Goal: Task Accomplishment & Management: Manage account settings

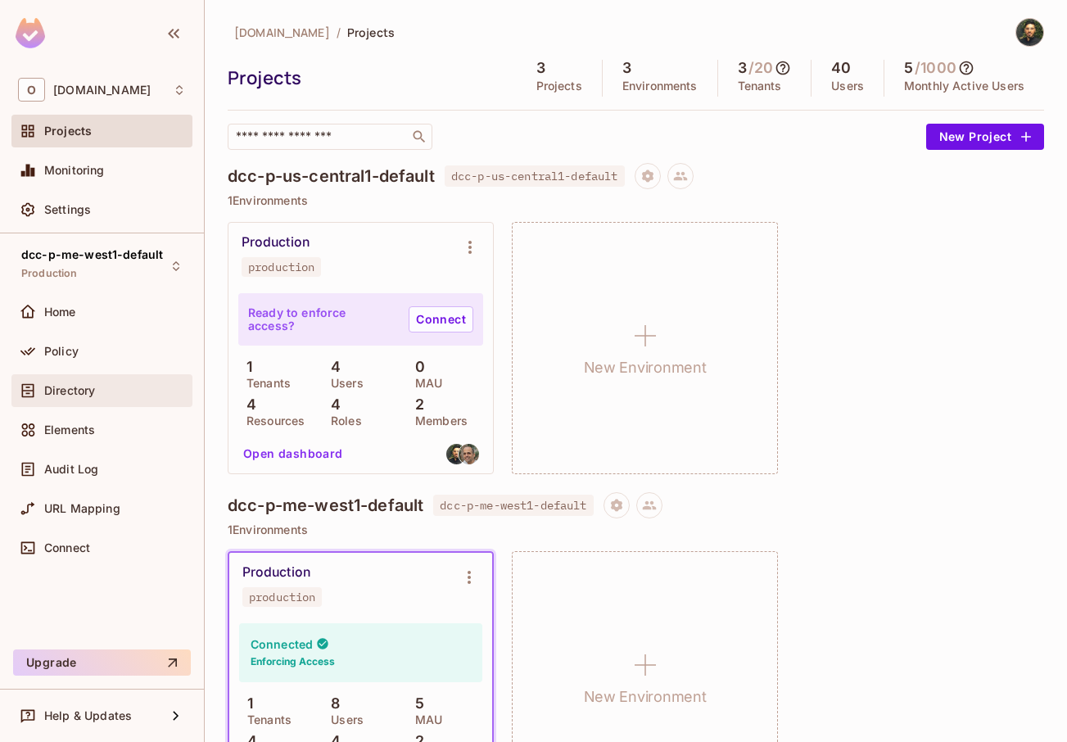
scroll to position [16, 0]
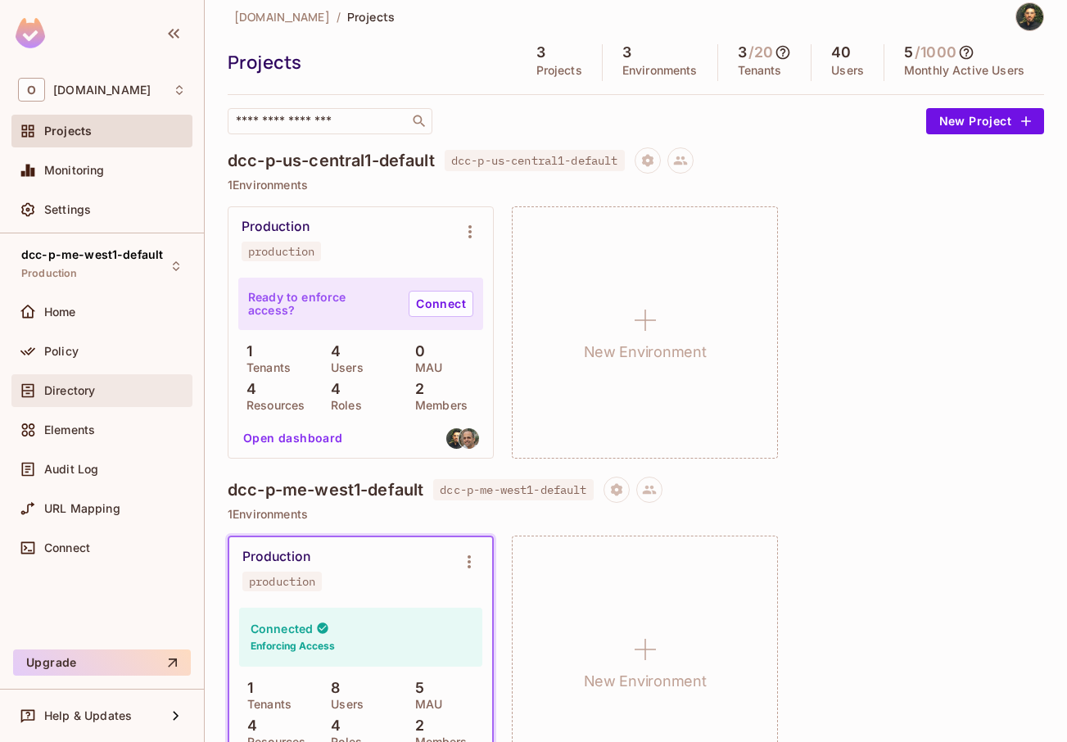
click at [92, 393] on span "Directory" at bounding box center [69, 390] width 51 height 13
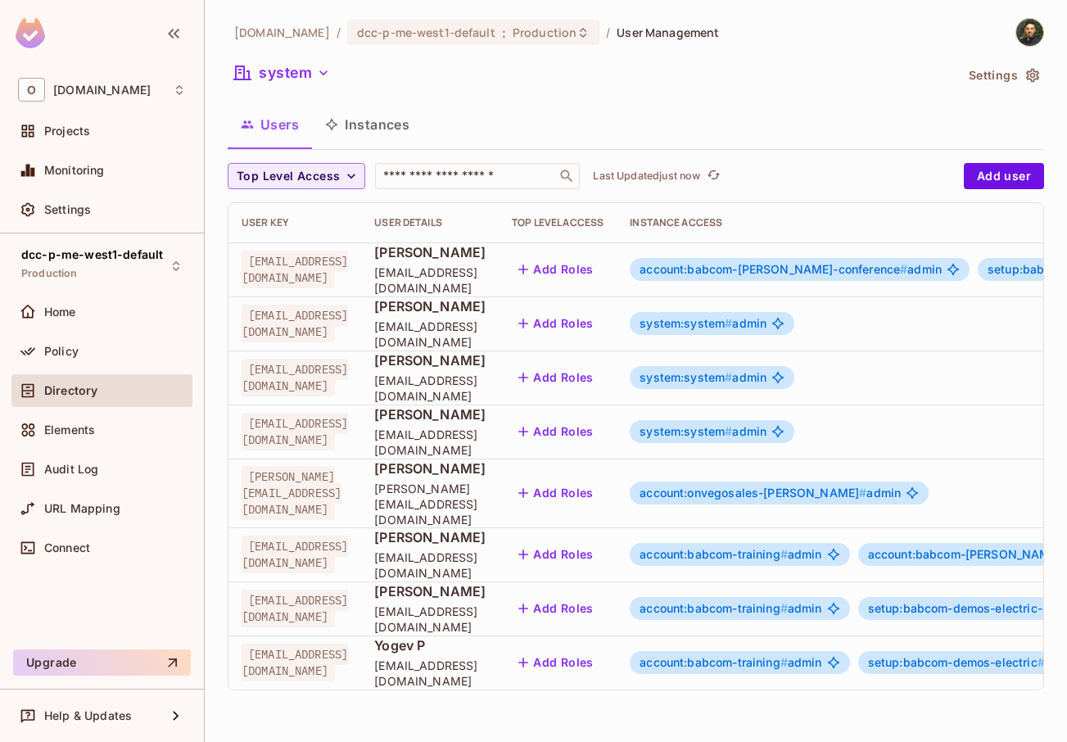
click at [849, 551] on div "account:babcom-training # admin" at bounding box center [740, 554] width 220 height 23
click at [788, 547] on span "account:babcom-training #" at bounding box center [714, 554] width 148 height 14
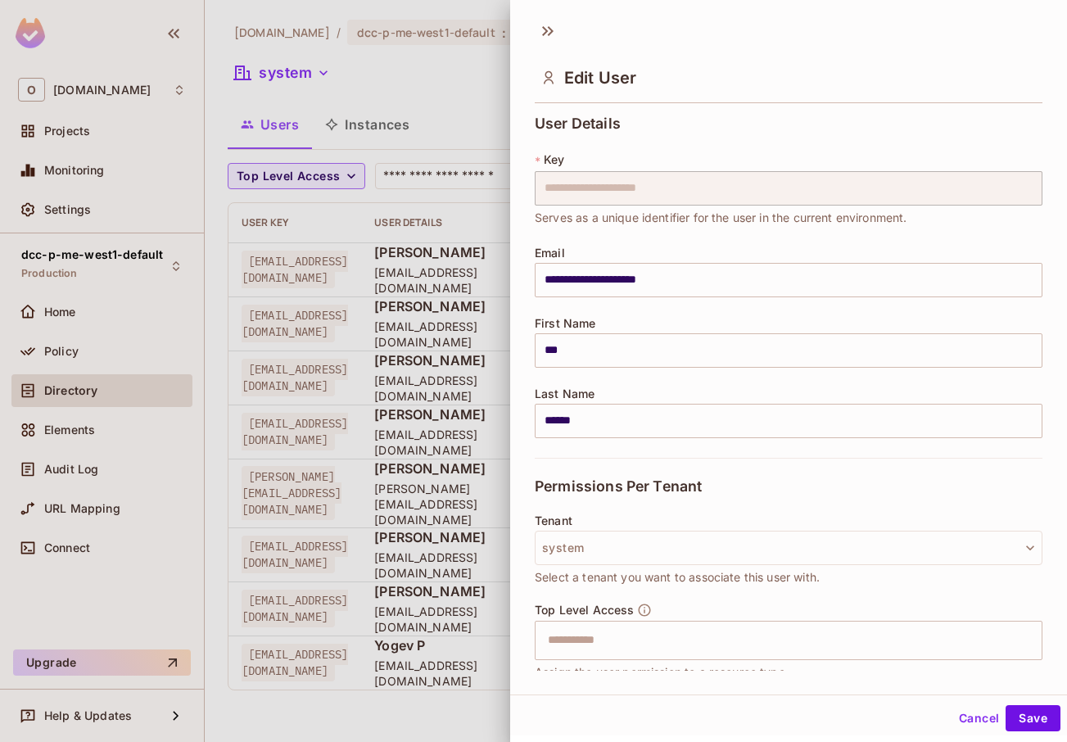
scroll to position [462, 0]
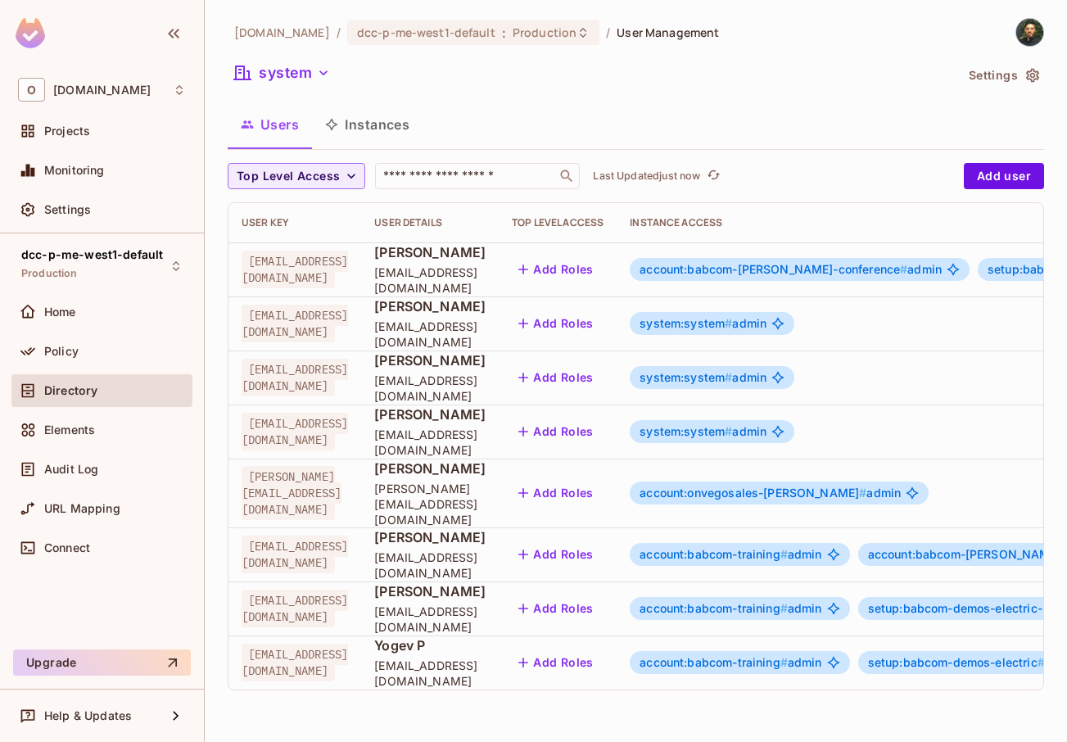
click at [788, 547] on span "account:babcom-training #" at bounding box center [714, 554] width 148 height 14
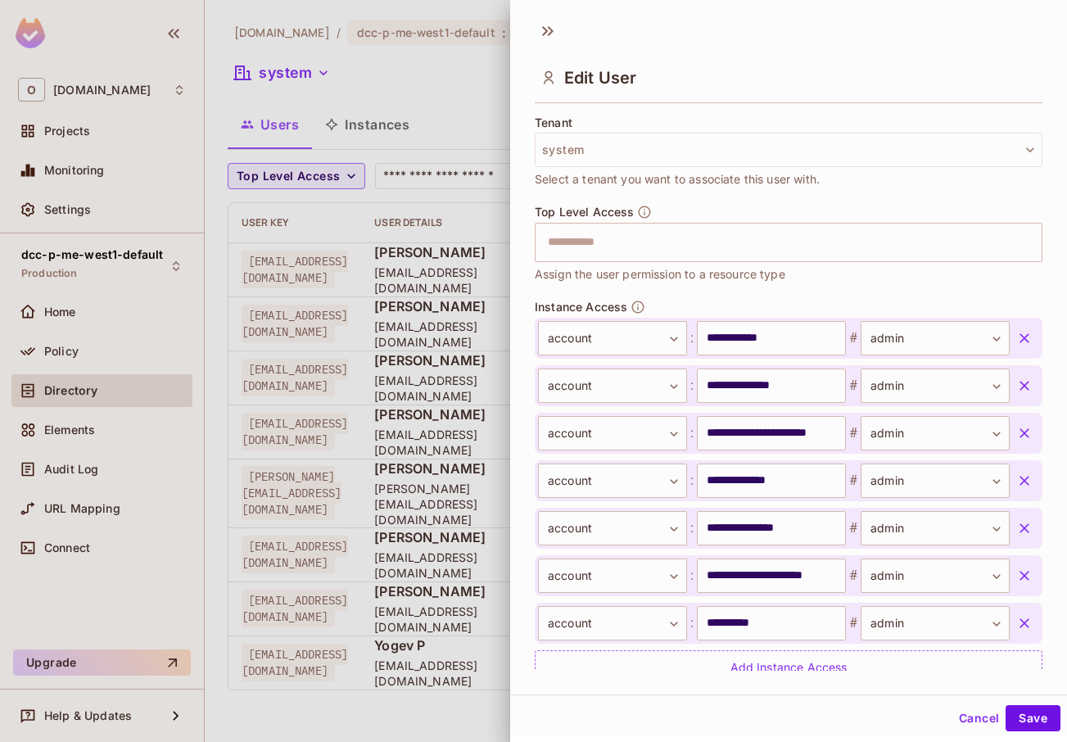
scroll to position [462, 0]
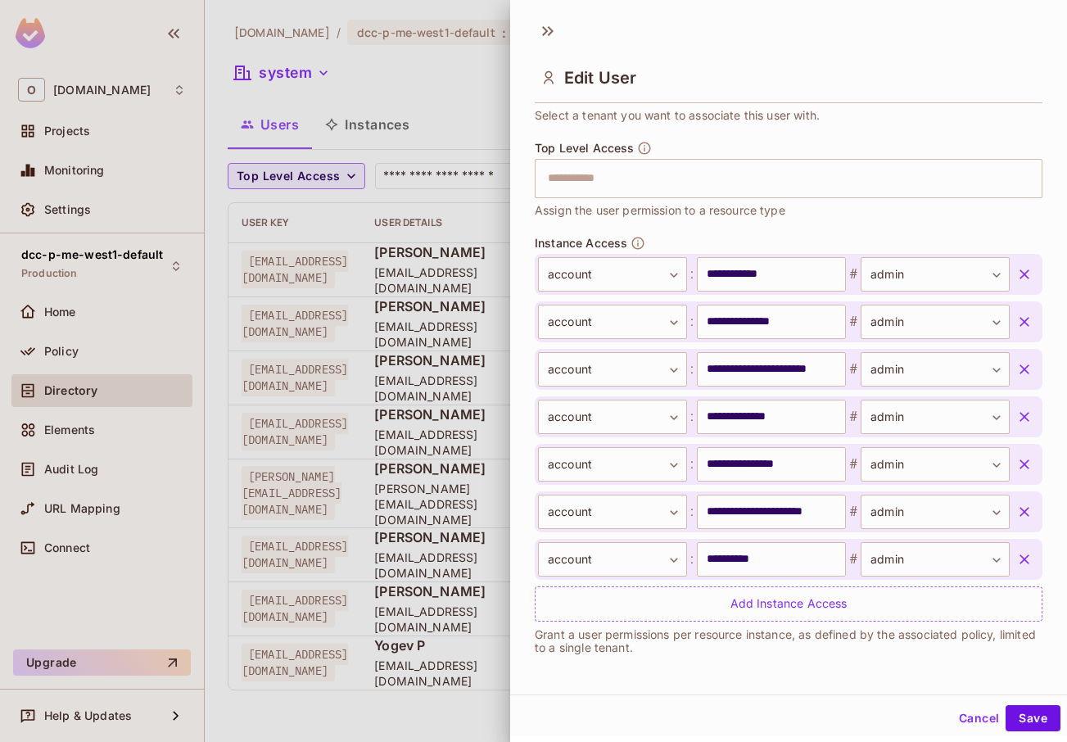
click at [383, 548] on div at bounding box center [533, 371] width 1067 height 742
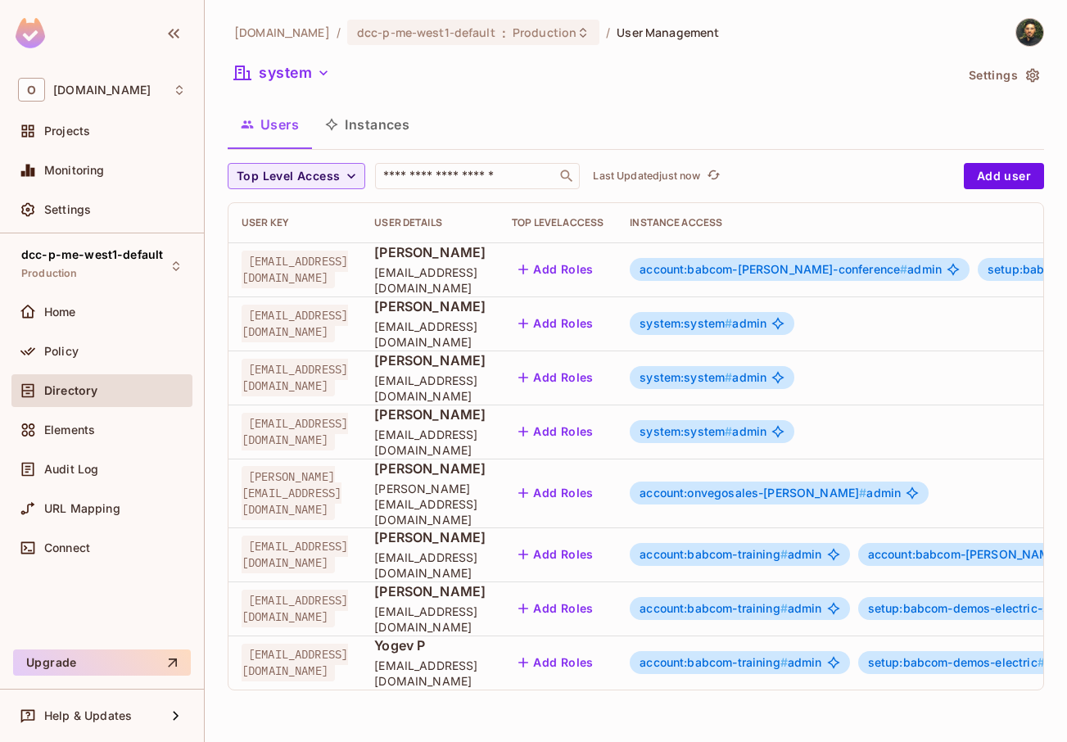
click at [324, 536] on span "[EMAIL_ADDRESS][DOMAIN_NAME]" at bounding box center [295, 555] width 106 height 38
copy span "[EMAIL_ADDRESS][DOMAIN_NAME]"
click at [788, 547] on span "account:babcom-training #" at bounding box center [714, 554] width 148 height 14
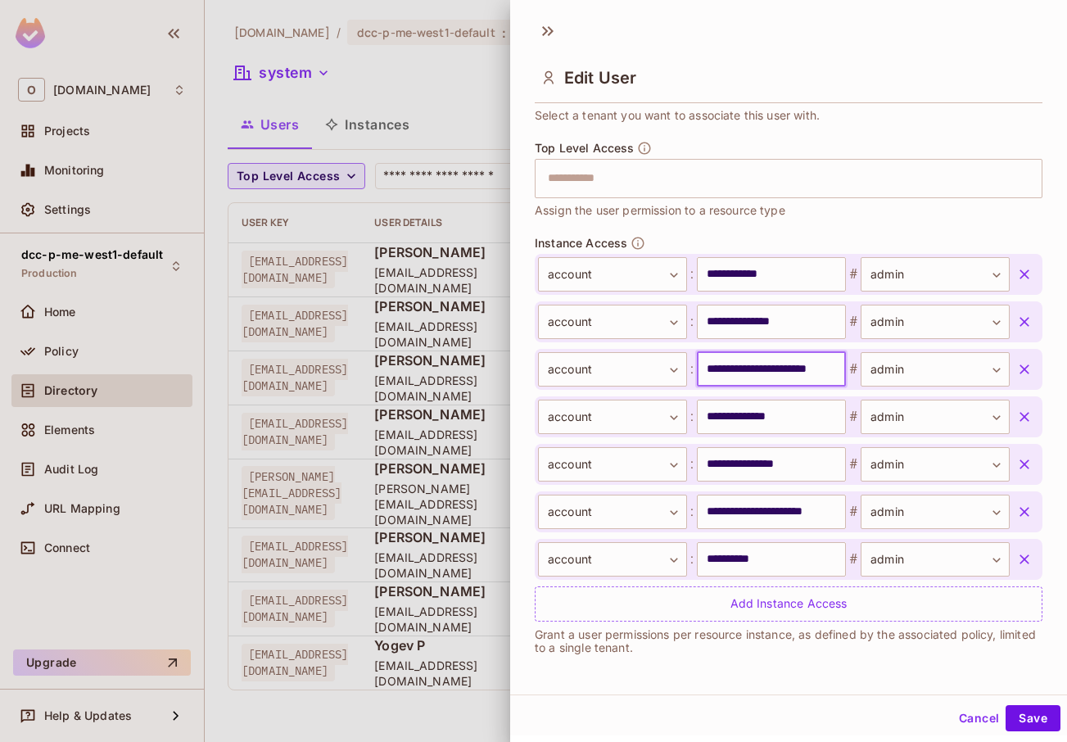
scroll to position [0, 22]
drag, startPoint x: 750, startPoint y: 370, endPoint x: 828, endPoint y: 367, distance: 77.9
click at [828, 367] on input "**********" at bounding box center [767, 369] width 141 height 34
drag, startPoint x: 771, startPoint y: 419, endPoint x: 808, endPoint y: 422, distance: 37.8
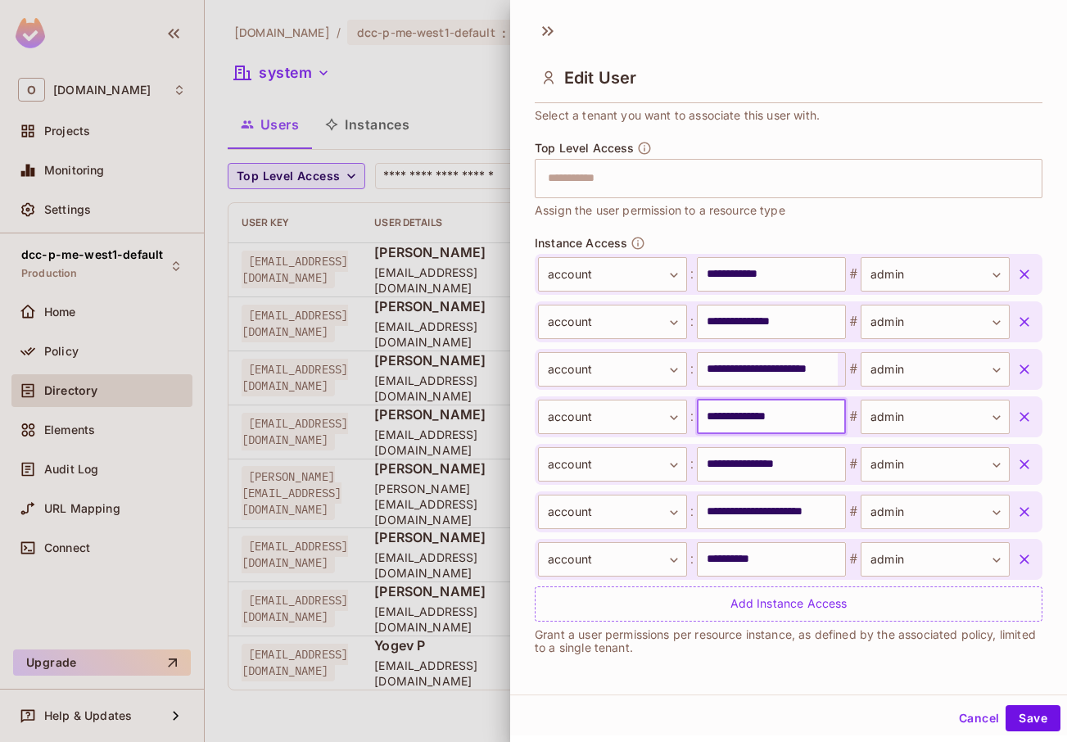
click at [808, 422] on input "**********" at bounding box center [771, 417] width 149 height 34
drag, startPoint x: 749, startPoint y: 464, endPoint x: 824, endPoint y: 466, distance: 75.4
click at [824, 466] on input "**********" at bounding box center [771, 464] width 149 height 34
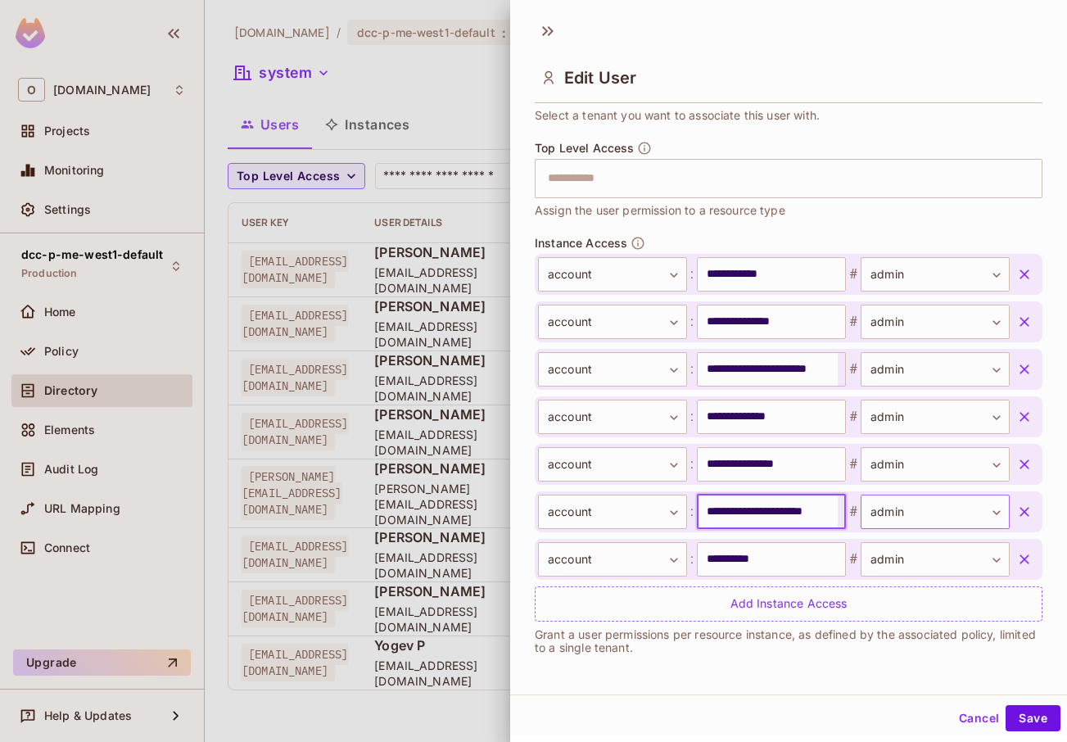
drag, startPoint x: 748, startPoint y: 514, endPoint x: 876, endPoint y: 517, distance: 127.8
click at [876, 517] on div "**********" at bounding box center [774, 512] width 472 height 34
click at [763, 524] on input "**********" at bounding box center [767, 512] width 141 height 34
drag, startPoint x: 767, startPoint y: 563, endPoint x: 715, endPoint y: 567, distance: 52.6
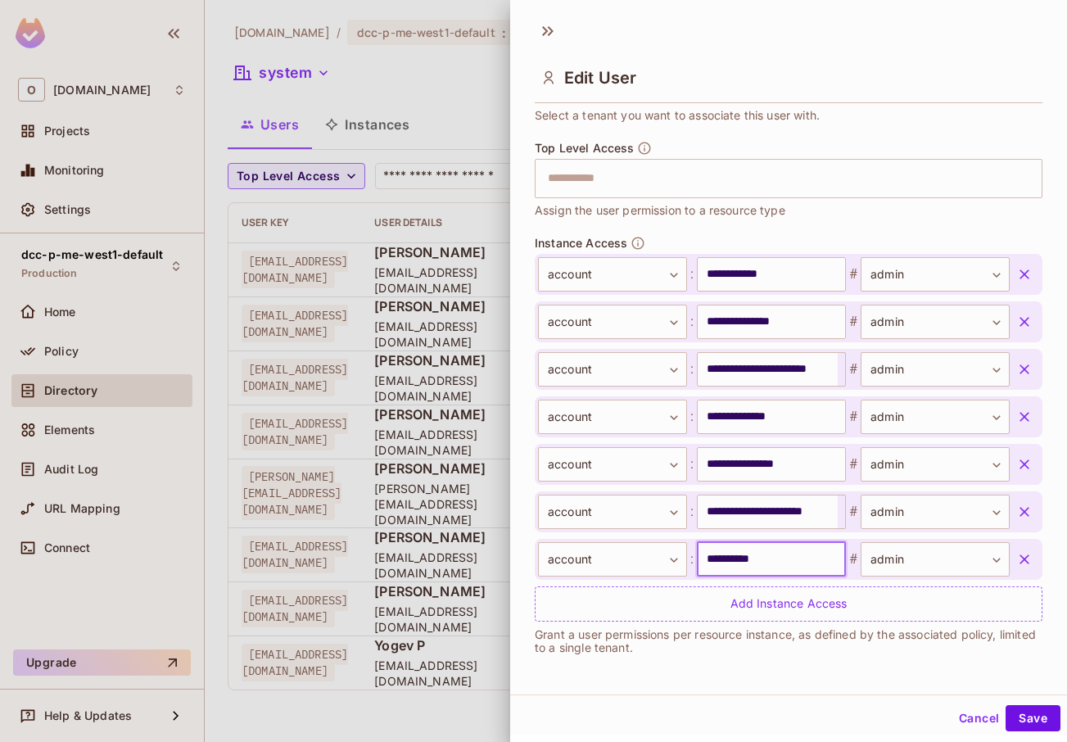
click at [715, 567] on input "**********" at bounding box center [771, 559] width 149 height 34
click at [754, 563] on input "**********" at bounding box center [771, 559] width 149 height 34
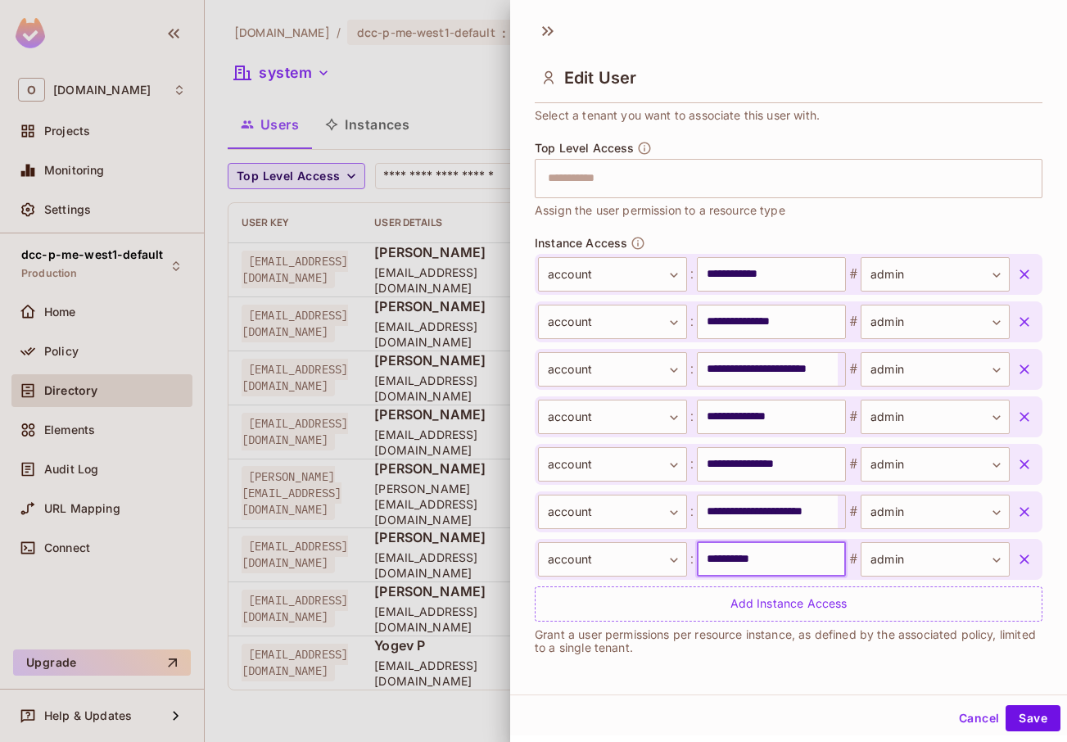
click at [763, 564] on input "**********" at bounding box center [771, 559] width 149 height 34
click at [862, 202] on div "Top Level Access ​ Assign the user permission to a resource type" at bounding box center [789, 180] width 508 height 79
click at [393, 251] on div at bounding box center [533, 371] width 1067 height 742
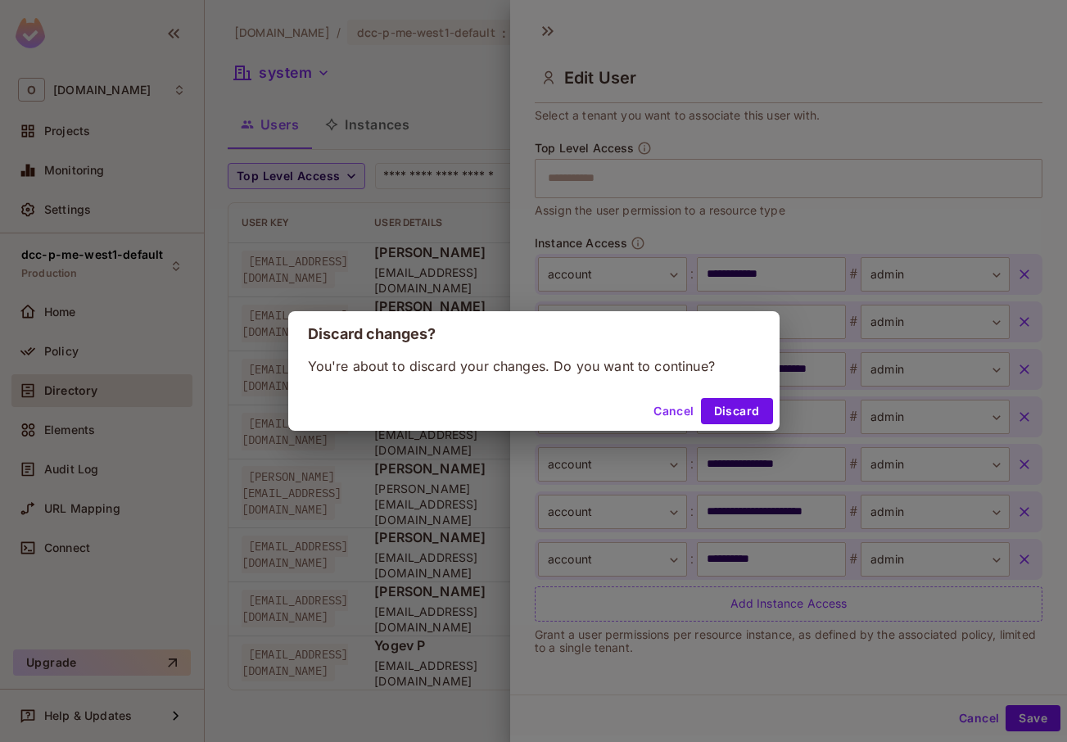
click at [371, 128] on div "Discard changes? You're about to discard your changes. Do you want to continue?…" at bounding box center [533, 371] width 1067 height 742
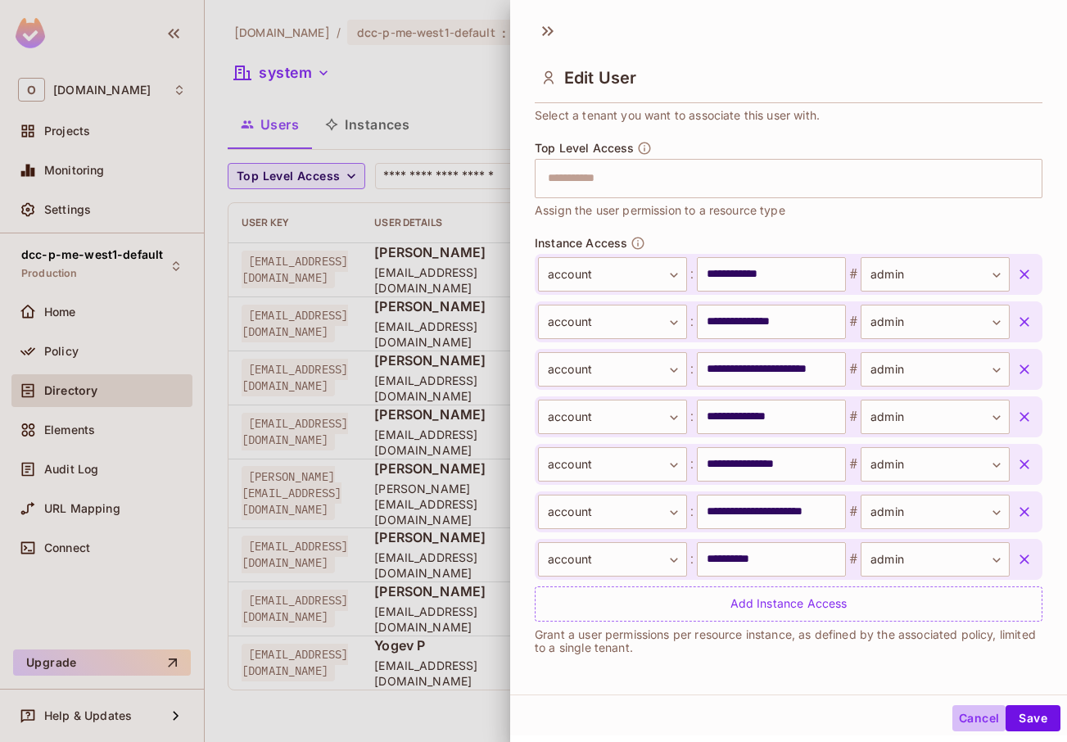
click at [962, 722] on button "Cancel" at bounding box center [979, 718] width 53 height 26
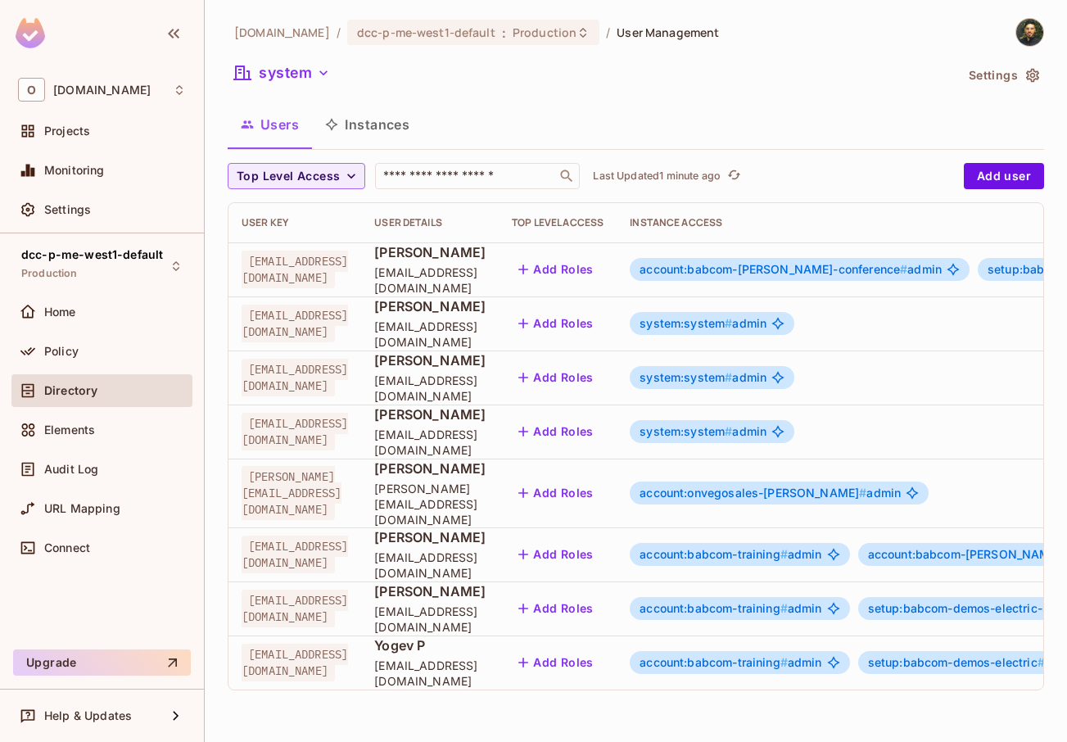
click at [392, 122] on button "Instances" at bounding box center [367, 124] width 111 height 41
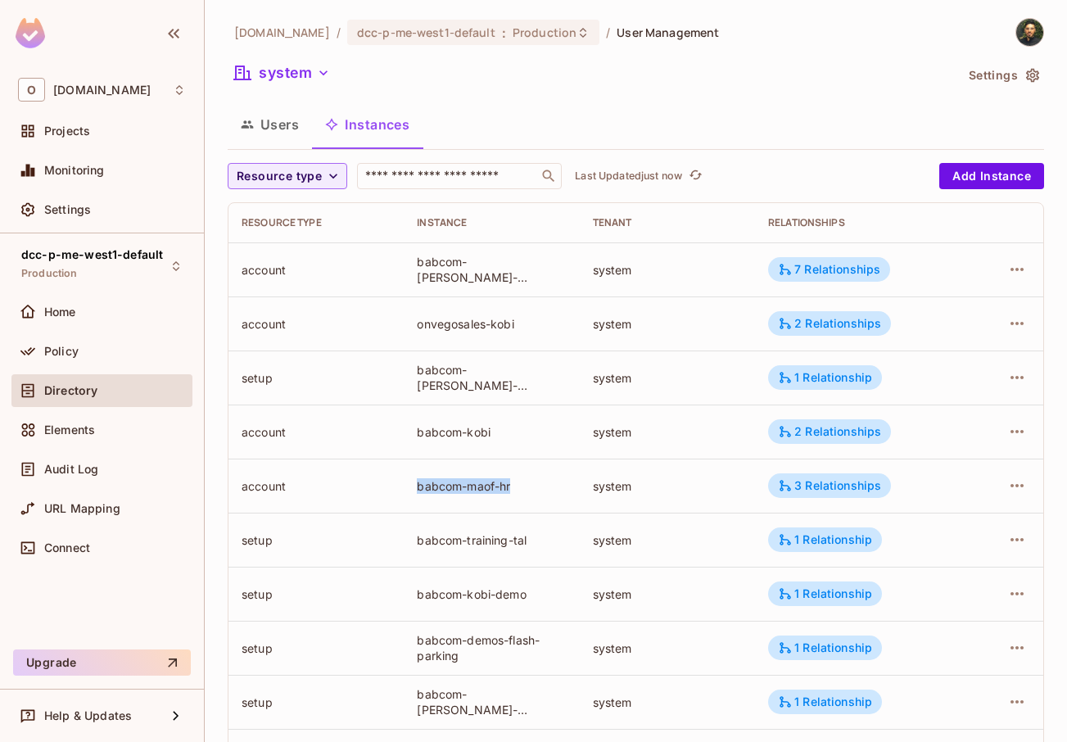
drag, startPoint x: 417, startPoint y: 488, endPoint x: 591, endPoint y: 486, distance: 173.7
click at [591, 486] on tr "account babcom-maof-hr system 3 Relationships" at bounding box center [636, 486] width 815 height 54
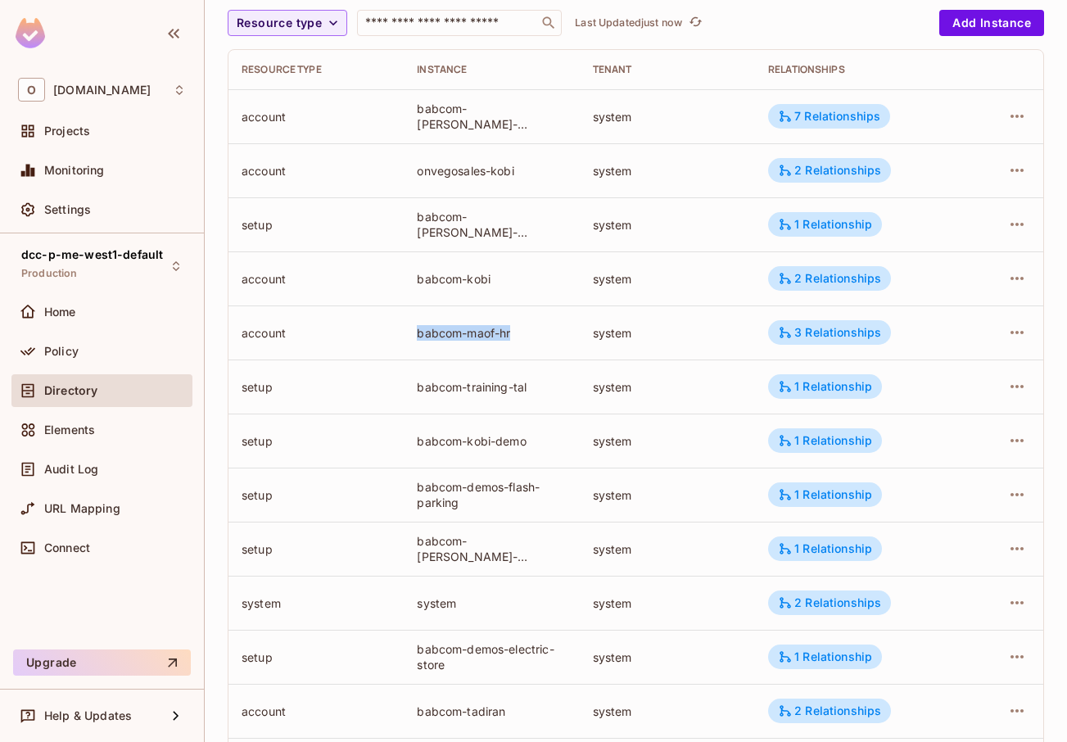
scroll to position [197, 0]
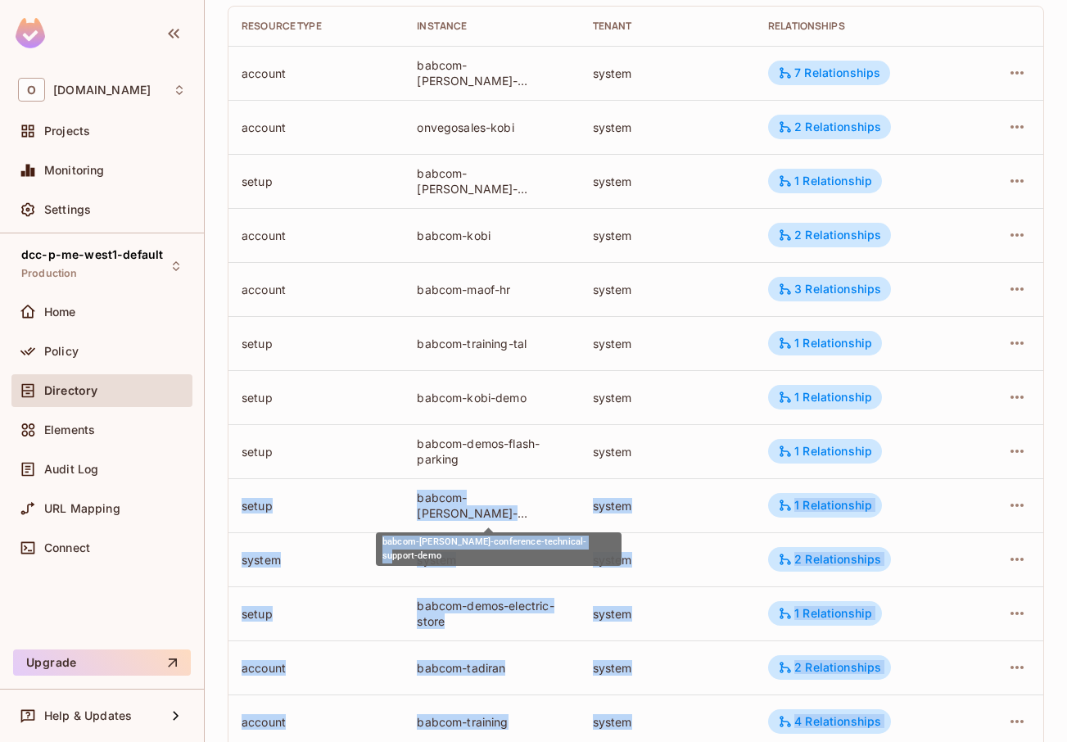
drag, startPoint x: 396, startPoint y: 496, endPoint x: 584, endPoint y: 537, distance: 192.2
click at [584, 537] on body "O [DOMAIN_NAME] Projects Monitoring Settings dcc-p-me-west1-default Production …" at bounding box center [533, 371] width 1067 height 742
click at [584, 537] on div "babcom-[PERSON_NAME]-conference-technical-support-demo" at bounding box center [499, 549] width 246 height 34
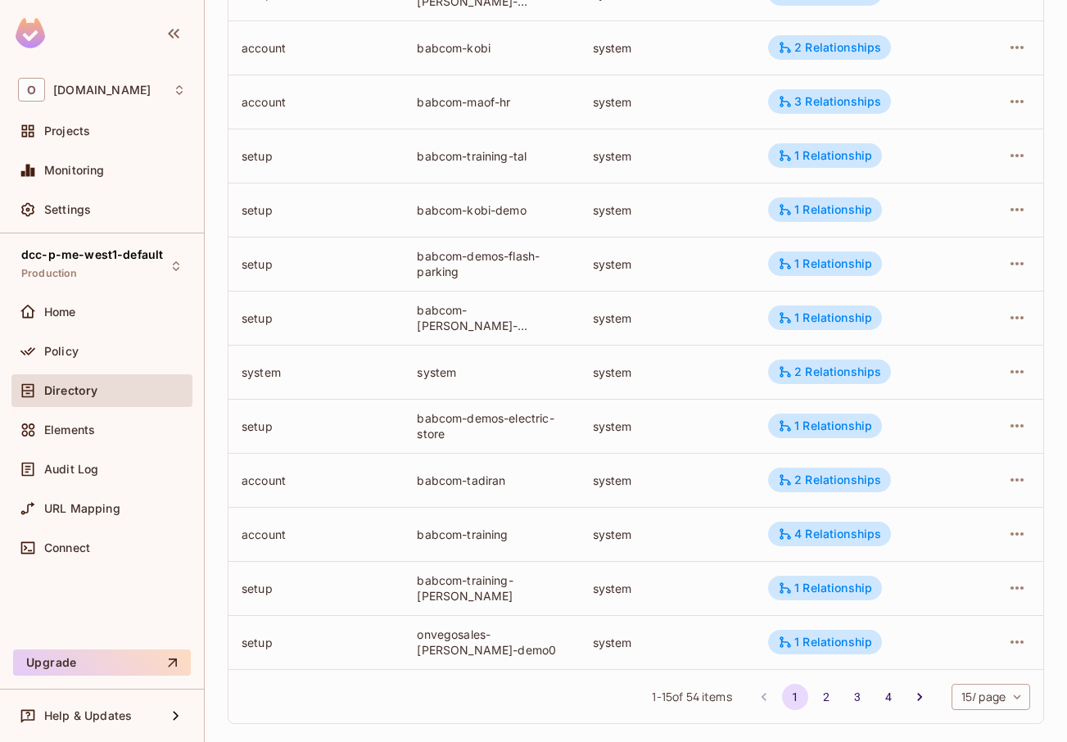
scroll to position [402, 0]
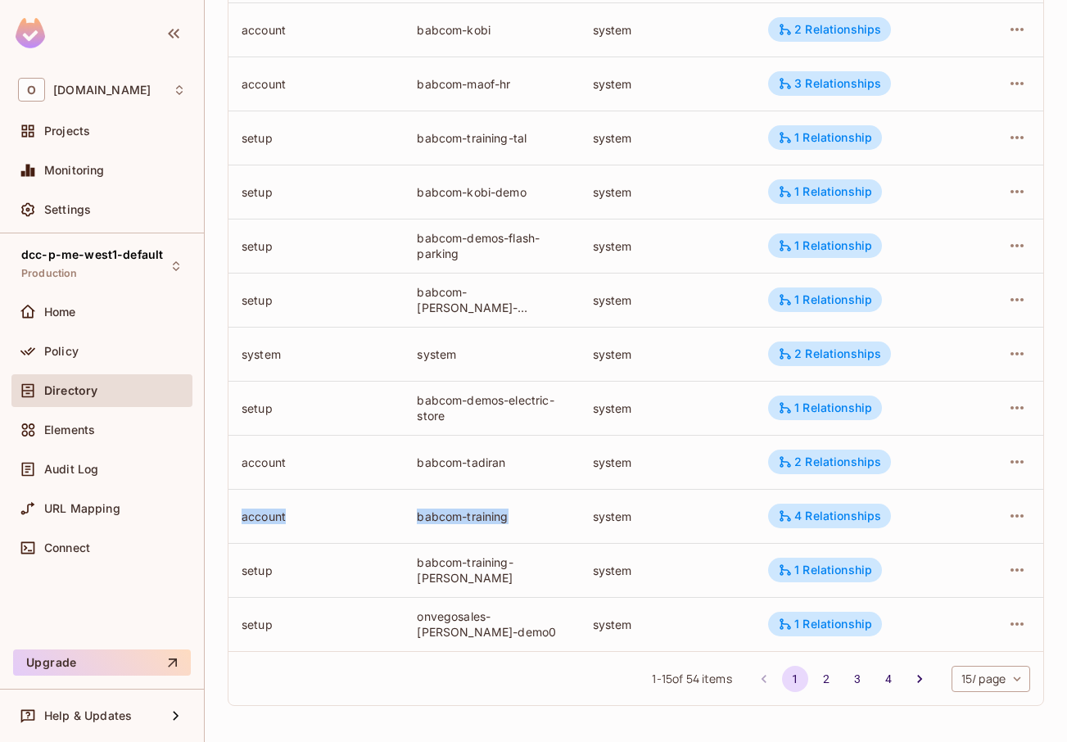
drag, startPoint x: 466, startPoint y: 511, endPoint x: 539, endPoint y: 523, distance: 73.8
click at [538, 522] on tr "account babcom-training system 4 Relationships" at bounding box center [636, 516] width 815 height 54
click at [966, 679] on body "O [DOMAIN_NAME] Projects Monitoring Settings dcc-p-me-west1-default Production …" at bounding box center [533, 371] width 1067 height 742
click at [963, 704] on li "100 / page" at bounding box center [977, 705] width 82 height 34
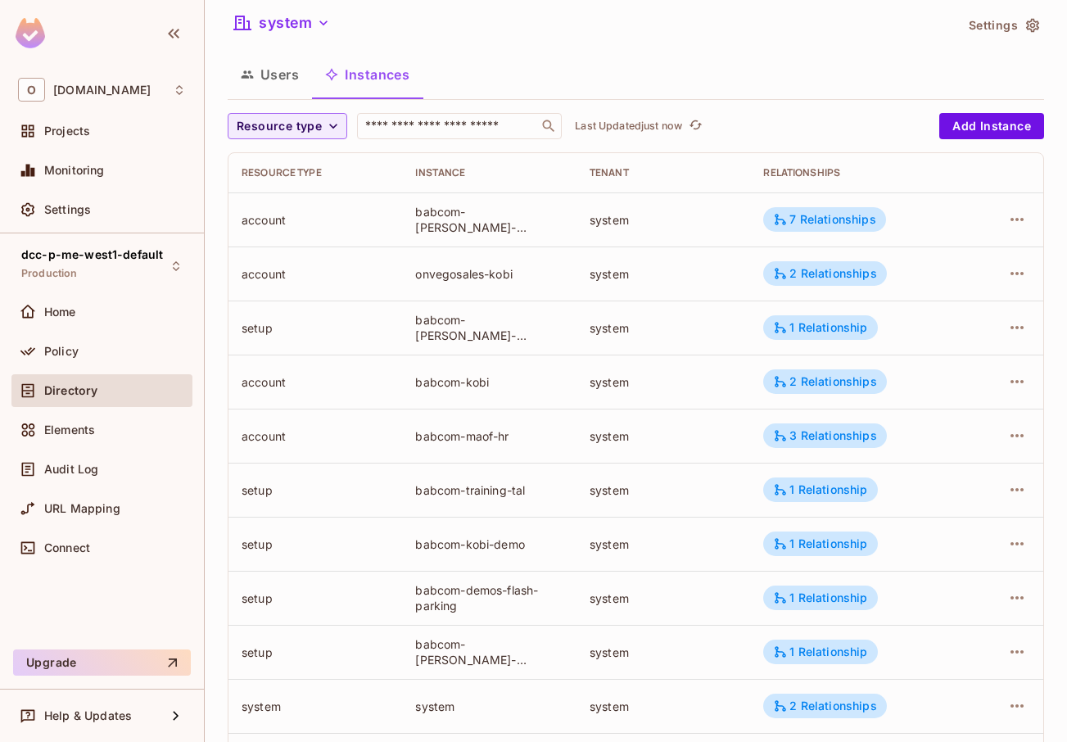
scroll to position [98, 0]
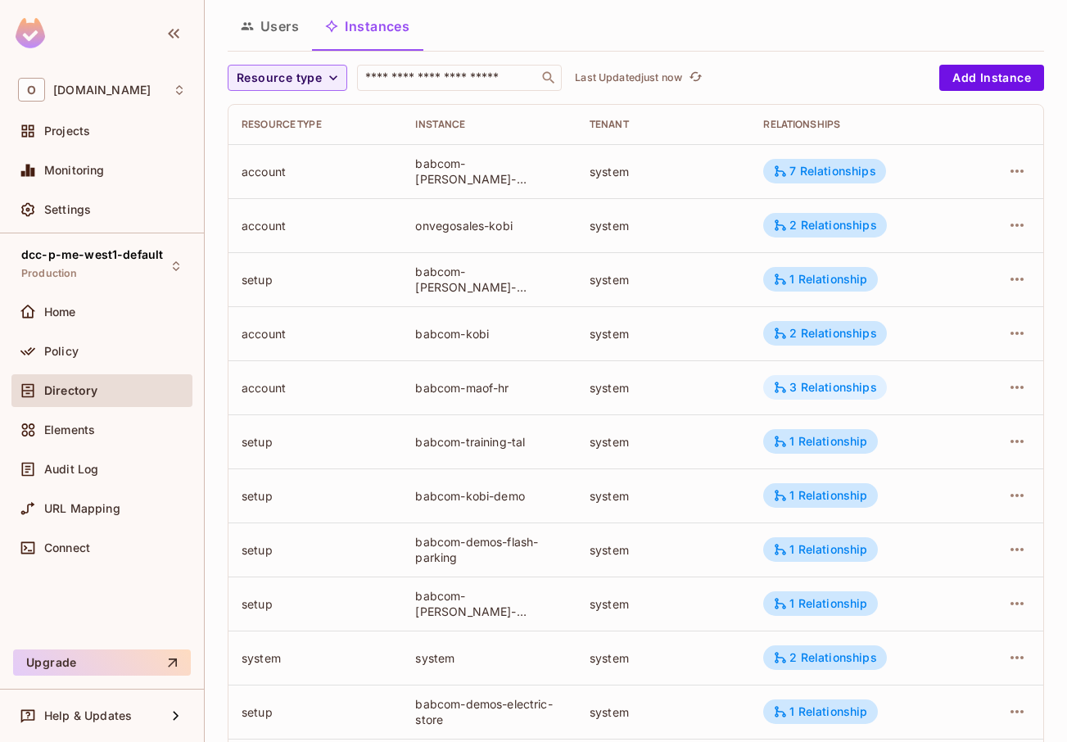
click at [836, 387] on div "3 Relationships" at bounding box center [824, 387] width 103 height 15
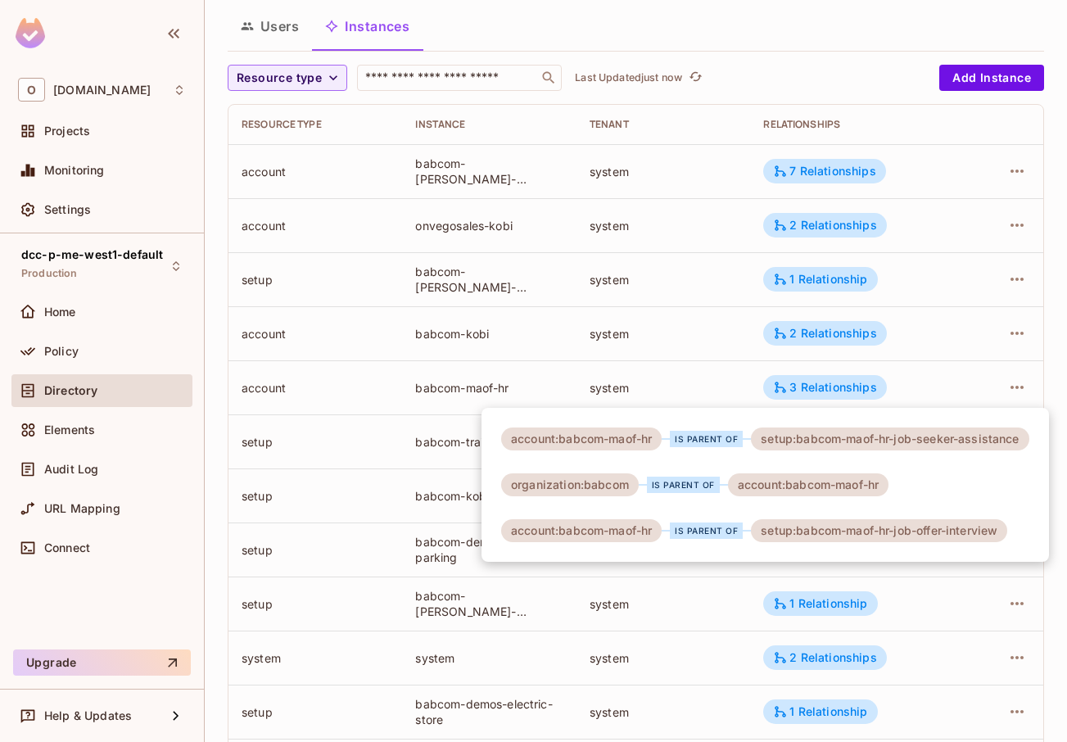
click at [629, 348] on div at bounding box center [533, 371] width 1067 height 742
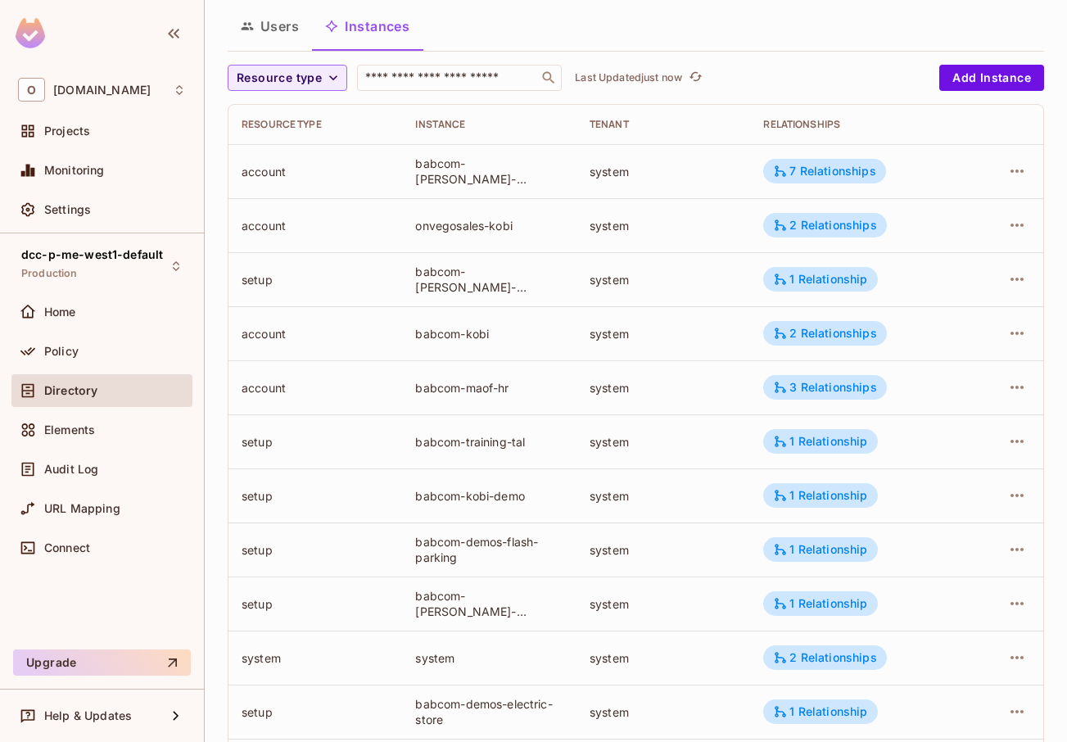
click at [287, 37] on button "Users" at bounding box center [270, 26] width 84 height 41
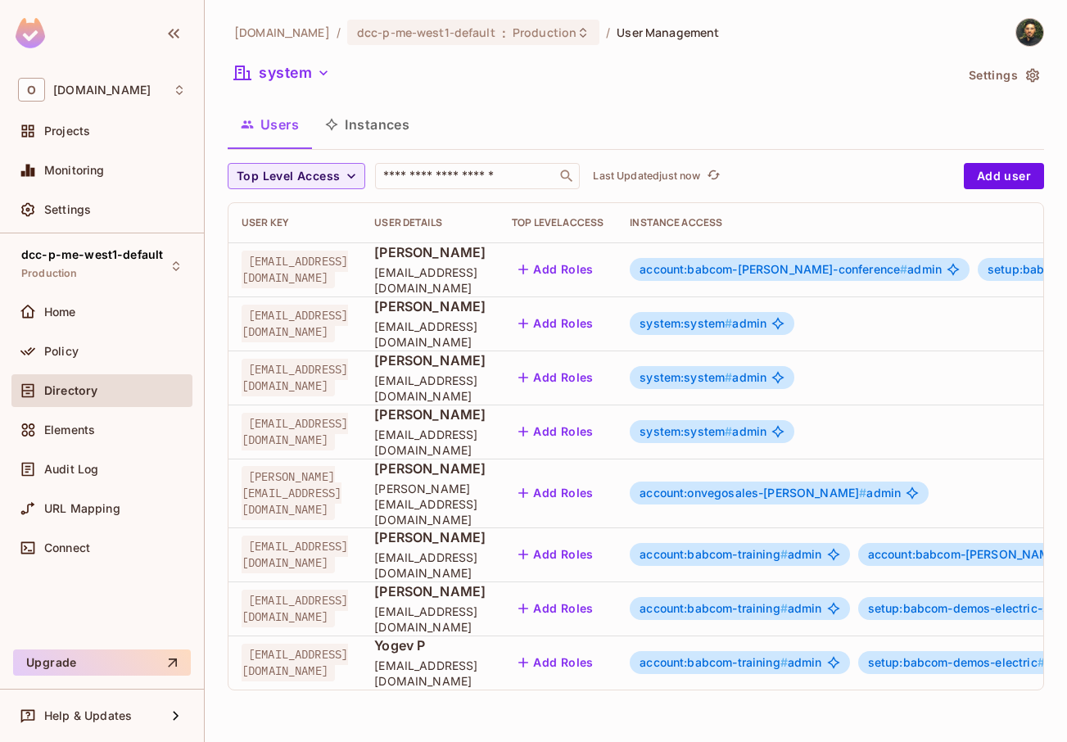
click at [840, 548] on icon at bounding box center [833, 554] width 13 height 13
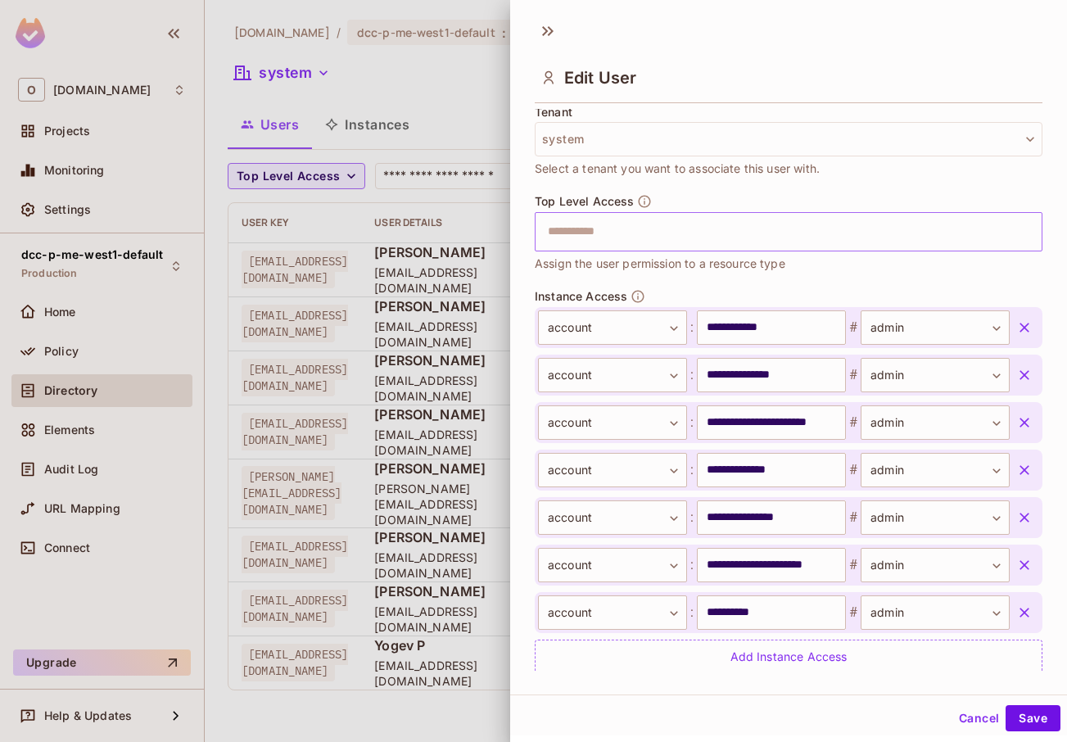
scroll to position [462, 0]
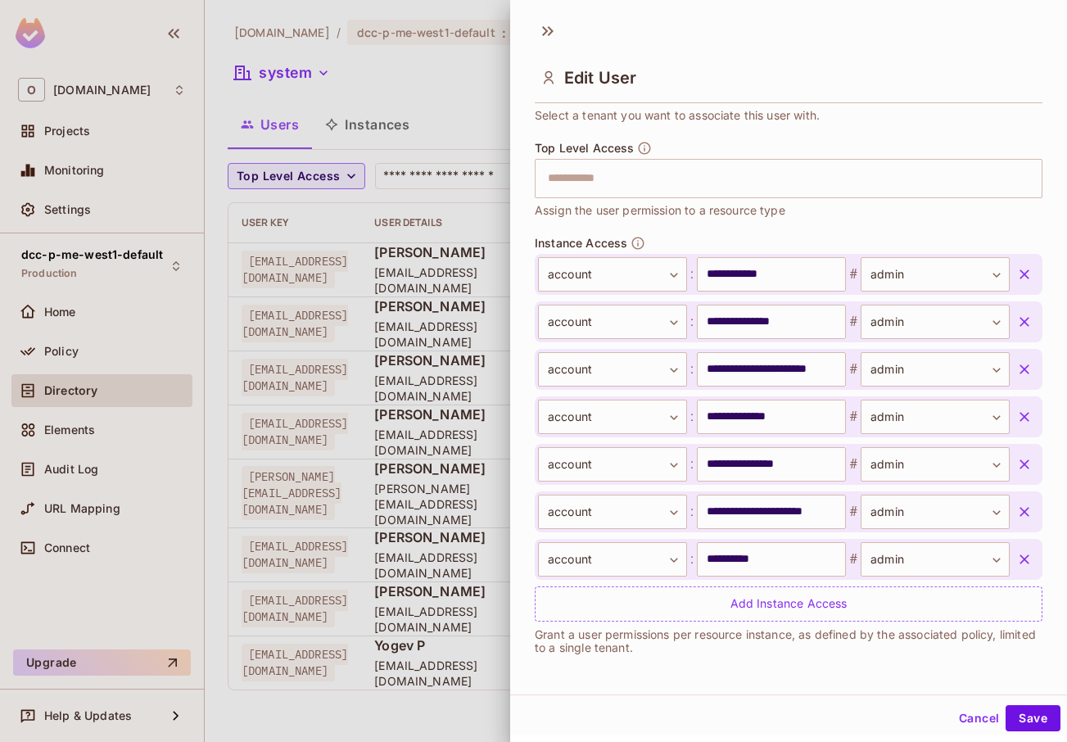
click at [454, 205] on div at bounding box center [533, 371] width 1067 height 742
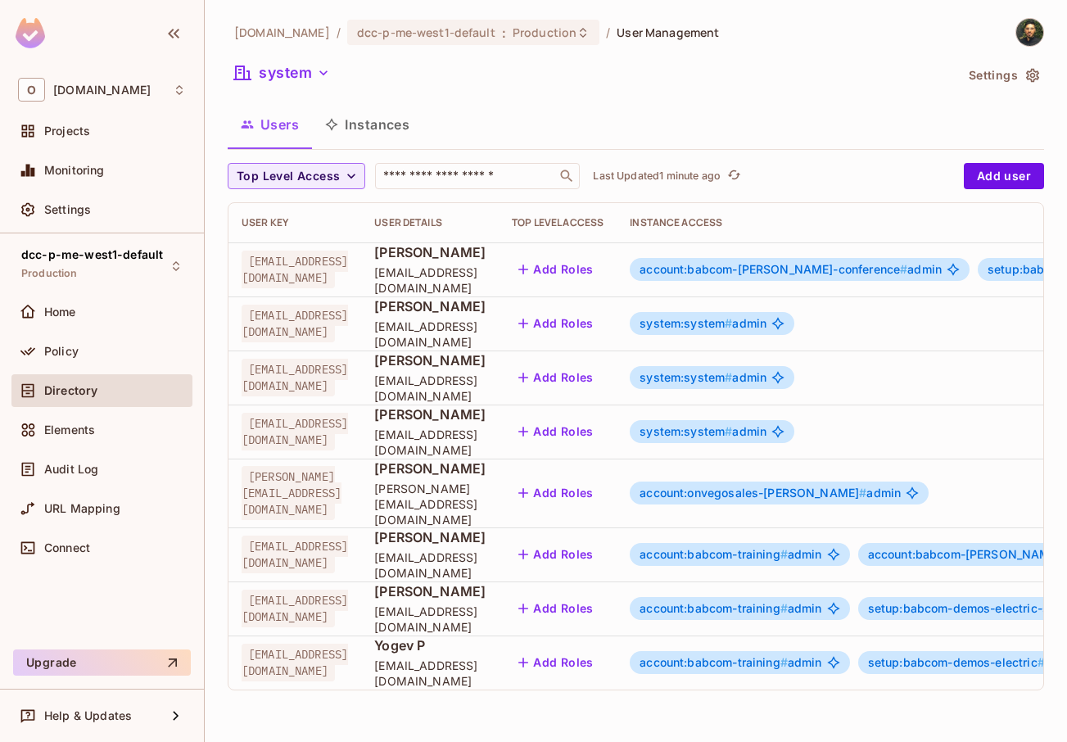
click at [942, 273] on span "account:babcom-[PERSON_NAME]-conference # admin" at bounding box center [791, 269] width 302 height 13
click at [905, 274] on body "O [DOMAIN_NAME] Projects Monitoring Settings dcc-p-me-west1-default Production …" at bounding box center [533, 371] width 1067 height 742
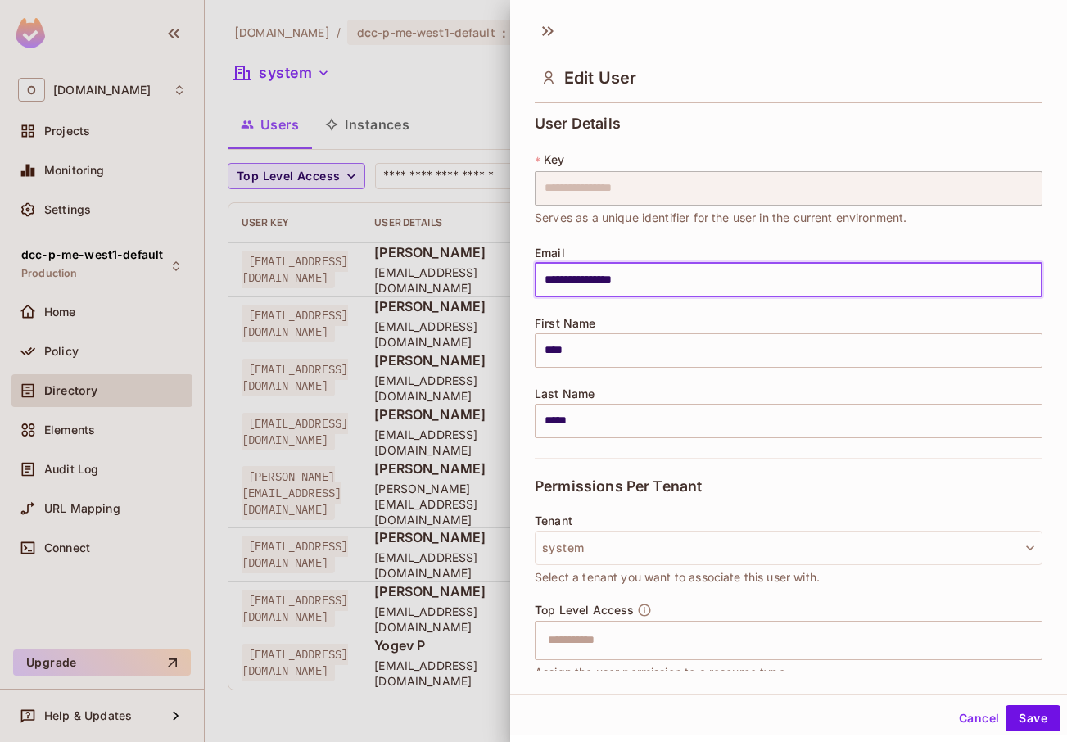
scroll to position [319, 0]
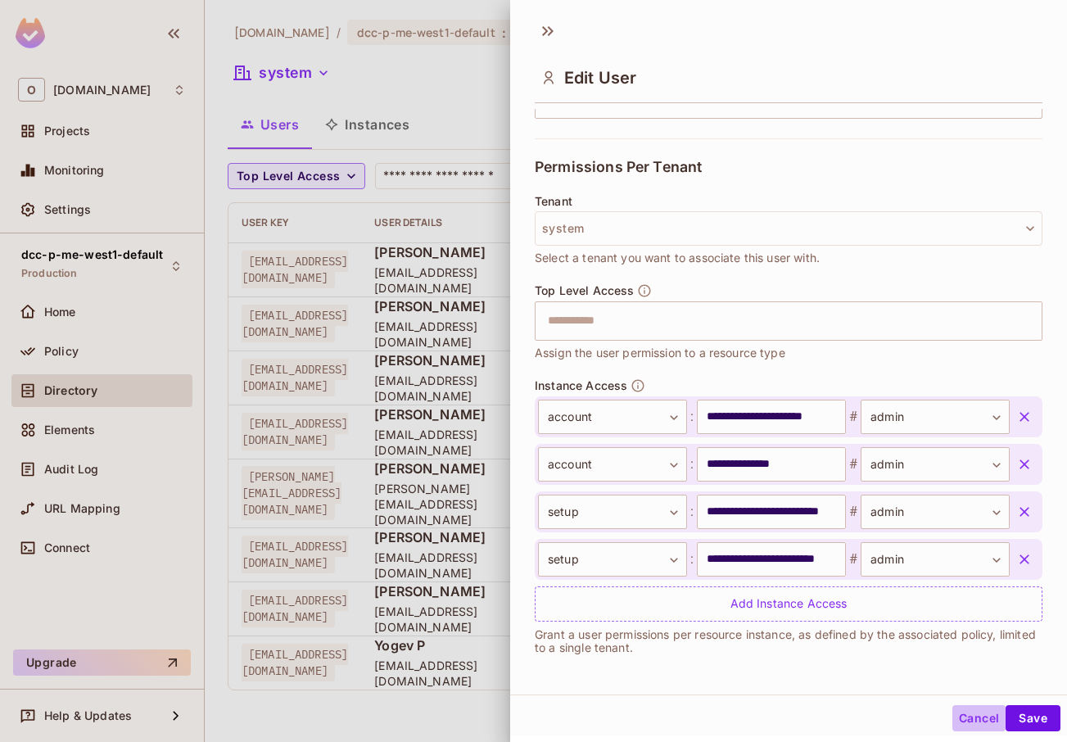
click at [962, 719] on button "Cancel" at bounding box center [979, 718] width 53 height 26
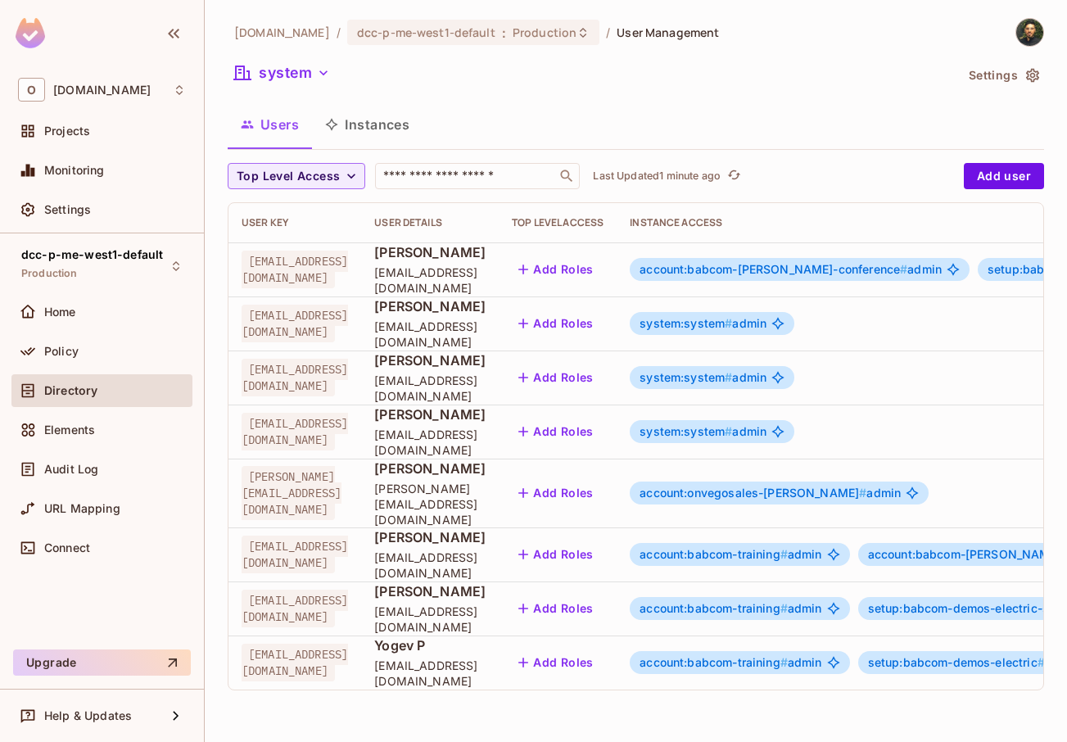
click at [788, 547] on span "account:babcom-training #" at bounding box center [714, 554] width 148 height 14
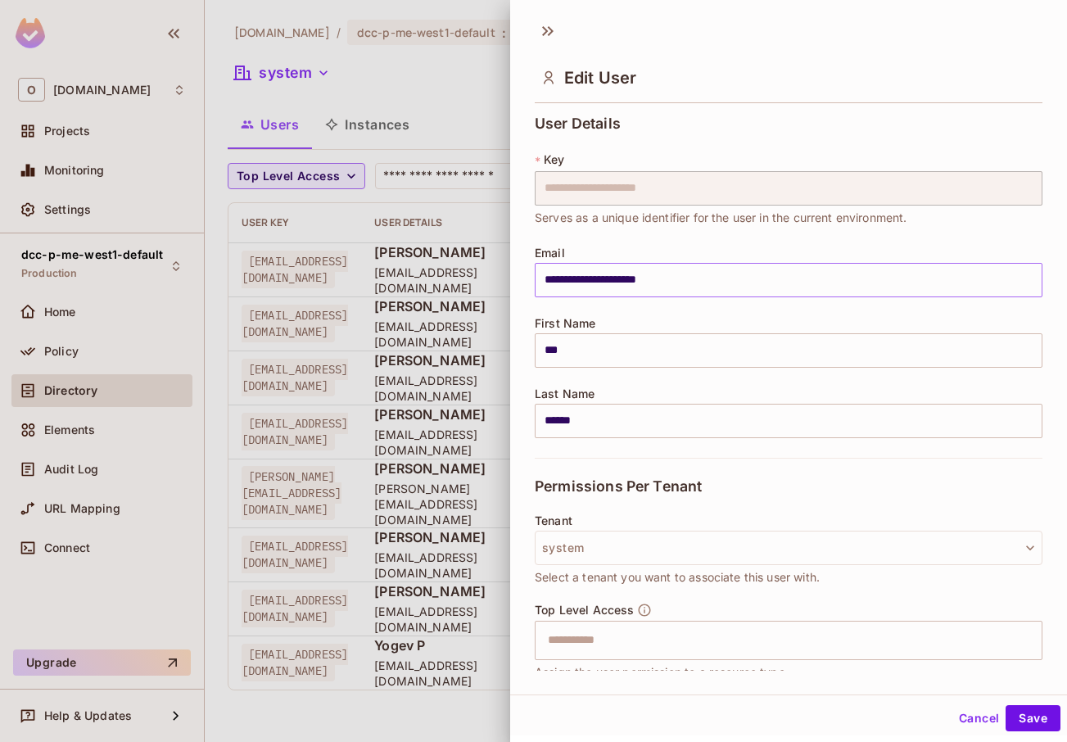
click at [604, 284] on input "**********" at bounding box center [789, 280] width 508 height 34
click at [604, 285] on input "**********" at bounding box center [789, 280] width 508 height 34
click at [464, 301] on div at bounding box center [533, 371] width 1067 height 742
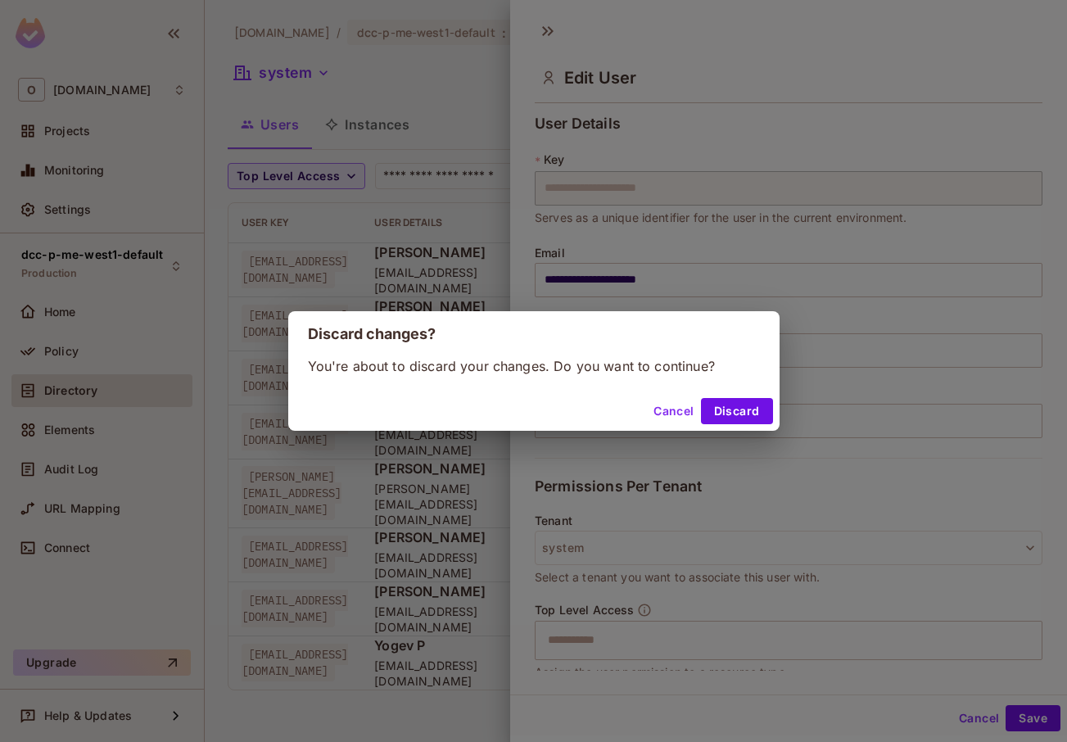
click at [666, 405] on button "Cancel" at bounding box center [673, 411] width 53 height 26
click at [444, 316] on h2 "Discard changes?" at bounding box center [533, 334] width 491 height 46
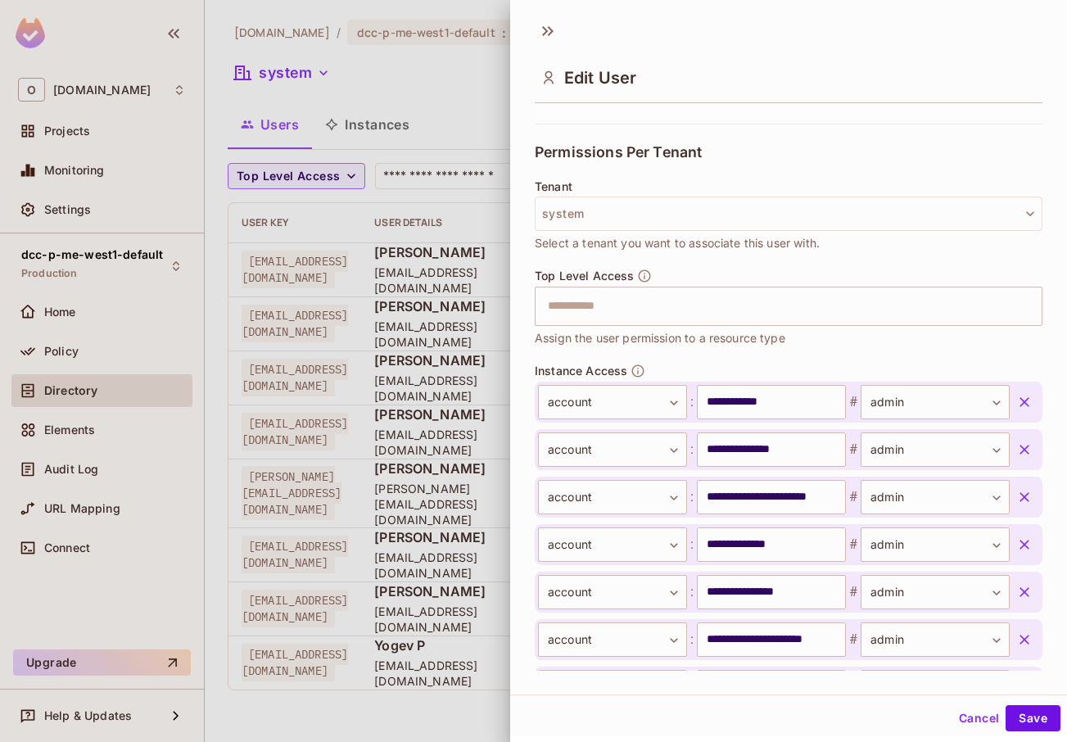
scroll to position [462, 0]
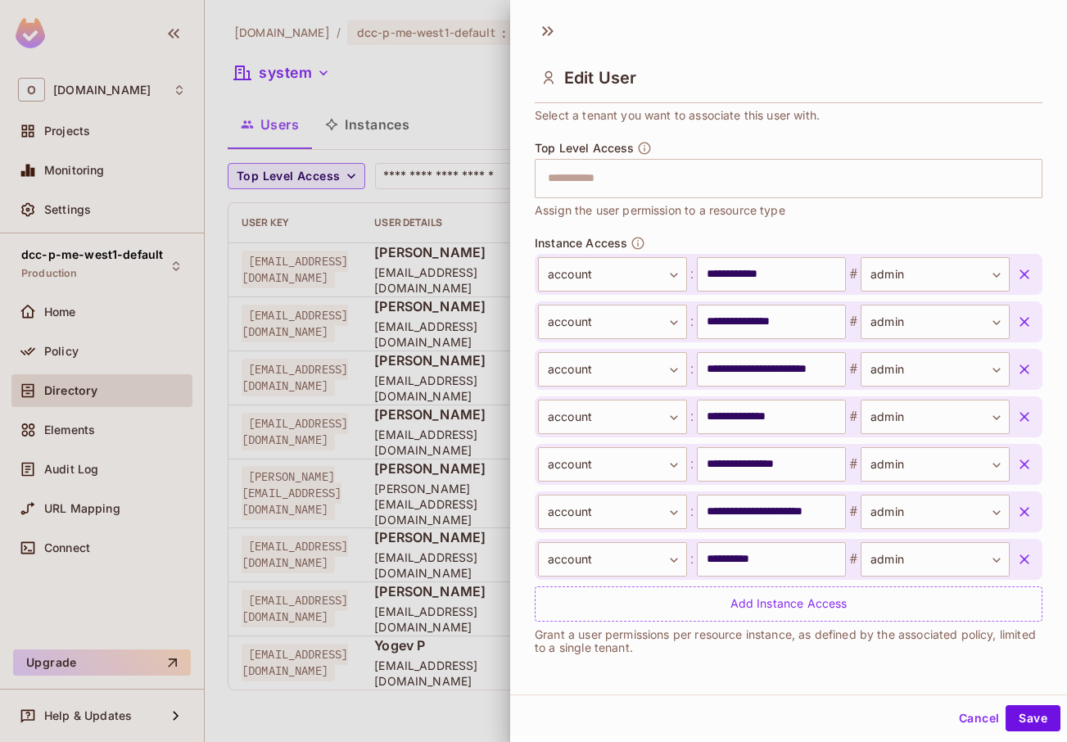
click at [374, 138] on div at bounding box center [533, 371] width 1067 height 742
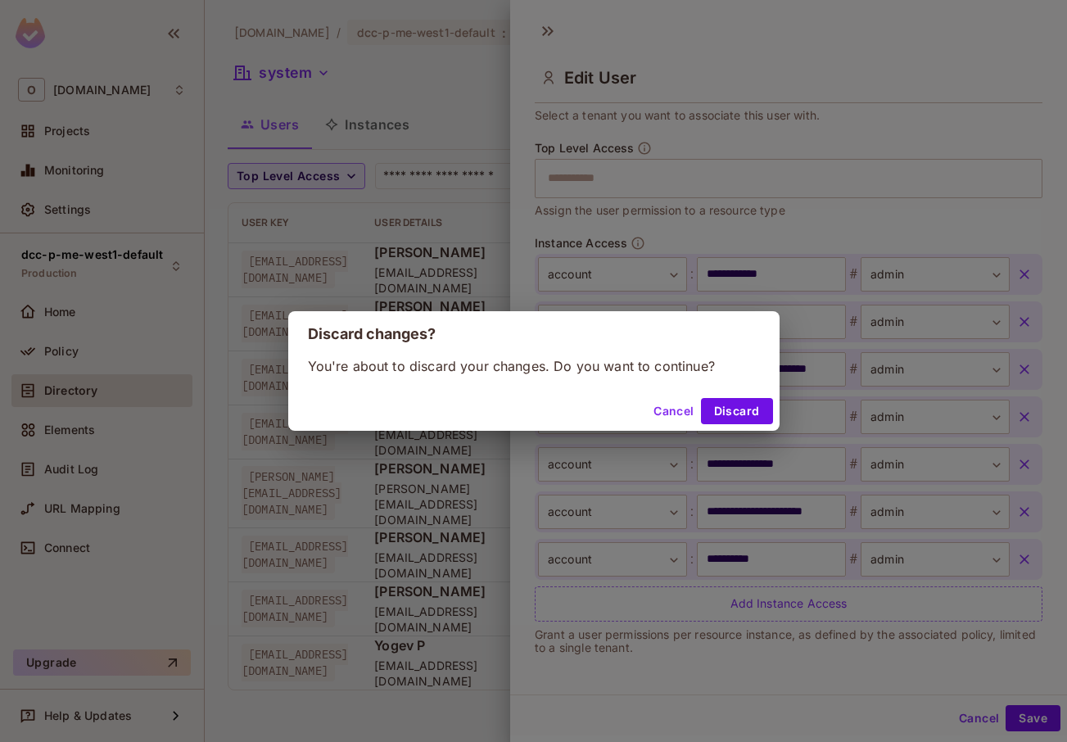
click at [378, 129] on div "Discard changes? You're about to discard your changes. Do you want to continue?…" at bounding box center [533, 371] width 1067 height 742
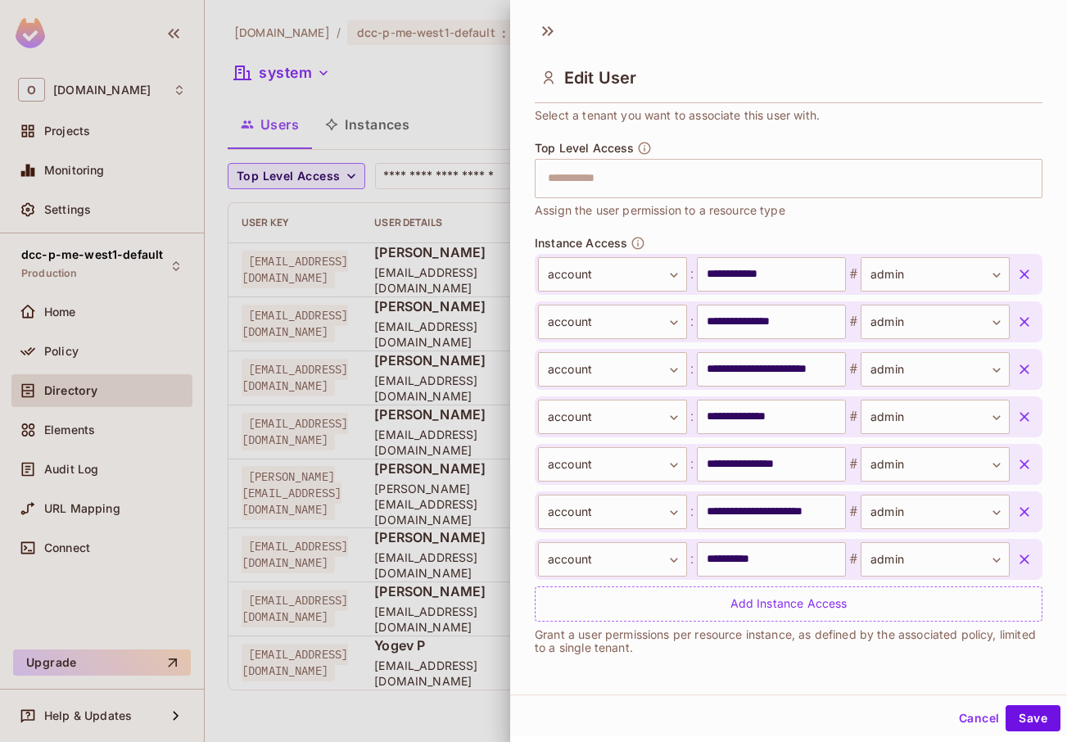
click at [413, 327] on div at bounding box center [533, 371] width 1067 height 742
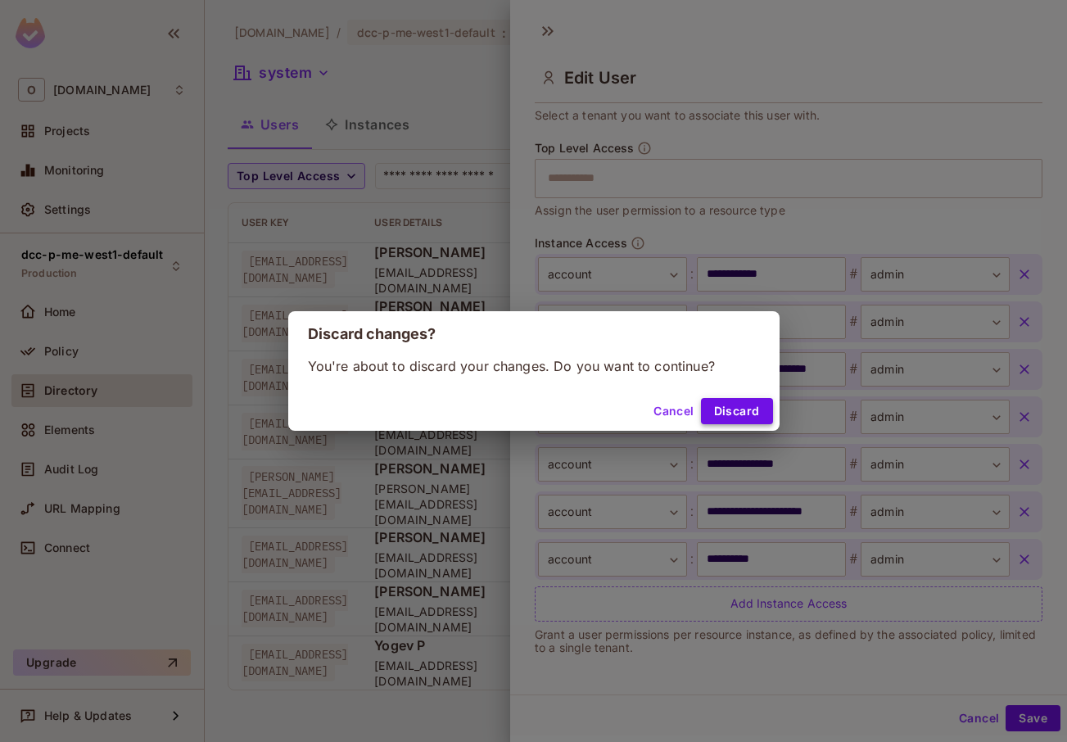
click at [728, 401] on button "Discard" at bounding box center [737, 411] width 72 height 26
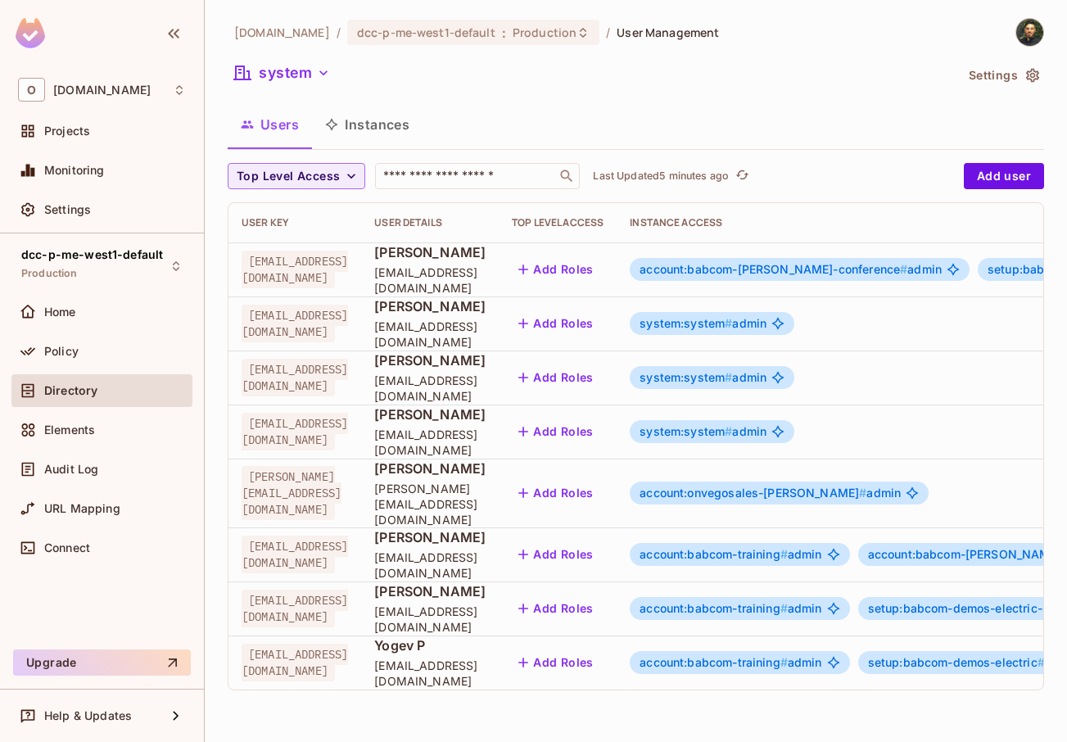
click at [392, 124] on button "Instances" at bounding box center [367, 124] width 111 height 41
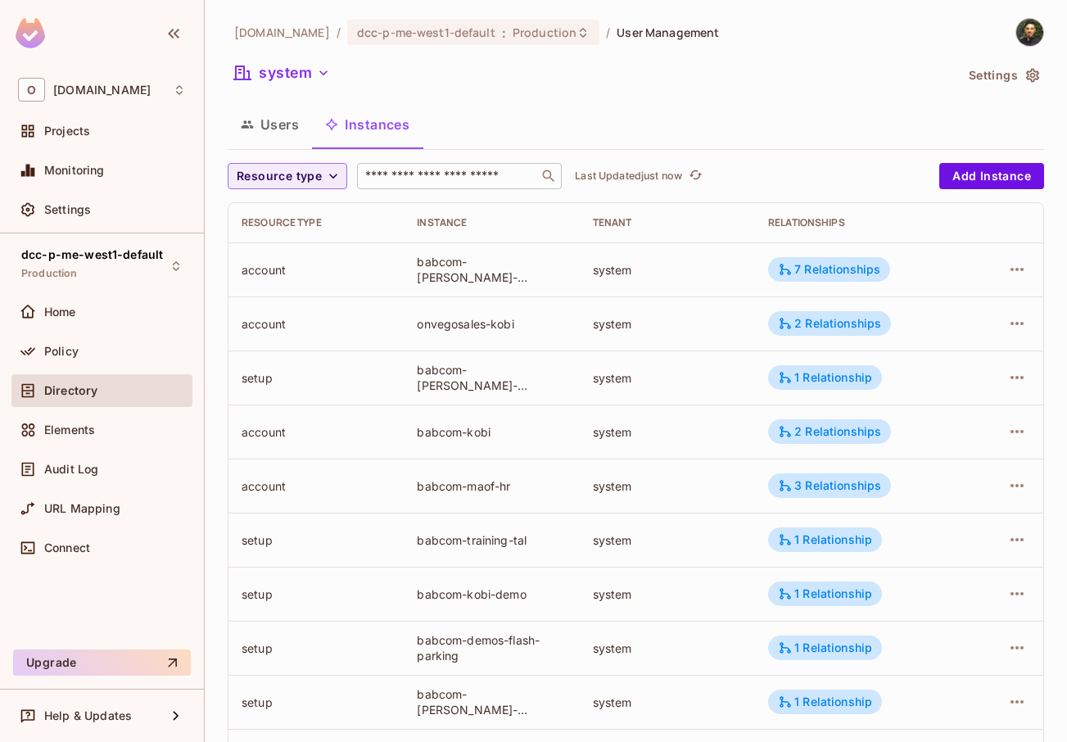
click at [450, 188] on div "​" at bounding box center [459, 176] width 205 height 26
type input "*******"
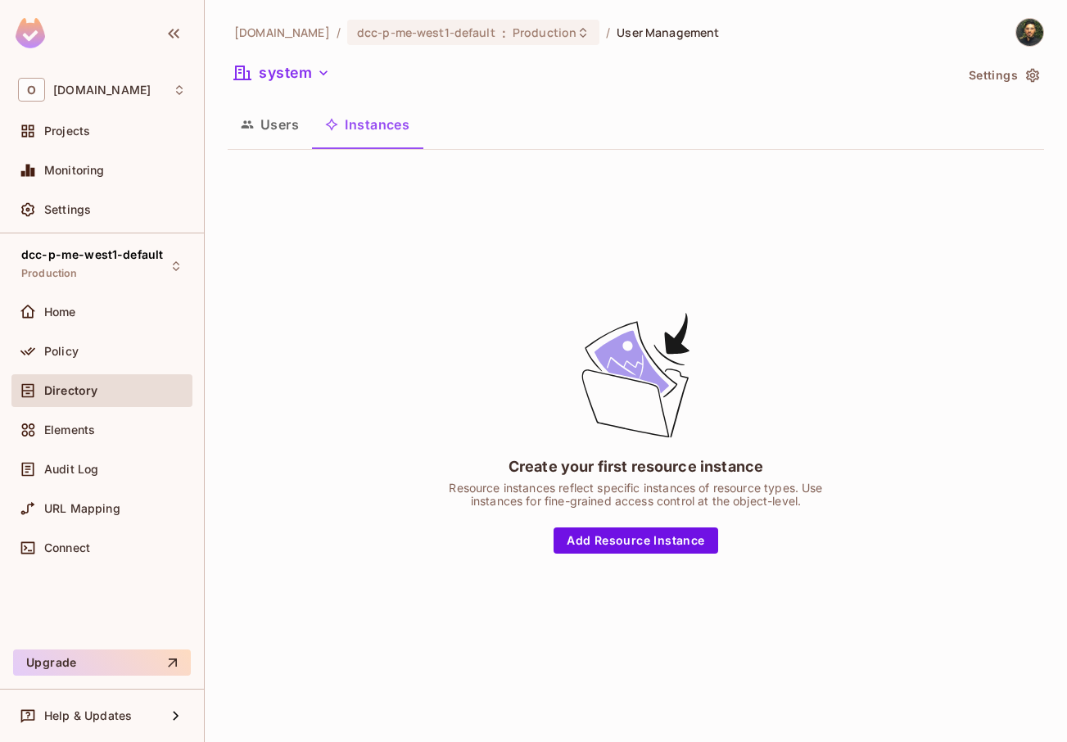
click at [379, 134] on button "Instances" at bounding box center [367, 124] width 111 height 41
click at [298, 135] on button "Users" at bounding box center [270, 124] width 84 height 41
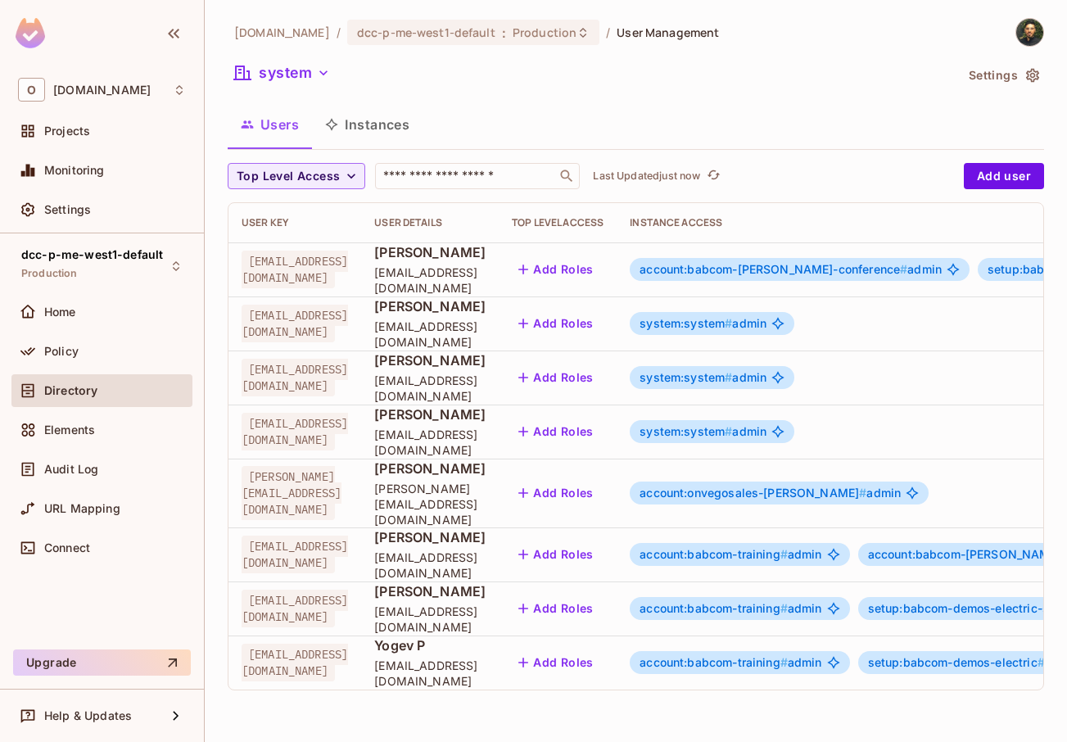
click at [409, 138] on button "Instances" at bounding box center [367, 124] width 111 height 41
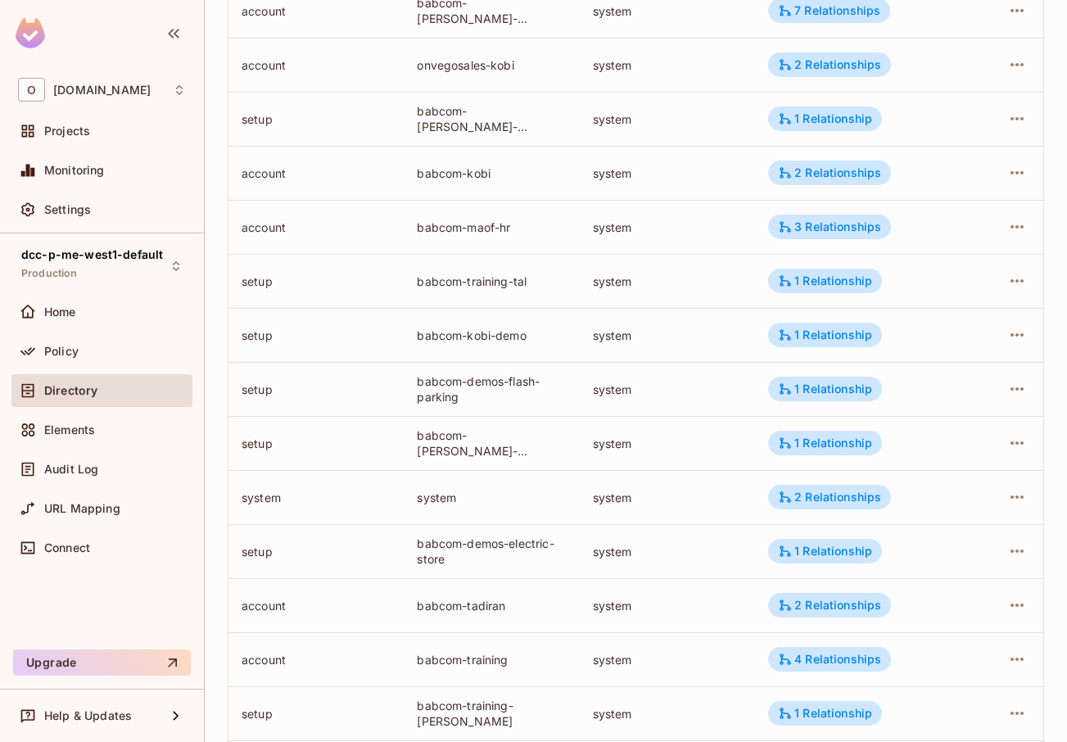
scroll to position [402, 0]
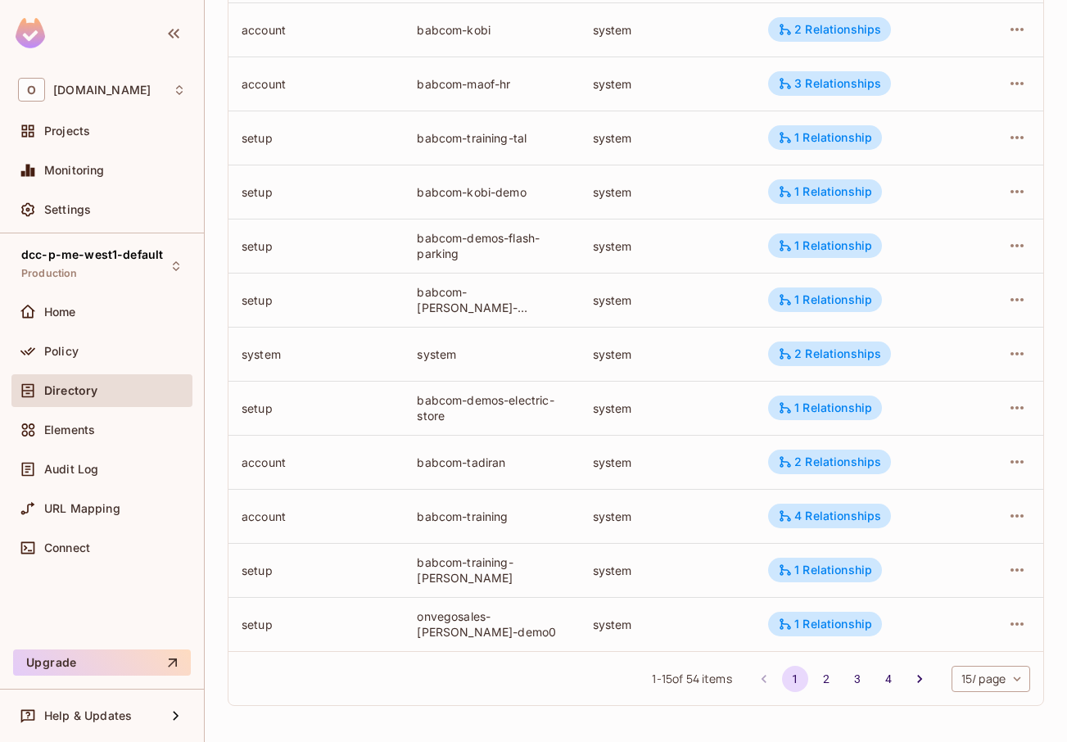
click at [970, 683] on body "O [DOMAIN_NAME] Projects Monitoring Settings dcc-p-me-west1-default Production …" at bounding box center [533, 371] width 1067 height 742
click at [968, 709] on li "100 / page" at bounding box center [977, 705] width 82 height 34
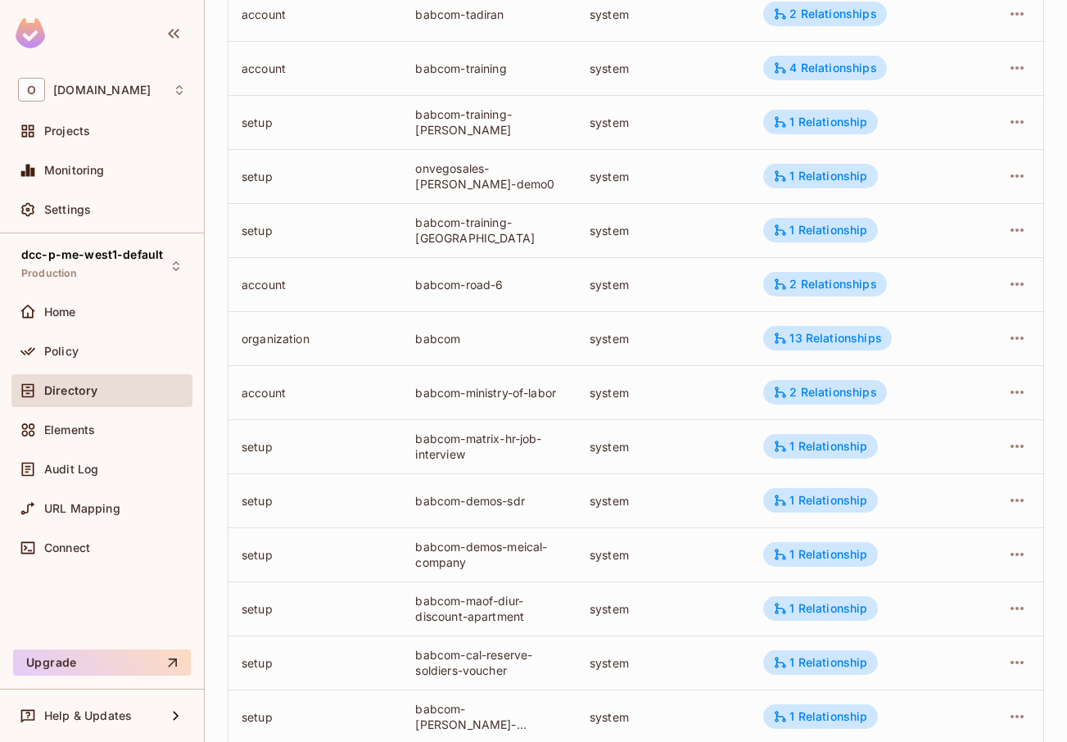
scroll to position [885, 0]
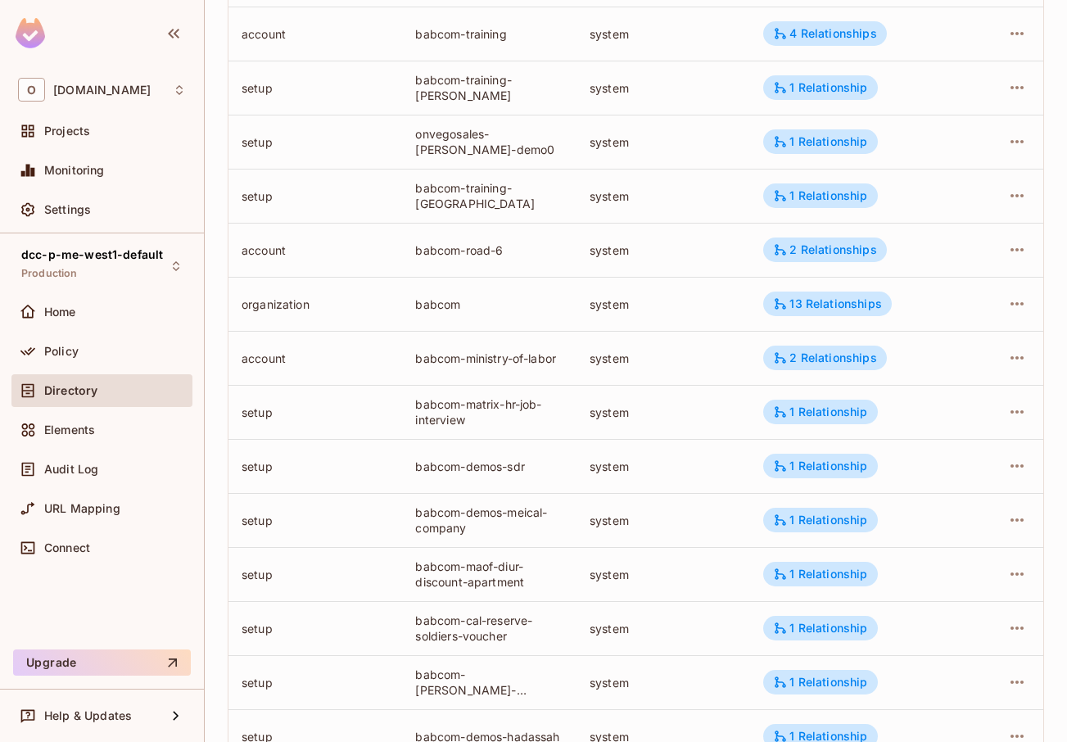
click at [478, 364] on div "babcom-ministry-of-labor" at bounding box center [488, 359] width 147 height 16
copy div "babcom-ministry-of-labor"
click at [822, 368] on div "2 Relationships" at bounding box center [824, 358] width 123 height 25
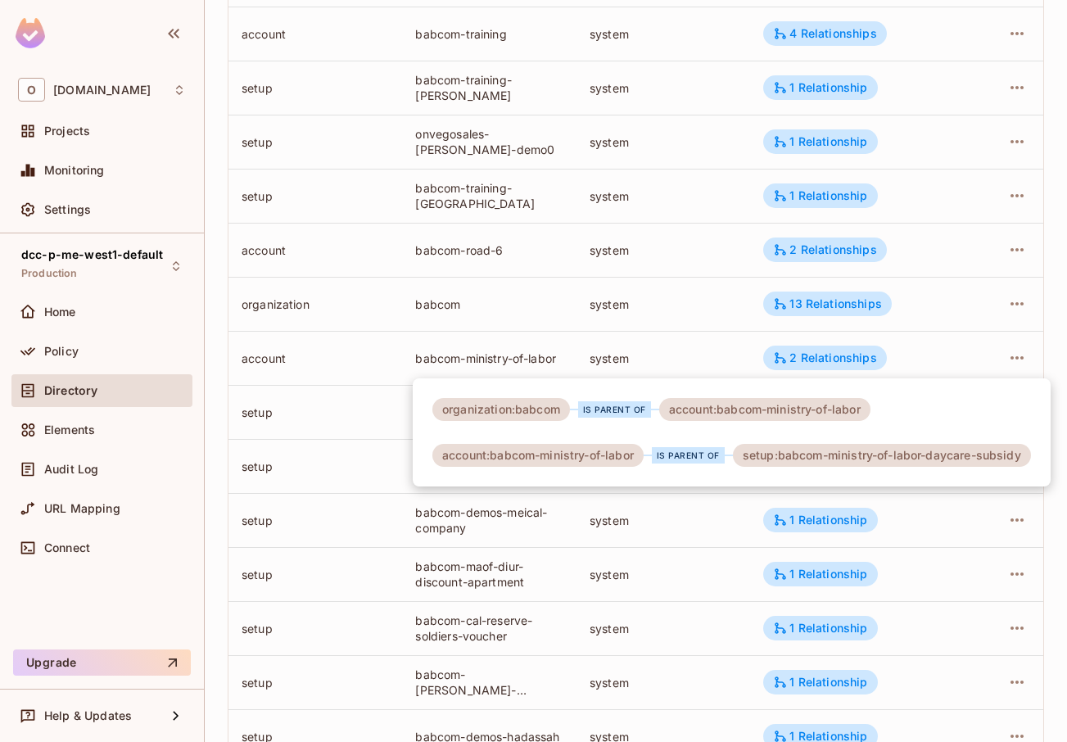
click at [659, 512] on div at bounding box center [533, 371] width 1067 height 742
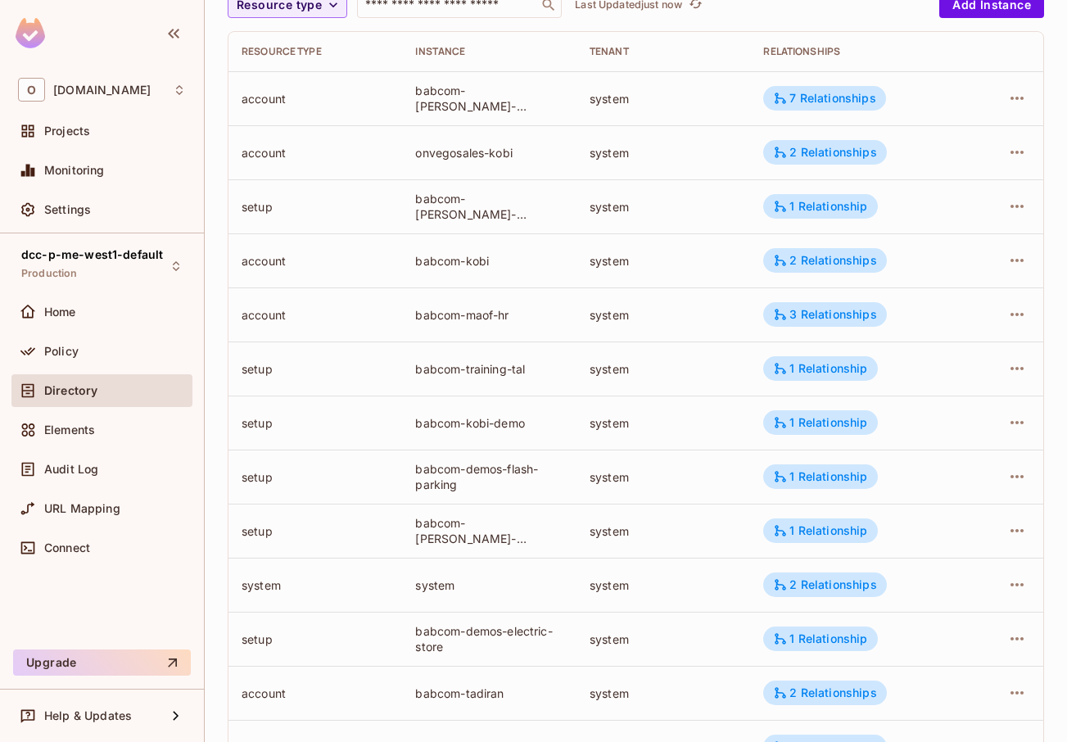
scroll to position [0, 0]
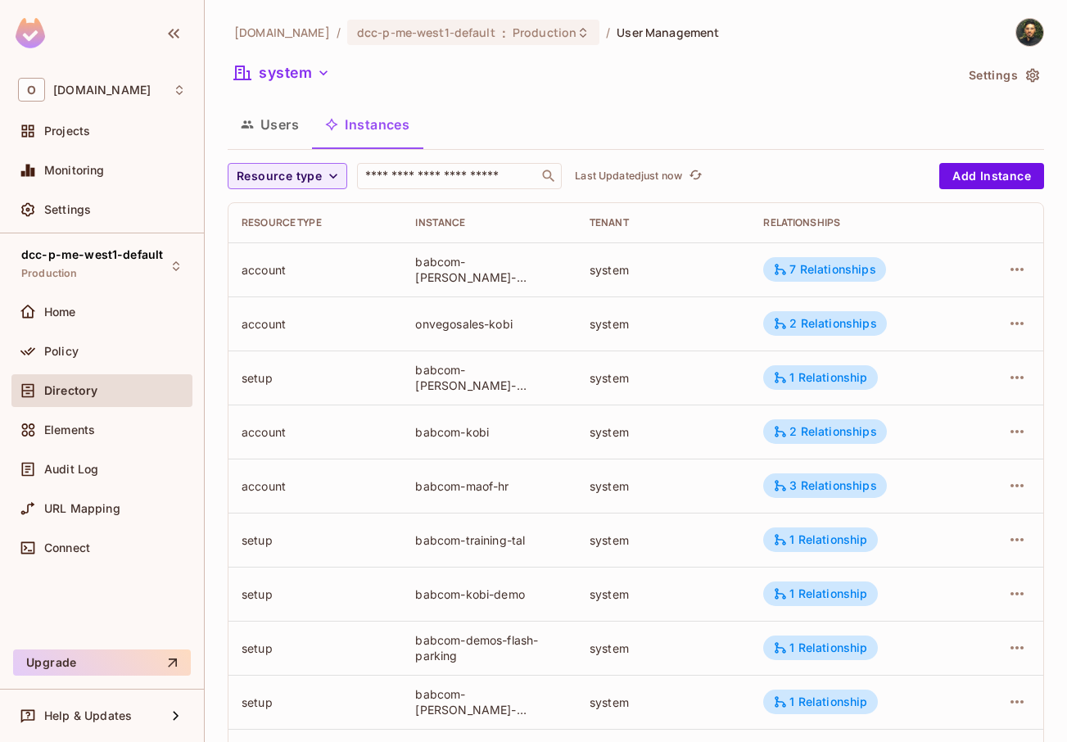
click at [283, 120] on button "Users" at bounding box center [270, 124] width 84 height 41
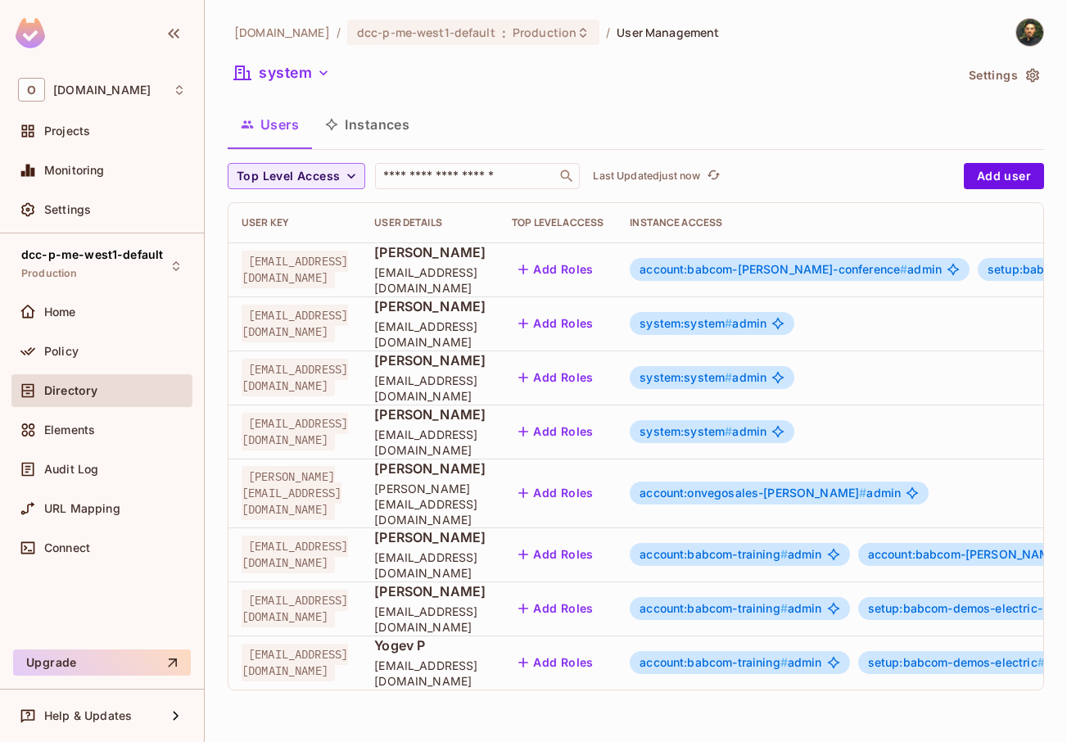
click at [849, 551] on div "account:babcom-training # admin" at bounding box center [740, 554] width 220 height 23
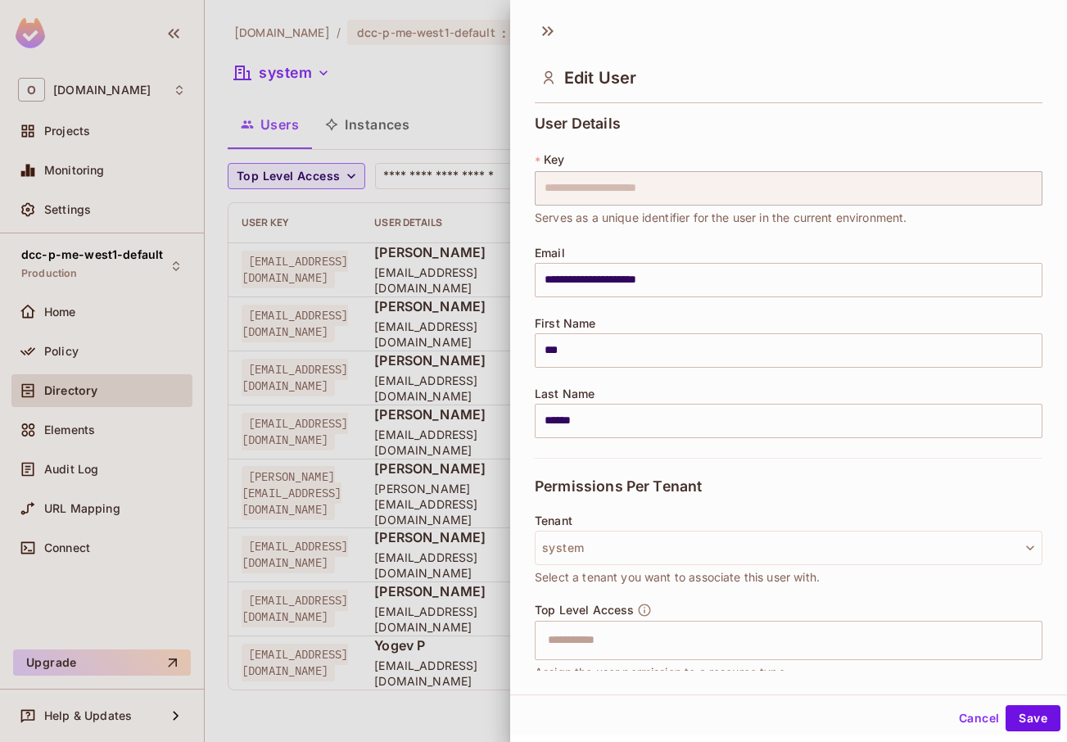
click at [866, 539] on button "system" at bounding box center [789, 548] width 508 height 34
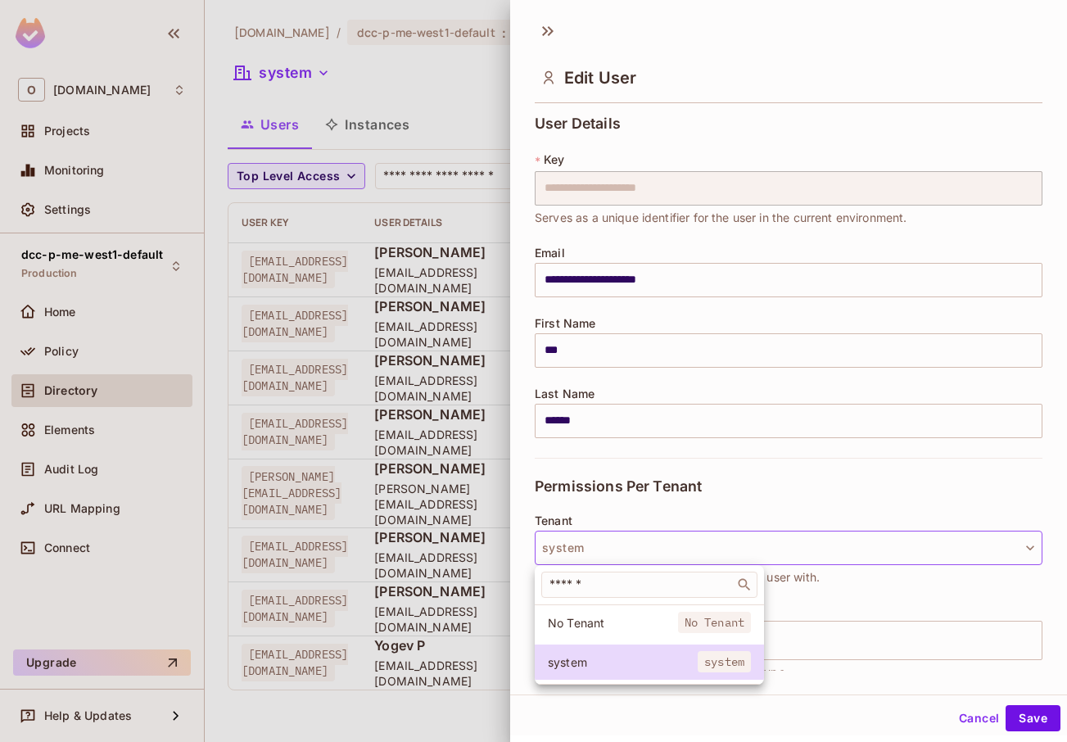
click at [831, 506] on div at bounding box center [533, 371] width 1067 height 742
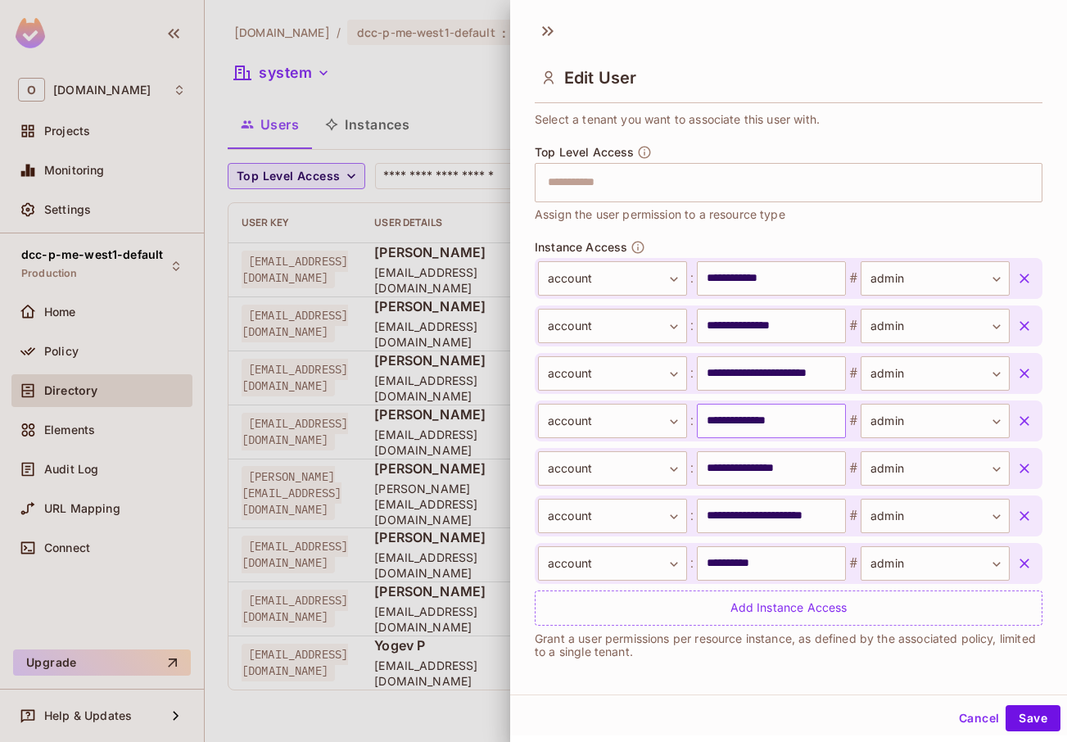
scroll to position [462, 0]
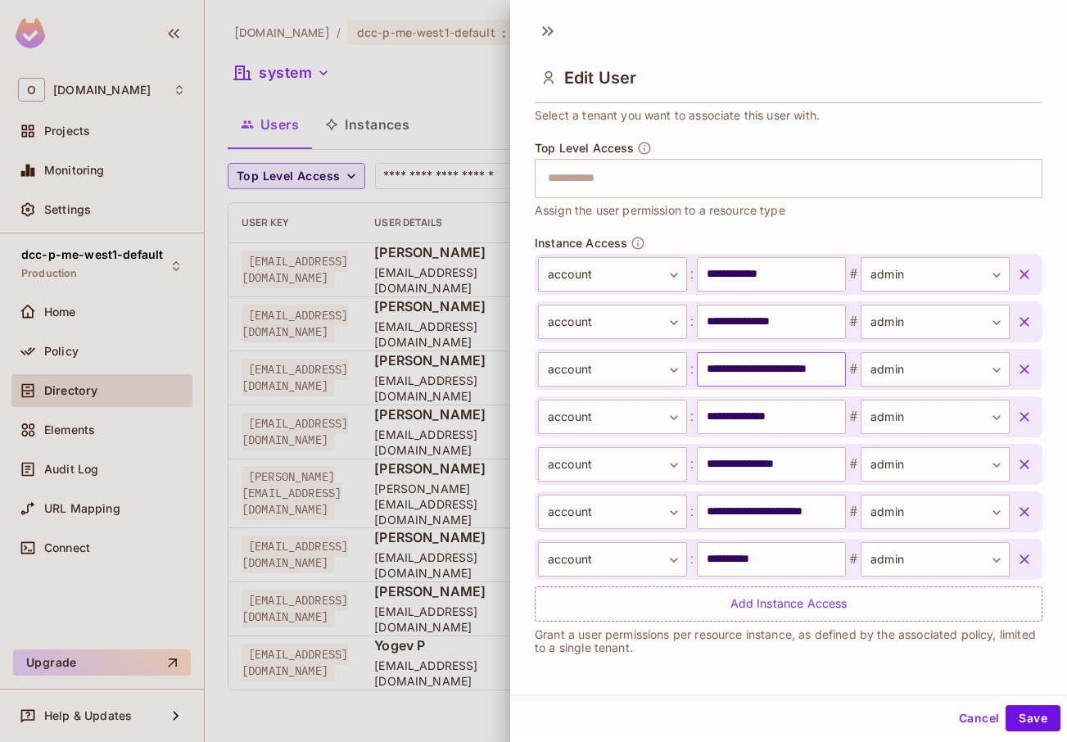
click at [775, 371] on input "**********" at bounding box center [771, 369] width 149 height 34
drag, startPoint x: 768, startPoint y: 373, endPoint x: 843, endPoint y: 372, distance: 74.6
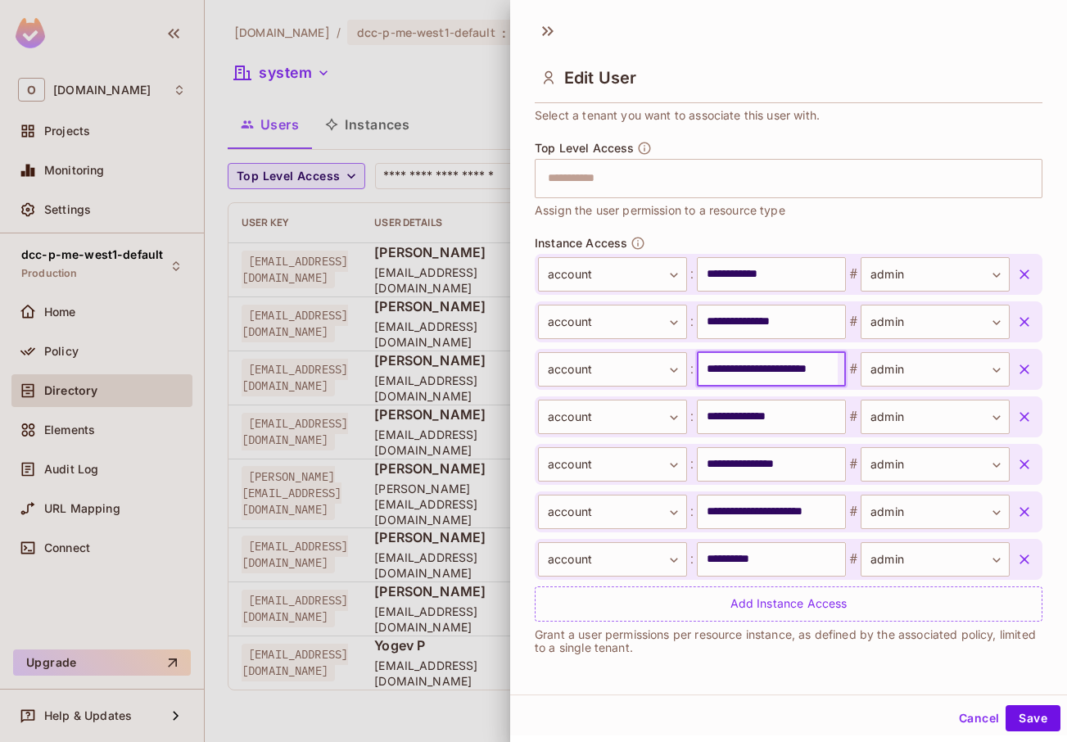
click at [843, 372] on div "**********" at bounding box center [774, 369] width 472 height 34
click at [781, 372] on input "**********" at bounding box center [767, 369] width 141 height 34
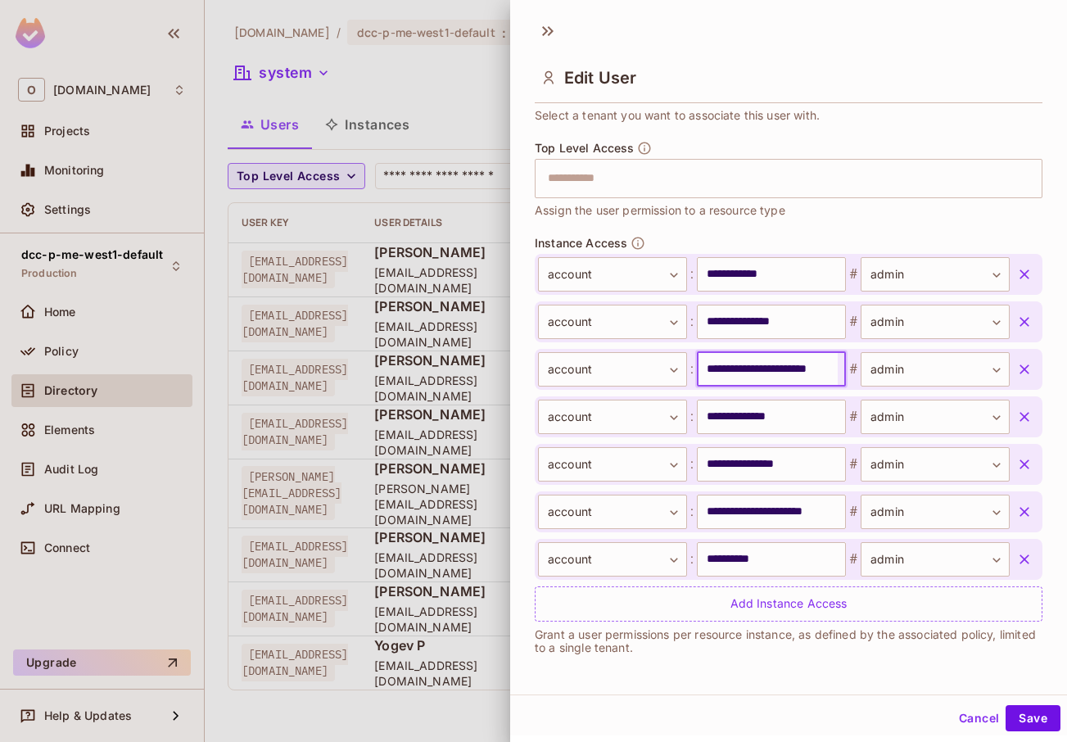
click at [866, 673] on div "**********" at bounding box center [788, 352] width 557 height 683
click at [763, 377] on input "**********" at bounding box center [767, 369] width 141 height 34
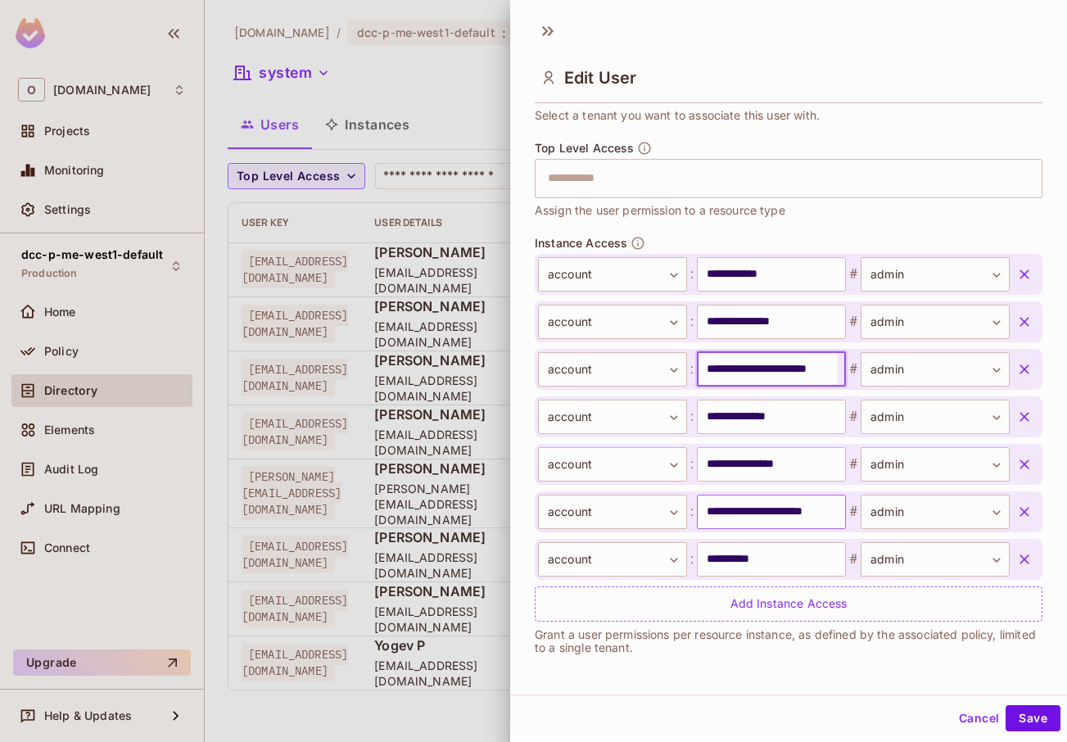
click at [763, 497] on input "**********" at bounding box center [771, 512] width 149 height 34
drag, startPoint x: 741, startPoint y: 512, endPoint x: 852, endPoint y: 514, distance: 110.6
click at [852, 514] on div "**********" at bounding box center [774, 512] width 472 height 34
click at [778, 510] on input "**********" at bounding box center [767, 512] width 141 height 34
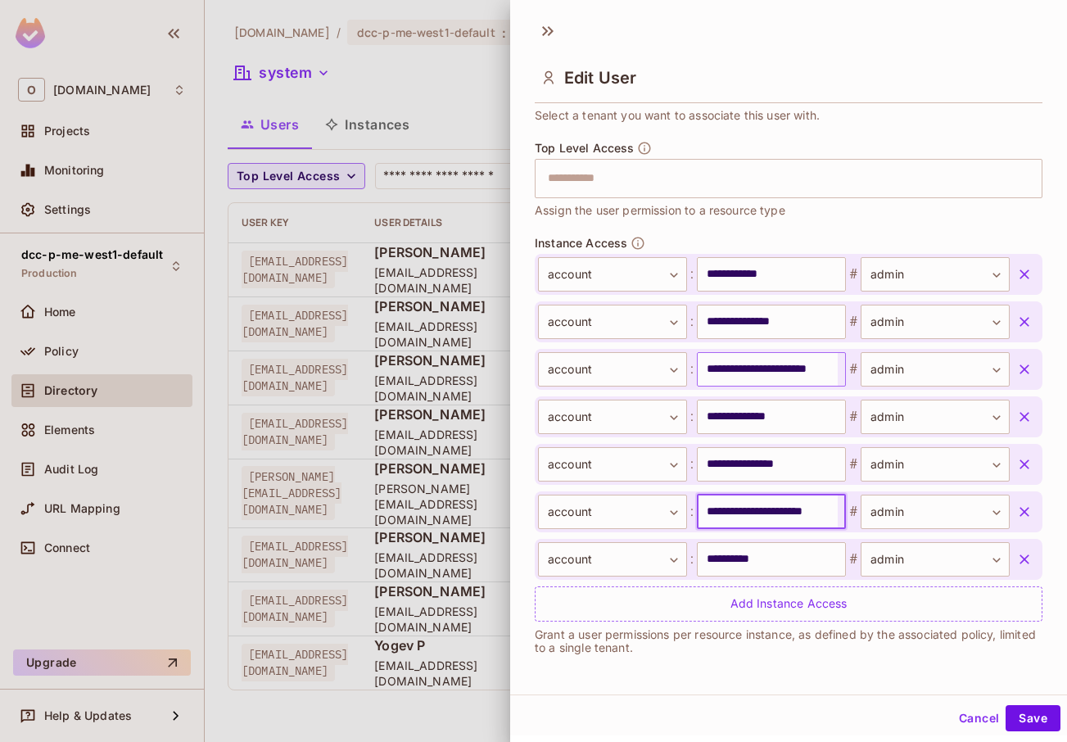
click at [770, 373] on input "**********" at bounding box center [767, 369] width 141 height 34
click at [463, 130] on div at bounding box center [533, 371] width 1067 height 742
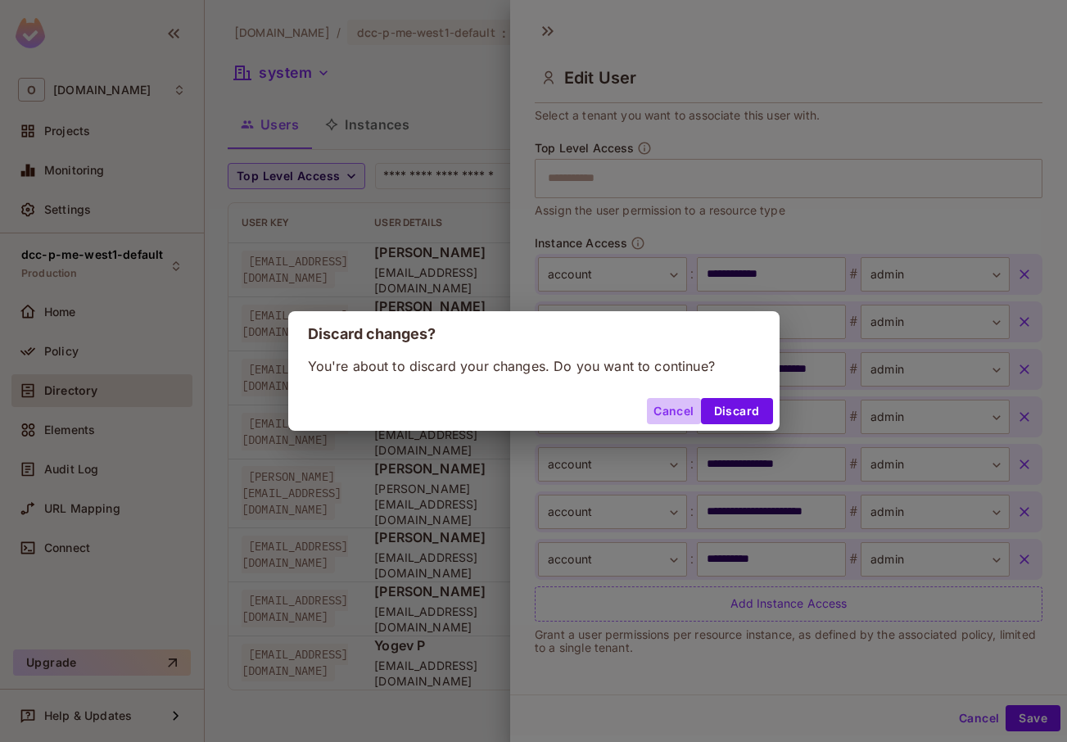
click at [676, 419] on button "Cancel" at bounding box center [673, 411] width 53 height 26
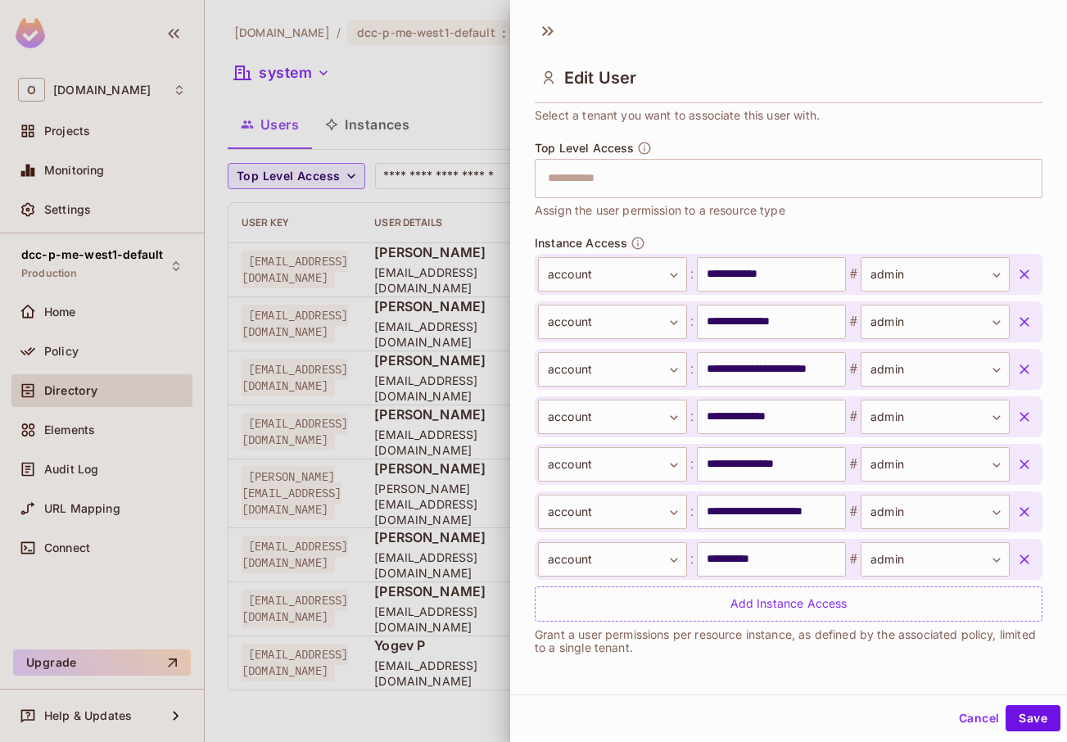
click at [375, 388] on div at bounding box center [533, 371] width 1067 height 742
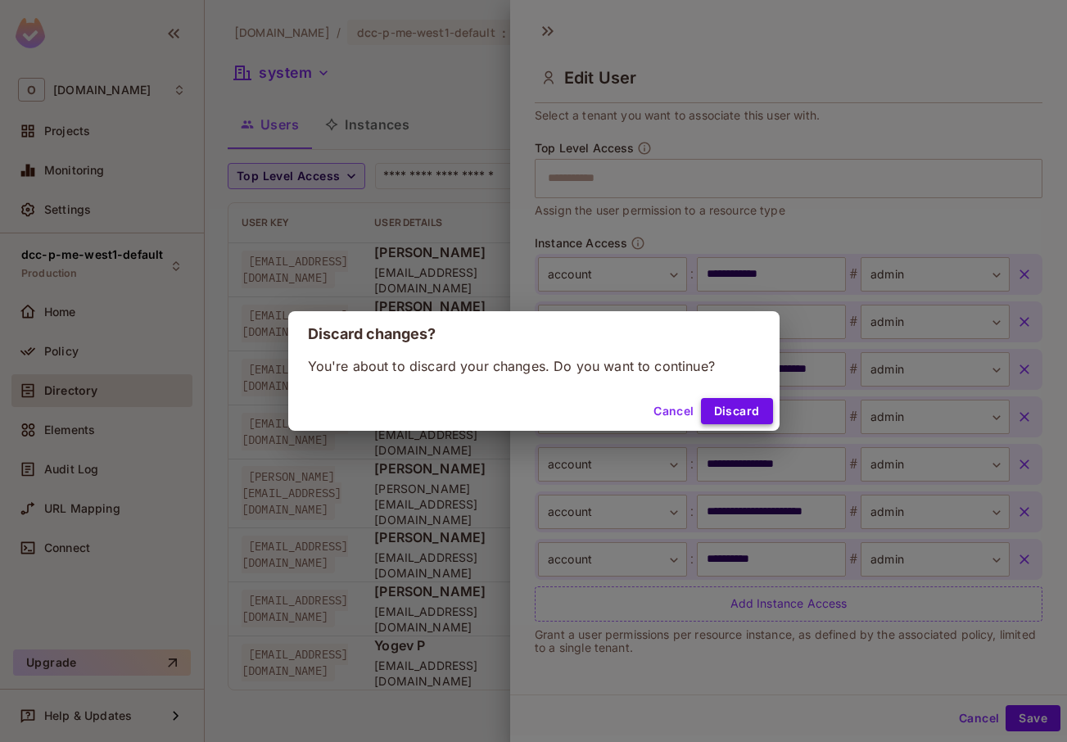
click at [772, 419] on button "Discard" at bounding box center [737, 411] width 72 height 26
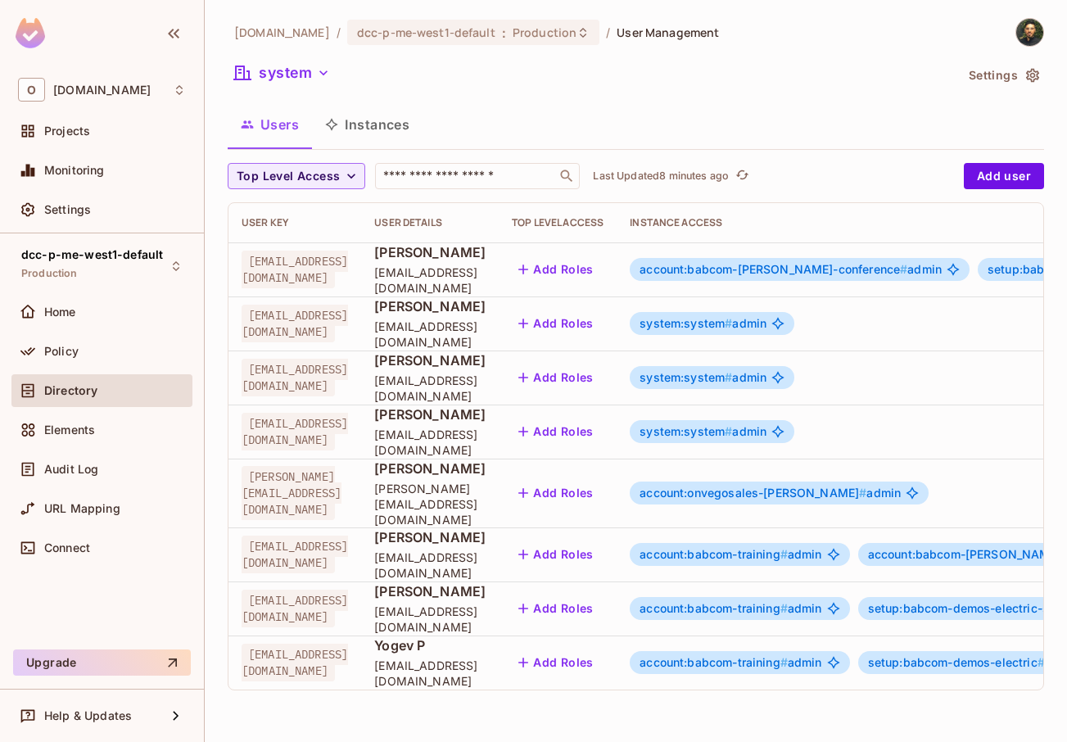
click at [394, 138] on button "Instances" at bounding box center [367, 124] width 111 height 41
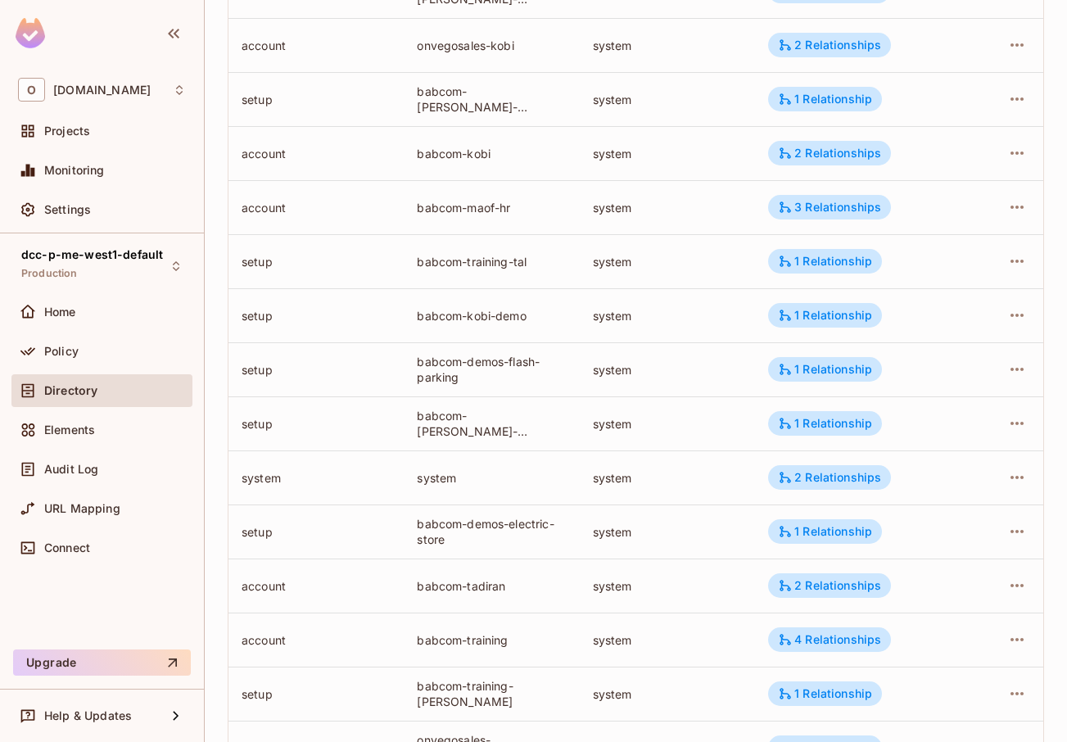
scroll to position [402, 0]
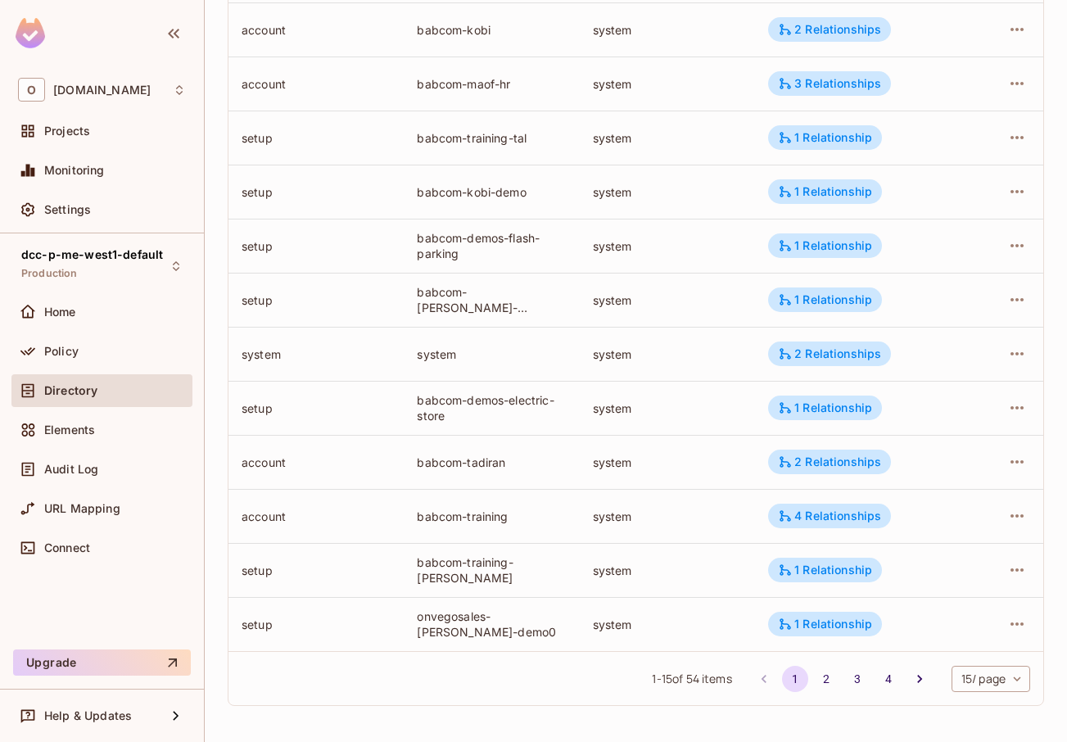
click at [962, 677] on body "O [DOMAIN_NAME] Projects Monitoring Settings dcc-p-me-west1-default Production …" at bounding box center [533, 371] width 1067 height 742
click at [967, 694] on li "100 / page" at bounding box center [977, 705] width 82 height 34
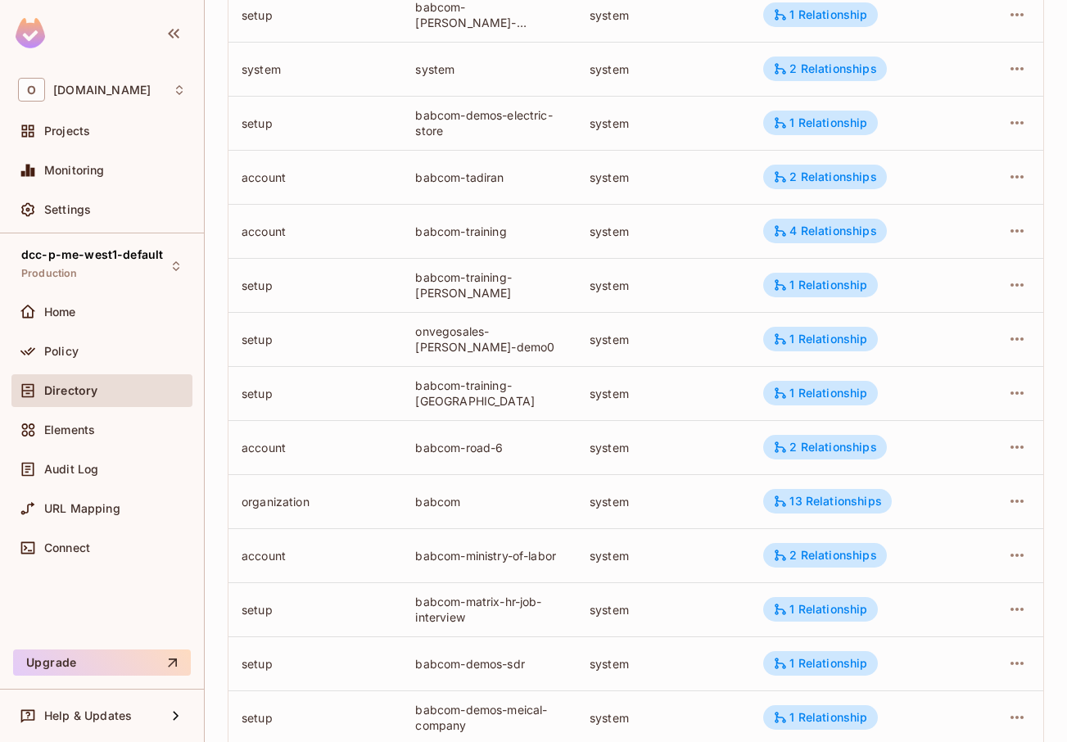
scroll to position [688, 0]
click at [835, 558] on div "2 Relationships" at bounding box center [824, 554] width 103 height 15
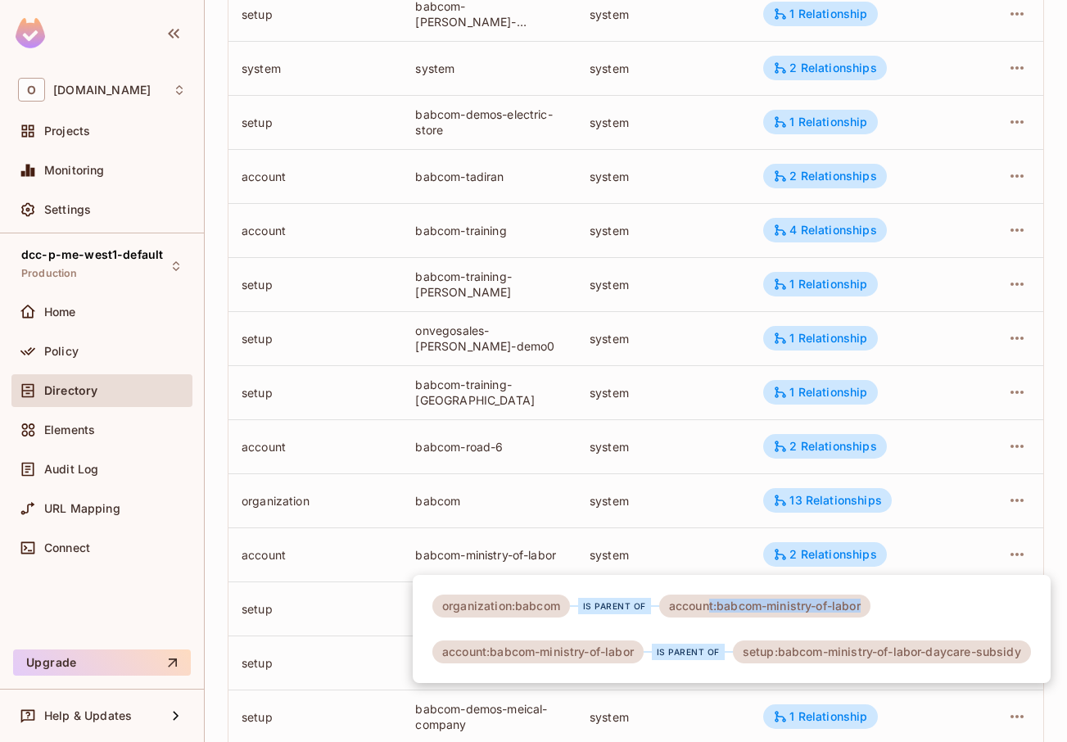
drag, startPoint x: 724, startPoint y: 607, endPoint x: 903, endPoint y: 607, distance: 179.4
click at [903, 607] on div "organization:babcom is parent of account:babcom-ministry-of-labor account:babco…" at bounding box center [732, 629] width 638 height 108
click at [900, 609] on div "organization:babcom is parent of account:babcom-ministry-of-labor account:babco…" at bounding box center [732, 629] width 638 height 108
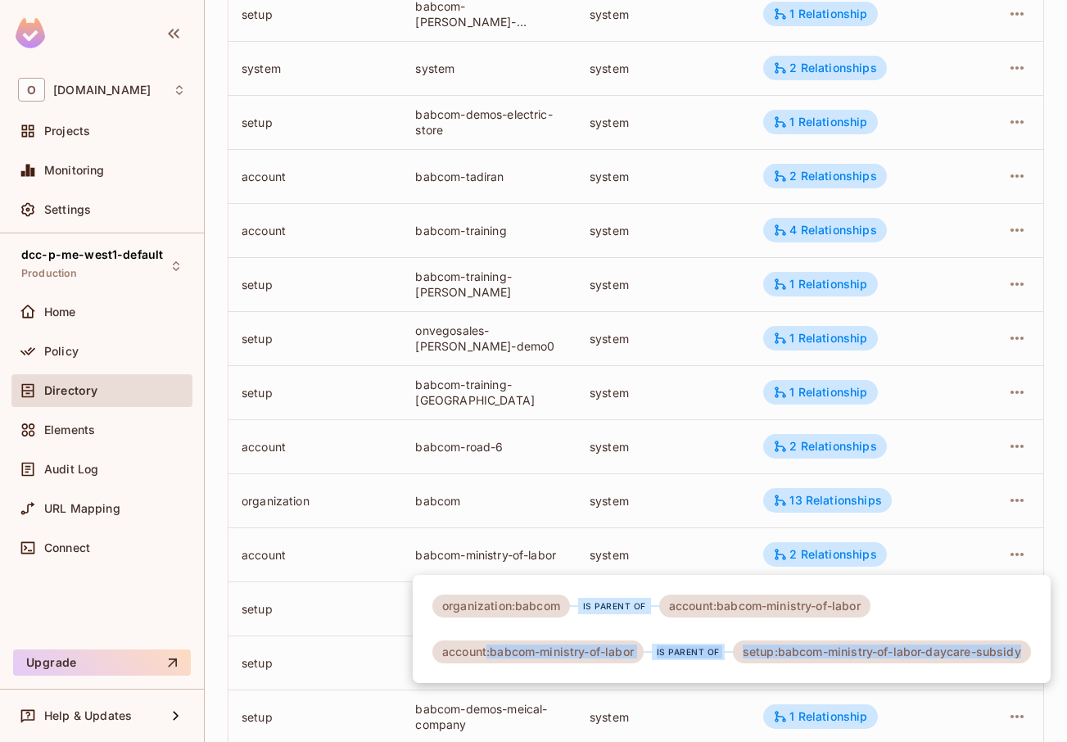
drag, startPoint x: 487, startPoint y: 653, endPoint x: 881, endPoint y: 665, distance: 394.2
click at [880, 666] on div "organization:babcom is parent of account:babcom-ministry-of-labor account:babco…" at bounding box center [732, 629] width 638 height 108
click at [881, 665] on div "organization:babcom is parent of account:babcom-ministry-of-labor account:babco…" at bounding box center [732, 629] width 638 height 108
click at [679, 440] on div at bounding box center [533, 371] width 1067 height 742
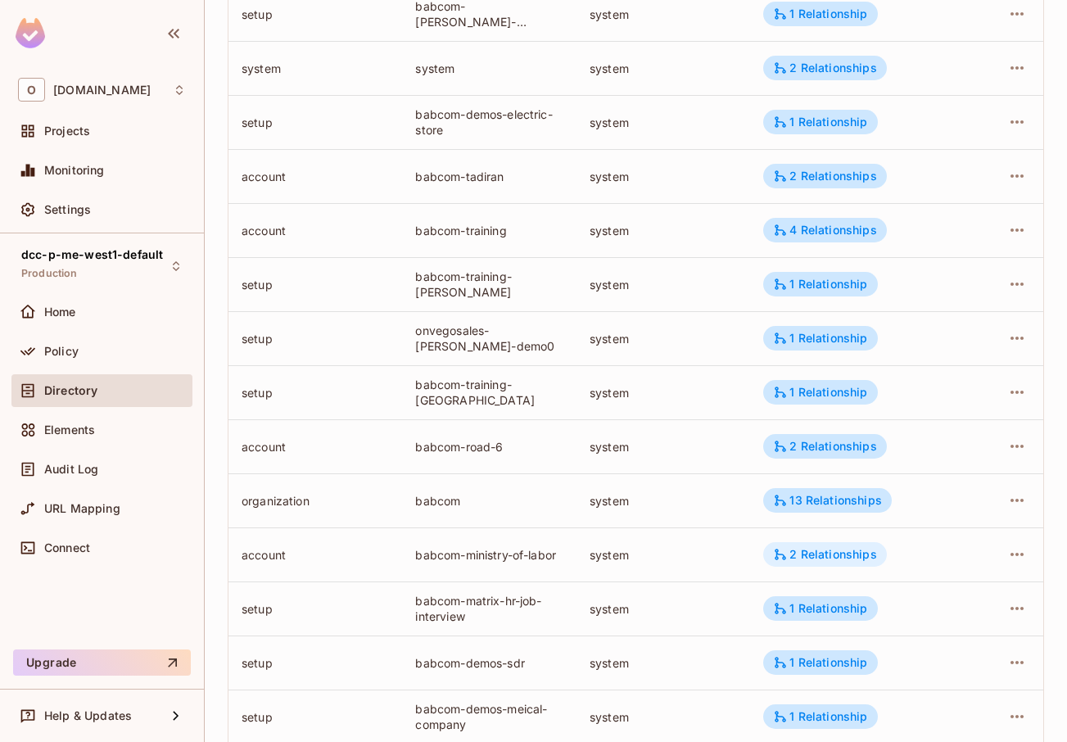
click at [813, 559] on div "2 Relationships" at bounding box center [824, 554] width 103 height 15
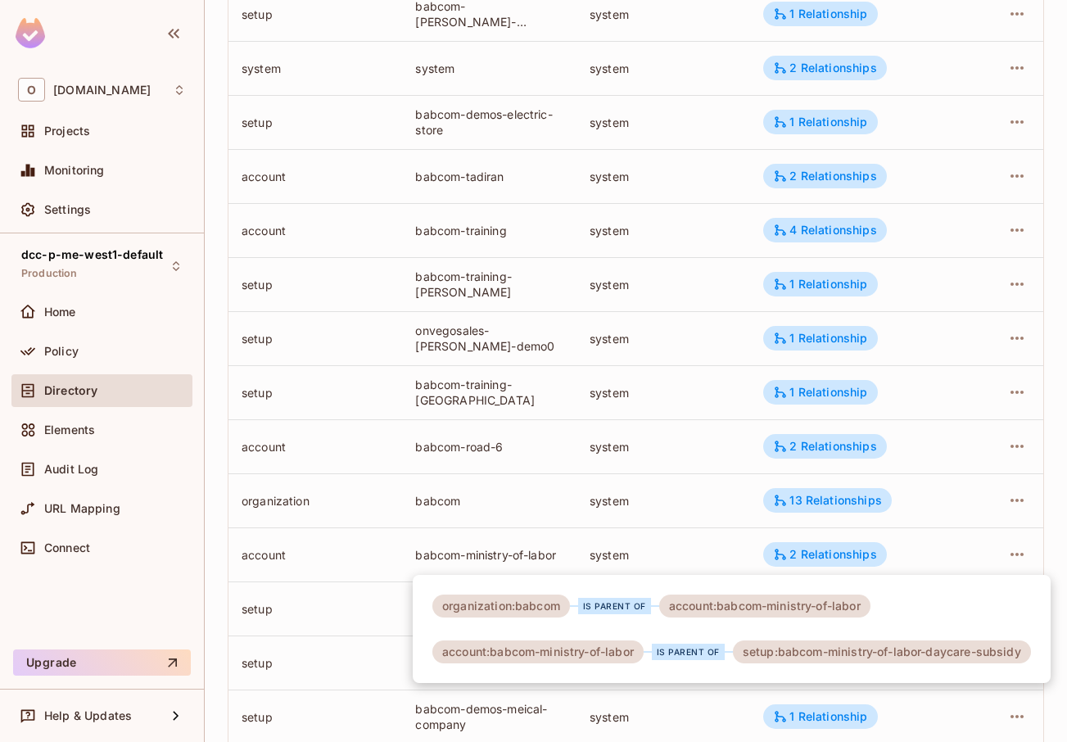
click at [544, 604] on div "organization:babcom" at bounding box center [501, 606] width 138 height 23
click at [576, 611] on div "is parent of" at bounding box center [614, 606] width 89 height 16
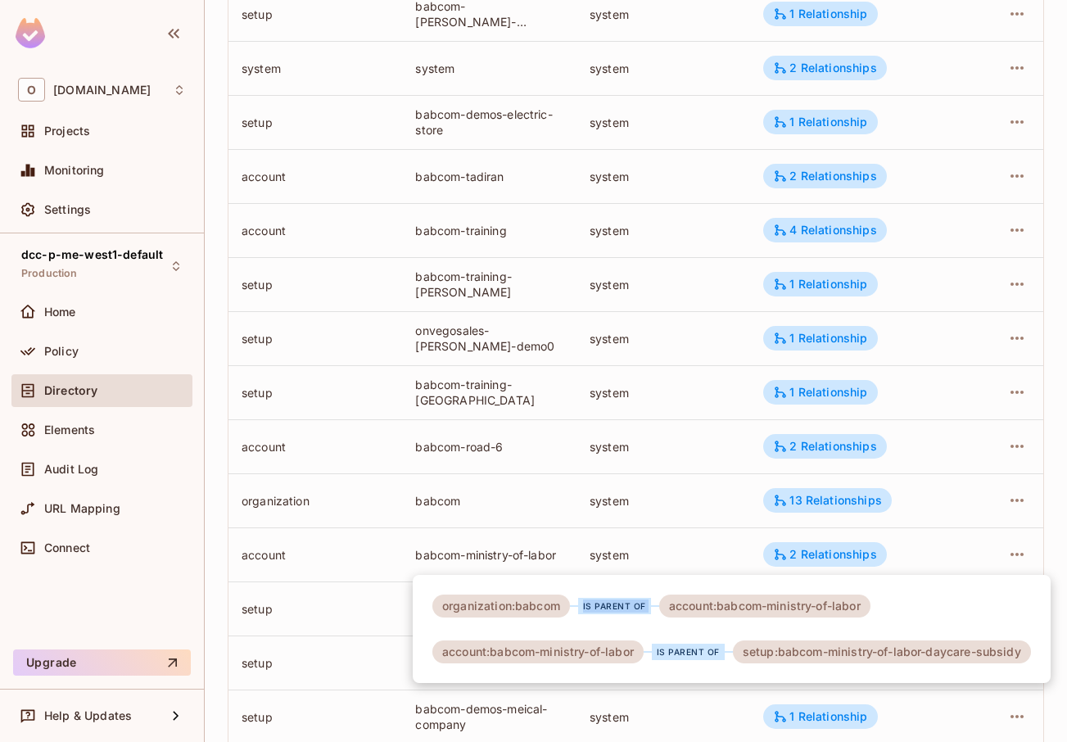
click at [576, 611] on div "is parent of" at bounding box center [614, 606] width 89 height 16
click at [575, 611] on div "is parent of" at bounding box center [614, 606] width 89 height 16
click at [619, 564] on div at bounding box center [533, 371] width 1067 height 742
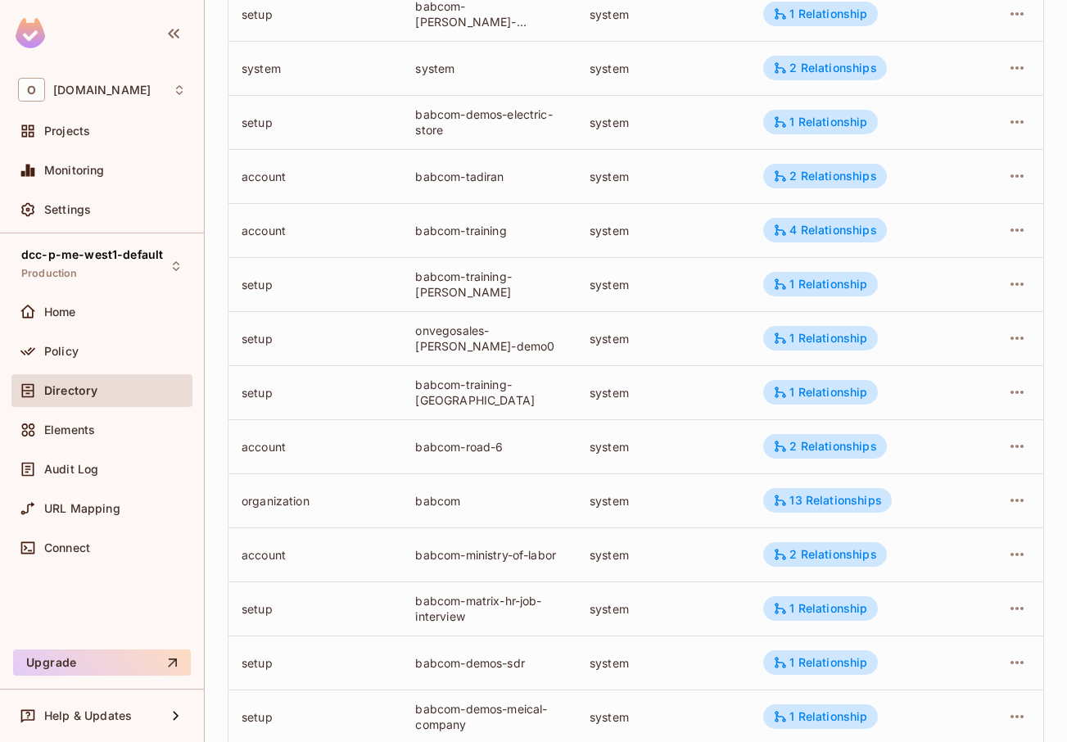
click at [619, 564] on div "organization:babcom is parent of account:babcom-ministry-of-labor account:babco…" at bounding box center [533, 371] width 1067 height 742
click at [619, 564] on td "system" at bounding box center [664, 554] width 174 height 54
click at [480, 550] on div "babcom-ministry-of-labor" at bounding box center [488, 555] width 147 height 16
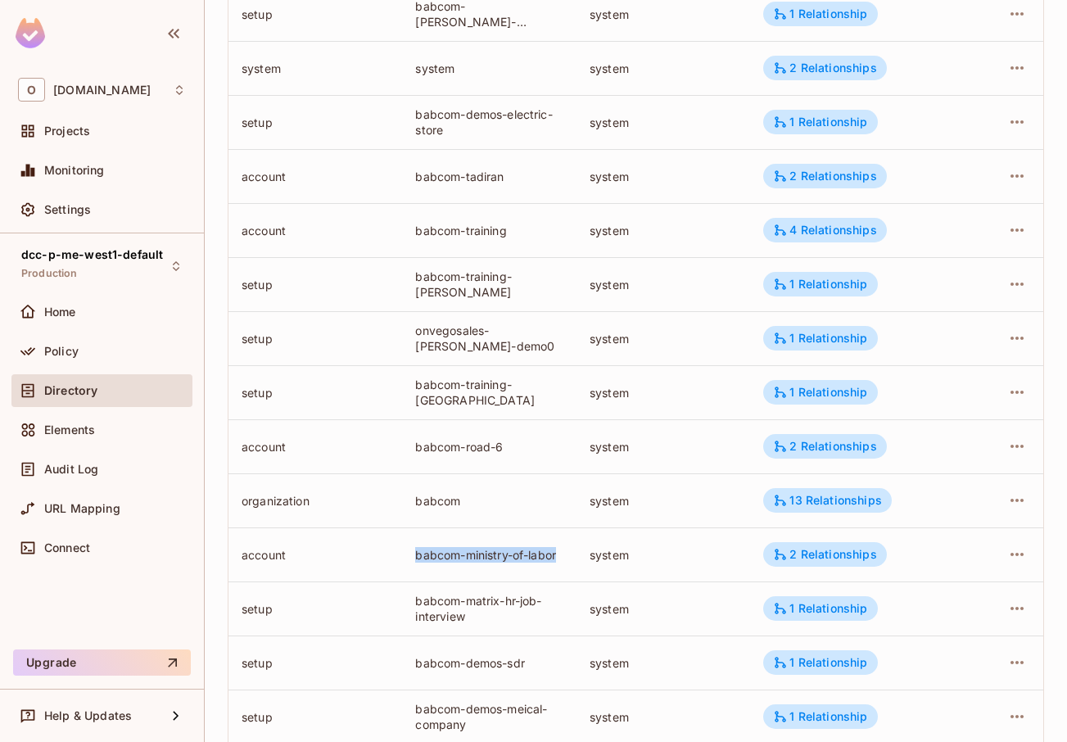
click at [480, 550] on div "babcom-ministry-of-labor" at bounding box center [488, 555] width 147 height 16
drag, startPoint x: 586, startPoint y: 547, endPoint x: 627, endPoint y: 554, distance: 41.5
click at [626, 553] on div "system" at bounding box center [663, 555] width 147 height 16
click at [627, 554] on div "system" at bounding box center [663, 555] width 147 height 16
click at [1007, 559] on icon "button" at bounding box center [1017, 555] width 20 height 20
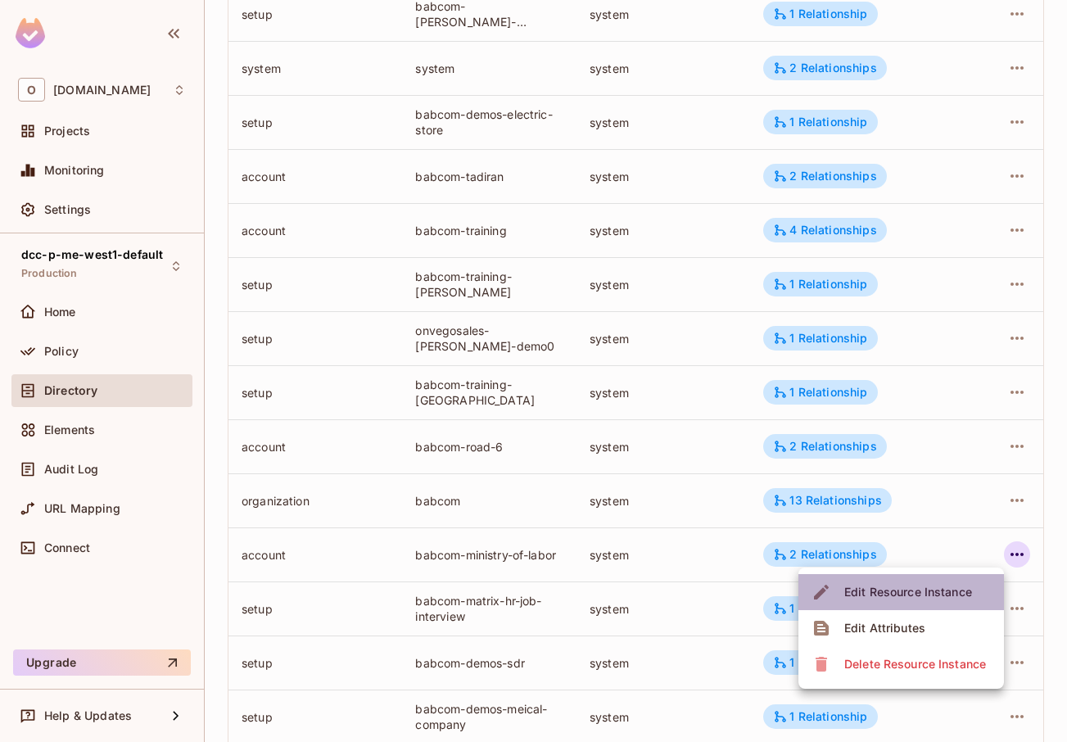
click at [933, 582] on span "Edit Resource Instance" at bounding box center [909, 592] width 138 height 26
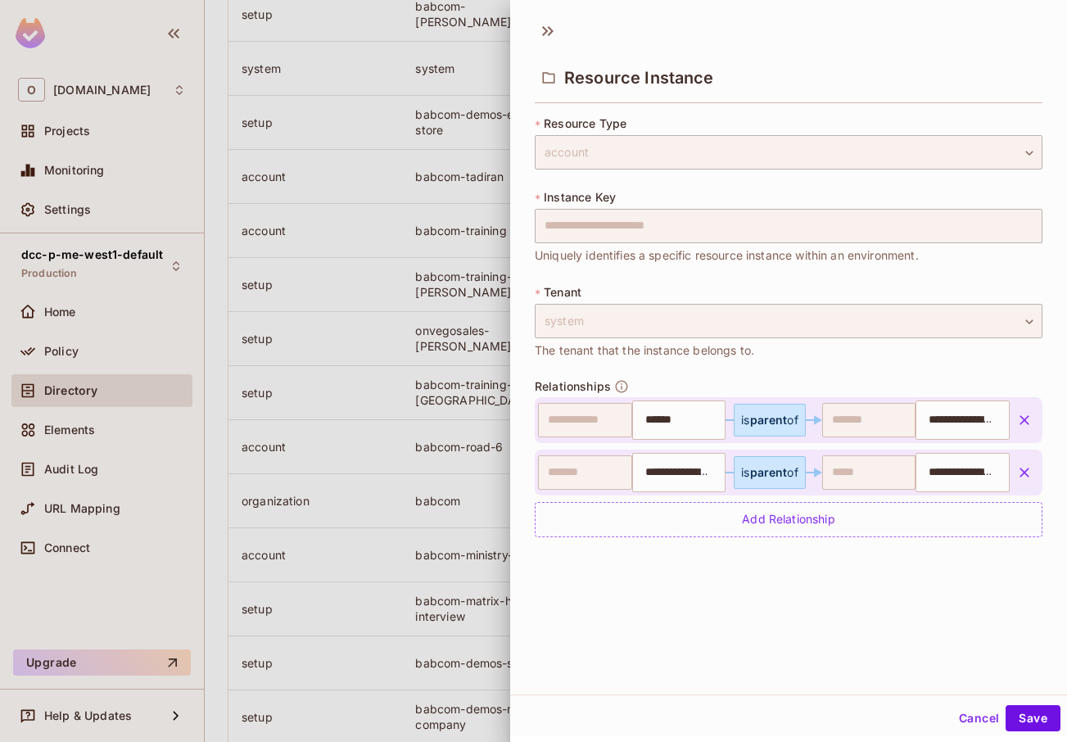
click at [399, 451] on div at bounding box center [533, 371] width 1067 height 742
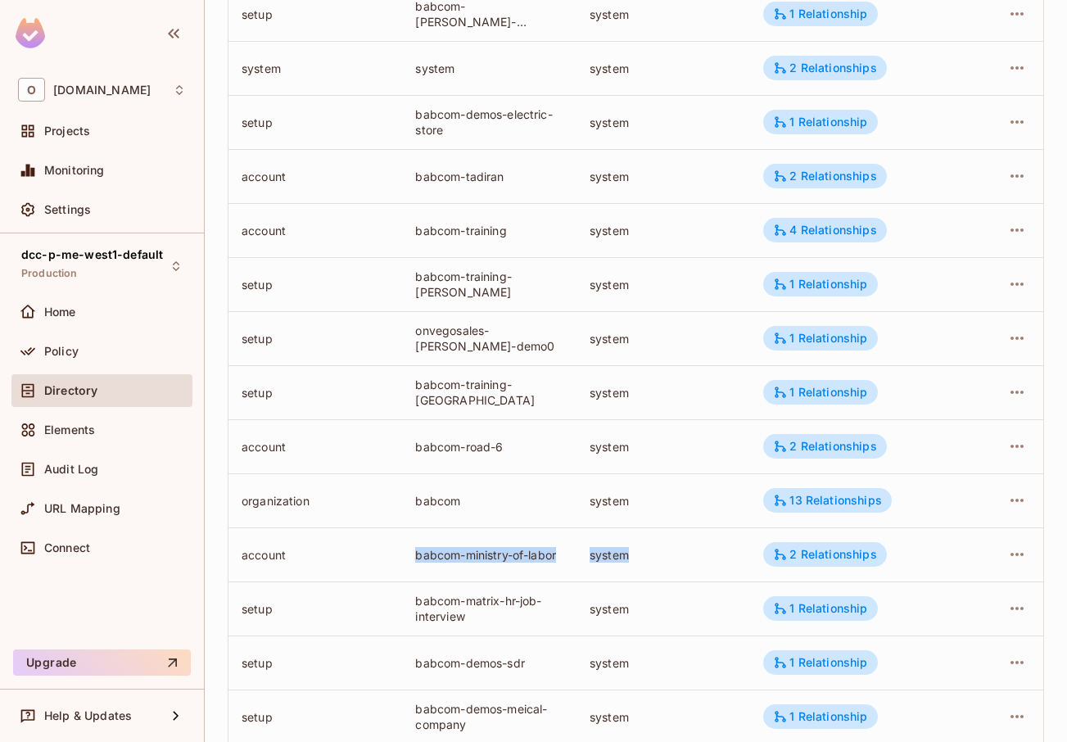
drag, startPoint x: 408, startPoint y: 559, endPoint x: 650, endPoint y: 563, distance: 241.7
click at [650, 563] on tr "account [PERSON_NAME]-ministry-of-labor system 2 Relationships" at bounding box center [636, 554] width 815 height 54
click at [501, 550] on div "babcom-ministry-of-labor" at bounding box center [488, 555] width 147 height 16
click at [807, 501] on div "13 Relationships" at bounding box center [827, 500] width 108 height 15
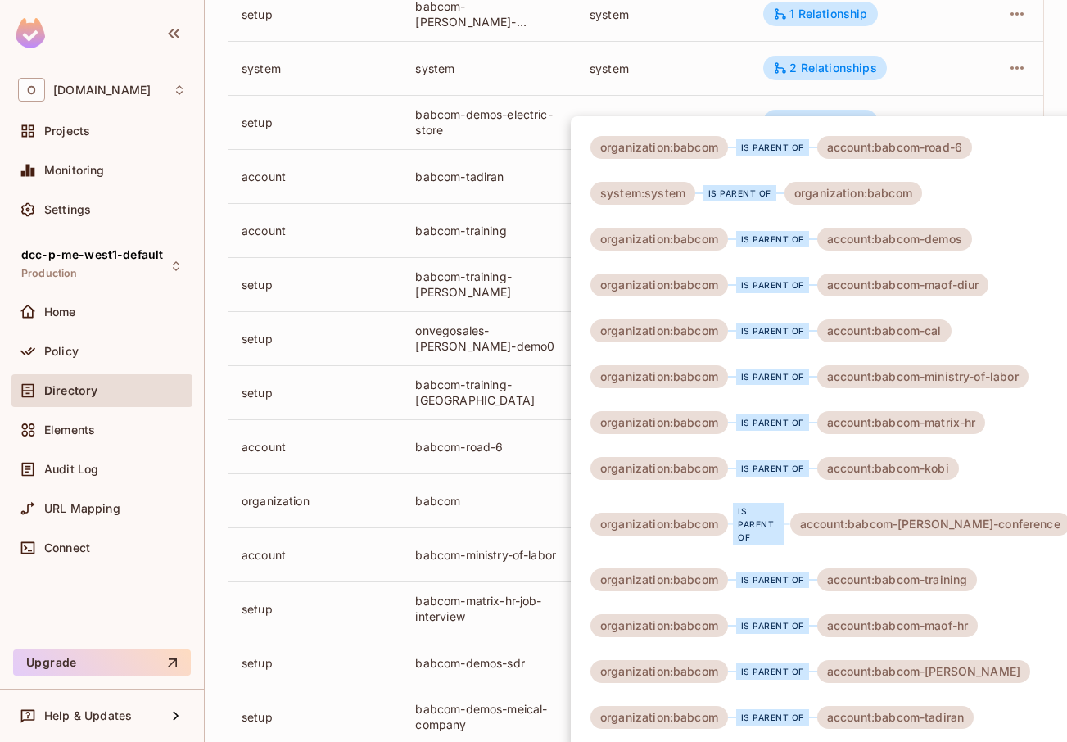
click at [486, 468] on div at bounding box center [533, 371] width 1067 height 742
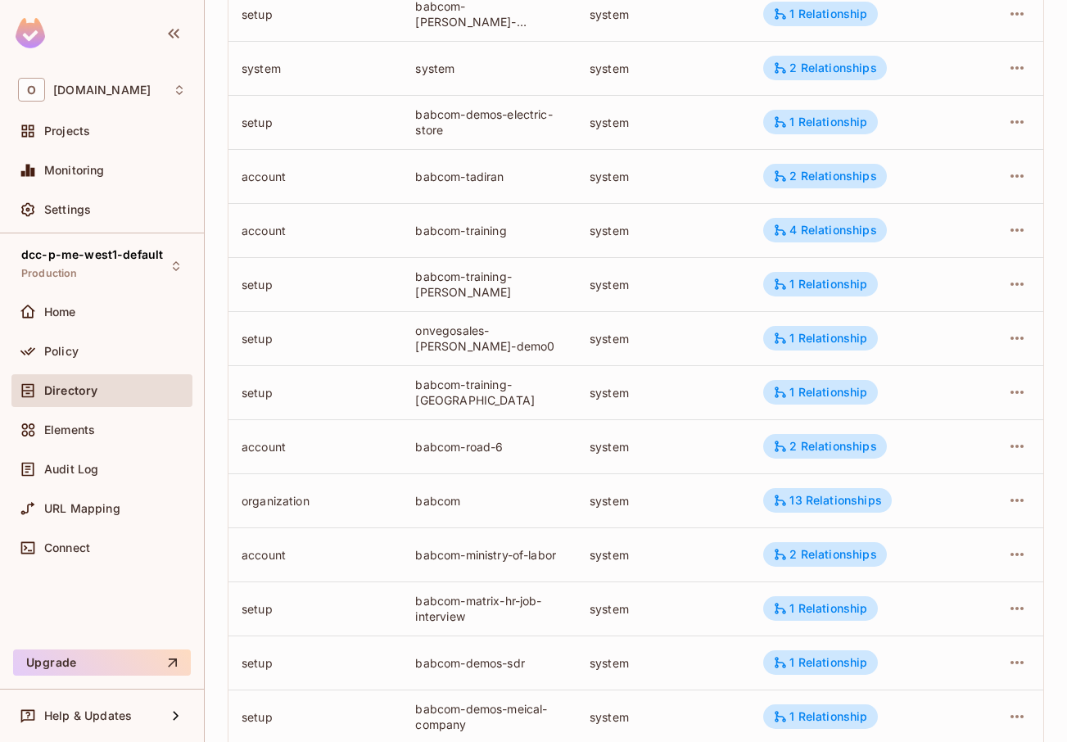
click at [559, 377] on td "babcom-training-[GEOGRAPHIC_DATA]" at bounding box center [489, 392] width 174 height 54
click at [559, 375] on td "babcom-training-[GEOGRAPHIC_DATA]" at bounding box center [489, 392] width 174 height 54
click at [566, 389] on td "babcom-training-[GEOGRAPHIC_DATA]" at bounding box center [489, 392] width 174 height 54
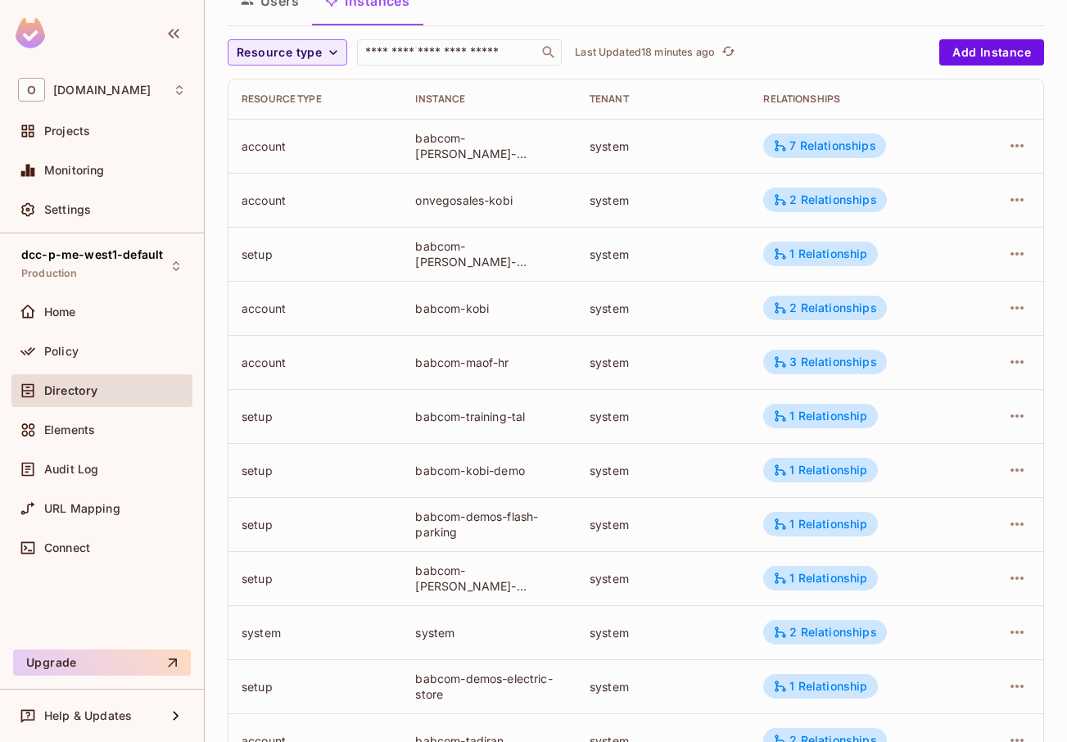
scroll to position [0, 0]
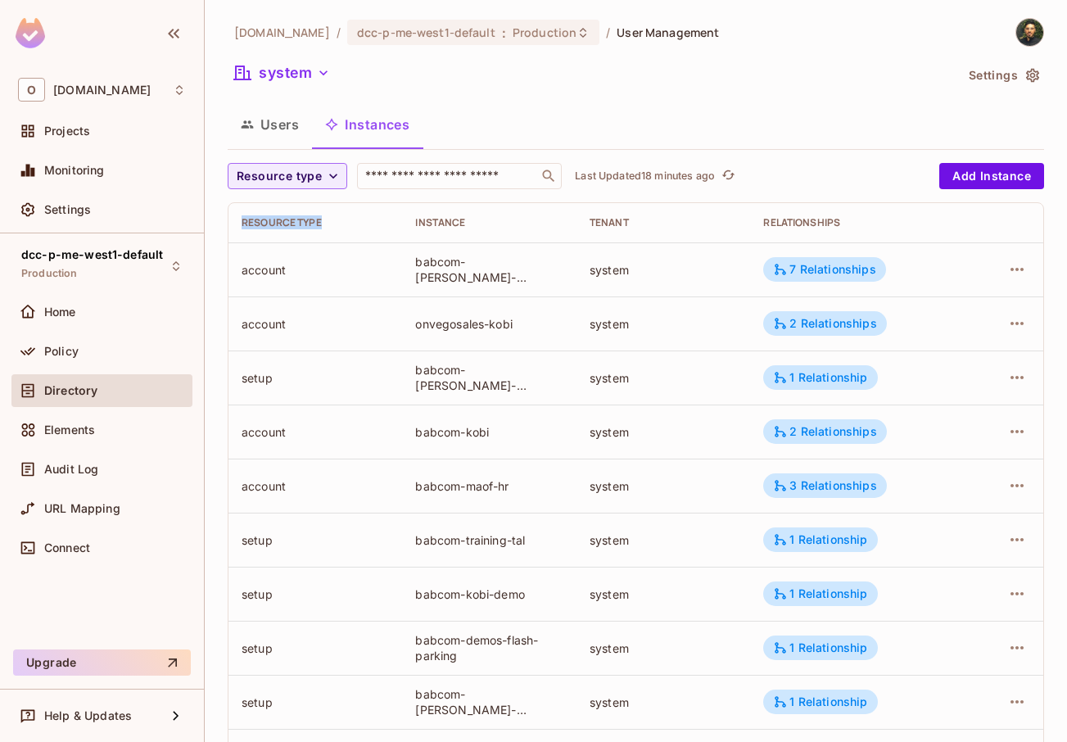
drag, startPoint x: 242, startPoint y: 224, endPoint x: 341, endPoint y: 229, distance: 99.2
click at [341, 229] on div "Resource type" at bounding box center [315, 222] width 147 height 13
drag, startPoint x: 410, startPoint y: 225, endPoint x: 487, endPoint y: 227, distance: 77.0
click at [487, 227] on th "Instance" at bounding box center [489, 222] width 174 height 39
click at [487, 227] on div "Instance" at bounding box center [488, 222] width 147 height 13
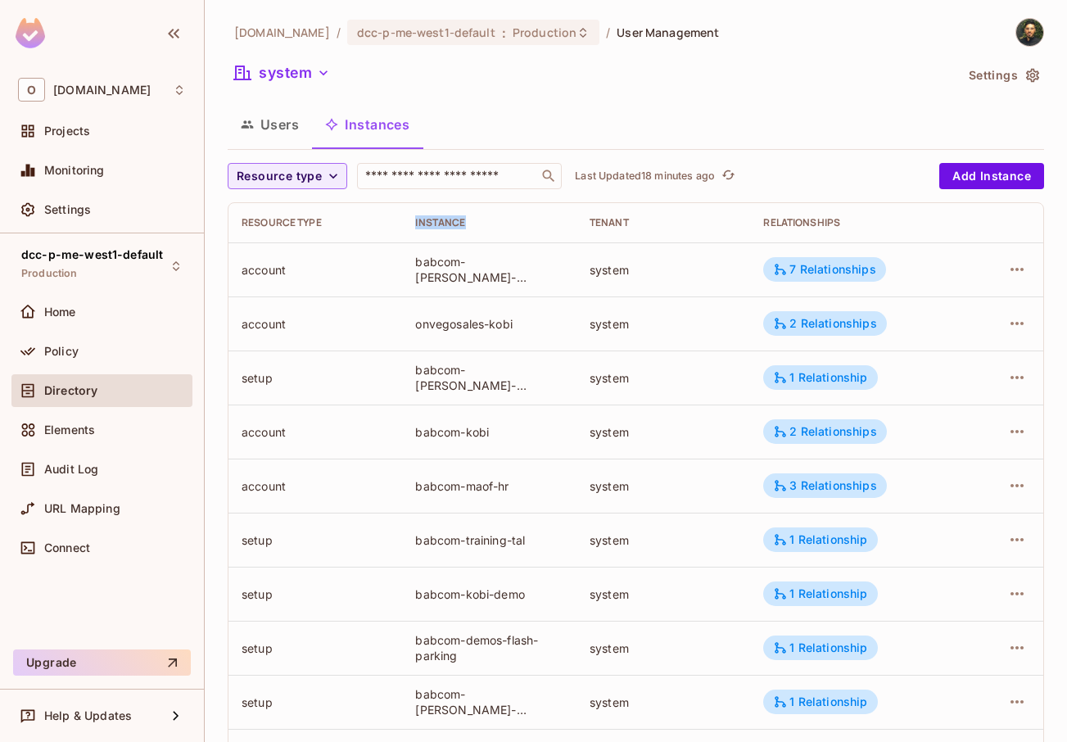
drag, startPoint x: 408, startPoint y: 220, endPoint x: 519, endPoint y: 224, distance: 111.5
click at [519, 224] on th "Instance" at bounding box center [489, 222] width 174 height 39
click at [484, 410] on td "babcom-kobi" at bounding box center [489, 432] width 174 height 54
drag, startPoint x: 749, startPoint y: 219, endPoint x: 869, endPoint y: 227, distance: 119.9
click at [869, 227] on th "Relationships" at bounding box center [859, 222] width 219 height 39
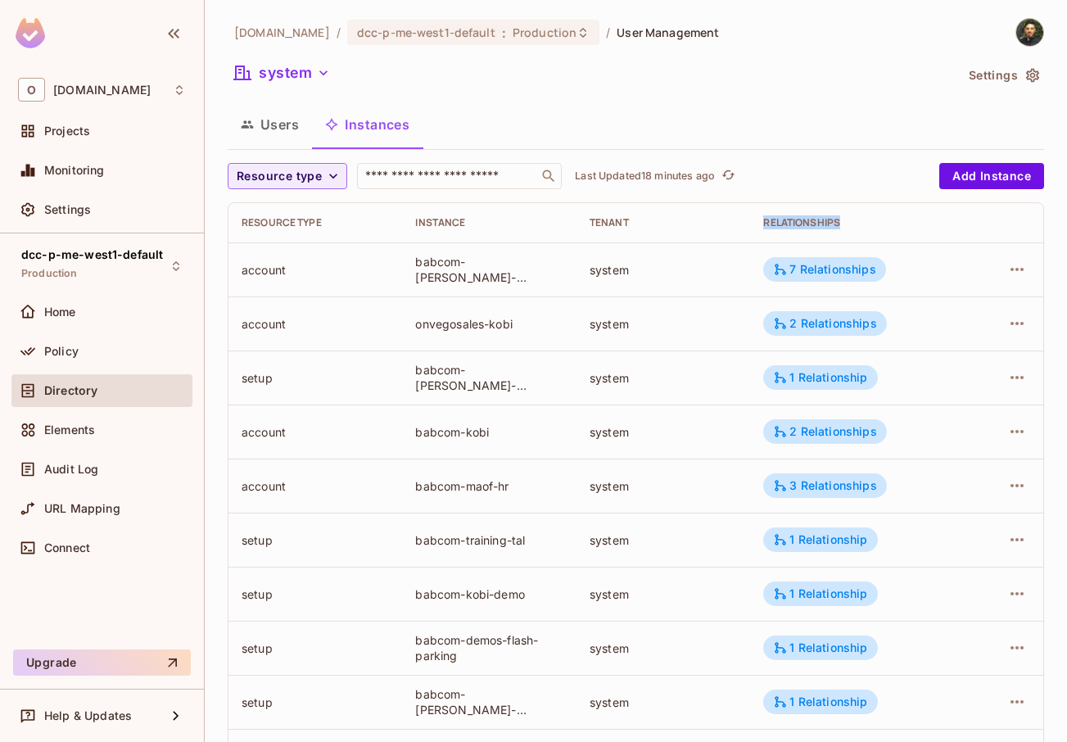
click at [284, 127] on button "Users" at bounding box center [270, 124] width 84 height 41
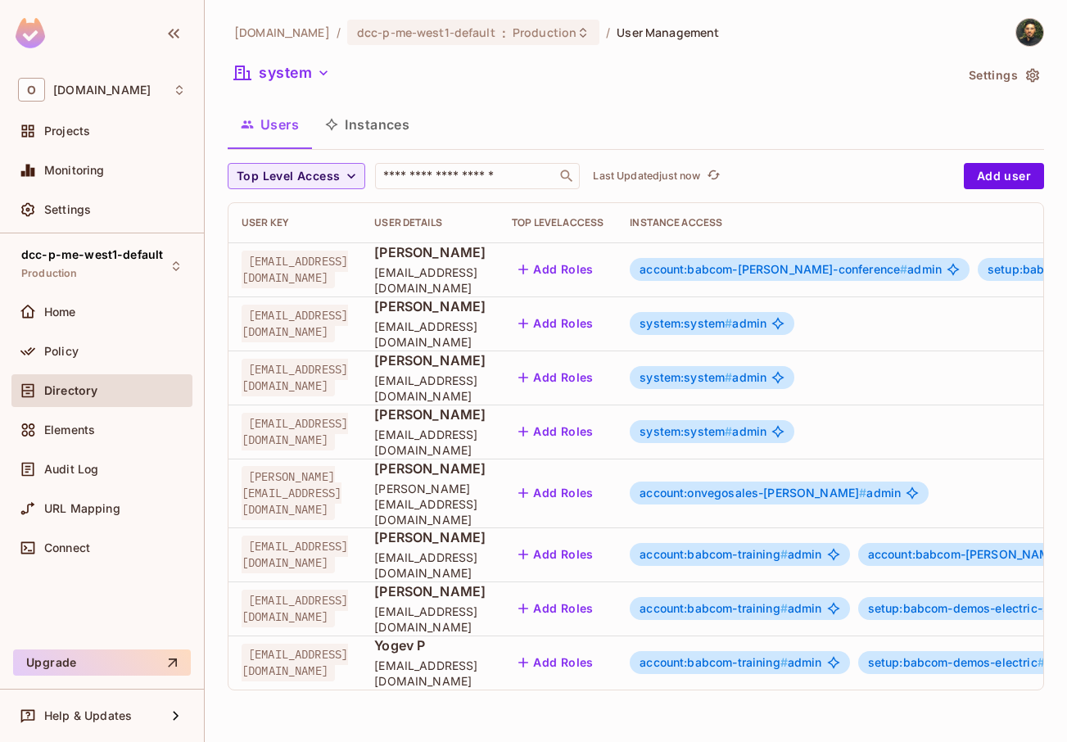
click at [788, 547] on span "account:babcom-training #" at bounding box center [714, 554] width 148 height 14
click at [915, 539] on body "O [DOMAIN_NAME] Projects Monitoring Settings dcc-p-me-west1-default Production …" at bounding box center [533, 371] width 1067 height 742
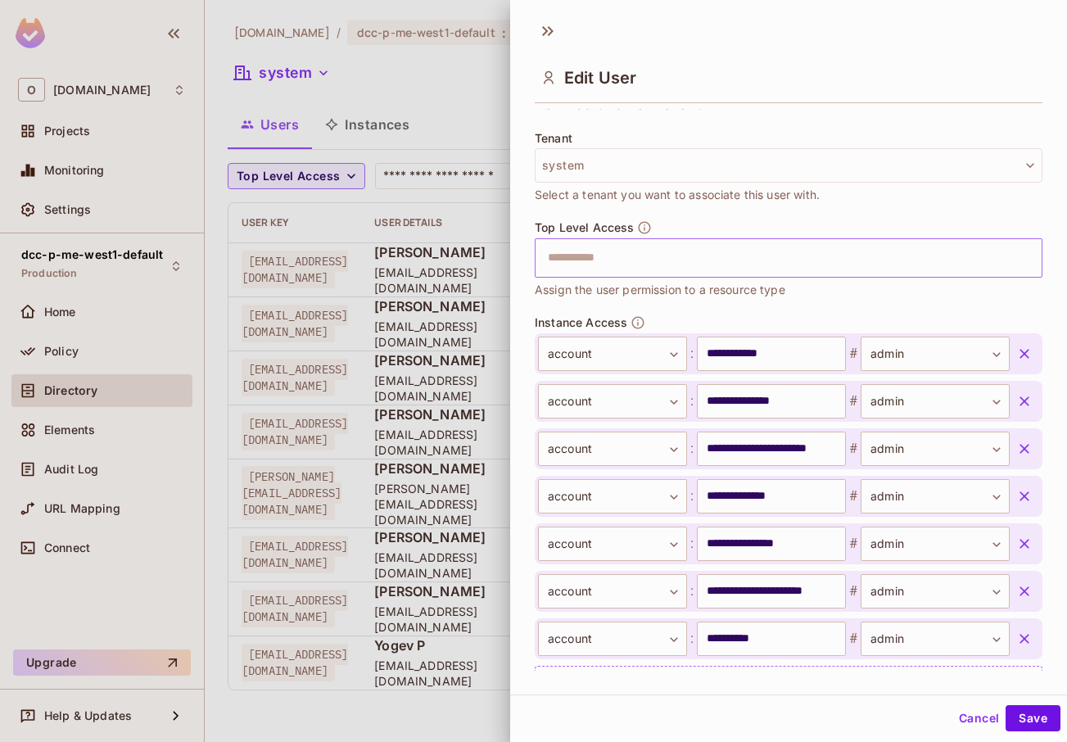
scroll to position [462, 0]
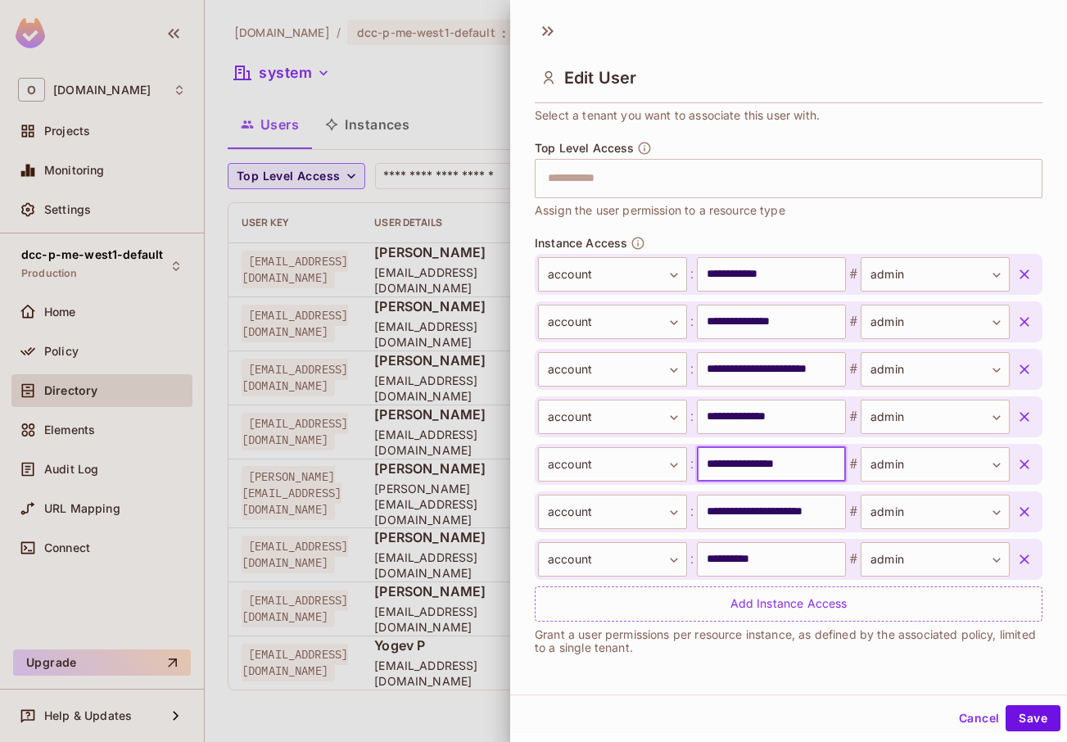
drag, startPoint x: 711, startPoint y: 465, endPoint x: 834, endPoint y: 458, distance: 123.1
click at [834, 458] on div "**********" at bounding box center [774, 464] width 472 height 34
click at [393, 284] on div at bounding box center [533, 371] width 1067 height 742
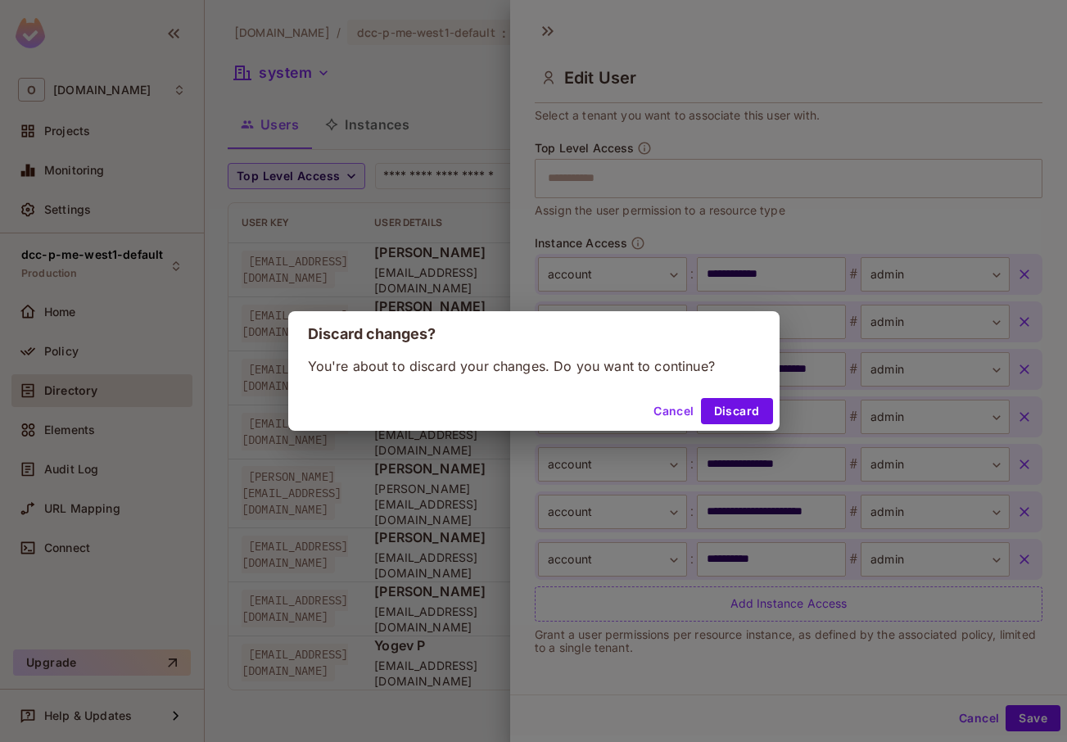
click at [683, 405] on button "Cancel" at bounding box center [673, 411] width 53 height 26
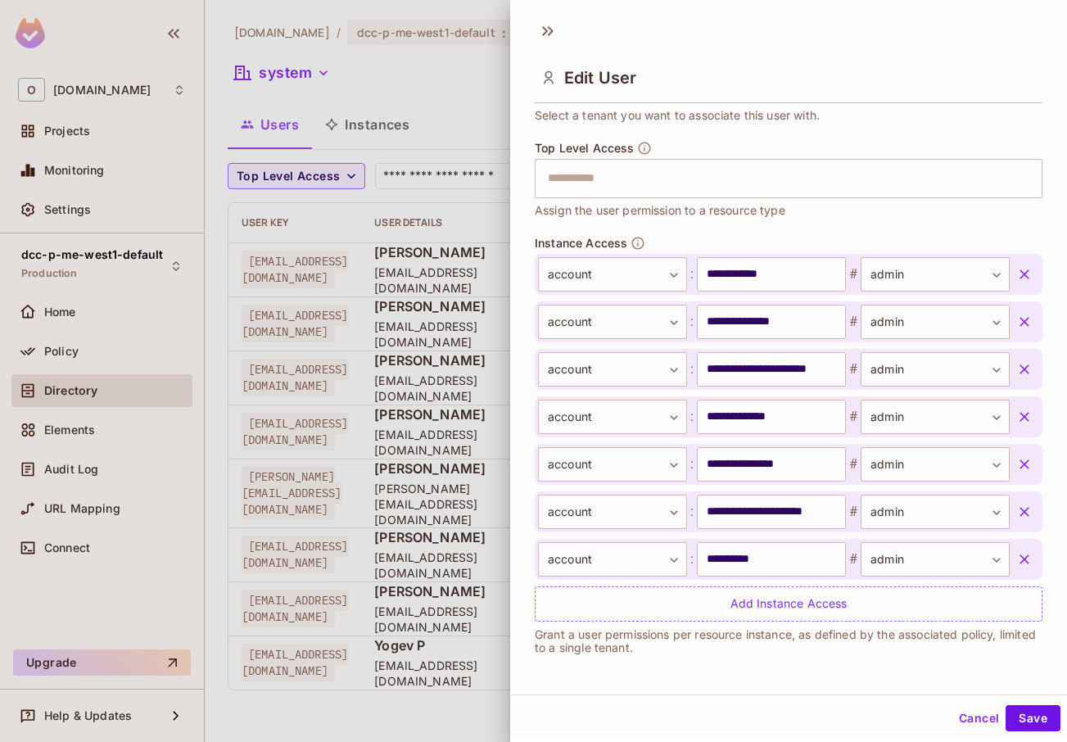
click at [972, 718] on button "Cancel" at bounding box center [979, 718] width 53 height 26
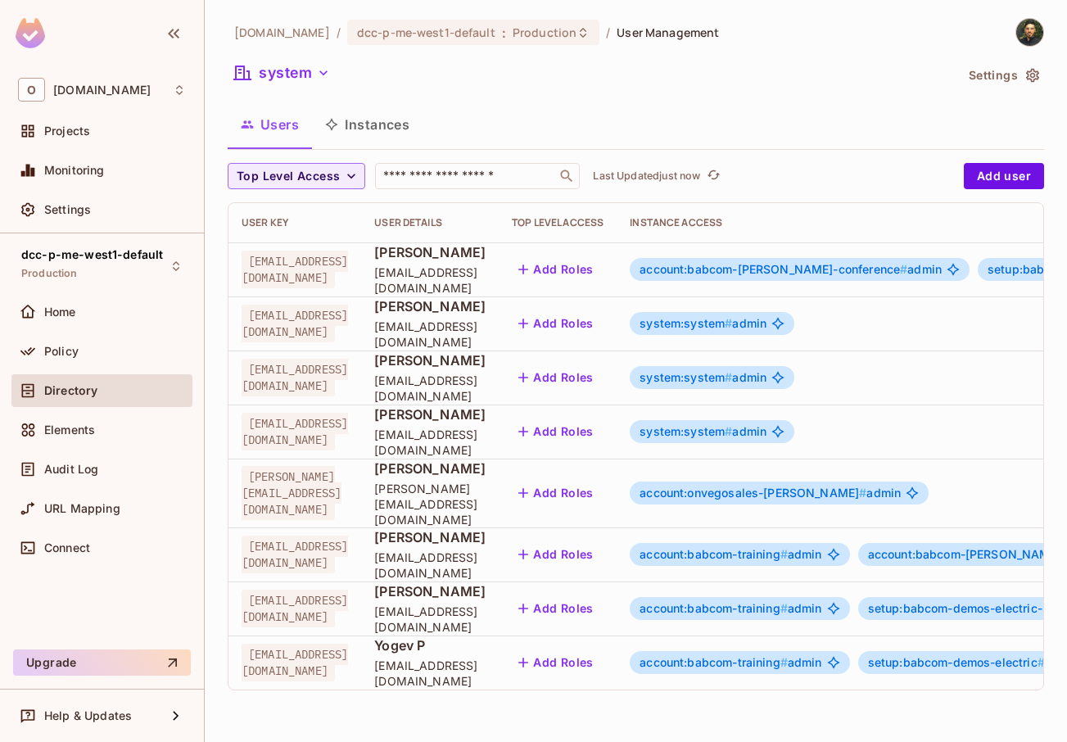
click at [387, 134] on button "Instances" at bounding box center [367, 124] width 111 height 41
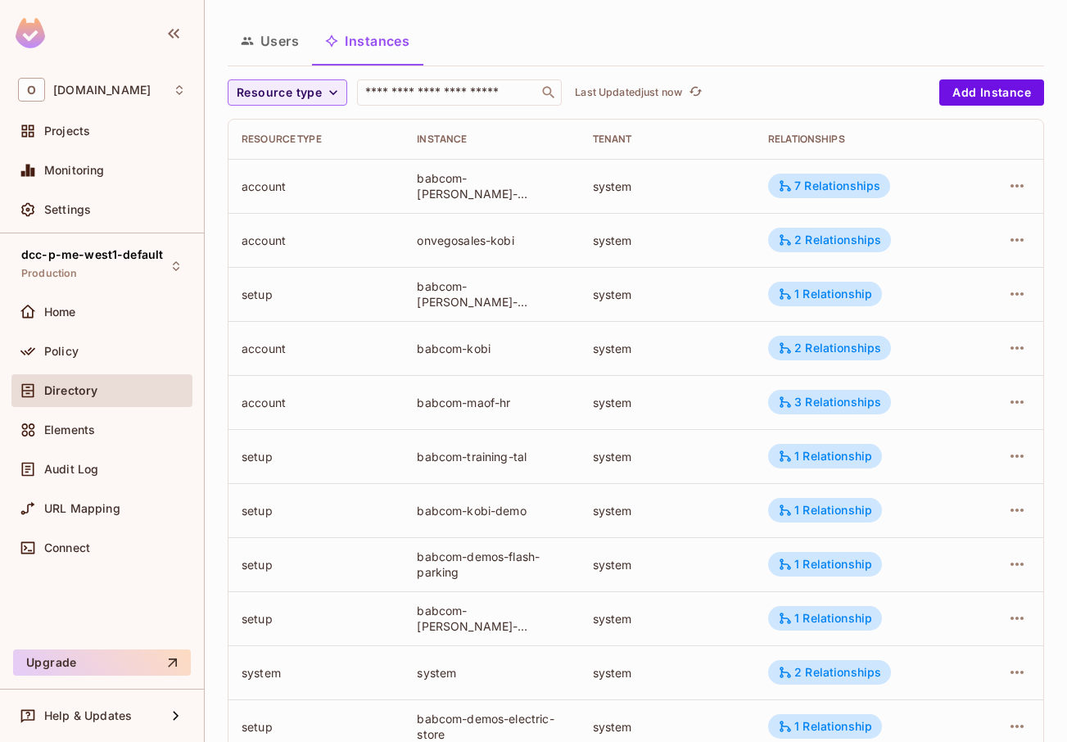
scroll to position [197, 0]
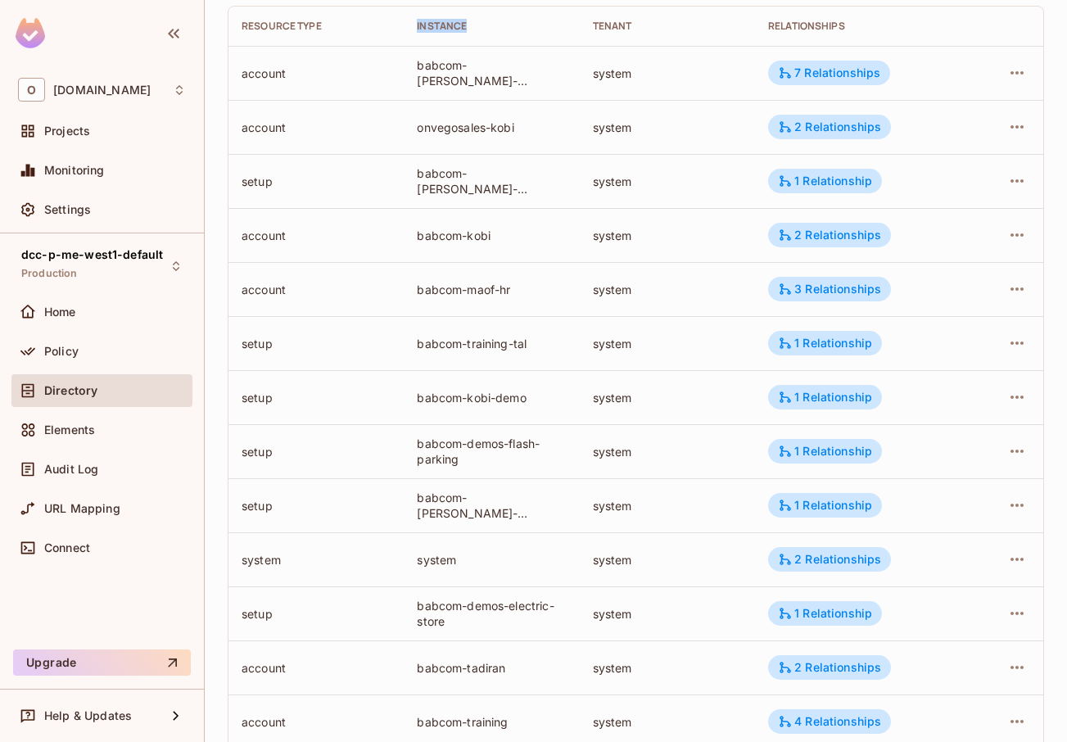
drag, startPoint x: 447, startPoint y: 26, endPoint x: 484, endPoint y: 27, distance: 36.9
click at [484, 27] on th "Instance" at bounding box center [491, 26] width 175 height 39
drag, startPoint x: 401, startPoint y: 446, endPoint x: 476, endPoint y: 469, distance: 78.8
click at [476, 469] on tr "setup babcom-demos-flash-parking system 1 Relationship" at bounding box center [636, 451] width 815 height 54
click at [480, 467] on div "babcom-demos-flash-parking" at bounding box center [491, 451] width 149 height 31
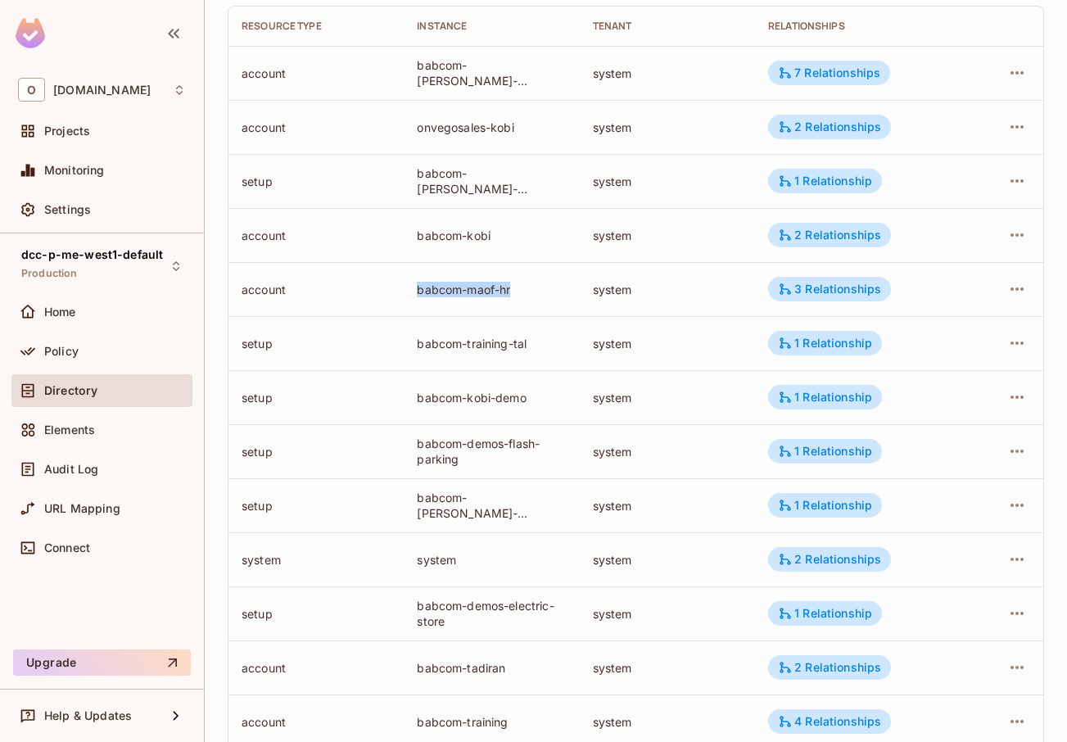
drag, startPoint x: 406, startPoint y: 288, endPoint x: 546, endPoint y: 289, distance: 140.1
click at [546, 289] on td "babcom-maof-hr" at bounding box center [491, 289] width 175 height 54
click at [255, 297] on div "account" at bounding box center [316, 290] width 149 height 16
click at [824, 294] on div "3 Relationships" at bounding box center [829, 289] width 103 height 15
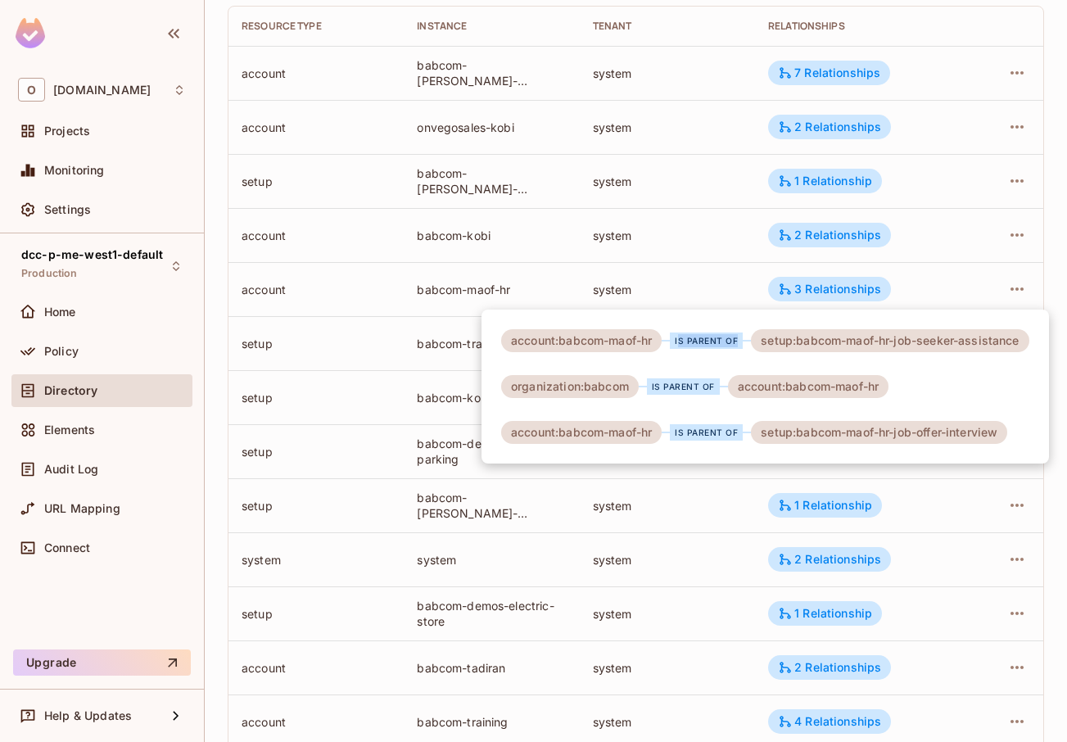
drag, startPoint x: 741, startPoint y: 347, endPoint x: 678, endPoint y: 346, distance: 63.1
click at [680, 346] on div "is parent of" at bounding box center [706, 341] width 73 height 16
drag, startPoint x: 509, startPoint y: 389, endPoint x: 630, endPoint y: 391, distance: 120.4
click at [630, 391] on div "organization:babcom" at bounding box center [570, 386] width 138 height 23
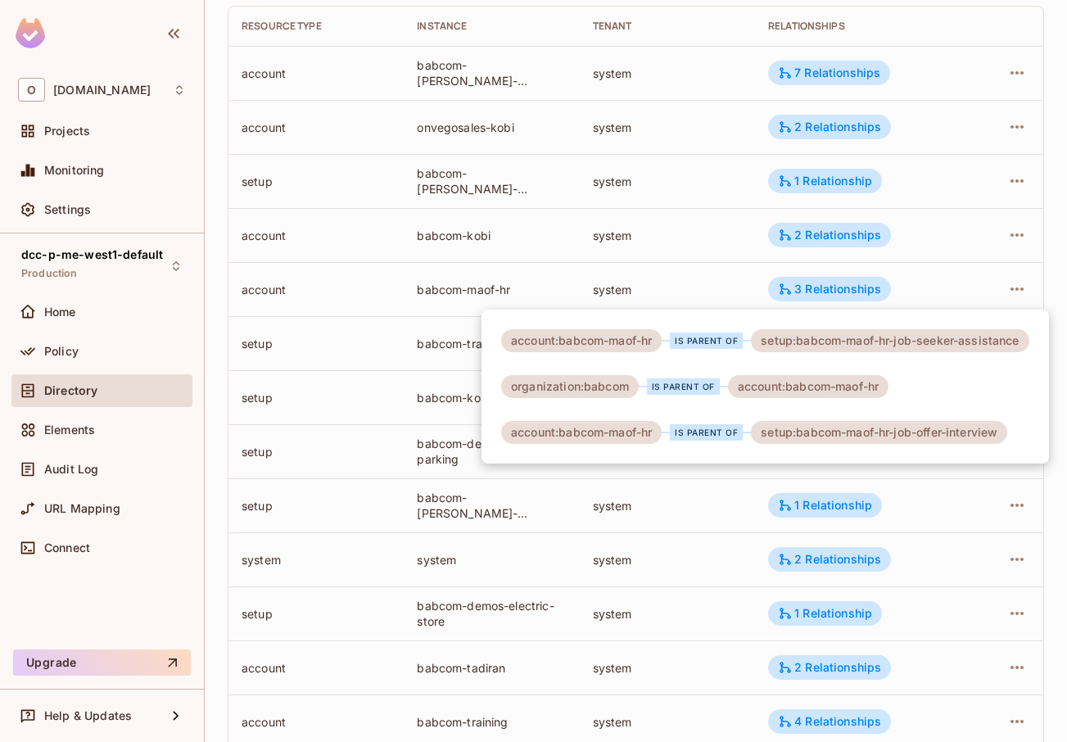
click at [630, 391] on div "organization:babcom" at bounding box center [570, 386] width 138 height 23
click at [564, 388] on div "organization:babcom" at bounding box center [570, 386] width 138 height 23
drag, startPoint x: 589, startPoint y: 391, endPoint x: 627, endPoint y: 396, distance: 38.8
click at [627, 396] on div "organization:babcom" at bounding box center [570, 386] width 138 height 23
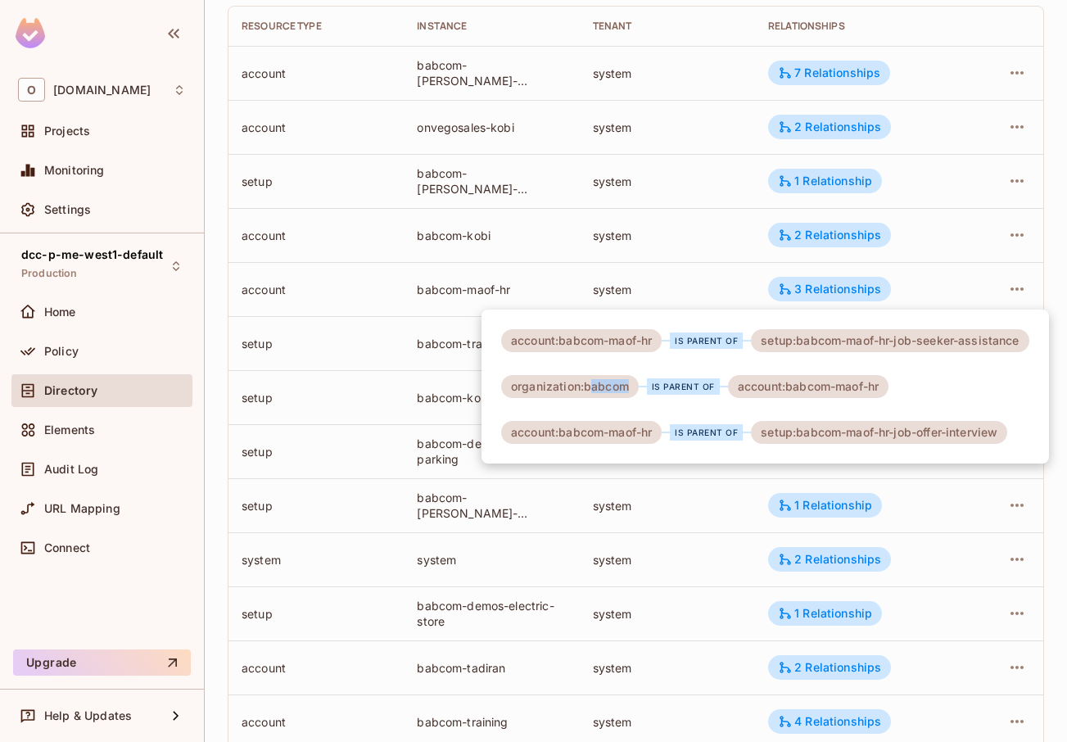
click at [614, 390] on div "organization:babcom" at bounding box center [570, 386] width 138 height 23
click at [555, 382] on div "organization:babcom" at bounding box center [570, 386] width 138 height 23
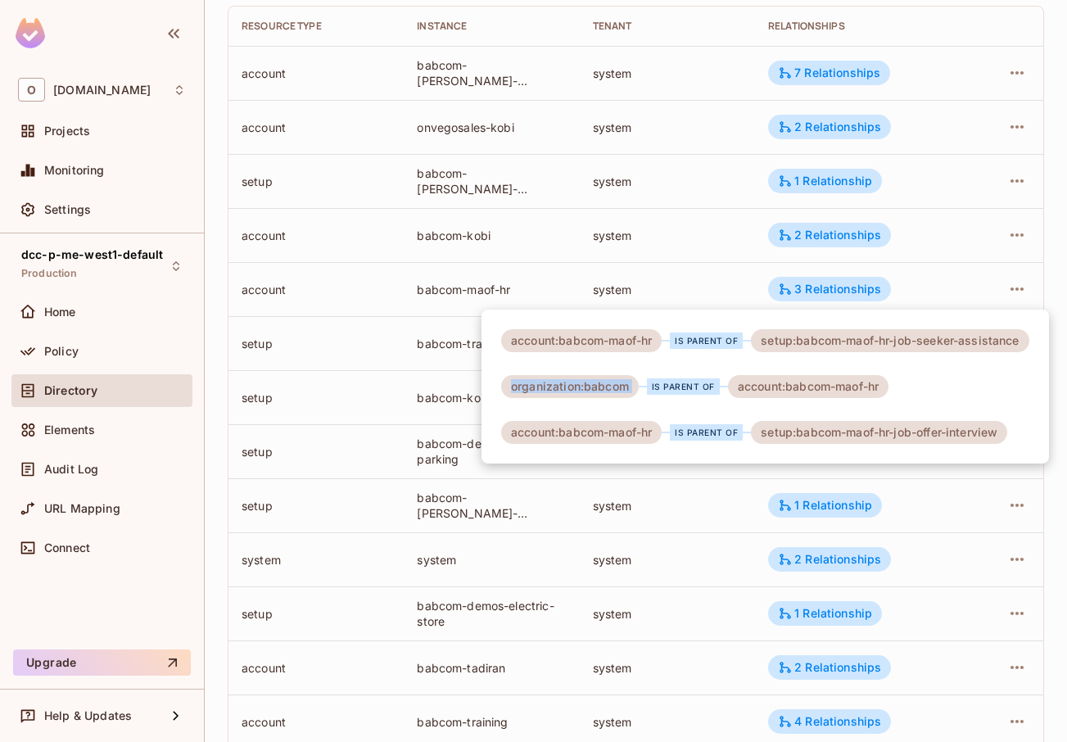
click at [555, 382] on div "organization:babcom" at bounding box center [570, 386] width 138 height 23
click at [634, 419] on div "account:babcom-maof-hr is parent of setup:babcom-maof-hr-job-seeker-assistance …" at bounding box center [766, 387] width 568 height 154
drag, startPoint x: 238, startPoint y: 294, endPoint x: 313, endPoint y: 293, distance: 75.4
click at [313, 293] on div at bounding box center [533, 371] width 1067 height 742
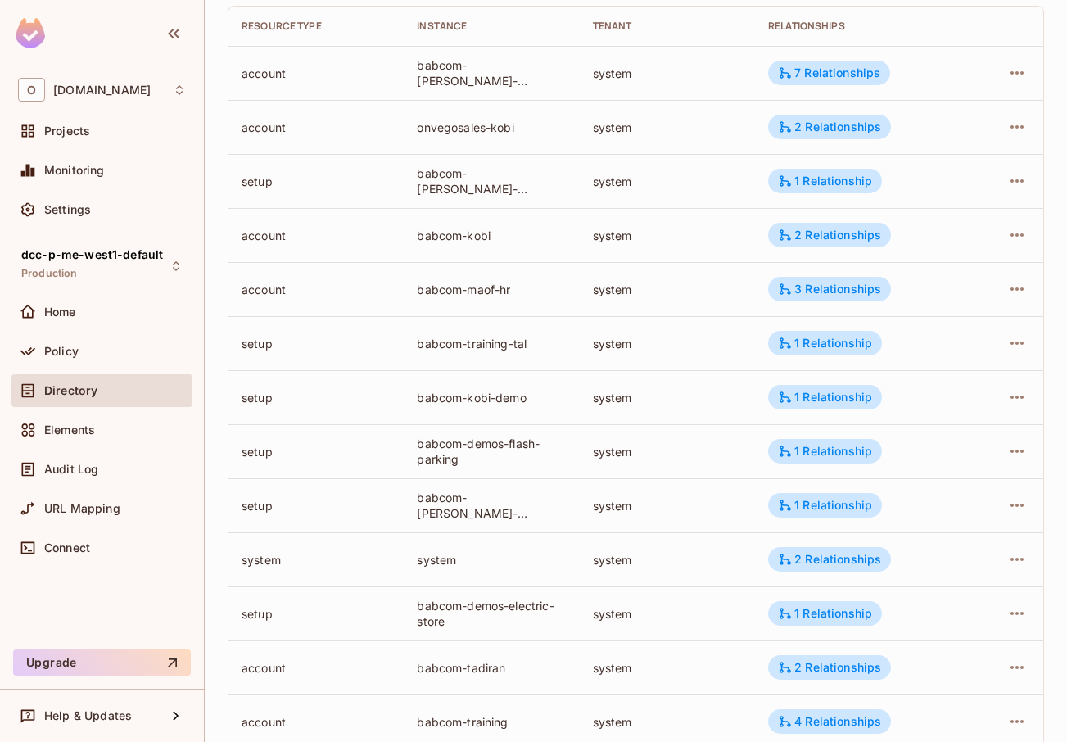
click at [271, 286] on div "account:babcom-maof-hr is parent of setup:babcom-maof-hr-job-seeker-assistance …" at bounding box center [533, 371] width 1067 height 742
click at [271, 286] on div "account" at bounding box center [316, 290] width 149 height 16
click at [470, 282] on div "babcom-maof-hr" at bounding box center [491, 290] width 149 height 16
click at [513, 295] on div "babcom-maof-hr" at bounding box center [491, 290] width 149 height 16
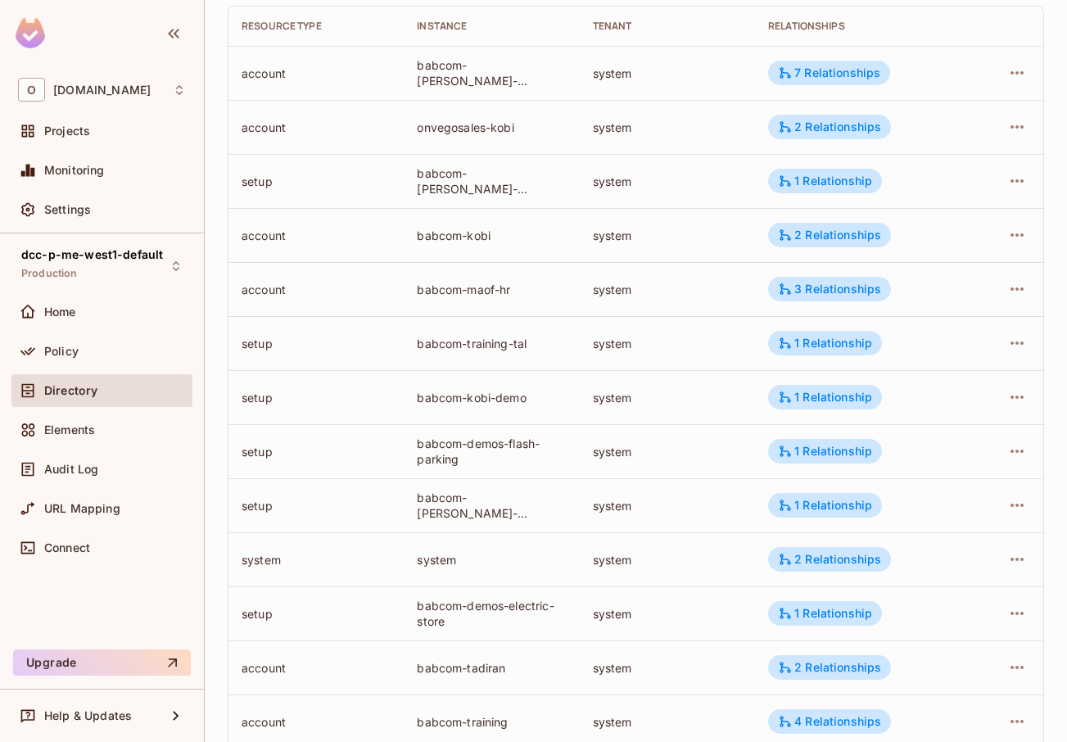
click at [513, 295] on div "babcom-maof-hr" at bounding box center [491, 290] width 149 height 16
click at [508, 295] on div "babcom-maof-hr" at bounding box center [491, 290] width 149 height 16
drag, startPoint x: 510, startPoint y: 293, endPoint x: 390, endPoint y: 289, distance: 120.5
click at [390, 289] on tr "account babcom-maof-hr system 3 Relationships" at bounding box center [636, 289] width 815 height 54
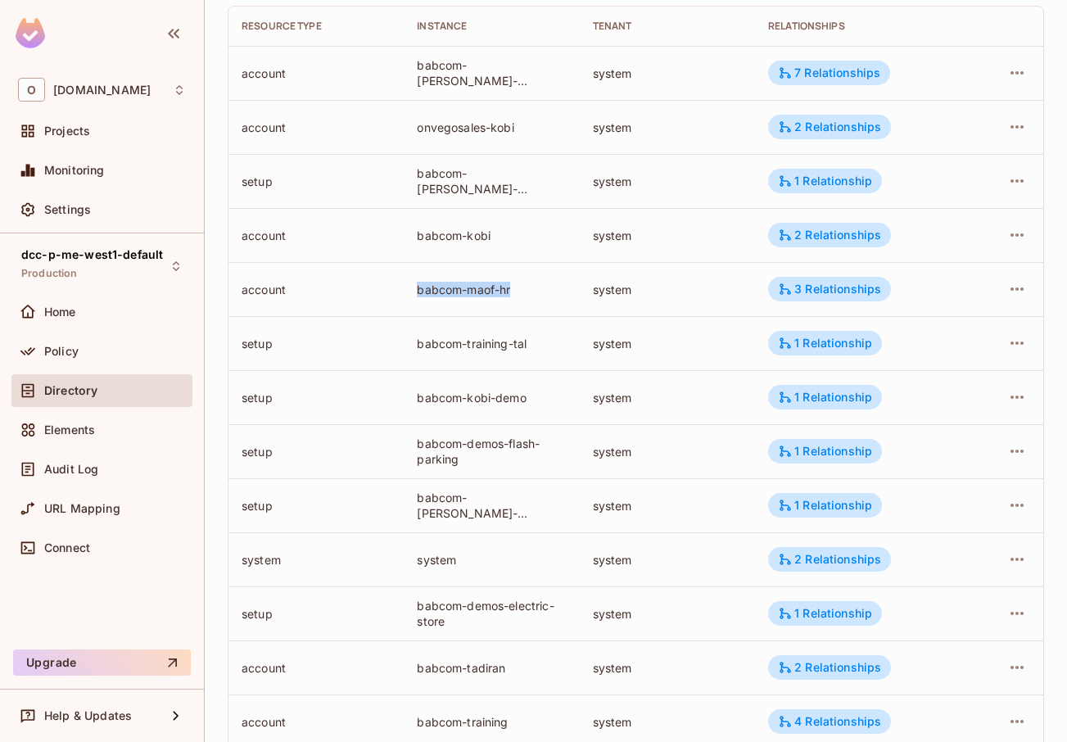
click at [390, 289] on td "account" at bounding box center [316, 289] width 175 height 54
drag, startPoint x: 409, startPoint y: 290, endPoint x: 520, endPoint y: 288, distance: 111.4
click at [520, 288] on td "babcom-maof-hr" at bounding box center [491, 289] width 175 height 54
click at [523, 288] on div "babcom-maof-hr" at bounding box center [491, 290] width 149 height 16
drag, startPoint x: 520, startPoint y: 288, endPoint x: 398, endPoint y: 290, distance: 122.1
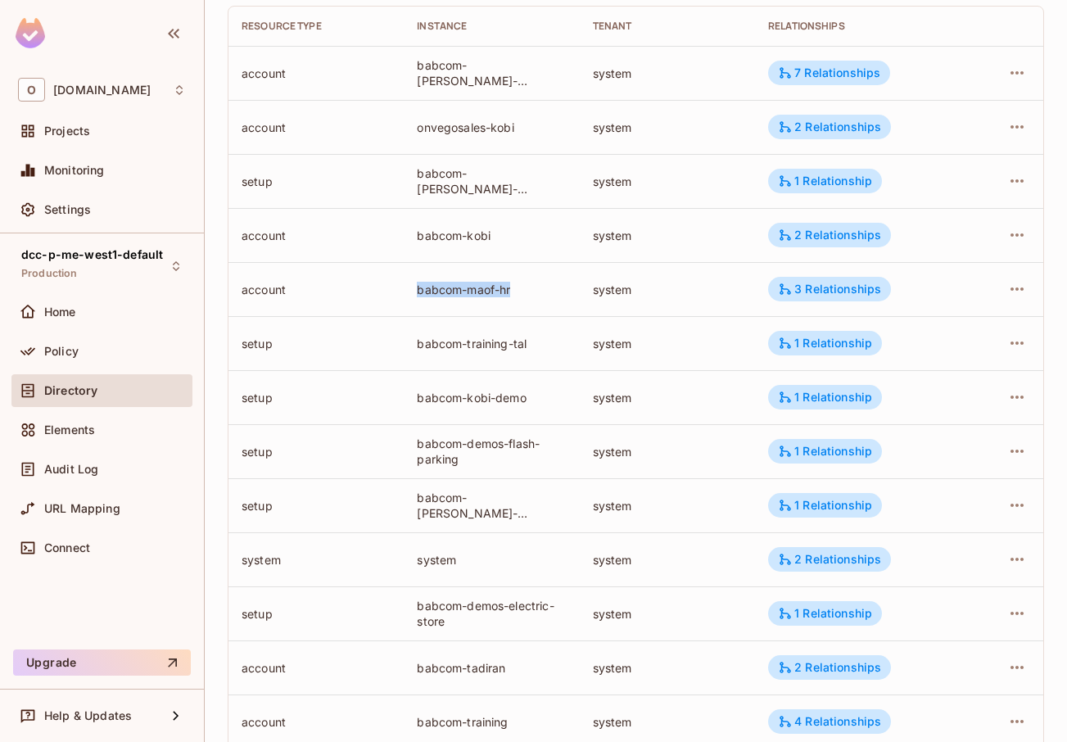
click at [398, 290] on tr "account babcom-maof-hr system 3 Relationships" at bounding box center [636, 289] width 815 height 54
click at [398, 291] on td "account" at bounding box center [316, 289] width 175 height 54
click at [492, 296] on div "babcom-maof-hr" at bounding box center [491, 290] width 149 height 16
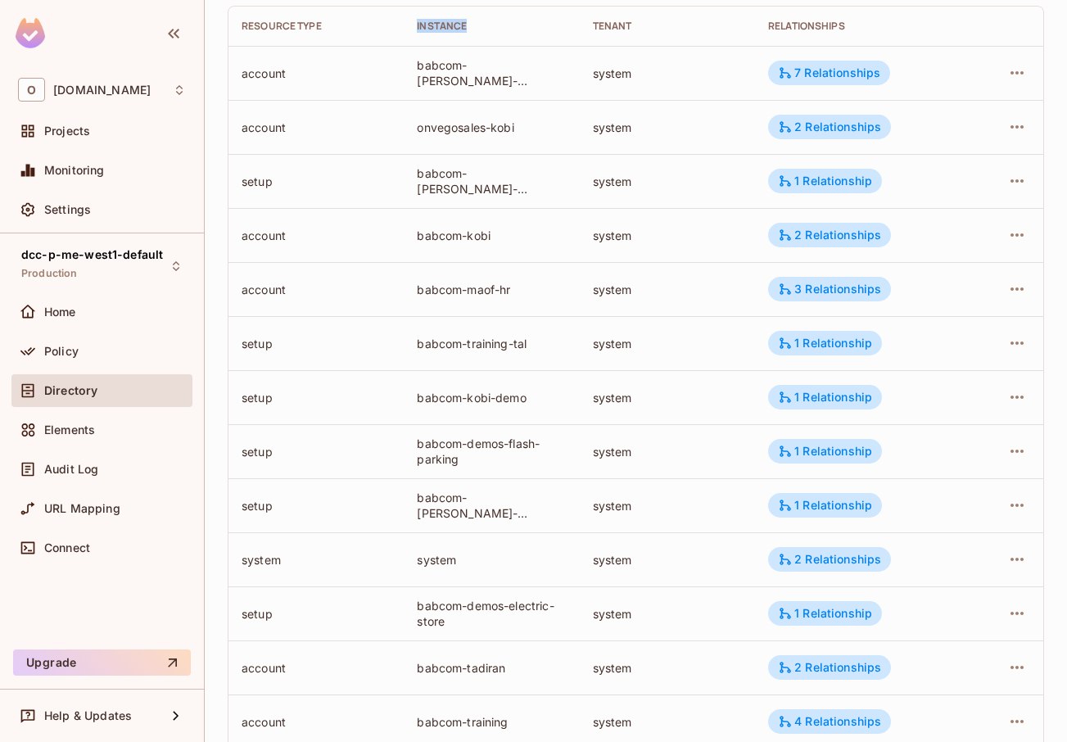
drag, startPoint x: 413, startPoint y: 25, endPoint x: 506, endPoint y: 129, distance: 139.2
click at [484, 40] on th "Instance" at bounding box center [491, 26] width 175 height 39
click at [478, 313] on td "babcom-maof-hr" at bounding box center [491, 289] width 175 height 54
drag, startPoint x: 405, startPoint y: 292, endPoint x: 534, endPoint y: 295, distance: 129.5
click at [533, 295] on td "babcom-maof-hr" at bounding box center [491, 289] width 175 height 54
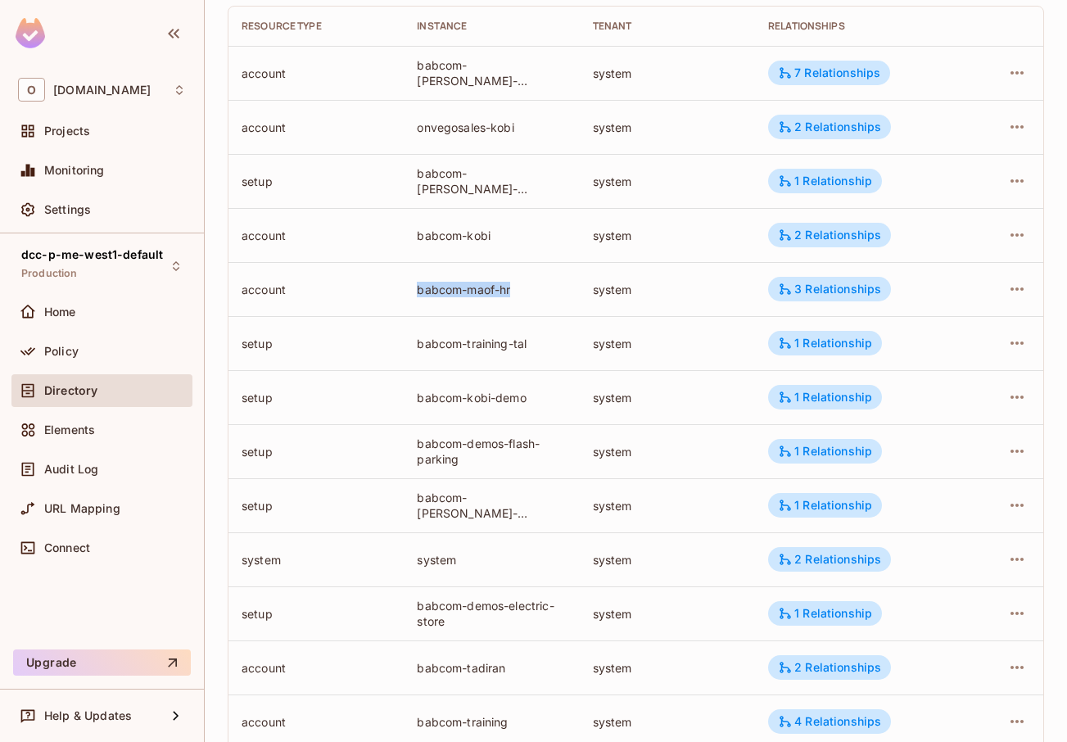
click at [534, 295] on div "babcom-maof-hr" at bounding box center [491, 290] width 149 height 16
click at [500, 292] on div "babcom-maof-hr" at bounding box center [491, 290] width 149 height 16
drag, startPoint x: 522, startPoint y: 296, endPoint x: 401, endPoint y: 296, distance: 120.4
click at [404, 296] on td "babcom-maof-hr" at bounding box center [491, 289] width 175 height 54
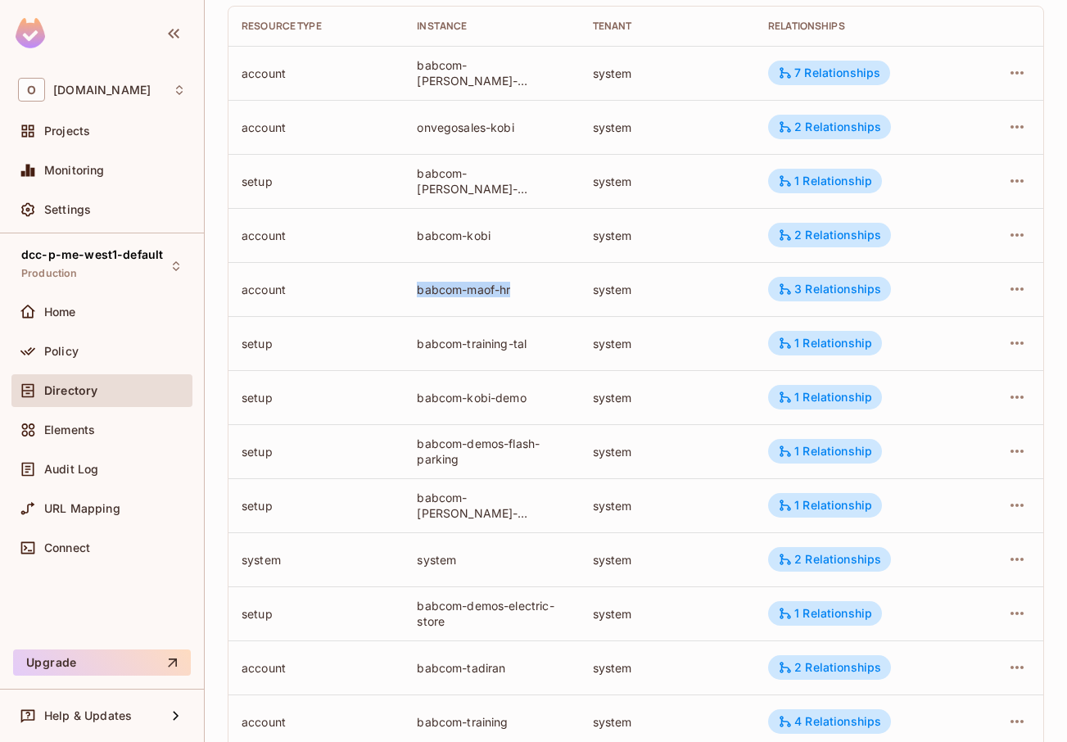
click at [404, 296] on td "babcom-maof-hr" at bounding box center [491, 289] width 175 height 54
drag, startPoint x: 427, startPoint y: 294, endPoint x: 535, endPoint y: 297, distance: 108.1
click at [533, 297] on td "babcom-maof-hr" at bounding box center [491, 289] width 175 height 54
click at [536, 297] on div "babcom-maof-hr" at bounding box center [491, 290] width 149 height 16
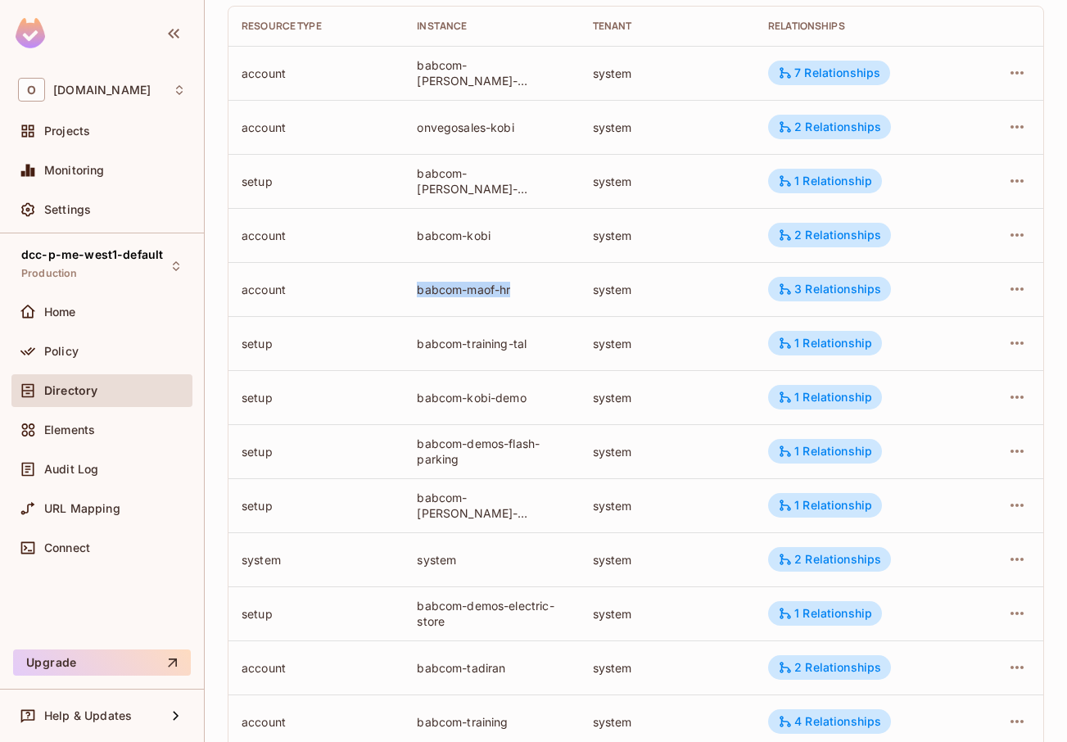
click at [536, 297] on div "babcom-maof-hr" at bounding box center [491, 290] width 149 height 16
drag, startPoint x: 523, startPoint y: 294, endPoint x: 389, endPoint y: 295, distance: 134.3
click at [389, 295] on tr "account babcom-maof-hr system 3 Relationships" at bounding box center [636, 289] width 815 height 54
click at [389, 295] on td "account" at bounding box center [316, 289] width 175 height 54
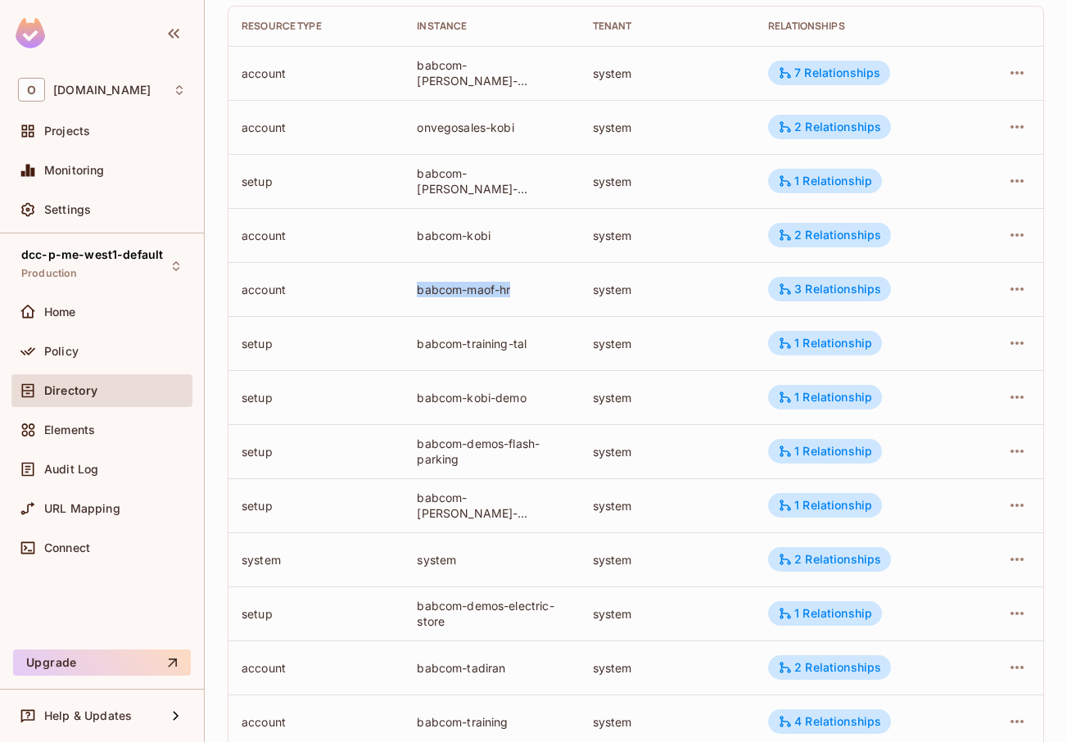
drag, startPoint x: 401, startPoint y: 295, endPoint x: 543, endPoint y: 297, distance: 142.5
click at [543, 297] on tr "account babcom-maof-hr system 3 Relationships" at bounding box center [636, 289] width 815 height 54
click at [543, 297] on td "babcom-maof-hr" at bounding box center [491, 289] width 175 height 54
drag, startPoint x: 412, startPoint y: 290, endPoint x: 512, endPoint y: 295, distance: 100.0
click at [512, 295] on td "babcom-maof-hr" at bounding box center [491, 289] width 175 height 54
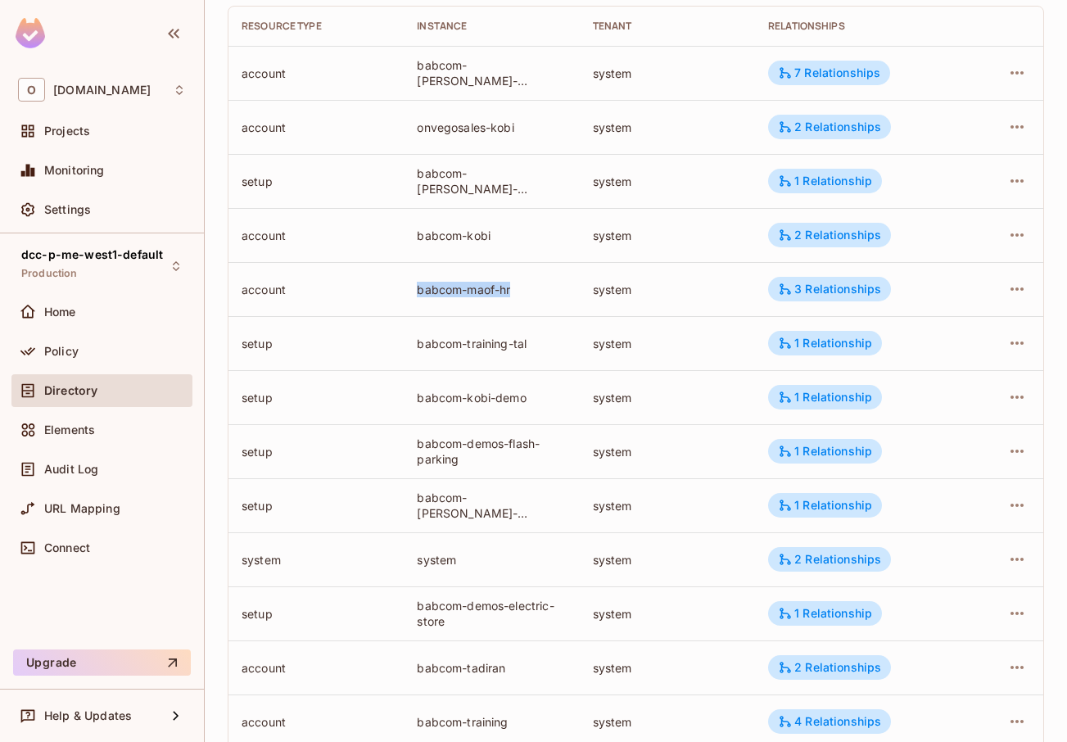
click at [512, 295] on div "babcom-maof-hr" at bounding box center [491, 290] width 149 height 16
drag, startPoint x: 533, startPoint y: 332, endPoint x: 388, endPoint y: 355, distance: 146.8
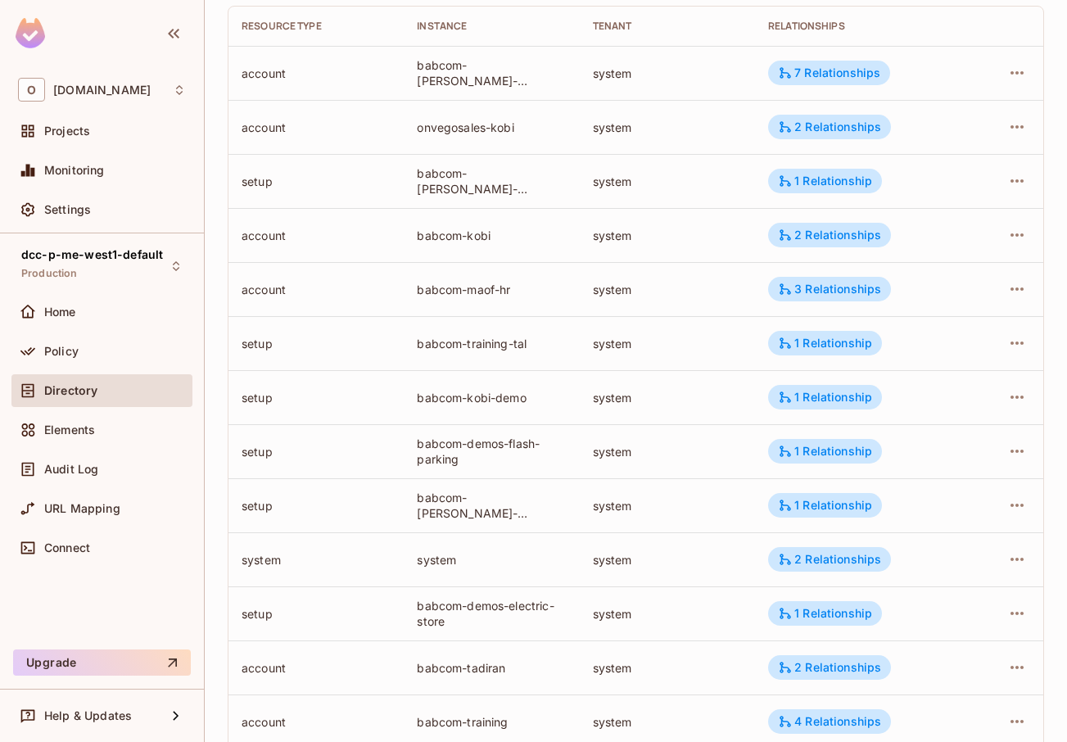
click at [388, 355] on tr "setup babcom-training-tal system 1 Relationship" at bounding box center [636, 343] width 815 height 54
click at [388, 355] on td "setup" at bounding box center [316, 343] width 175 height 54
click at [401, 352] on td "setup" at bounding box center [316, 343] width 175 height 54
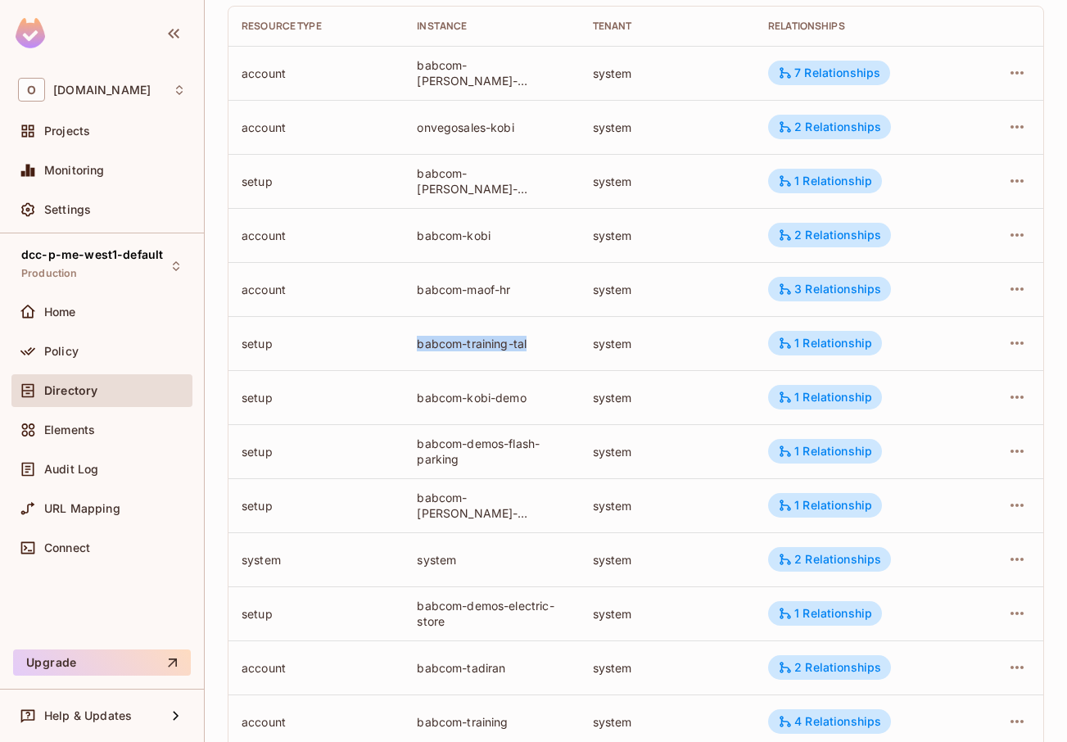
drag, startPoint x: 404, startPoint y: 349, endPoint x: 567, endPoint y: 348, distance: 163.0
click at [567, 348] on td "babcom-training-tal" at bounding box center [491, 343] width 175 height 54
click at [567, 349] on td "babcom-training-tal" at bounding box center [491, 343] width 175 height 54
click at [559, 349] on div "babcom-training-tal" at bounding box center [491, 344] width 149 height 16
drag, startPoint x: 509, startPoint y: 284, endPoint x: 371, endPoint y: 287, distance: 137.6
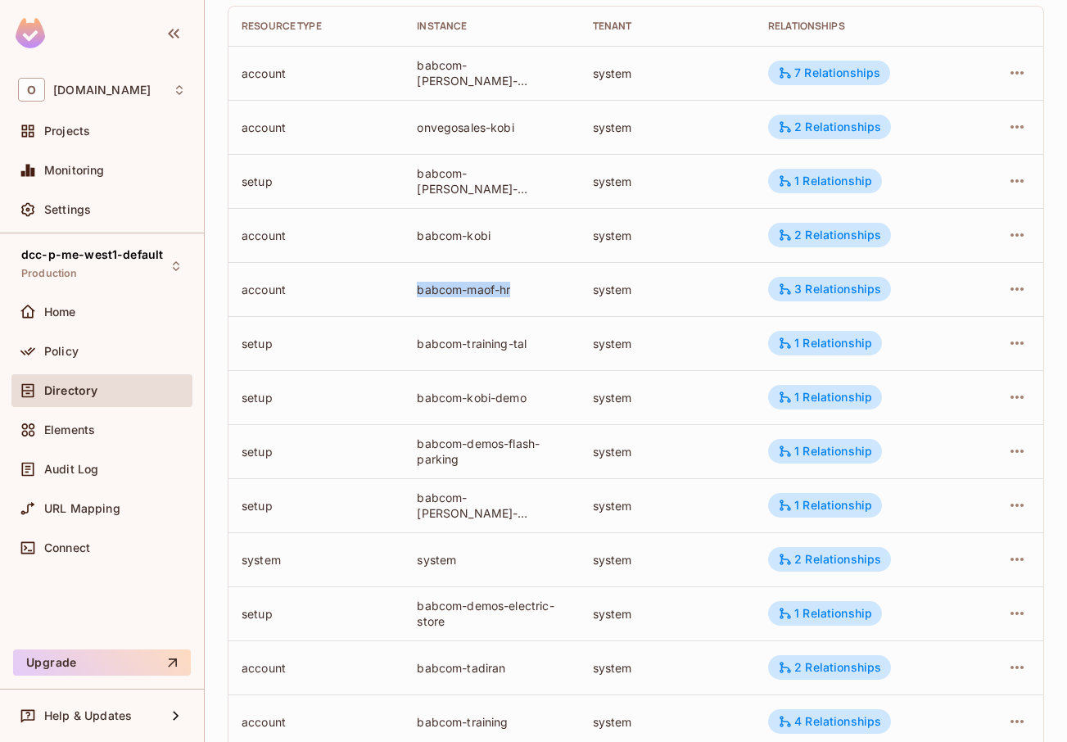
click at [376, 287] on tr "account babcom-maof-hr system 3 Relationships" at bounding box center [636, 289] width 815 height 54
click at [371, 287] on div "account" at bounding box center [316, 290] width 149 height 16
drag, startPoint x: 432, startPoint y: 286, endPoint x: 622, endPoint y: 292, distance: 190.1
click at [622, 292] on tr "account babcom-maof-hr system 3 Relationships" at bounding box center [636, 289] width 815 height 54
click at [504, 287] on div "babcom-maof-hr" at bounding box center [491, 290] width 149 height 16
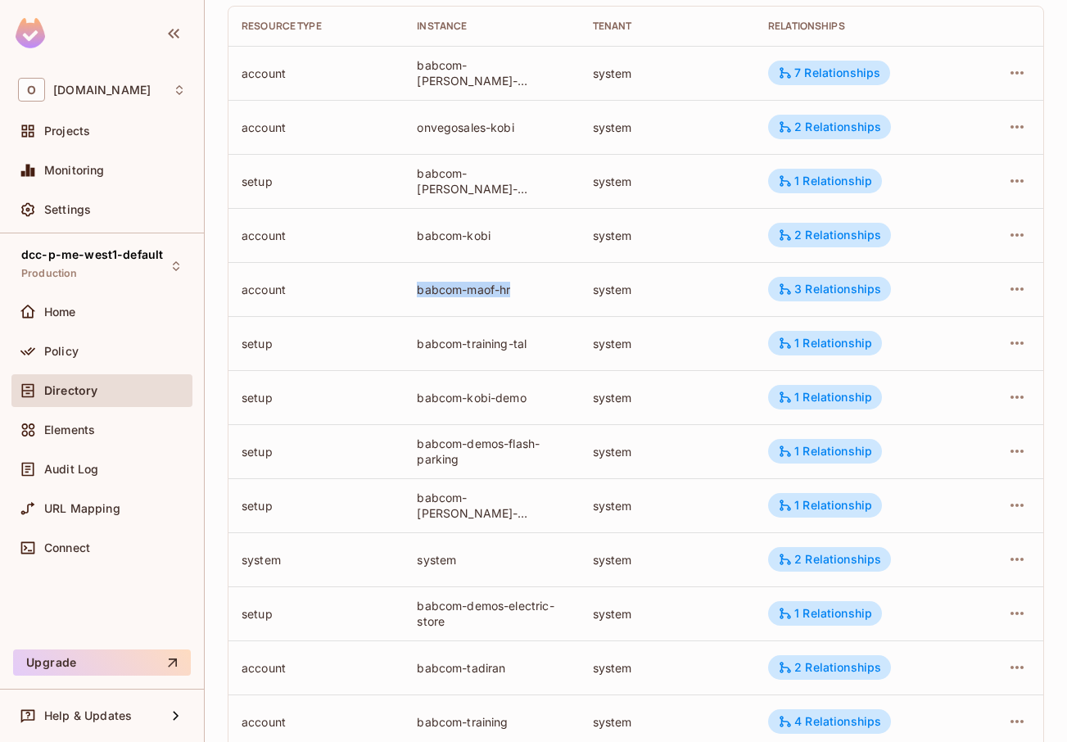
drag, startPoint x: 518, startPoint y: 288, endPoint x: 401, endPoint y: 297, distance: 117.4
click at [401, 297] on tr "account babcom-maof-hr system 3 Relationships" at bounding box center [636, 289] width 815 height 54
click at [401, 297] on td "account" at bounding box center [316, 289] width 175 height 54
drag, startPoint x: 502, startPoint y: 297, endPoint x: 548, endPoint y: 303, distance: 46.3
click at [548, 303] on td "babcom-maof-hr" at bounding box center [491, 289] width 175 height 54
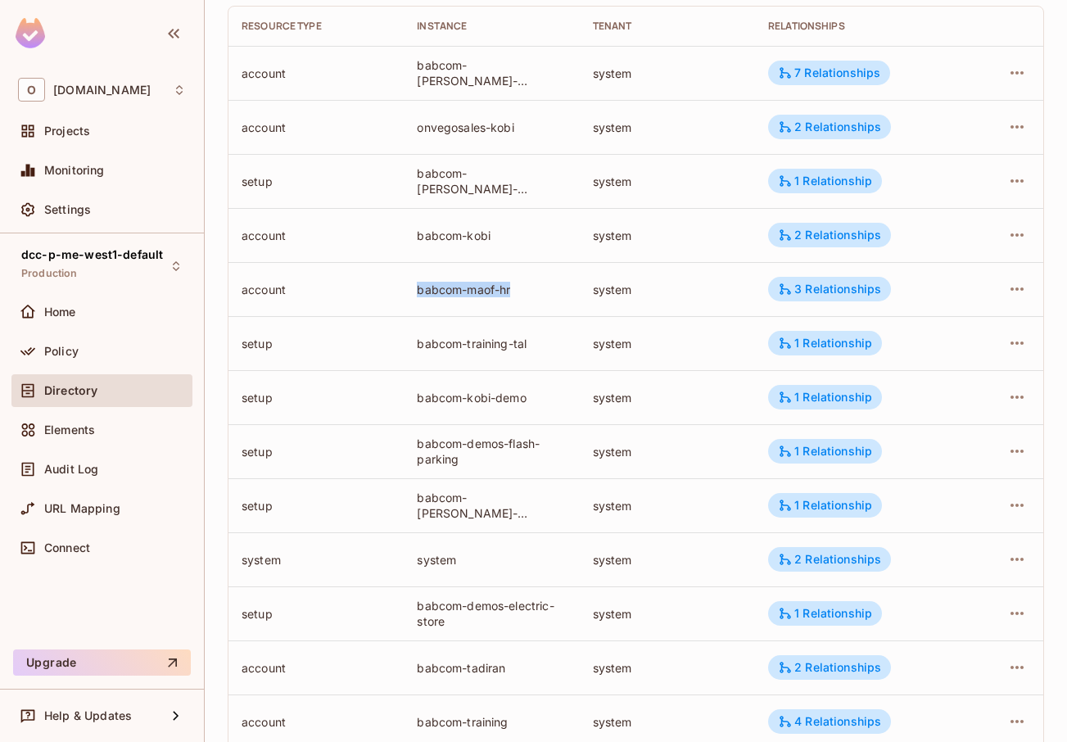
click at [526, 298] on td "babcom-maof-hr" at bounding box center [491, 289] width 175 height 54
drag, startPoint x: 526, startPoint y: 295, endPoint x: 385, endPoint y: 298, distance: 140.9
click at [385, 298] on tr "account babcom-maof-hr system 3 Relationships" at bounding box center [636, 289] width 815 height 54
drag, startPoint x: 396, startPoint y: 253, endPoint x: 441, endPoint y: 246, distance: 45.6
click at [441, 246] on tr "account babcom-kobi system 2 Relationships" at bounding box center [636, 235] width 815 height 54
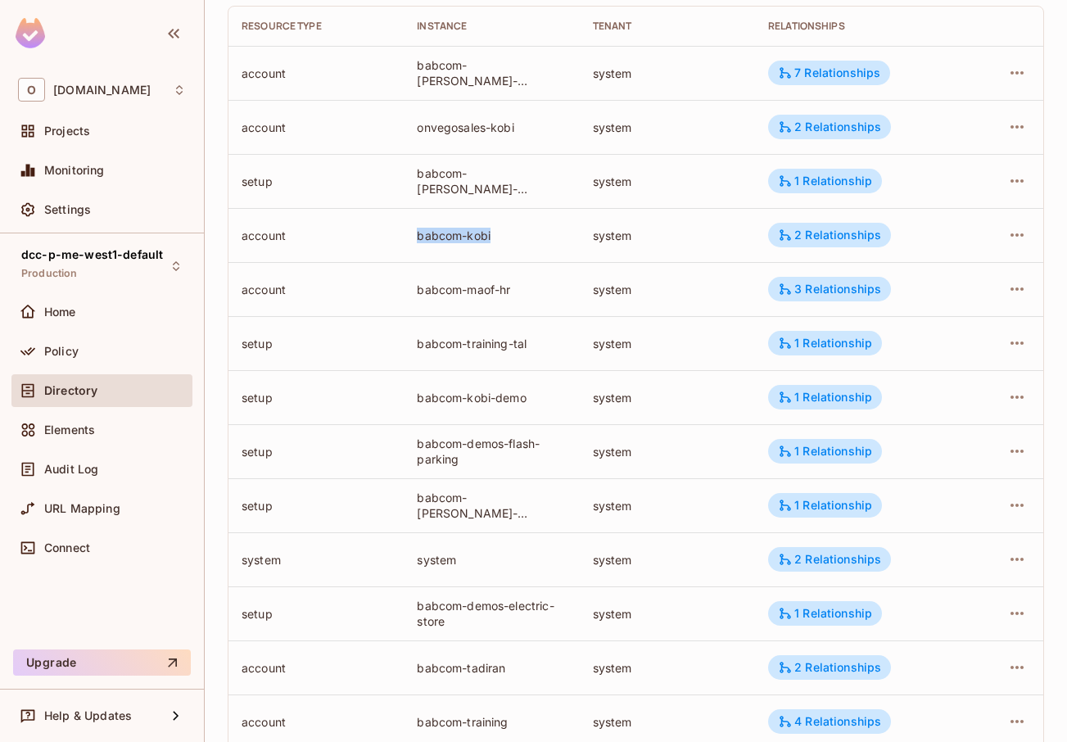
click at [462, 238] on div "babcom-kobi" at bounding box center [491, 236] width 149 height 16
click at [499, 238] on div "babcom-kobi" at bounding box center [491, 236] width 149 height 16
drag, startPoint x: 499, startPoint y: 238, endPoint x: 383, endPoint y: 242, distance: 115.6
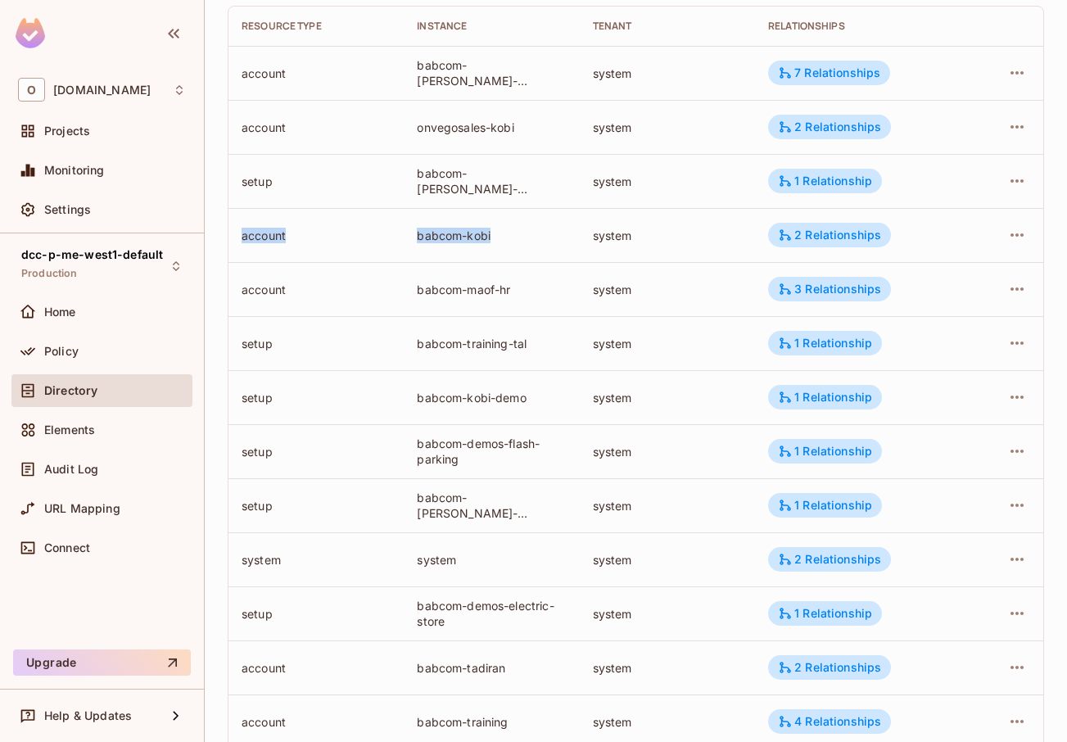
click at [383, 242] on tr "account babcom-kobi system 2 Relationships" at bounding box center [636, 235] width 815 height 54
click at [383, 242] on div "account" at bounding box center [316, 236] width 149 height 16
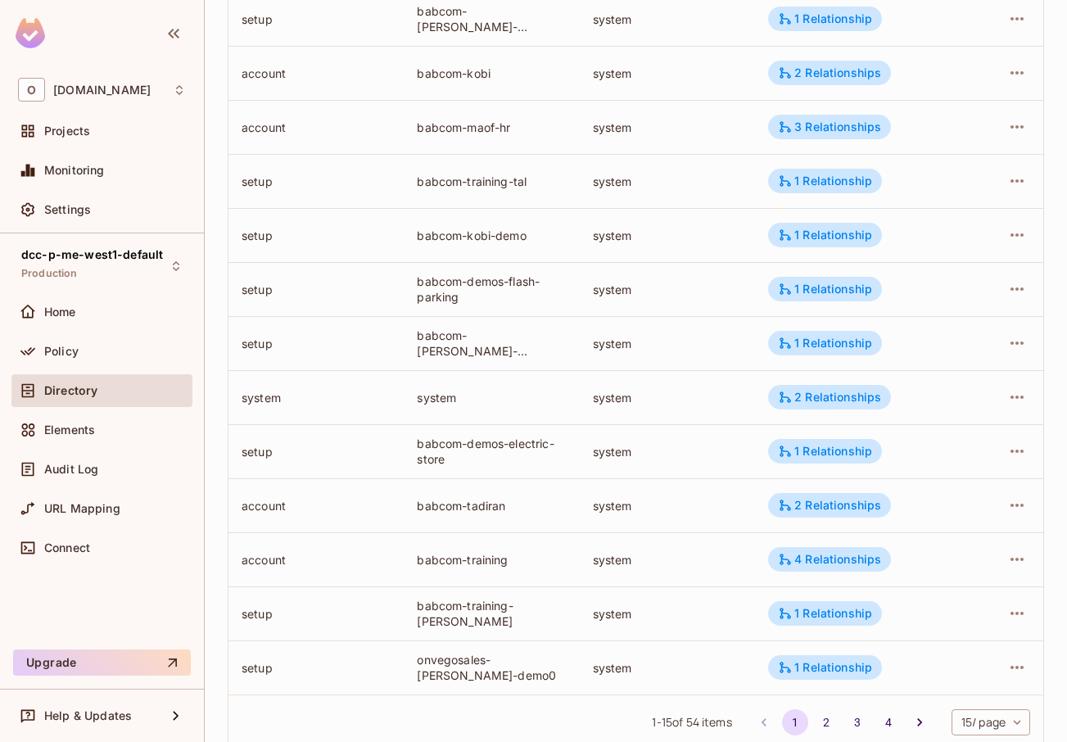
scroll to position [402, 0]
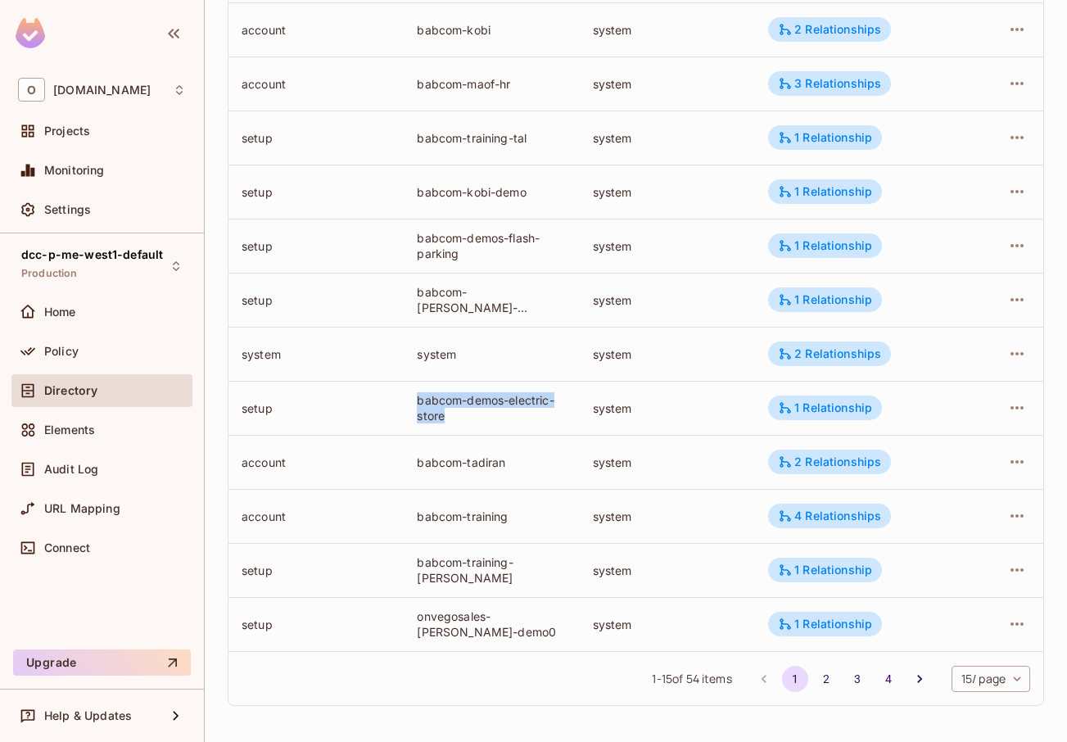
drag, startPoint x: 410, startPoint y: 395, endPoint x: 458, endPoint y: 422, distance: 55.4
click at [458, 422] on td "babcom-demos-electric-store" at bounding box center [491, 408] width 175 height 54
click at [458, 422] on div "babcom-demos-electric-store" at bounding box center [491, 407] width 149 height 31
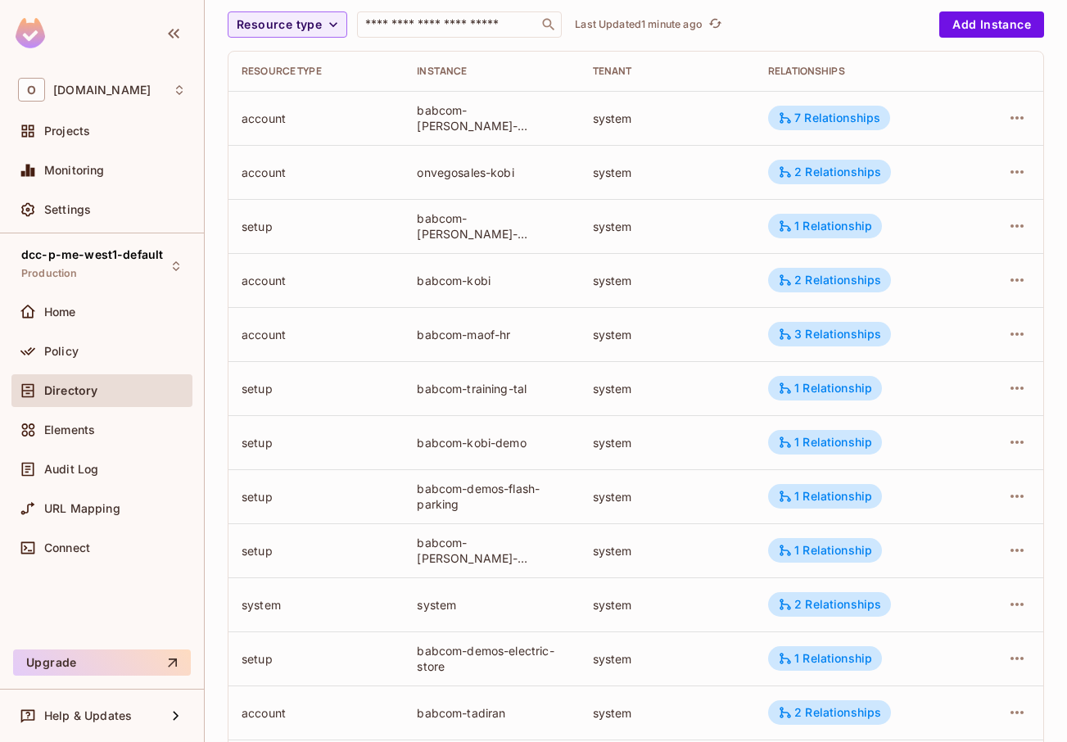
scroll to position [197, 0]
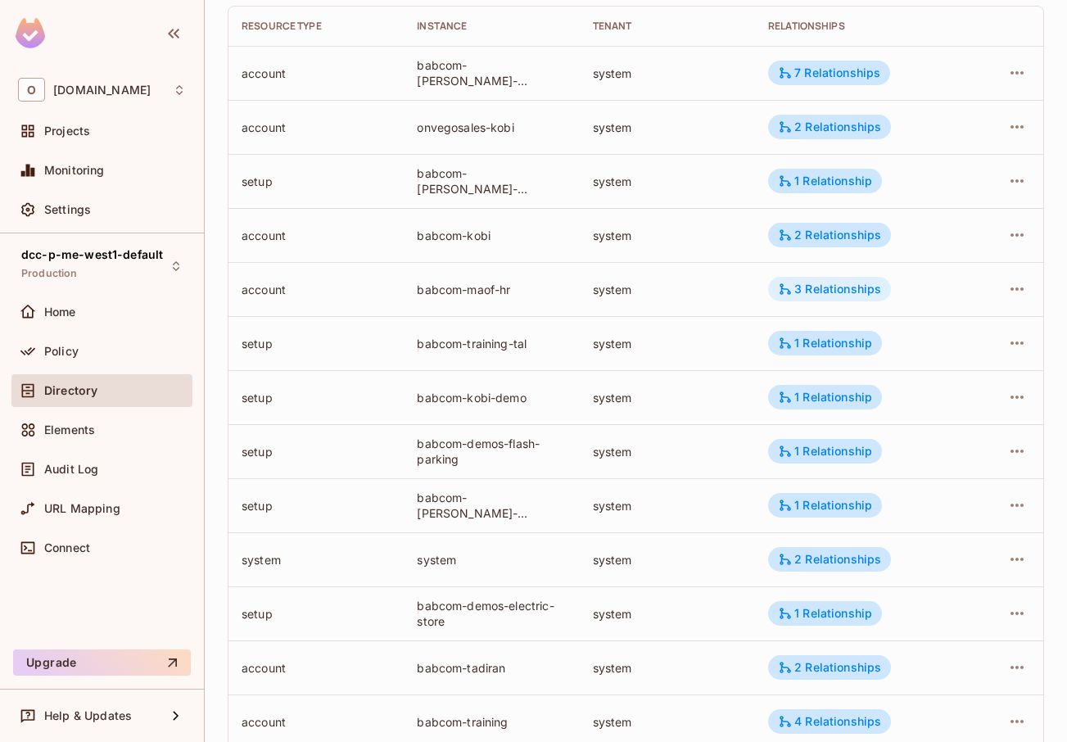
click at [813, 292] on div "3 Relationships" at bounding box center [829, 289] width 103 height 15
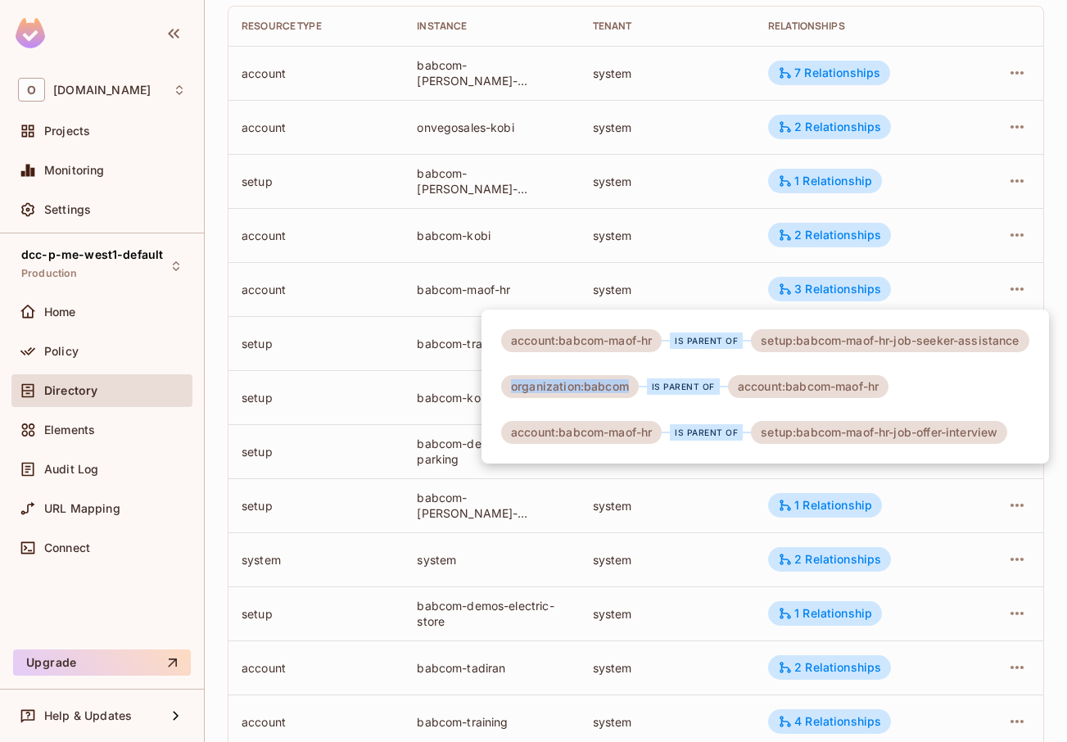
drag, startPoint x: 636, startPoint y: 393, endPoint x: 503, endPoint y: 390, distance: 132.7
click at [503, 390] on div "organization:babcom" at bounding box center [570, 386] width 138 height 23
click at [522, 381] on div "organization:babcom" at bounding box center [570, 386] width 138 height 23
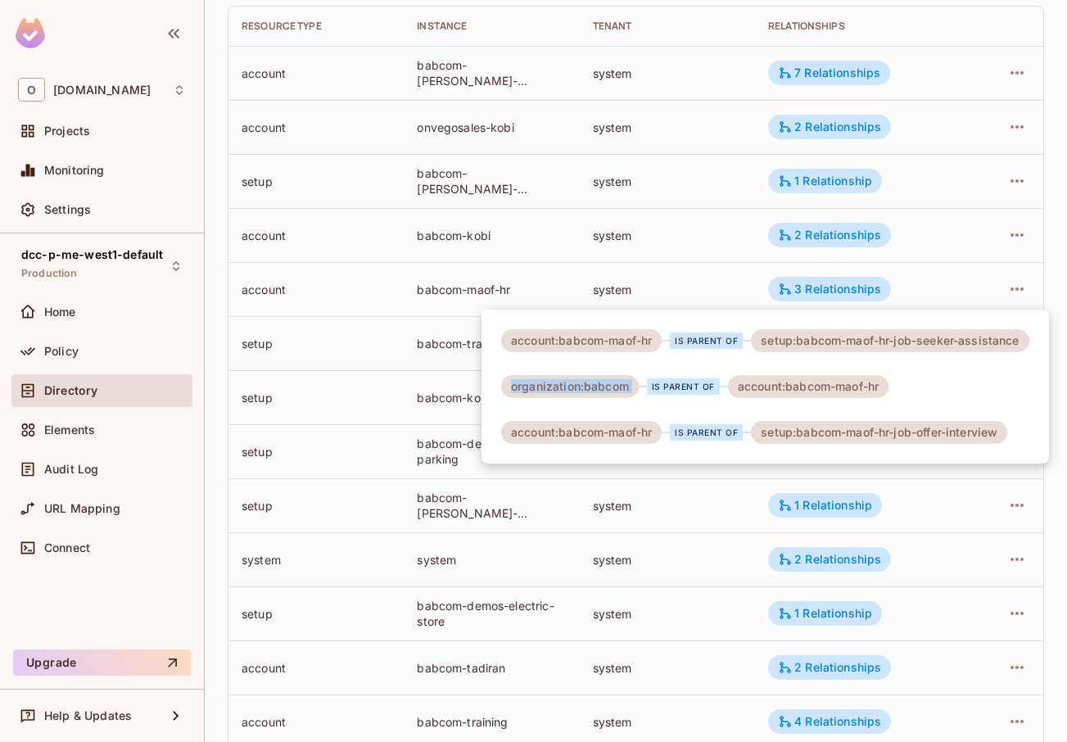
click at [620, 383] on div "organization:babcom" at bounding box center [570, 386] width 138 height 23
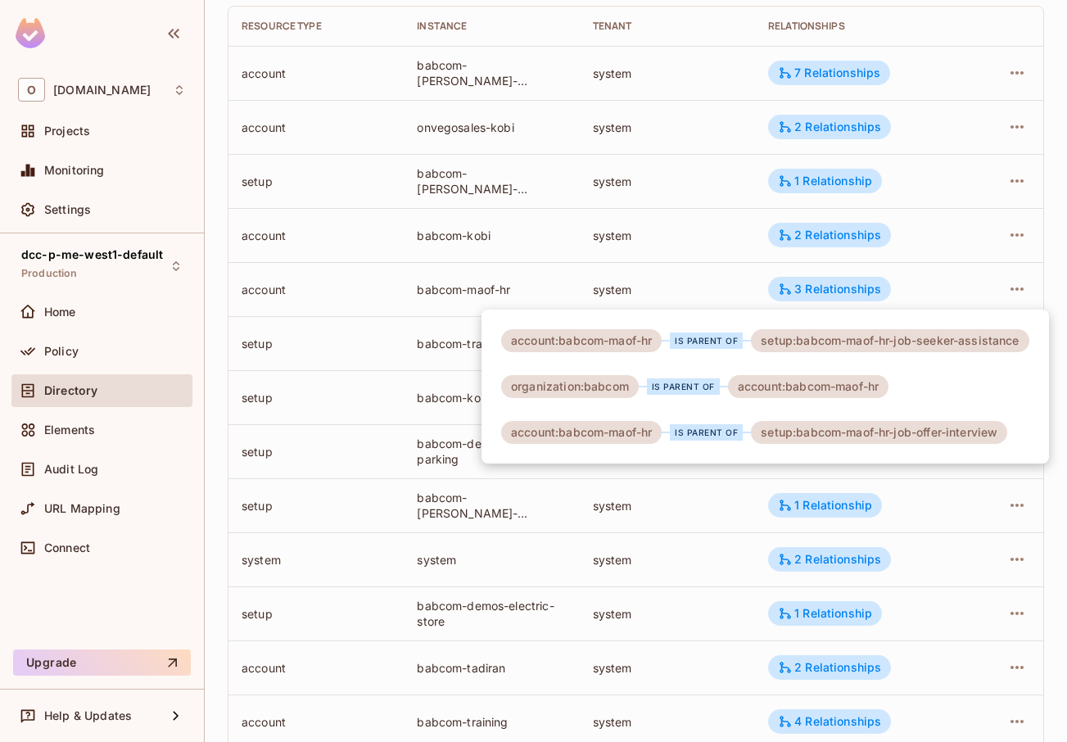
click at [382, 470] on div at bounding box center [533, 371] width 1067 height 742
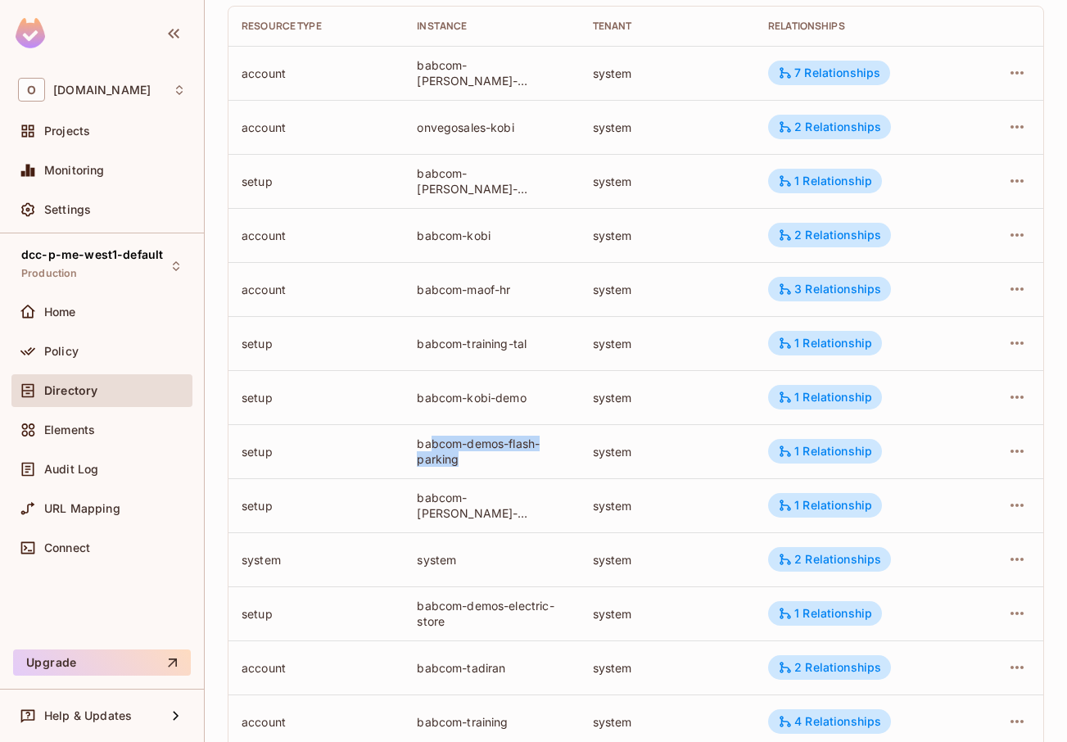
drag, startPoint x: 427, startPoint y: 437, endPoint x: 543, endPoint y: 461, distance: 118.9
click at [542, 461] on div "babcom-demos-flash-parking" at bounding box center [491, 451] width 149 height 31
click at [543, 461] on div "babcom-demos-flash-parking" at bounding box center [491, 451] width 149 height 31
drag, startPoint x: 407, startPoint y: 436, endPoint x: 505, endPoint y: 471, distance: 103.6
click at [505, 471] on td "babcom-demos-flash-parking" at bounding box center [491, 451] width 175 height 54
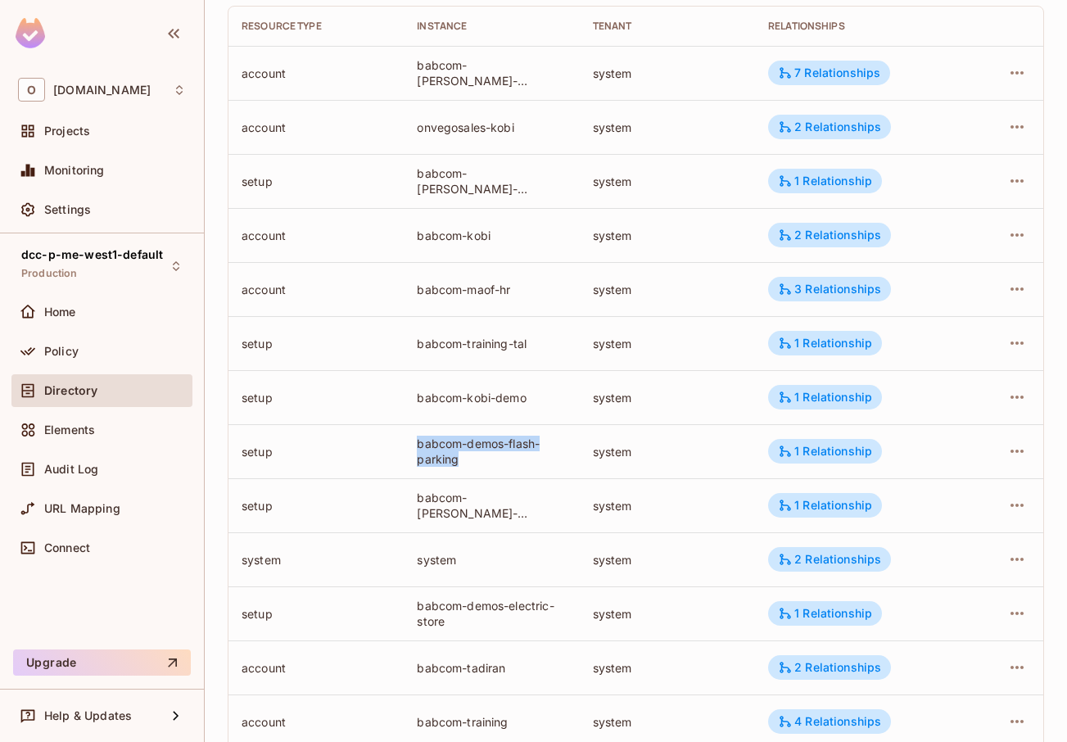
click at [505, 471] on td "babcom-demos-flash-parking" at bounding box center [491, 451] width 175 height 54
click at [812, 457] on div "1 Relationship" at bounding box center [825, 451] width 94 height 15
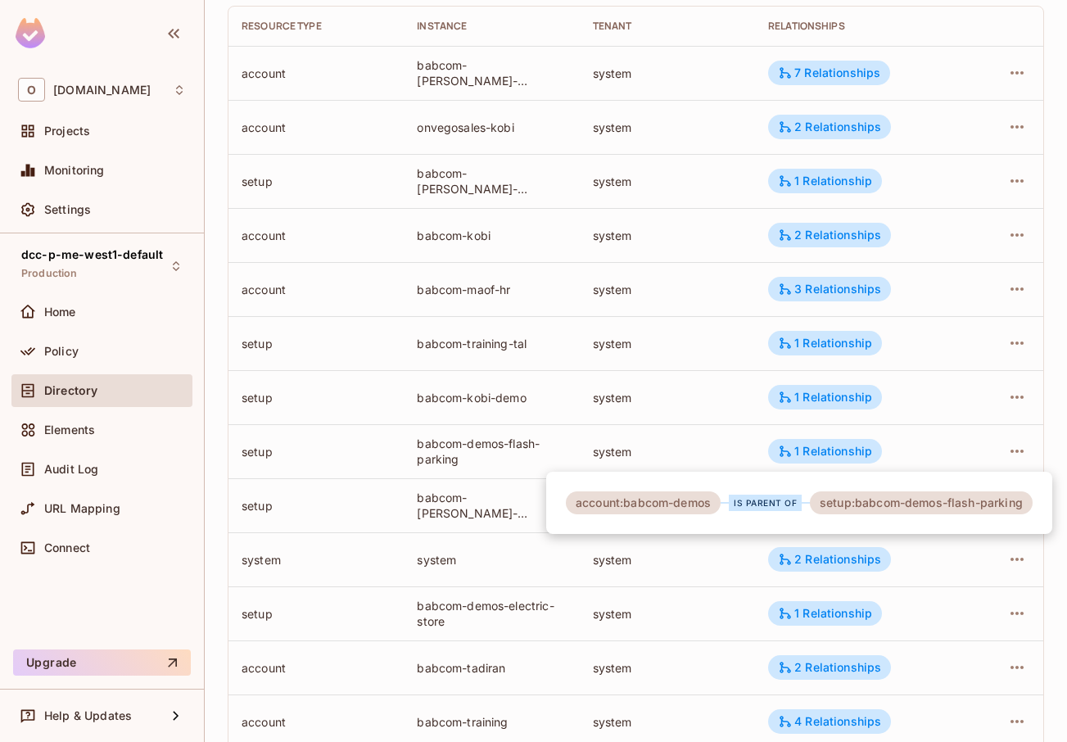
click at [675, 437] on div at bounding box center [533, 371] width 1067 height 742
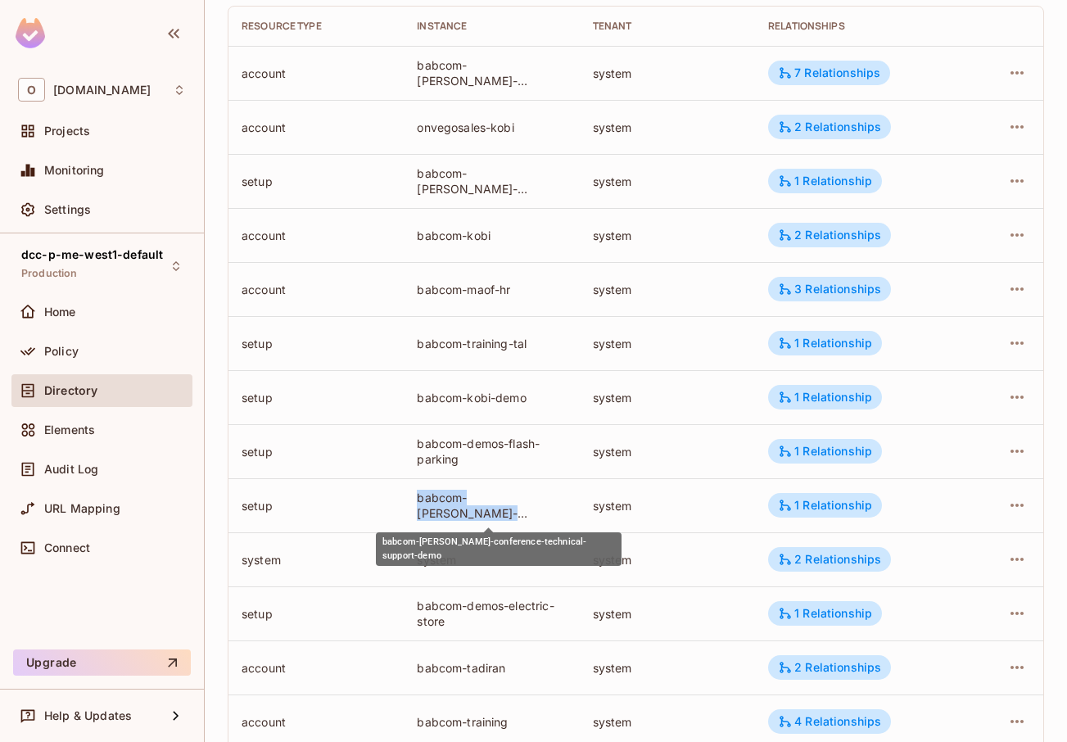
drag, startPoint x: 406, startPoint y: 503, endPoint x: 554, endPoint y: 514, distance: 147.9
click at [554, 514] on td "babcom-[PERSON_NAME]-conference-technical-support-demo" at bounding box center [491, 505] width 175 height 54
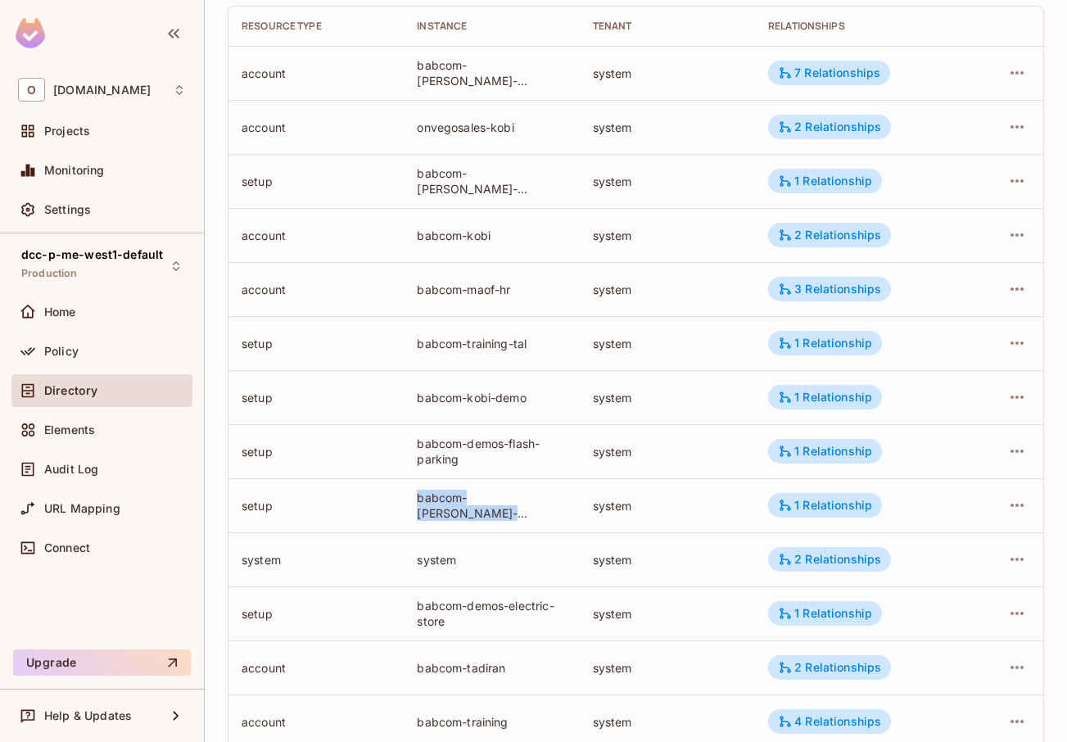
click at [566, 521] on td "babcom-[PERSON_NAME]-conference-technical-support-demo" at bounding box center [491, 505] width 175 height 54
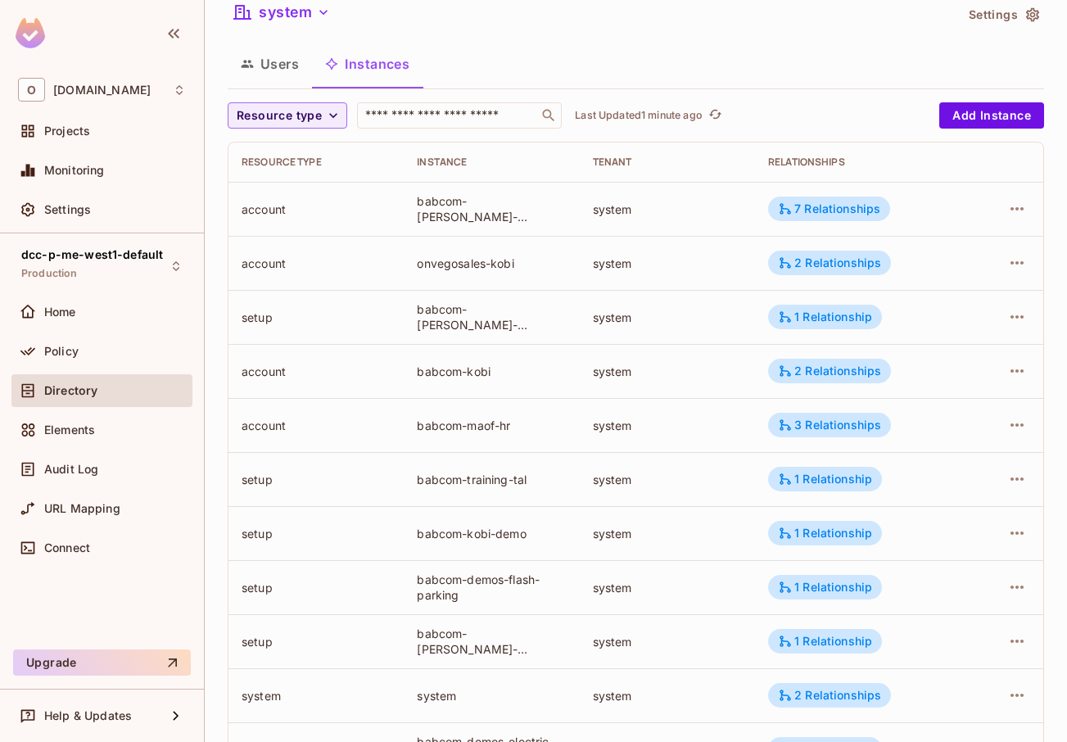
scroll to position [0, 0]
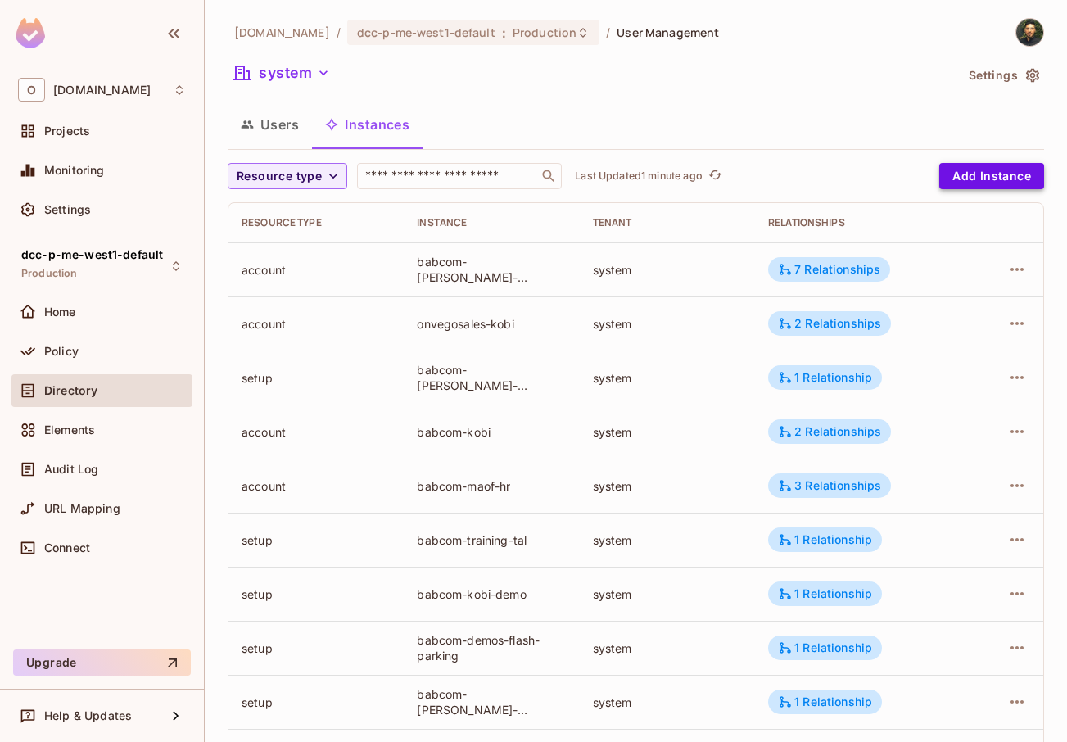
click at [944, 179] on button "Add Instance" at bounding box center [991, 176] width 105 height 26
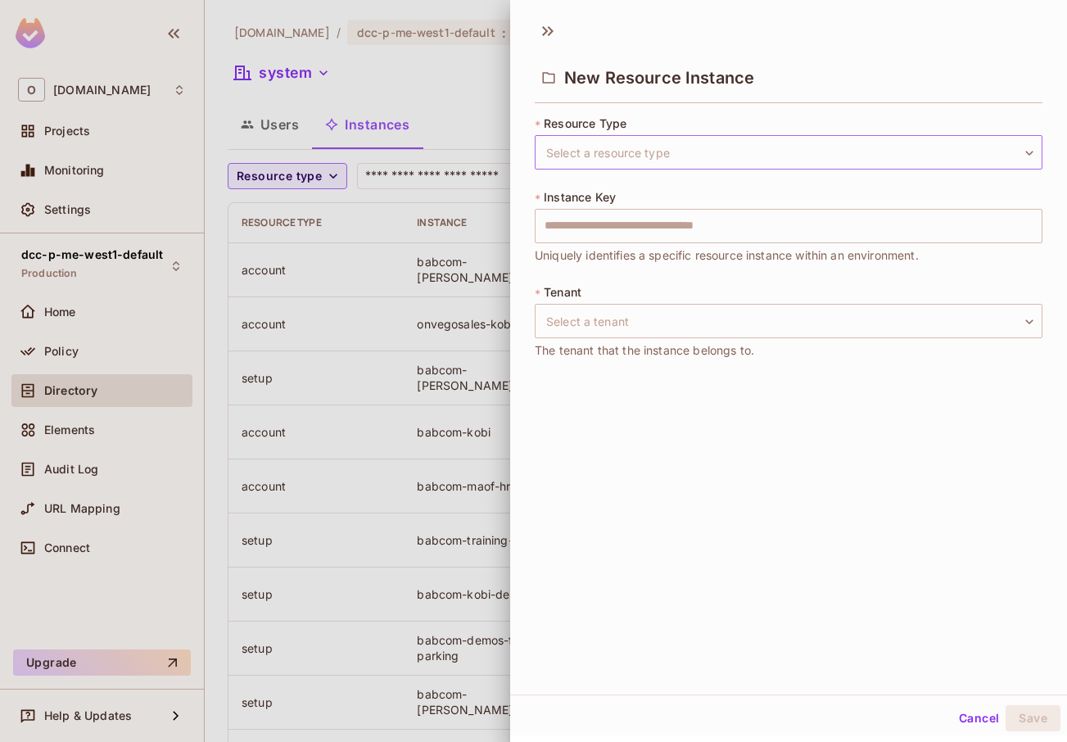
click at [622, 160] on body "O [DOMAIN_NAME] Projects Monitoring Settings dcc-p-me-west1-default Production …" at bounding box center [533, 371] width 1067 height 742
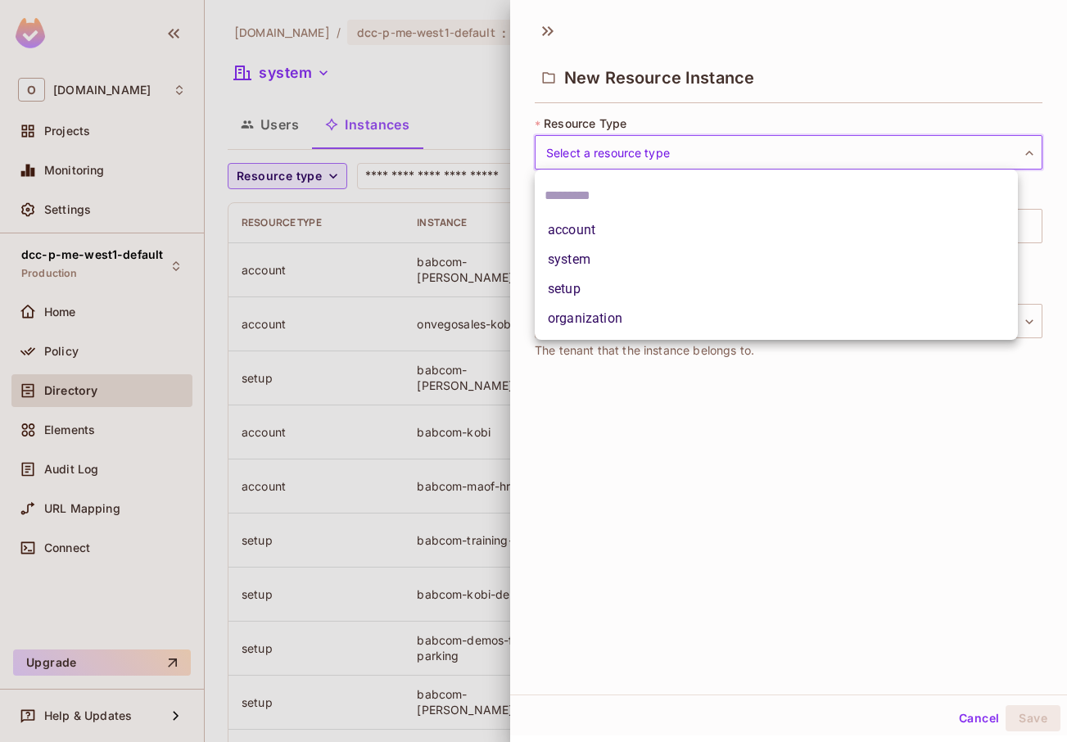
click at [610, 229] on li "account" at bounding box center [776, 229] width 483 height 29
type input "*******"
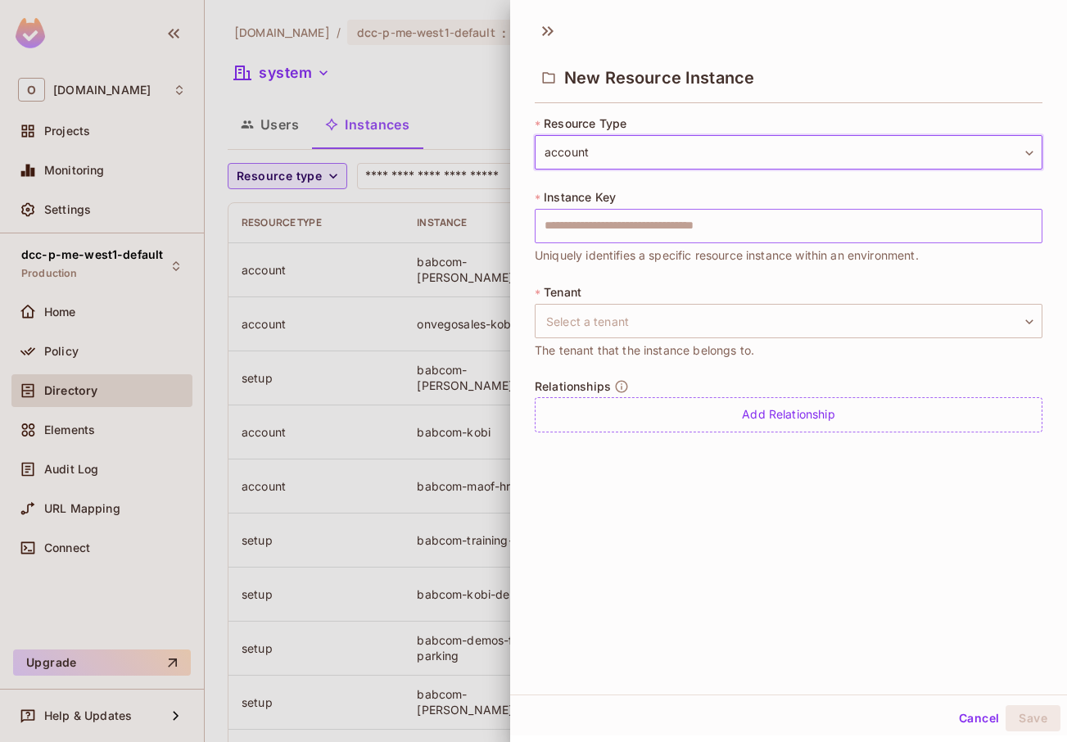
click at [622, 234] on input "text" at bounding box center [789, 226] width 508 height 34
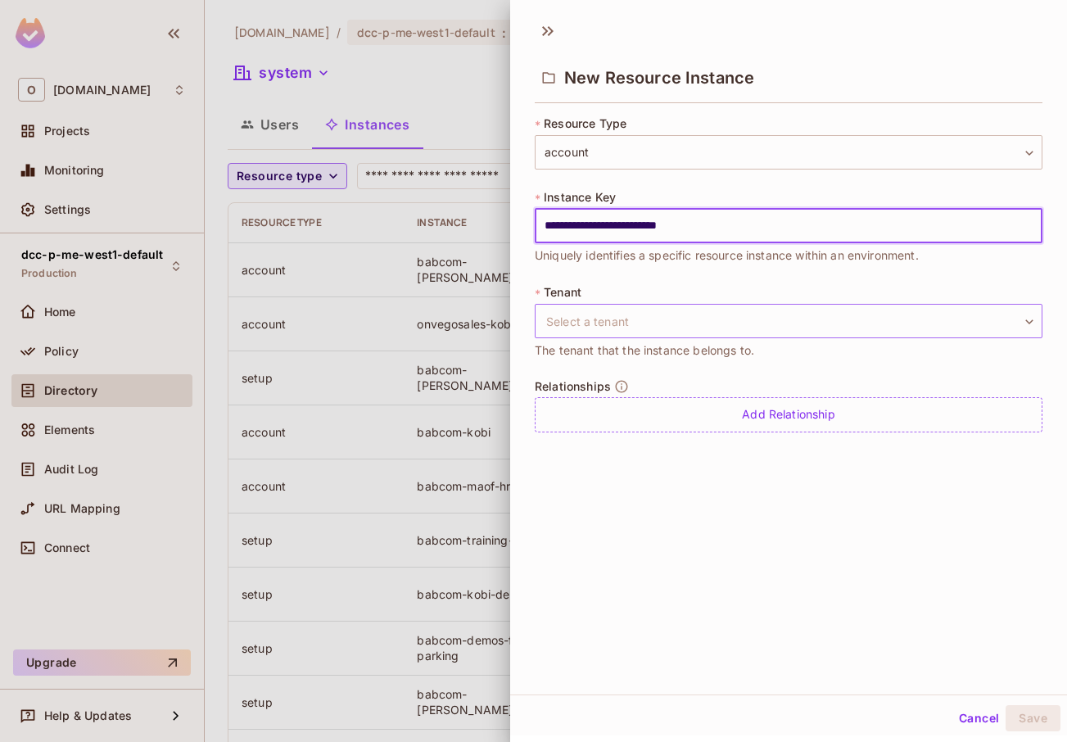
type input "**********"
click at [704, 321] on body "O [DOMAIN_NAME] Projects Monitoring Settings dcc-p-me-west1-default Production …" at bounding box center [533, 371] width 1067 height 742
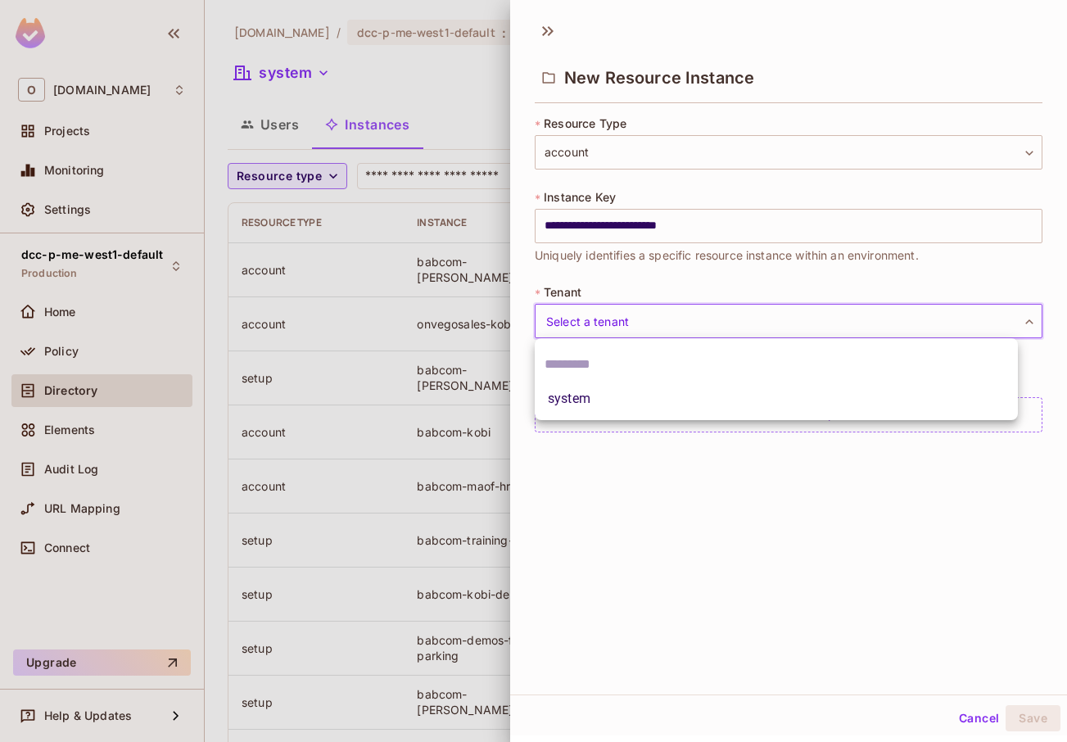
click at [689, 391] on li "system" at bounding box center [776, 398] width 483 height 29
type input "******"
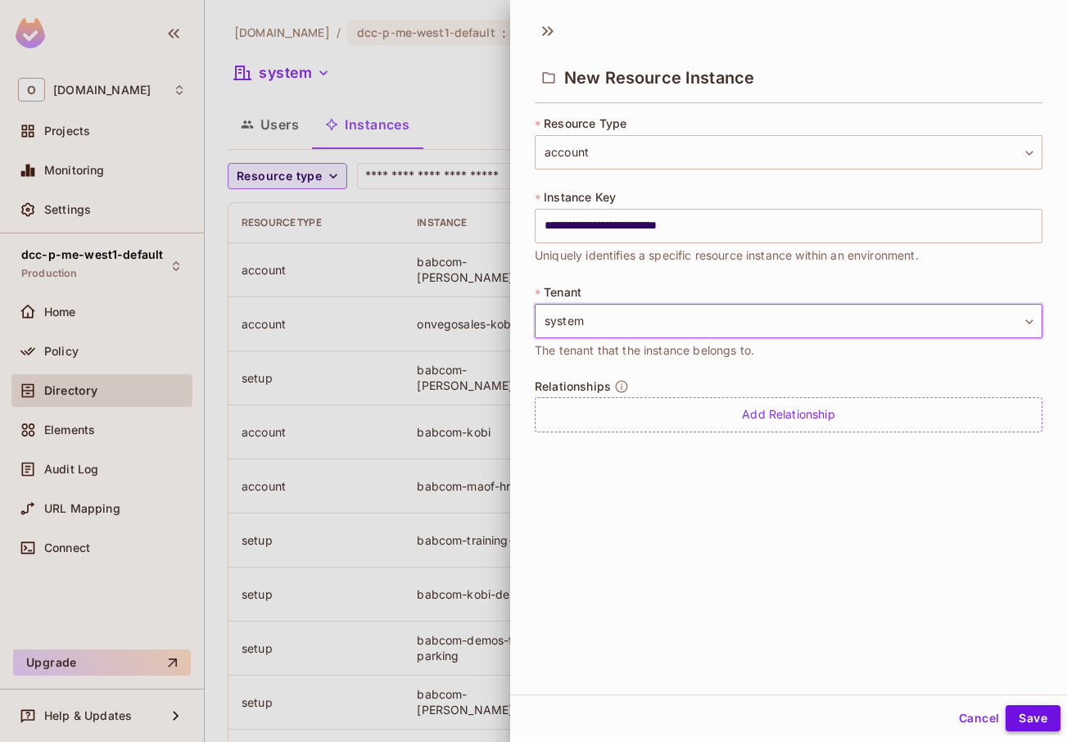
click at [1033, 722] on button "Save" at bounding box center [1033, 718] width 55 height 26
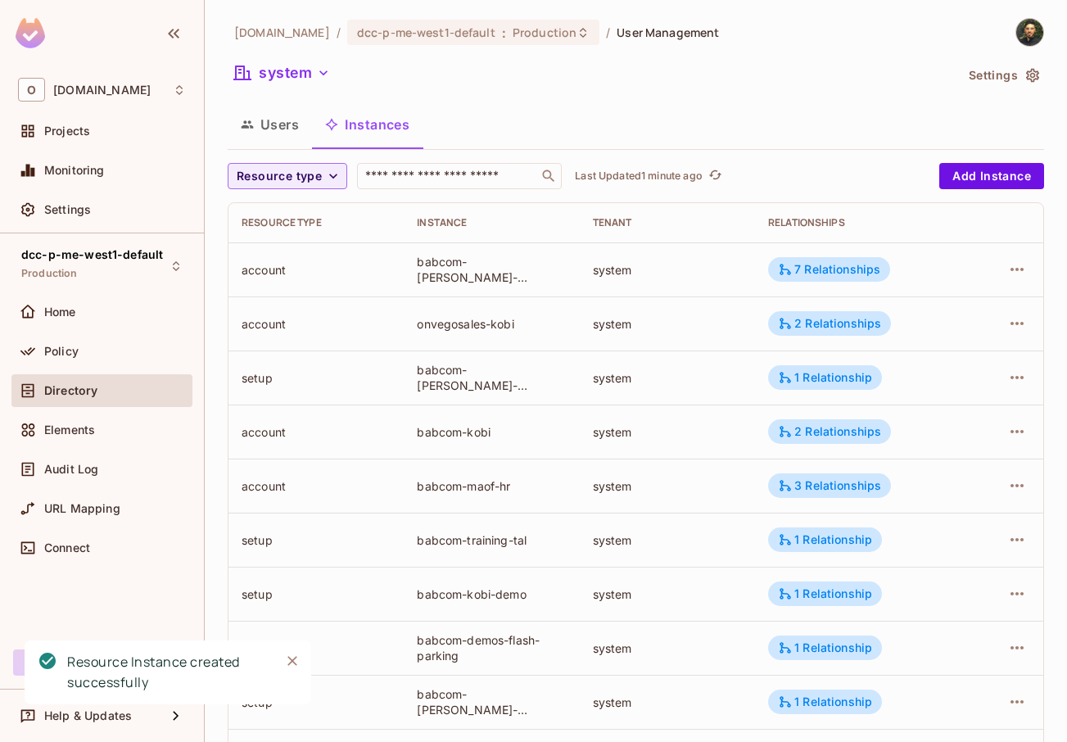
scroll to position [402, 0]
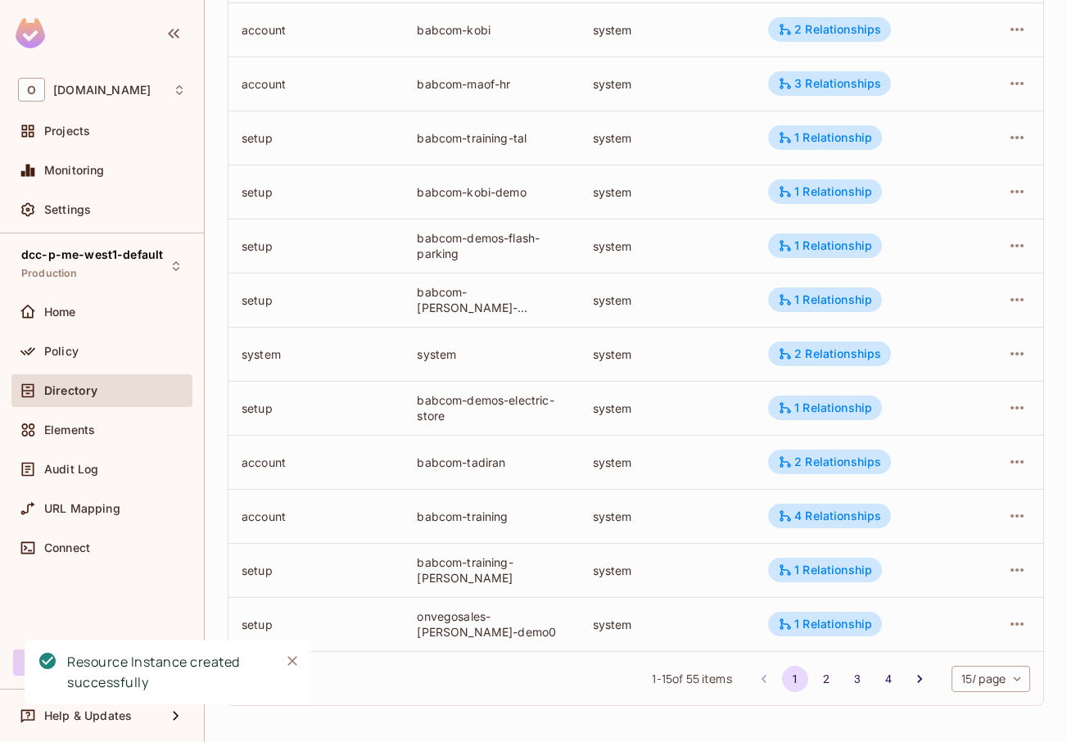
click at [967, 681] on body "O [DOMAIN_NAME] Projects Monitoring Settings dcc-p-me-west1-default Production …" at bounding box center [533, 371] width 1067 height 742
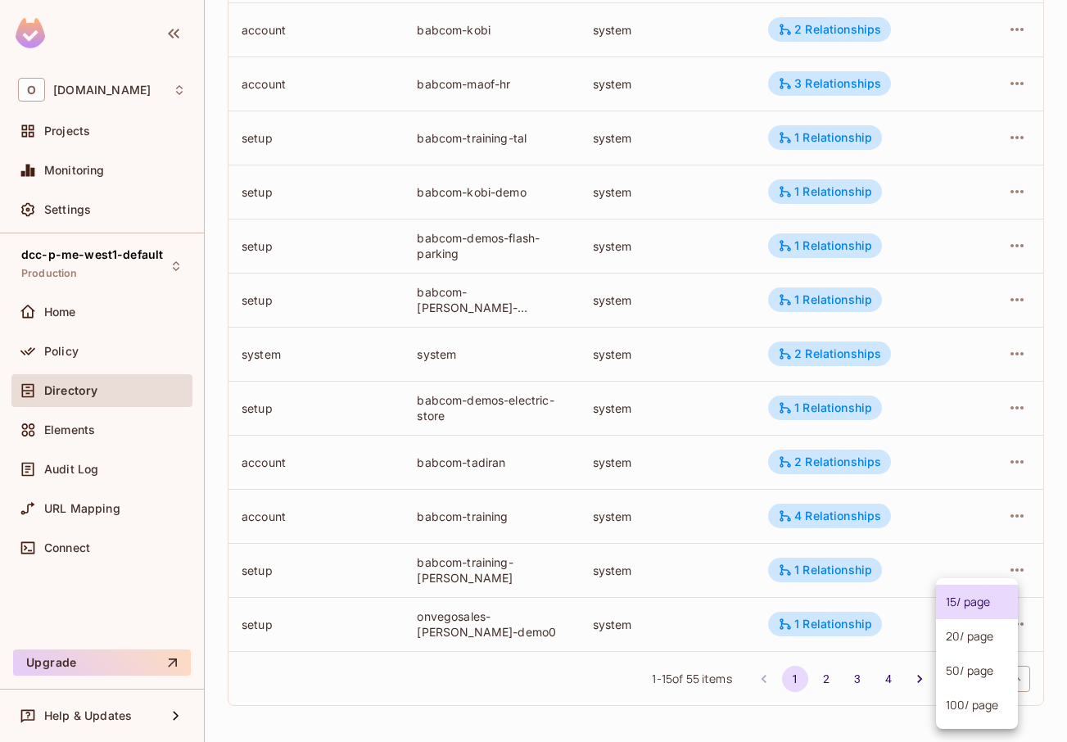
click at [963, 713] on li "100 / page" at bounding box center [977, 705] width 82 height 34
type input "***"
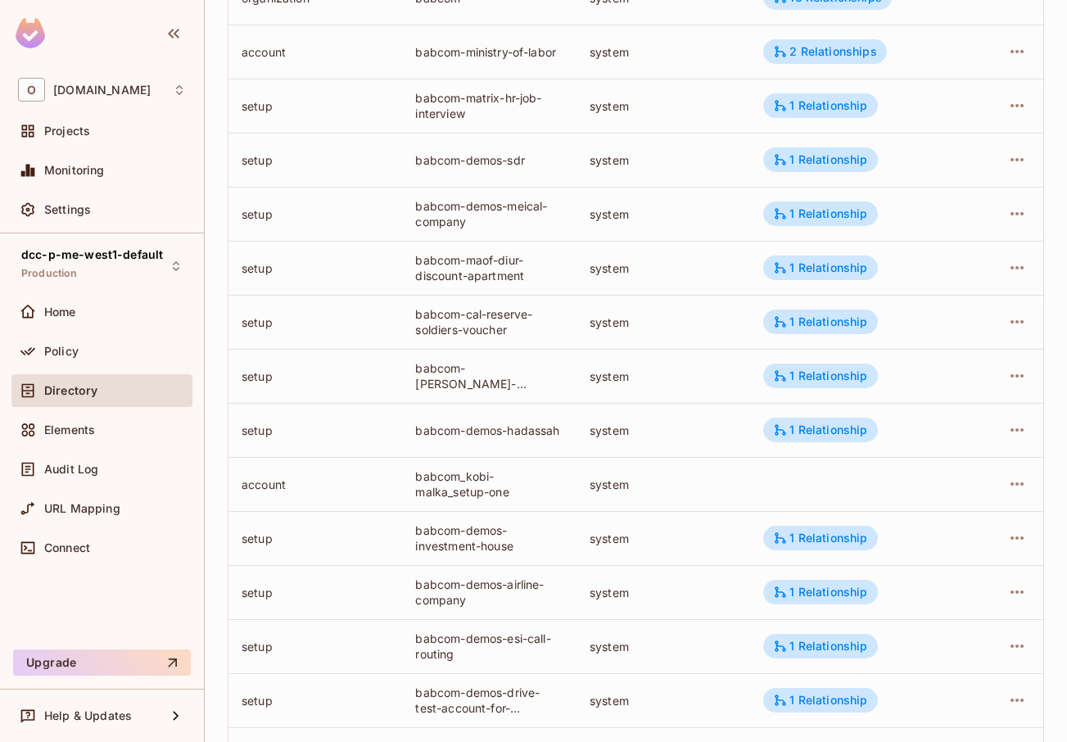
scroll to position [1188, 0]
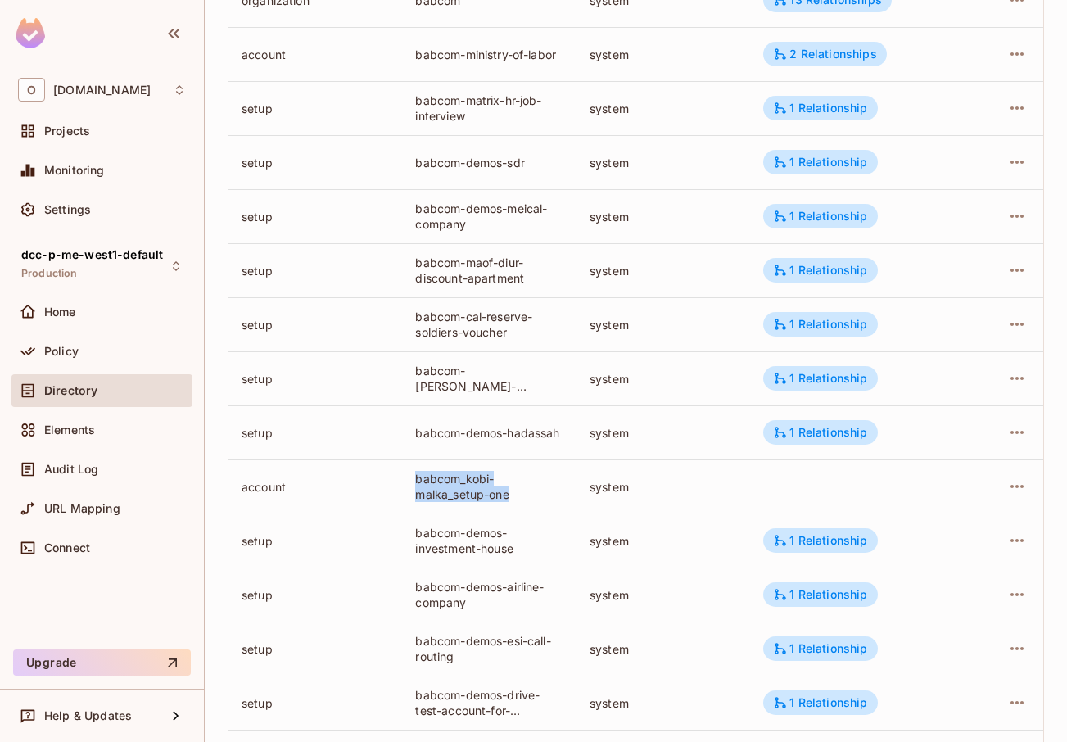
drag, startPoint x: 489, startPoint y: 501, endPoint x: 526, endPoint y: 506, distance: 37.2
click at [526, 506] on td "babcom_kobi-malka_setup-one" at bounding box center [489, 487] width 174 height 54
drag, startPoint x: 498, startPoint y: 492, endPoint x: 549, endPoint y: 504, distance: 52.1
click at [548, 504] on tr "account babcom_kobi-malka_setup-one system" at bounding box center [636, 487] width 815 height 54
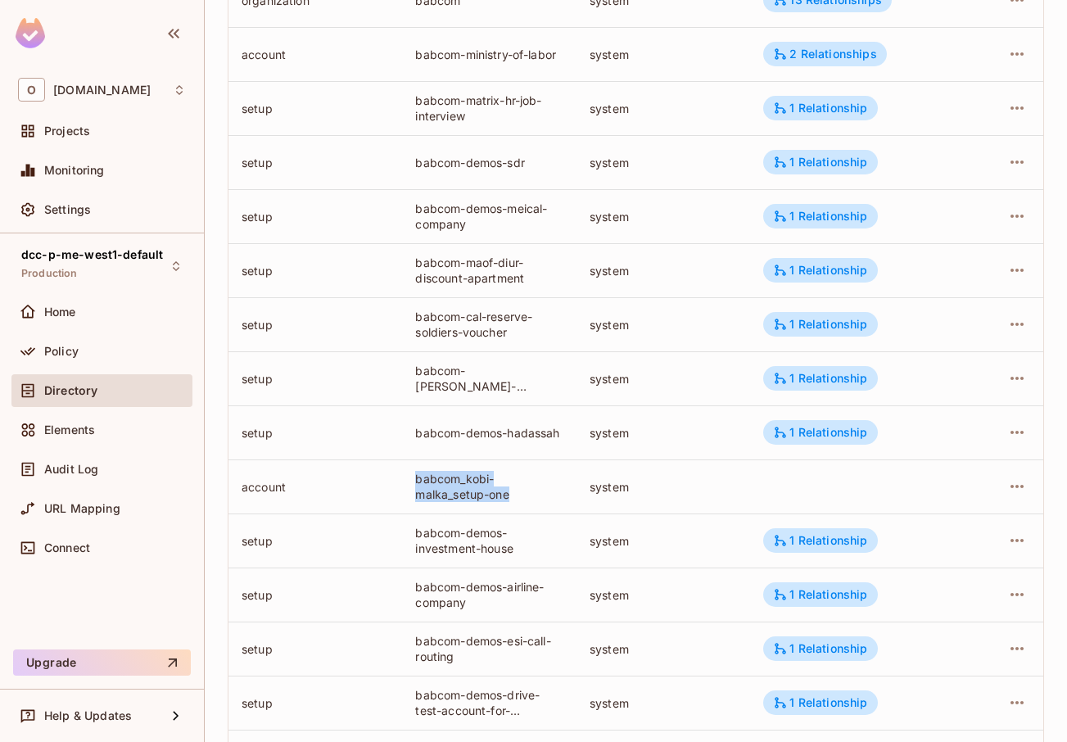
click at [549, 504] on td "babcom_kobi-malka_setup-one" at bounding box center [489, 487] width 174 height 54
drag, startPoint x: 414, startPoint y: 478, endPoint x: 541, endPoint y: 509, distance: 130.5
click at [541, 509] on td "babcom_kobi-malka_setup-one" at bounding box center [489, 487] width 174 height 54
click at [541, 510] on td "babcom_kobi-malka_setup-one" at bounding box center [489, 487] width 174 height 54
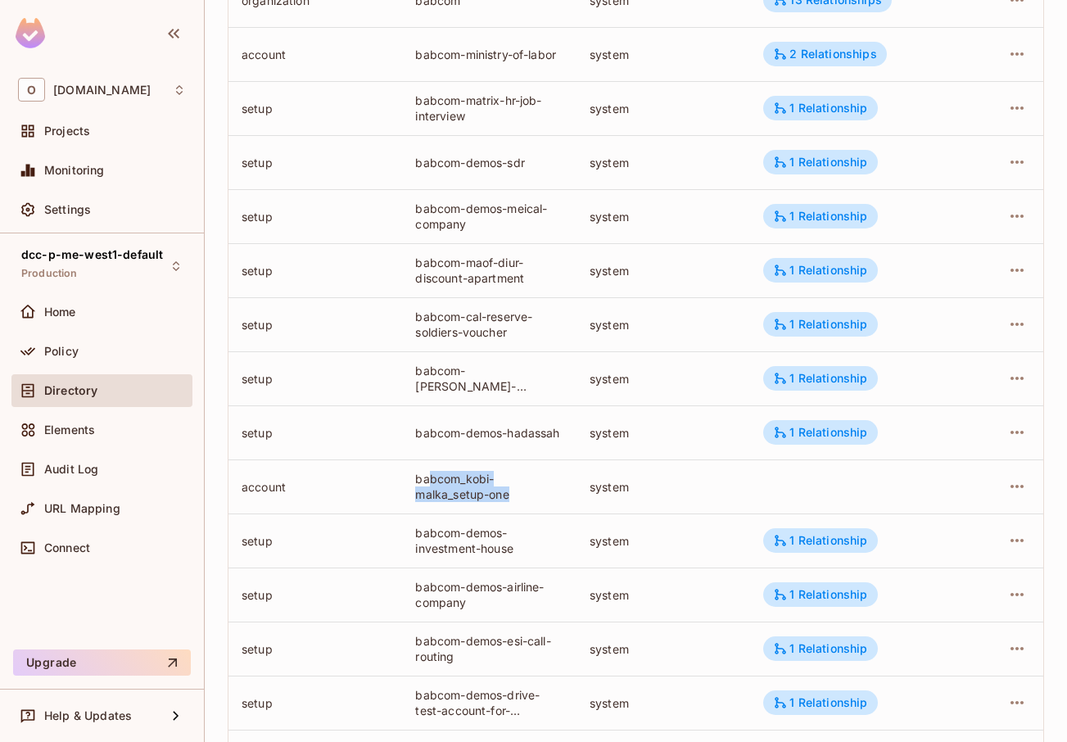
drag, startPoint x: 458, startPoint y: 479, endPoint x: 415, endPoint y: 471, distance: 43.4
click at [427, 473] on td "babcom_kobi-malka_setup-one" at bounding box center [489, 487] width 174 height 54
click at [405, 471] on td "babcom_kobi-malka_setup-one" at bounding box center [489, 487] width 174 height 54
drag, startPoint x: 405, startPoint y: 471, endPoint x: 546, endPoint y: 494, distance: 142.7
click at [546, 494] on td "babcom_kobi-malka_setup-one" at bounding box center [489, 487] width 174 height 54
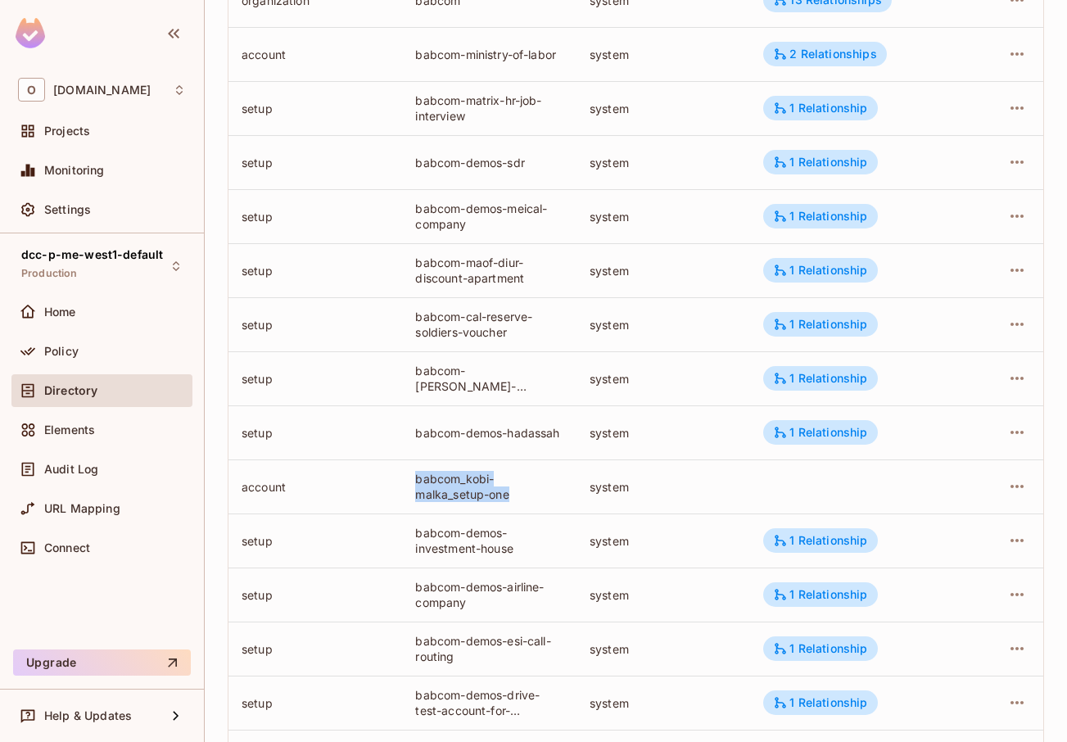
click at [546, 494] on div "babcom_kobi-malka_setup-one" at bounding box center [488, 486] width 147 height 31
drag, startPoint x: 500, startPoint y: 496, endPoint x: 396, endPoint y: 478, distance: 104.8
click at [396, 478] on tr "account babcom_kobi-malka_setup-one system" at bounding box center [636, 487] width 815 height 54
click at [396, 478] on td "account" at bounding box center [316, 487] width 174 height 54
drag, startPoint x: 449, startPoint y: 483, endPoint x: 524, endPoint y: 502, distance: 77.7
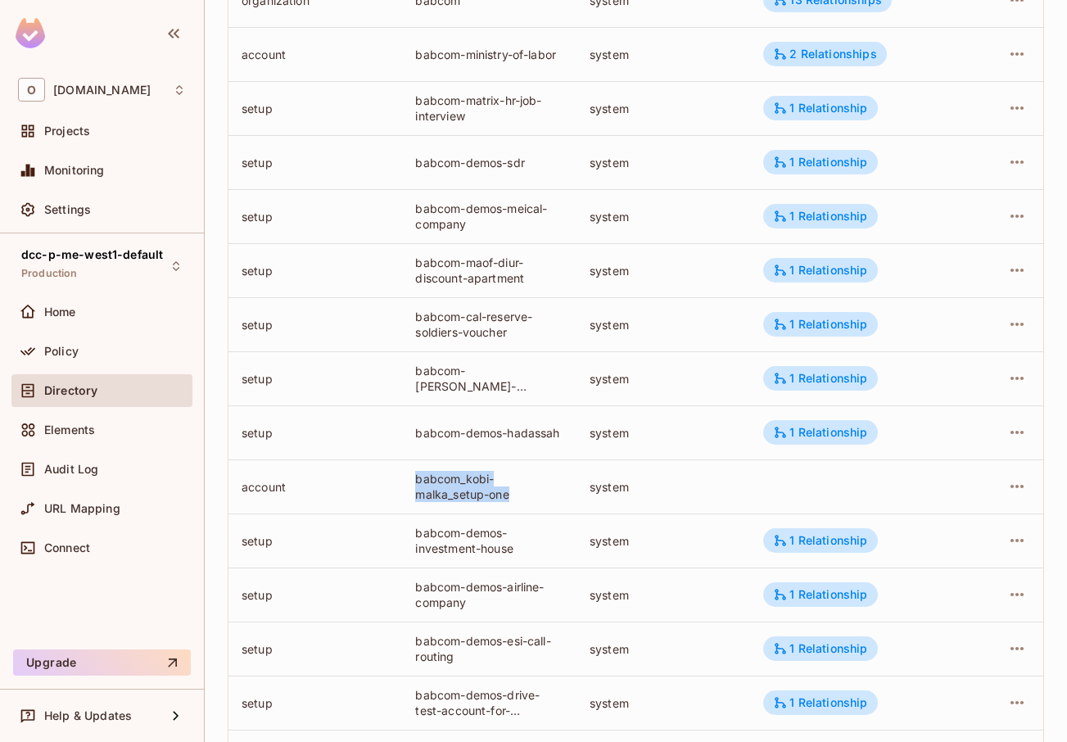
click at [524, 502] on td "babcom_kobi-malka_setup-one" at bounding box center [489, 487] width 174 height 54
click at [524, 502] on div "babcom_kobi-malka_setup-one" at bounding box center [488, 486] width 147 height 31
click at [1007, 486] on icon "button" at bounding box center [1017, 487] width 20 height 20
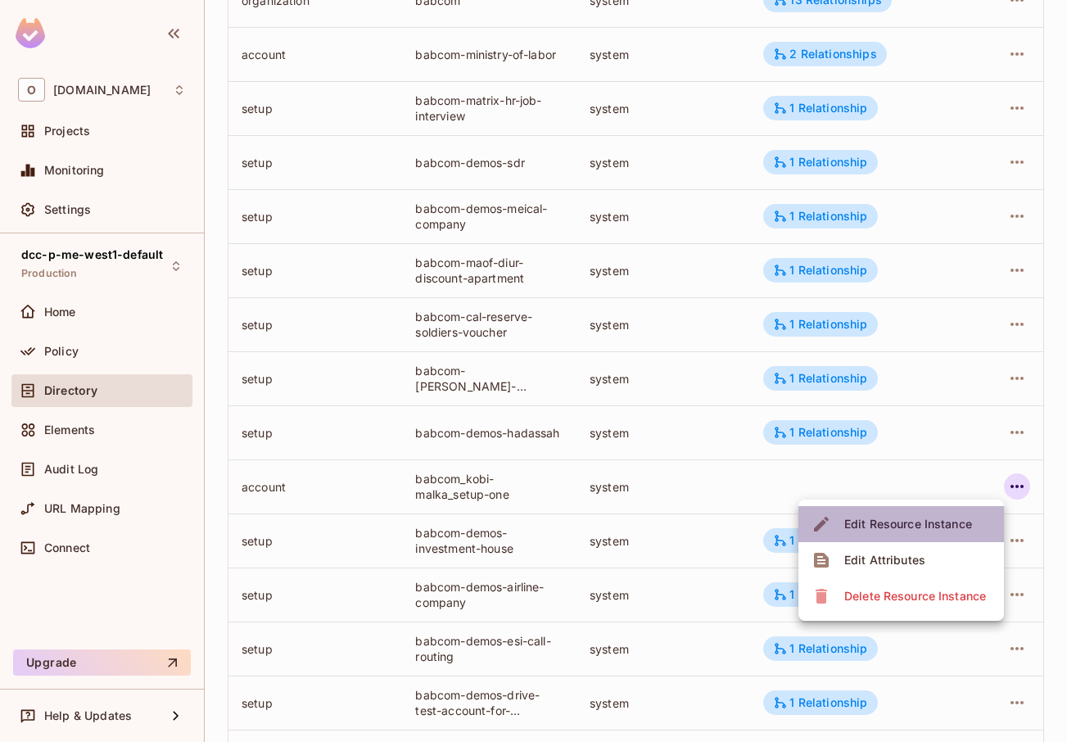
click at [936, 532] on span "Edit Resource Instance" at bounding box center [909, 524] width 138 height 26
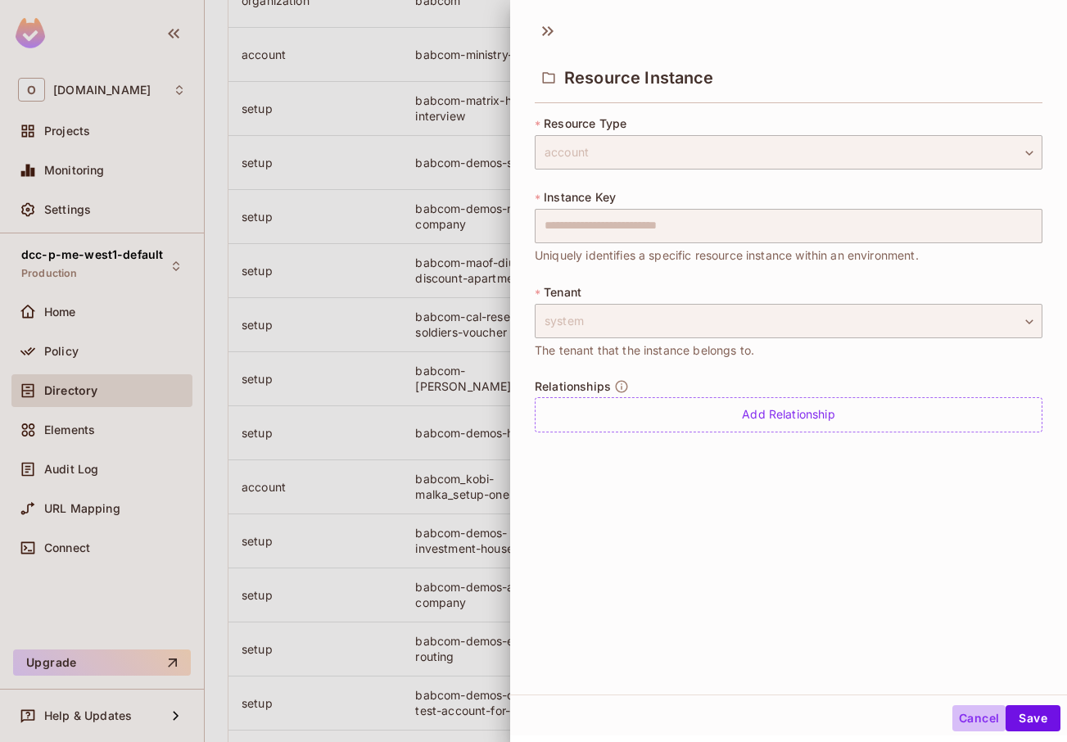
click at [955, 726] on button "Cancel" at bounding box center [979, 718] width 53 height 26
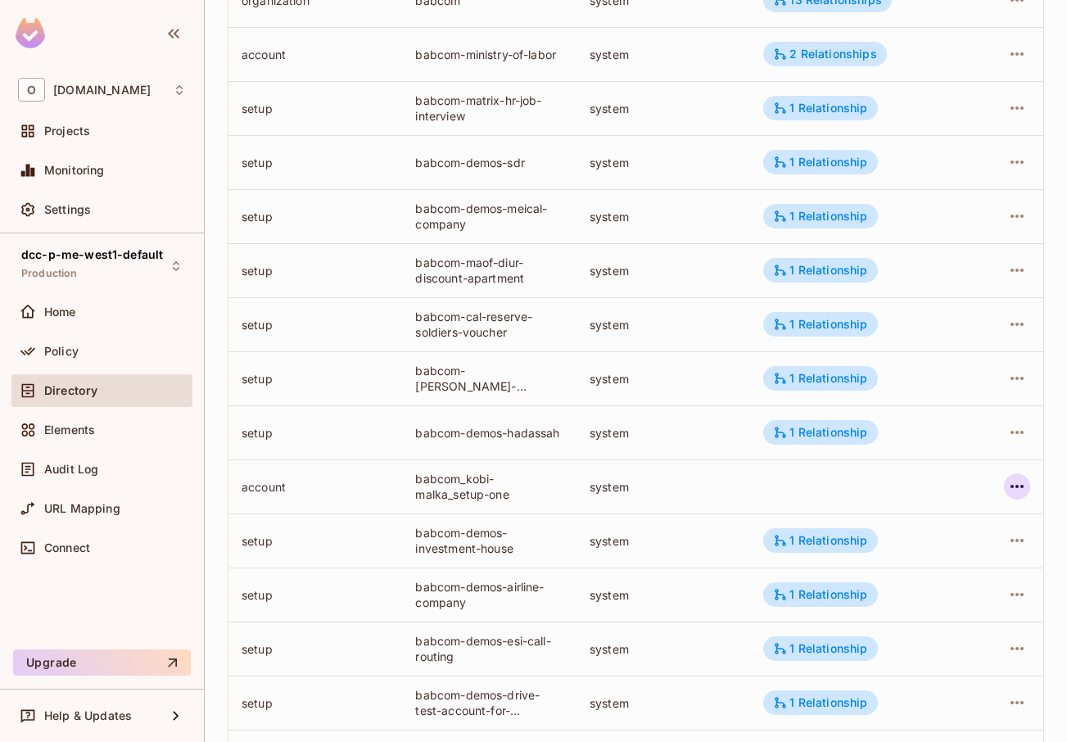
click at [1018, 490] on td at bounding box center [1006, 487] width 75 height 54
click at [1014, 491] on icon "button" at bounding box center [1017, 487] width 20 height 20
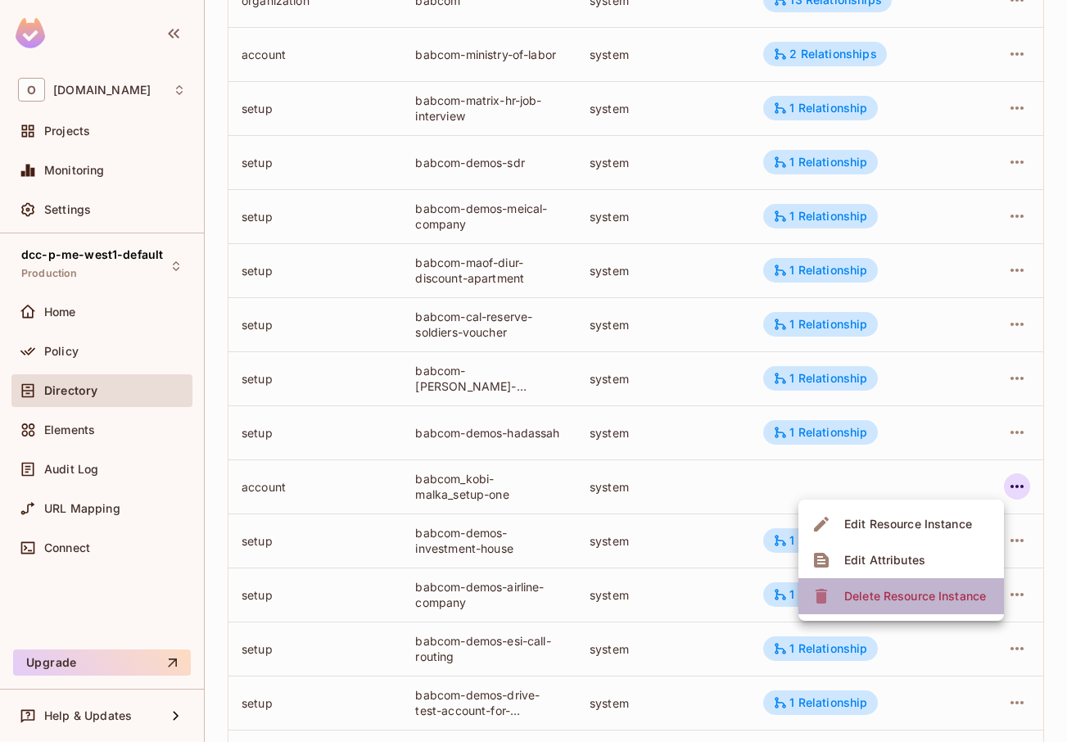
click at [915, 597] on div "Delete Resource Instance" at bounding box center [915, 596] width 142 height 16
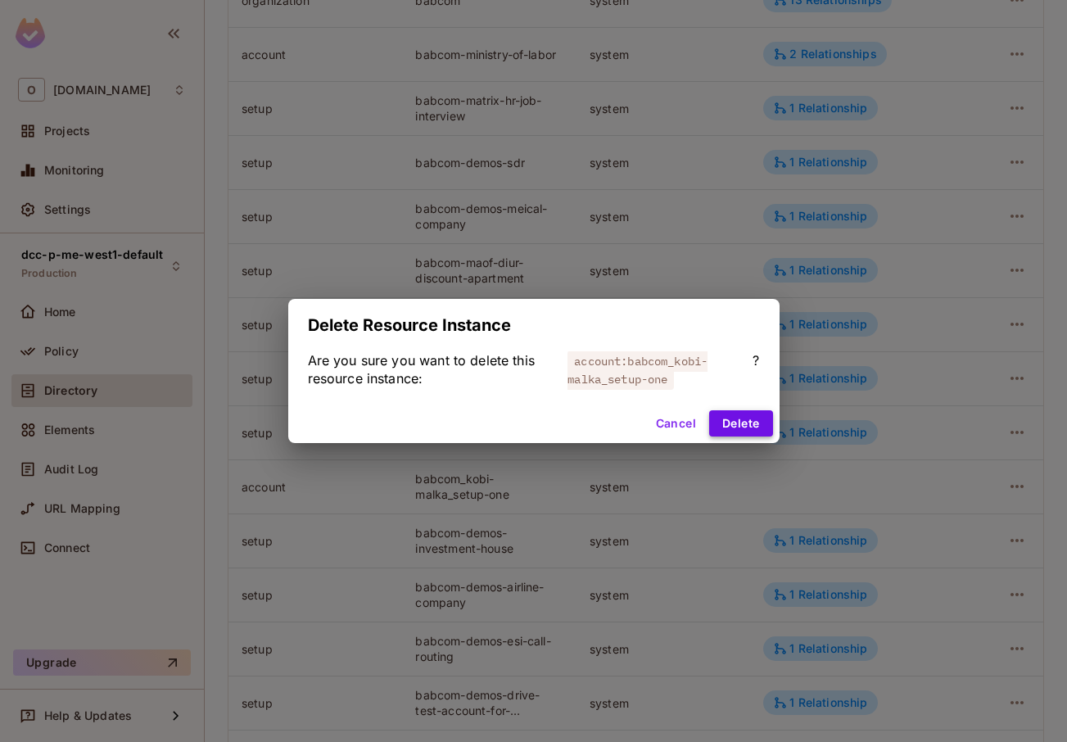
click at [750, 430] on button "Delete" at bounding box center [740, 423] width 63 height 26
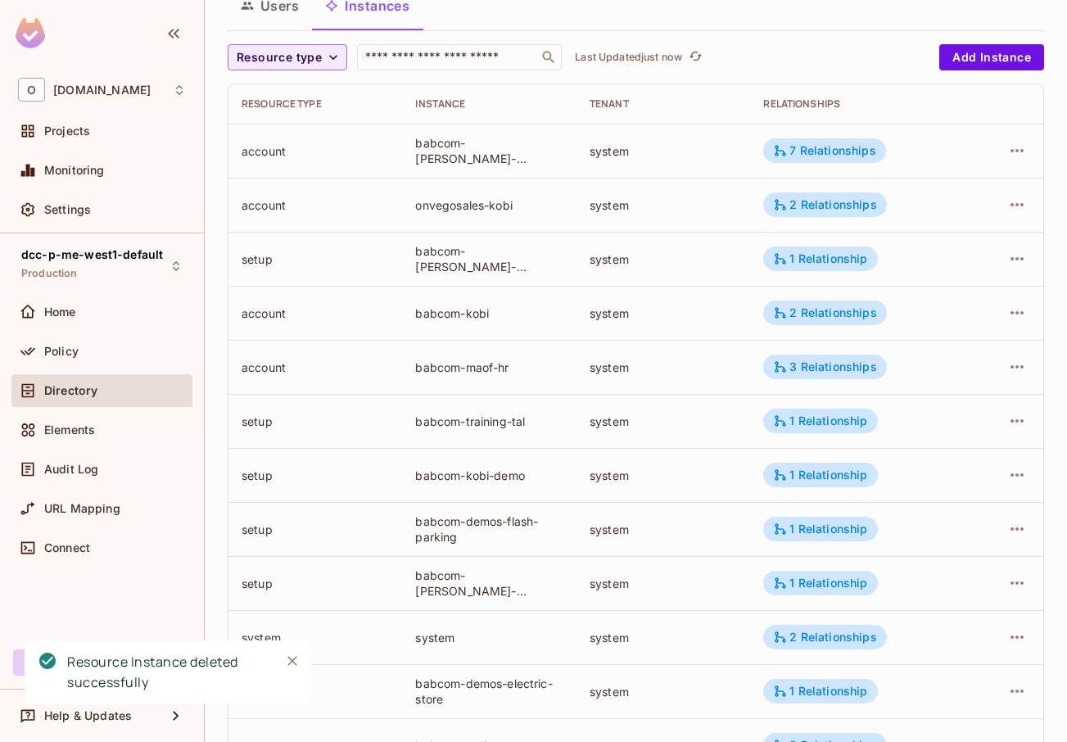
scroll to position [107, 0]
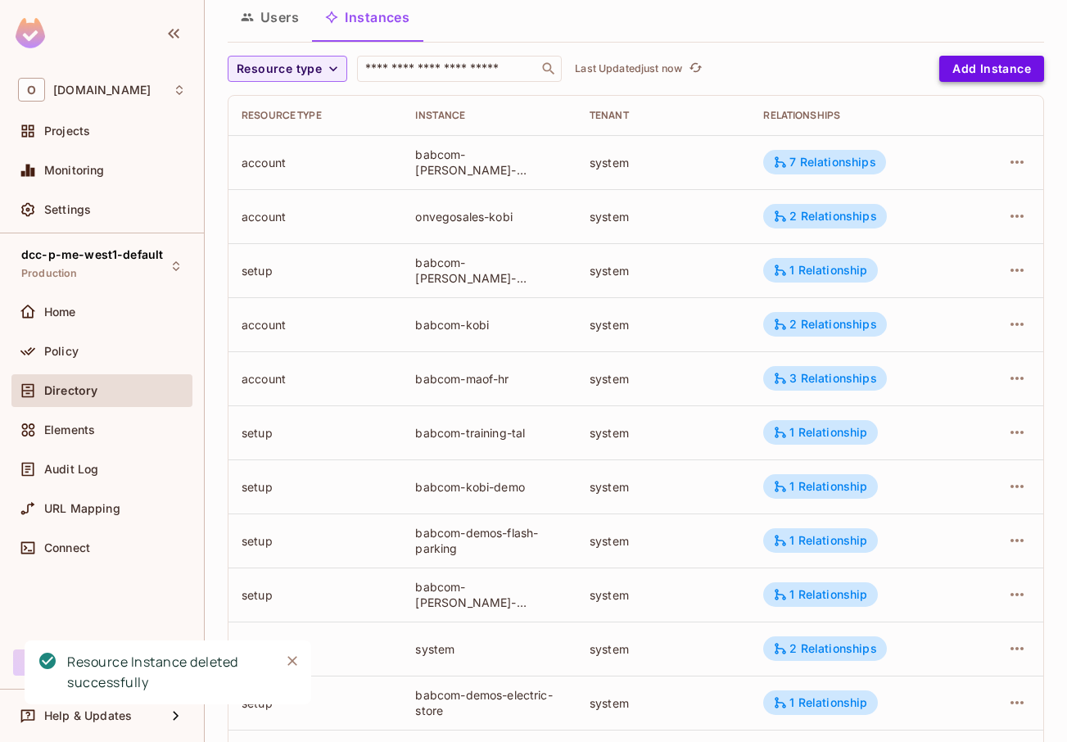
click at [989, 70] on button "Add Instance" at bounding box center [991, 69] width 105 height 26
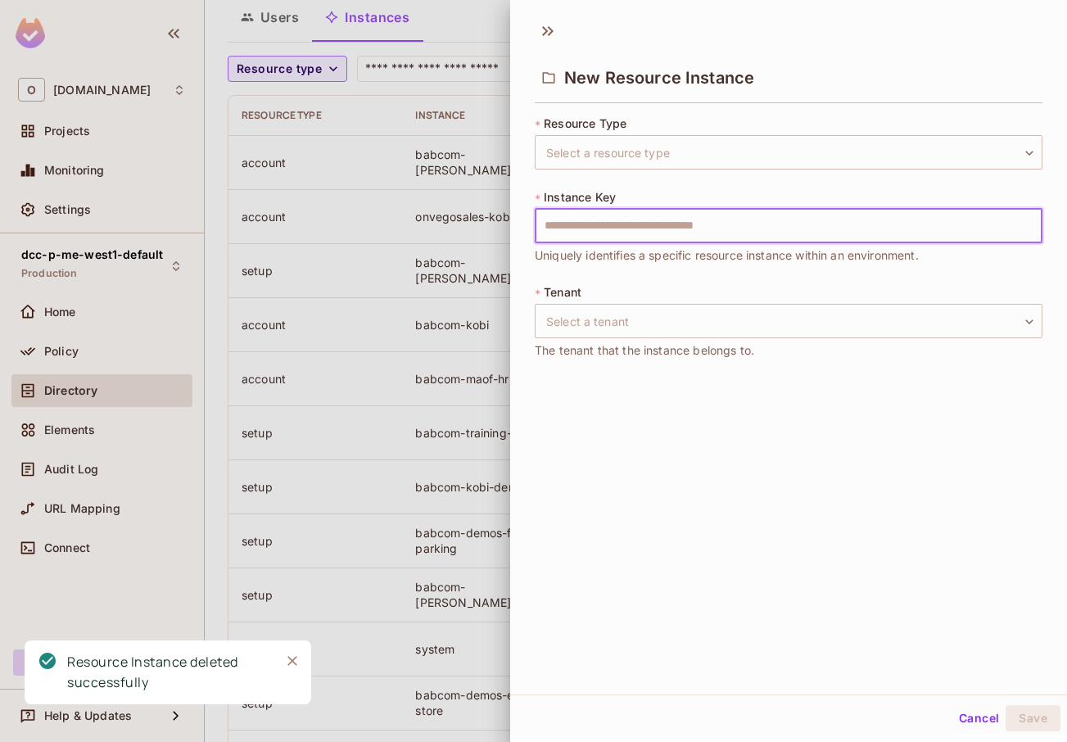
click at [657, 227] on input "text" at bounding box center [789, 226] width 508 height 34
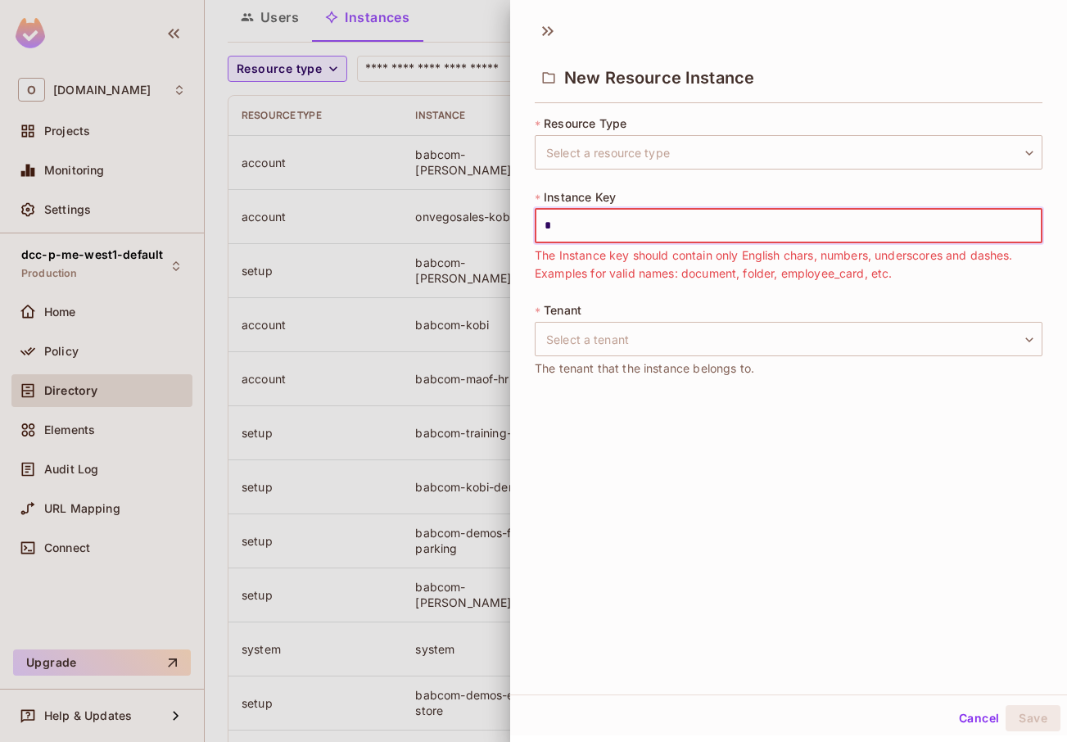
type input "*"
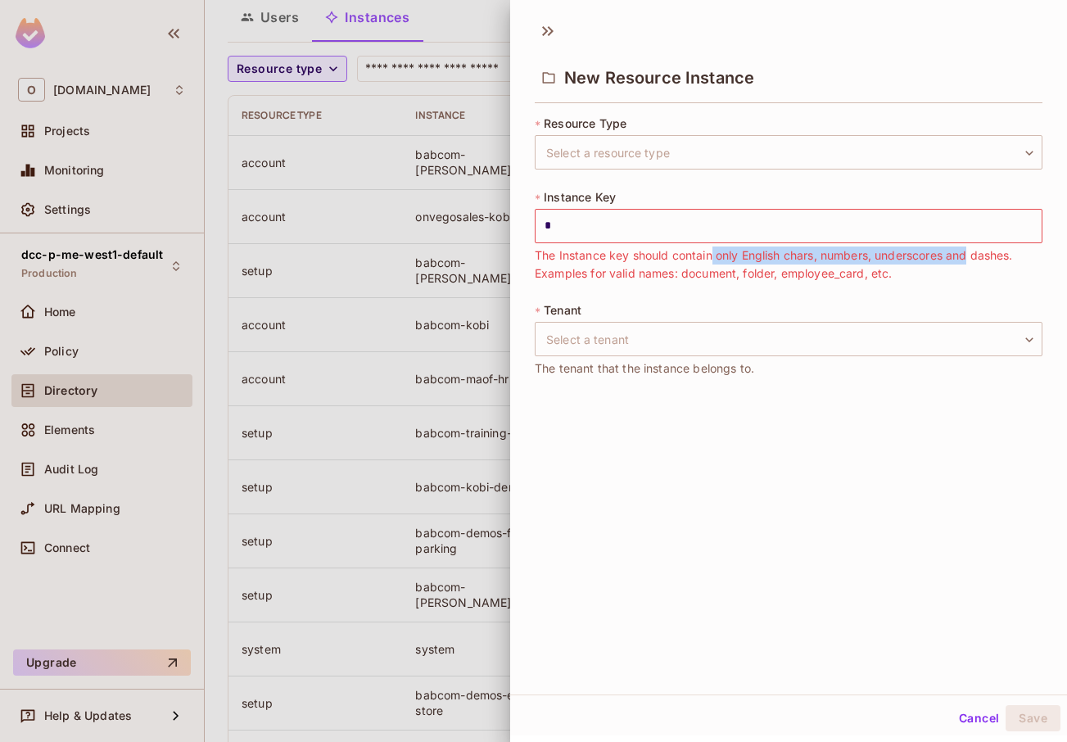
drag, startPoint x: 711, startPoint y: 261, endPoint x: 979, endPoint y: 264, distance: 267.8
click at [979, 264] on span "The Instance key should contain only English chars, numbers, underscores and da…" at bounding box center [789, 265] width 508 height 36
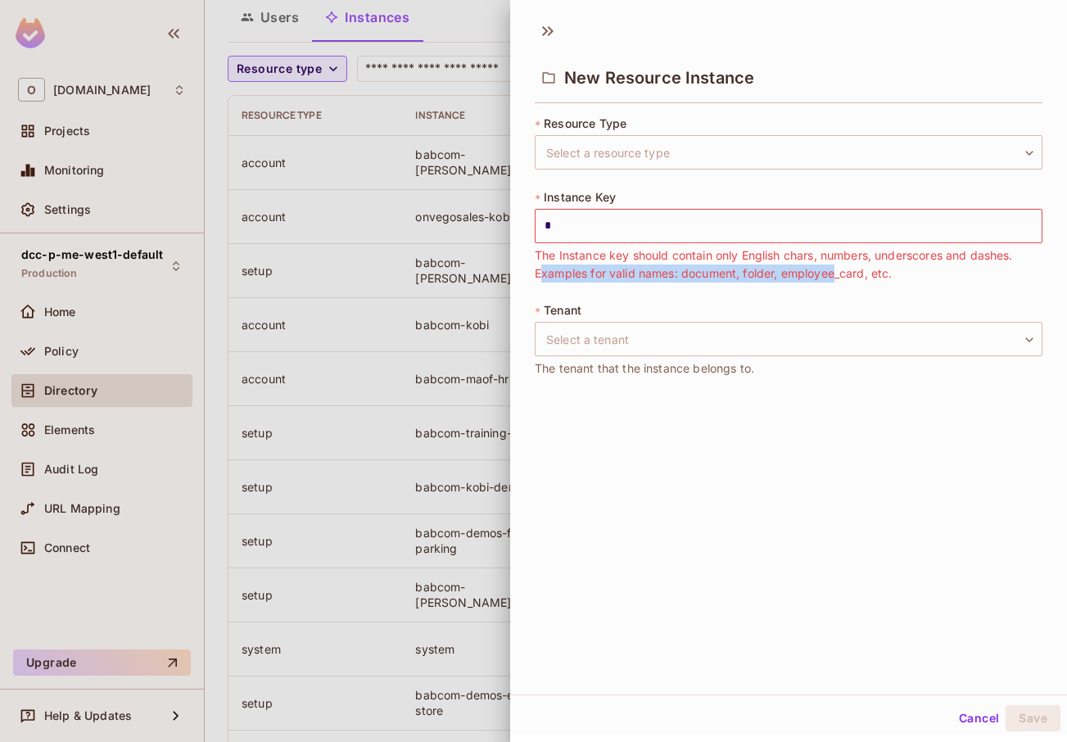
drag, startPoint x: 588, startPoint y: 278, endPoint x: 897, endPoint y: 274, distance: 308.8
click at [892, 274] on span "The Instance key should contain only English chars, numbers, underscores and da…" at bounding box center [789, 265] width 508 height 36
click at [918, 275] on span "The Instance key should contain only English chars, numbers, underscores and da…" at bounding box center [789, 265] width 508 height 36
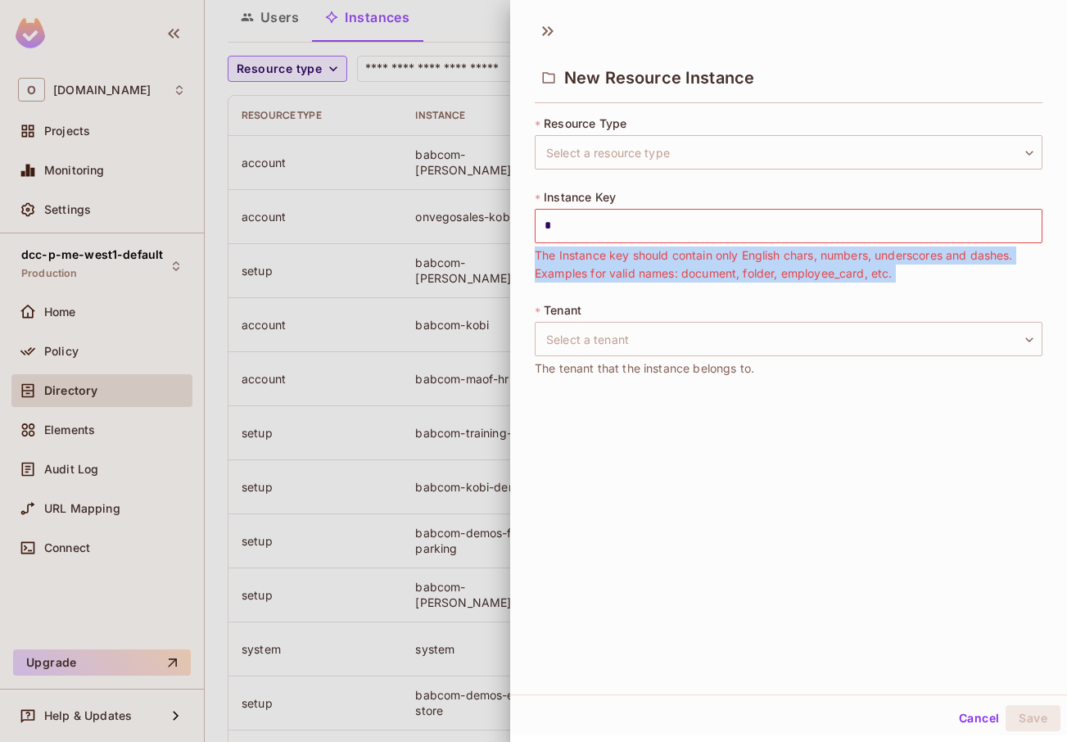
click at [918, 275] on span "The Instance key should contain only English chars, numbers, underscores and da…" at bounding box center [789, 265] width 508 height 36
click at [858, 274] on span "The Instance key should contain only English chars, numbers, underscores and da…" at bounding box center [789, 265] width 508 height 36
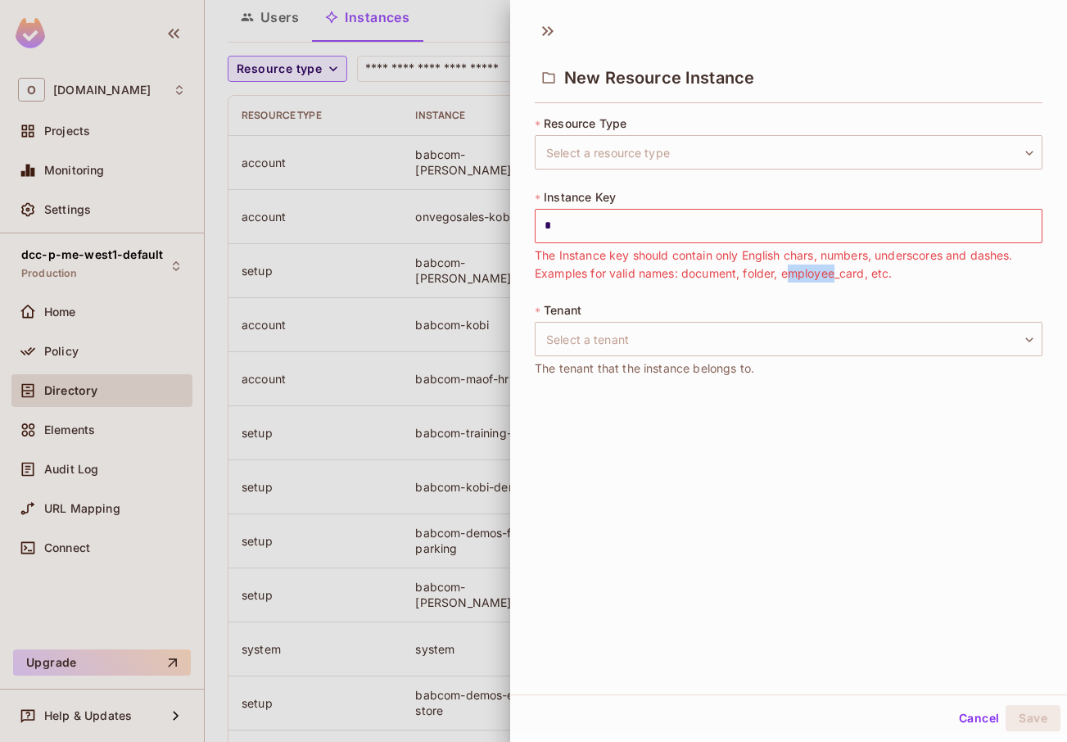
drag, startPoint x: 838, startPoint y: 274, endPoint x: 886, endPoint y: 276, distance: 48.4
click at [886, 276] on span "The Instance key should contain only English chars, numbers, underscores and da…" at bounding box center [789, 265] width 508 height 36
click at [690, 222] on input "*" at bounding box center [789, 226] width 508 height 34
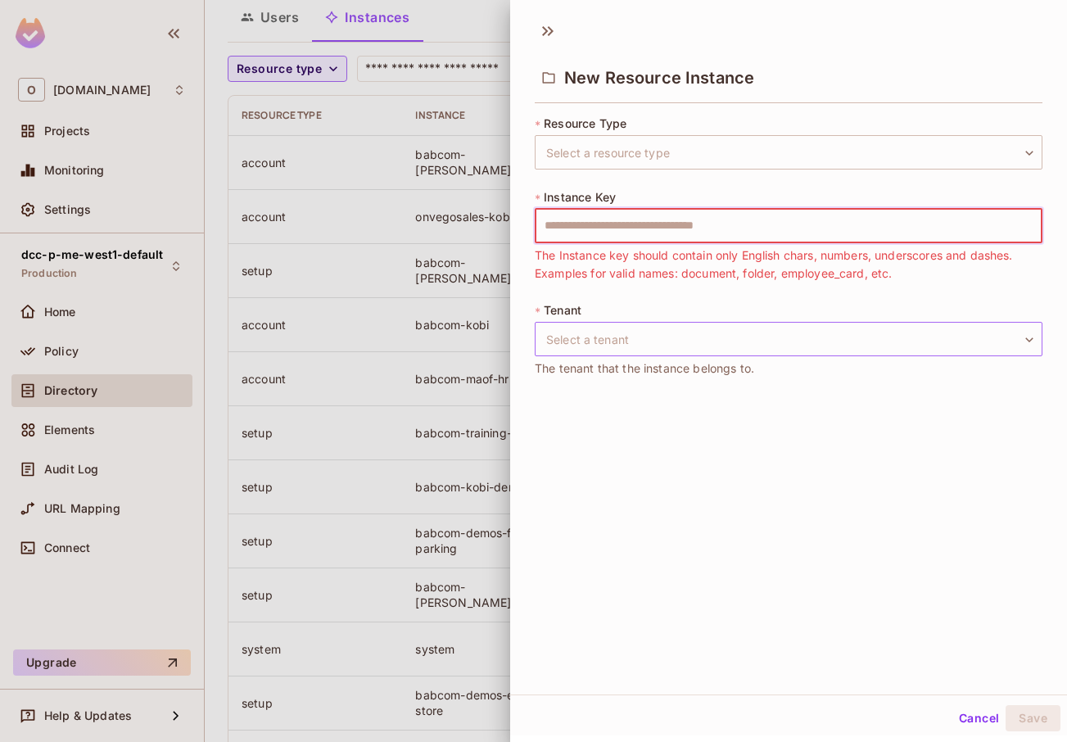
click at [663, 355] on body "O [DOMAIN_NAME] Projects Monitoring Settings dcc-p-me-west1-default Production …" at bounding box center [533, 371] width 1067 height 742
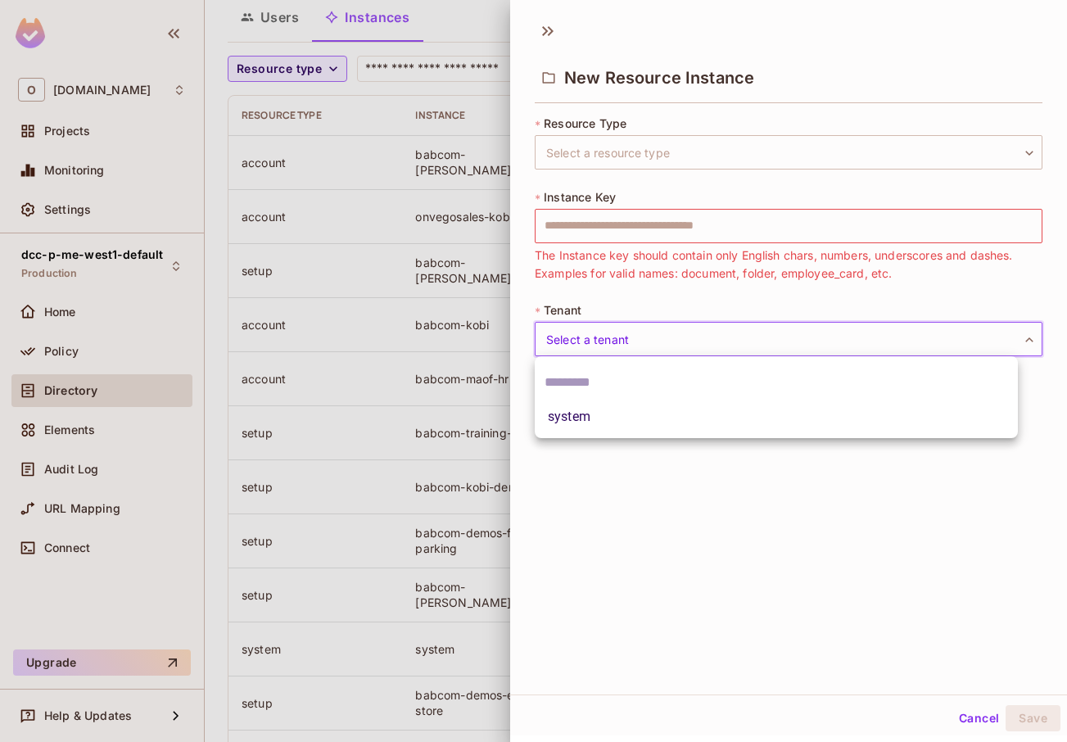
click at [916, 321] on div at bounding box center [533, 371] width 1067 height 742
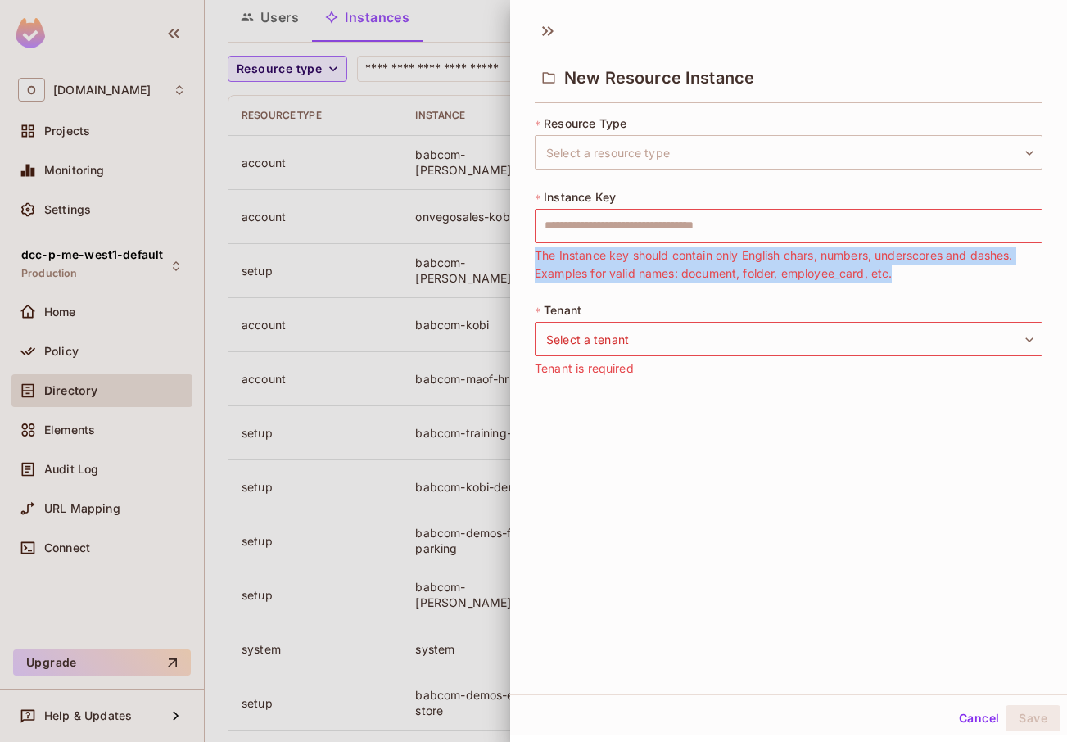
drag, startPoint x: 962, startPoint y: 272, endPoint x: 513, endPoint y: 254, distance: 449.2
click at [513, 254] on div "* Resource Type Select a resource type ​ Select a resource type * Instance Key …" at bounding box center [788, 253] width 557 height 288
click at [530, 251] on div "* Resource Type Select a resource type ​ Select a resource type * Instance Key …" at bounding box center [788, 253] width 557 height 288
click at [967, 724] on button "Cancel" at bounding box center [979, 718] width 53 height 26
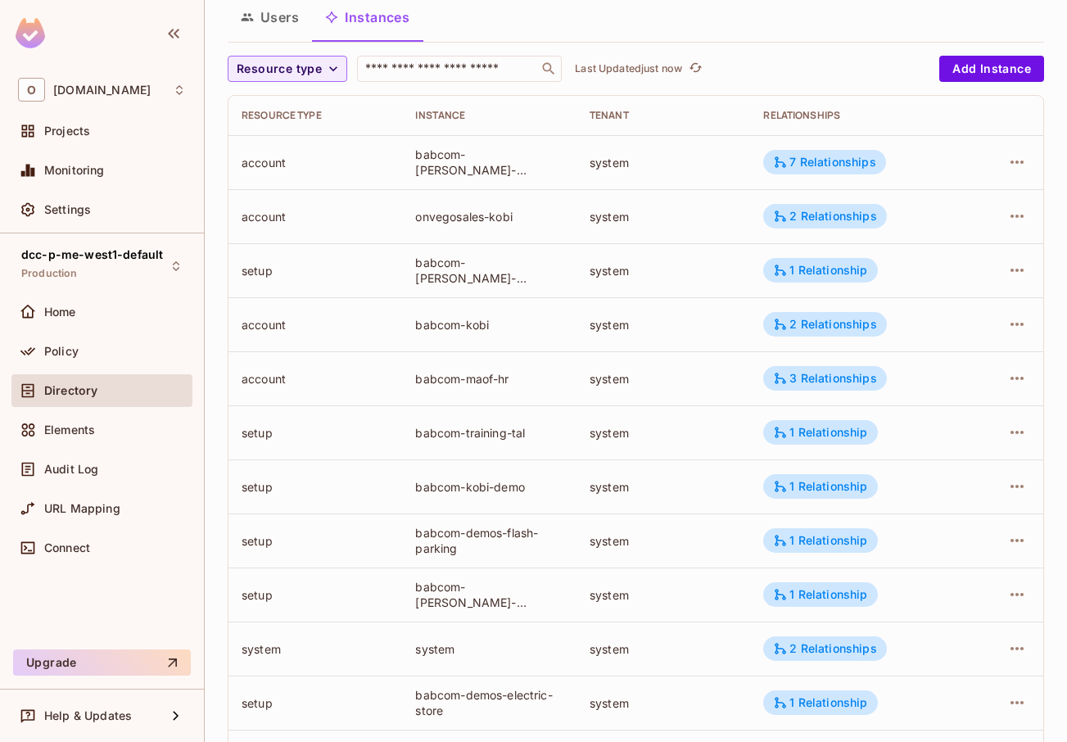
click at [423, 487] on div "babcom-kobi-demo" at bounding box center [488, 487] width 147 height 16
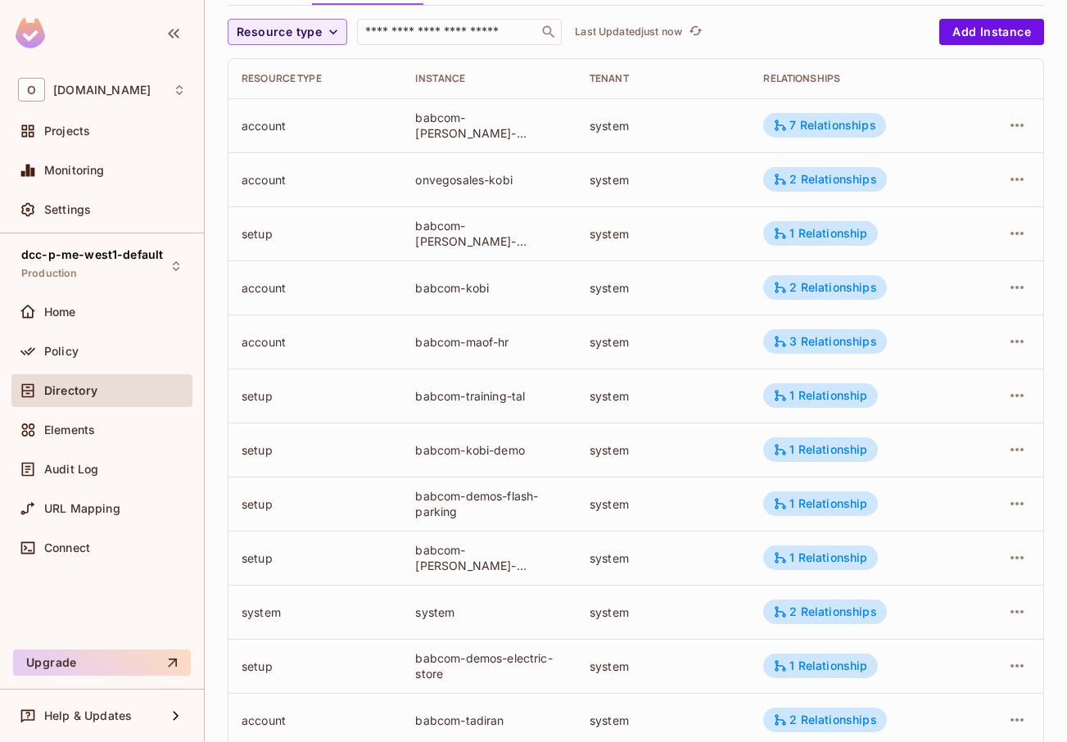
scroll to position [0, 0]
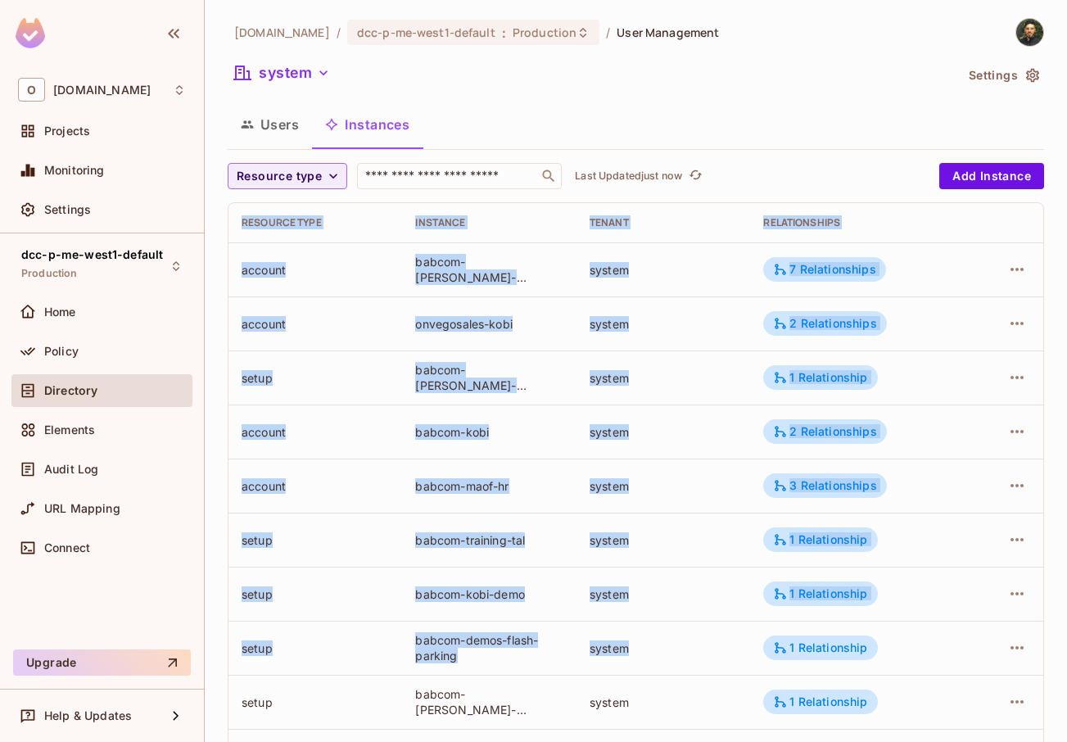
drag, startPoint x: 237, startPoint y: 227, endPoint x: 683, endPoint y: 652, distance: 616.4
click at [683, 652] on div "system" at bounding box center [663, 649] width 147 height 16
drag, startPoint x: 1025, startPoint y: 666, endPoint x: 242, endPoint y: 214, distance: 904.2
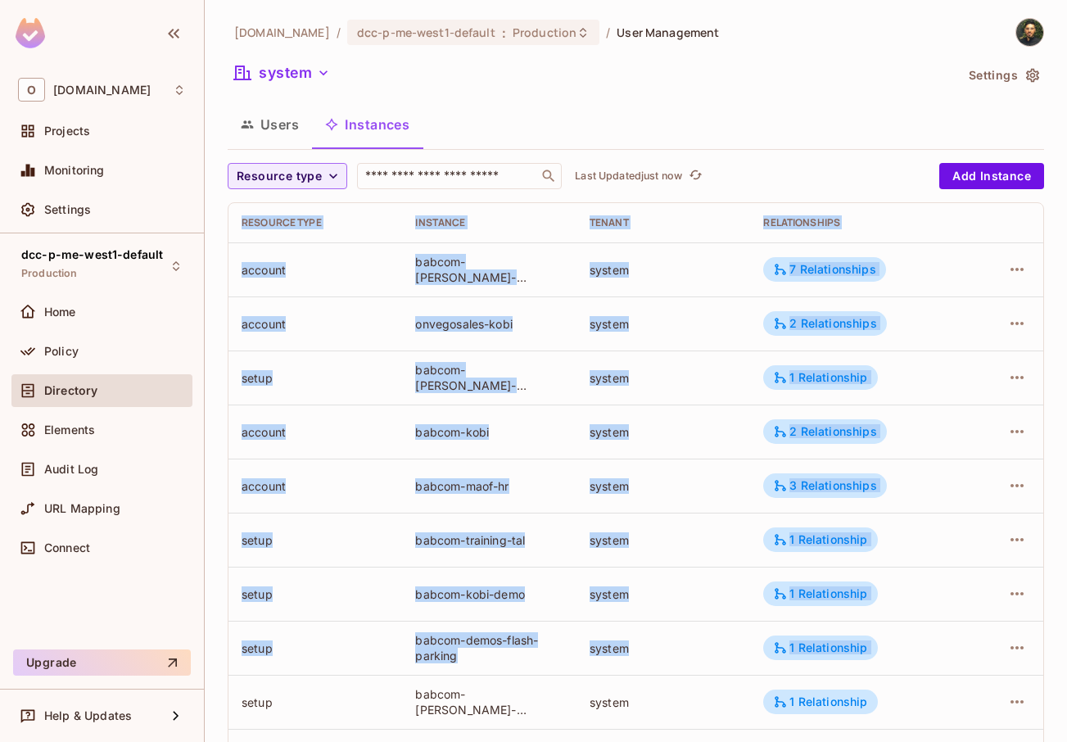
click at [237, 214] on th "Resource type" at bounding box center [316, 222] width 174 height 39
drag, startPoint x: 237, startPoint y: 214, endPoint x: 1036, endPoint y: 622, distance: 897.8
click at [1036, 622] on div "[DOMAIN_NAME] / dcc-p-me-west1-default : Production / User Management system Se…" at bounding box center [636, 371] width 862 height 742
click at [1034, 641] on div "[DOMAIN_NAME] / dcc-p-me-west1-default : Production / User Management system Se…" at bounding box center [636, 371] width 862 height 742
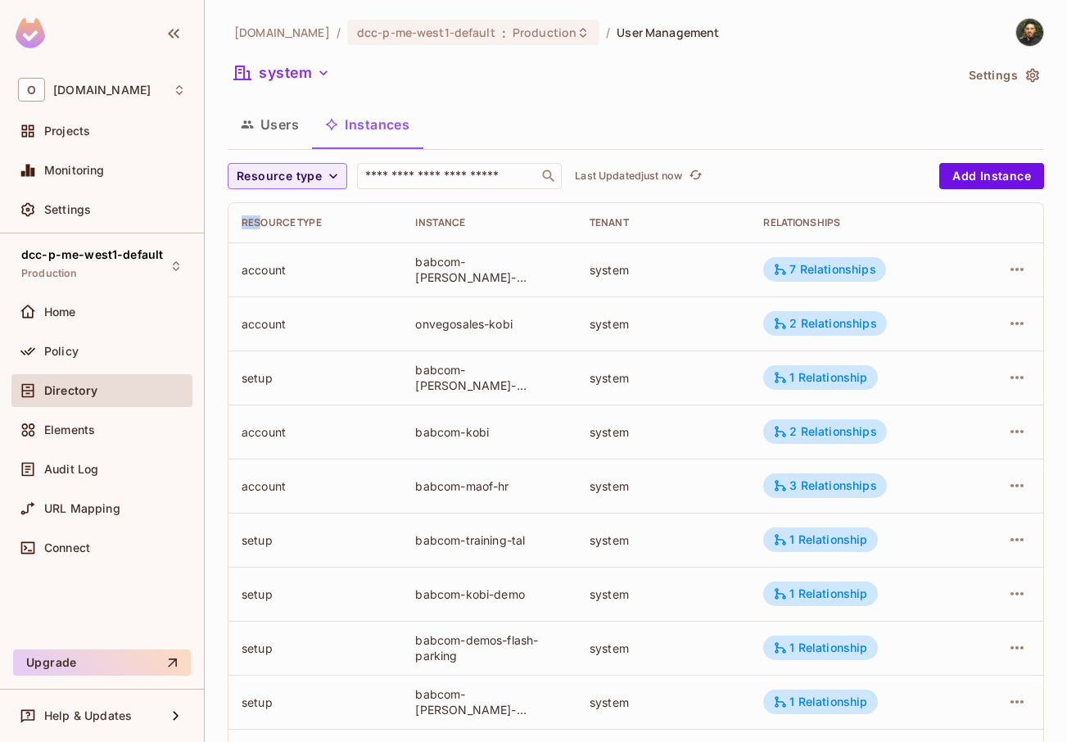
drag, startPoint x: 1032, startPoint y: 663, endPoint x: 257, endPoint y: 224, distance: 890.6
click at [257, 224] on div "[DOMAIN_NAME] / dcc-p-me-west1-default : Production / User Management system Se…" at bounding box center [636, 371] width 862 height 742
click at [247, 224] on div "Resource type" at bounding box center [315, 222] width 147 height 13
click at [288, 128] on button "Users" at bounding box center [270, 124] width 84 height 41
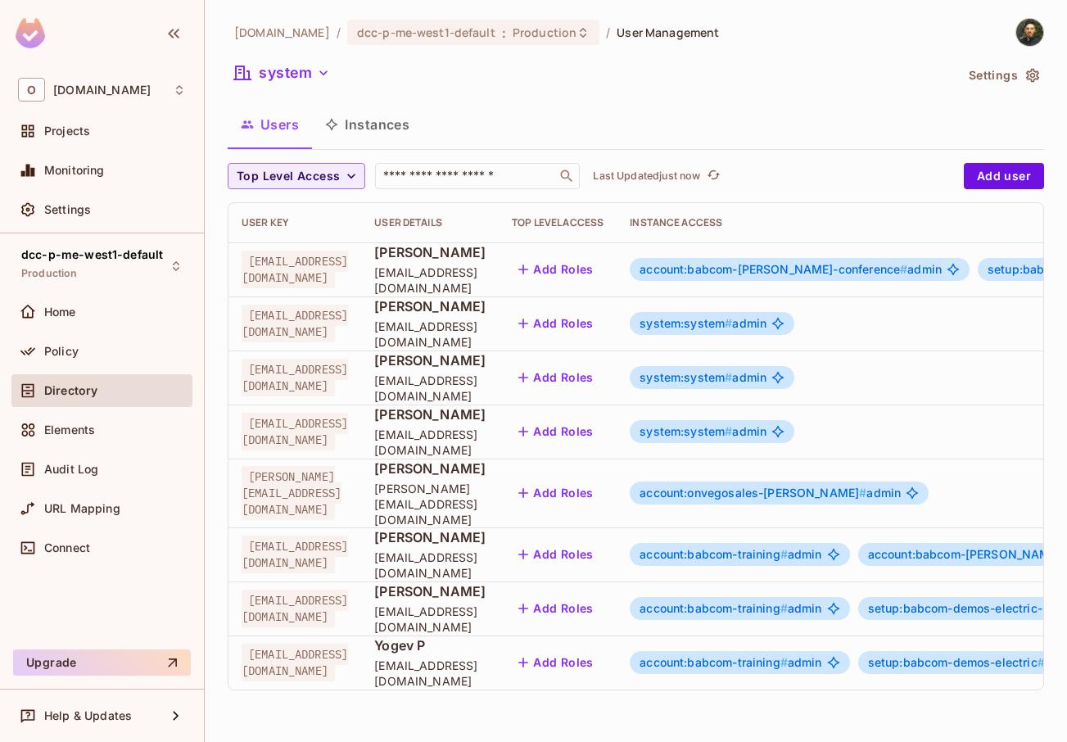
click at [788, 547] on span "account:babcom-training #" at bounding box center [714, 554] width 148 height 14
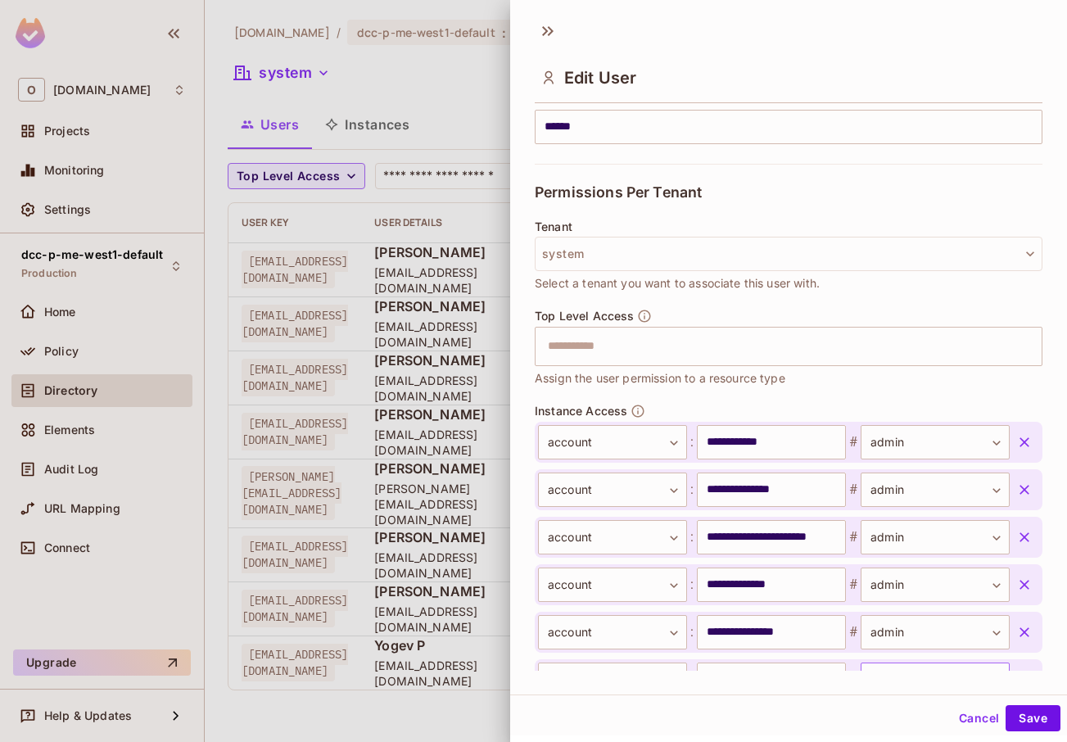
scroll to position [462, 0]
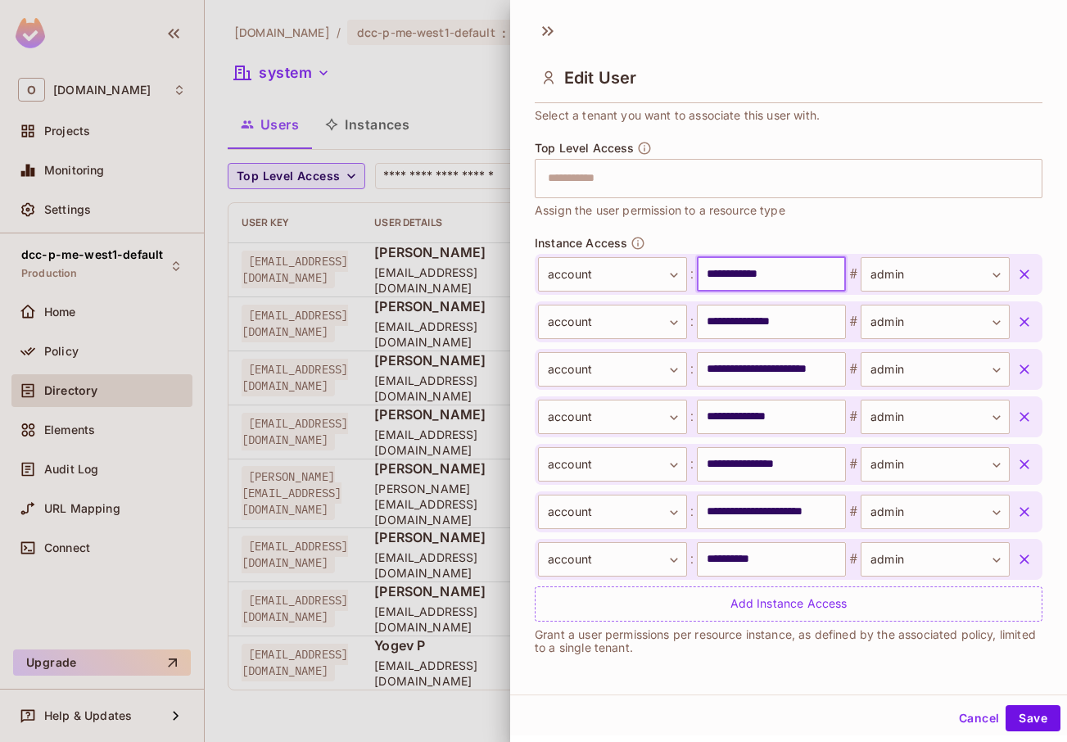
drag, startPoint x: 695, startPoint y: 277, endPoint x: 822, endPoint y: 277, distance: 127.0
click at [822, 277] on input "**********" at bounding box center [771, 274] width 149 height 34
drag, startPoint x: 701, startPoint y: 327, endPoint x: 782, endPoint y: 329, distance: 81.1
click at [782, 329] on input "**********" at bounding box center [771, 322] width 149 height 34
click at [899, 271] on body "O [DOMAIN_NAME] Projects Monitoring Settings dcc-p-me-west1-default Production …" at bounding box center [533, 371] width 1067 height 742
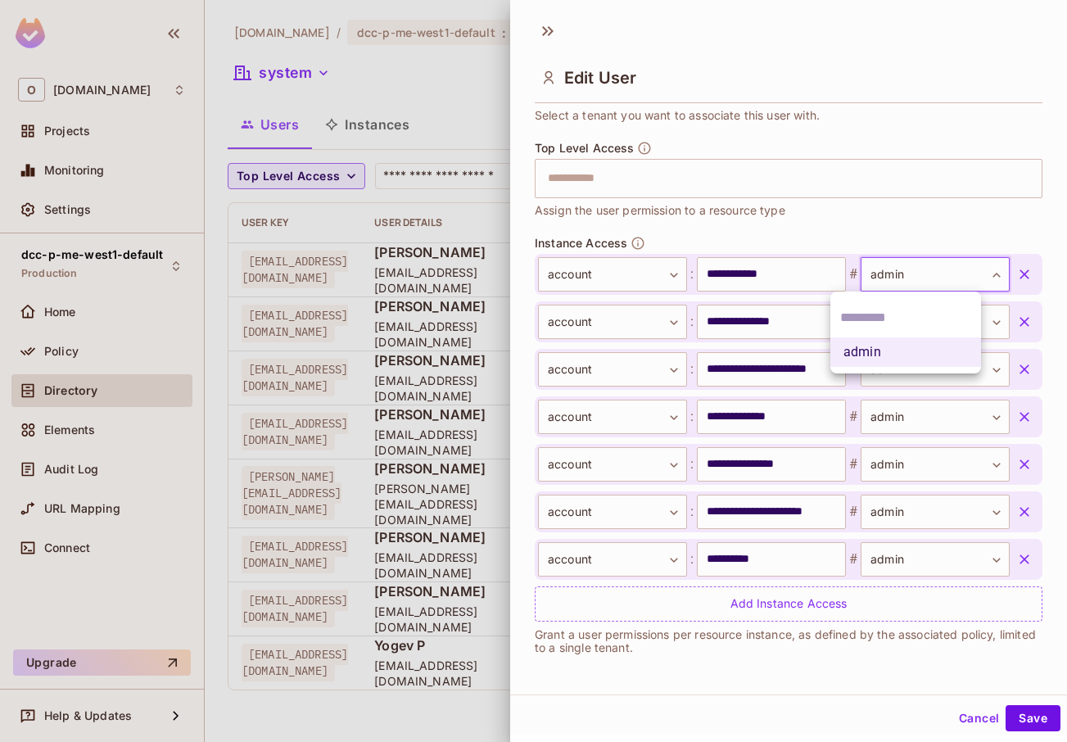
click at [884, 231] on div at bounding box center [533, 371] width 1067 height 742
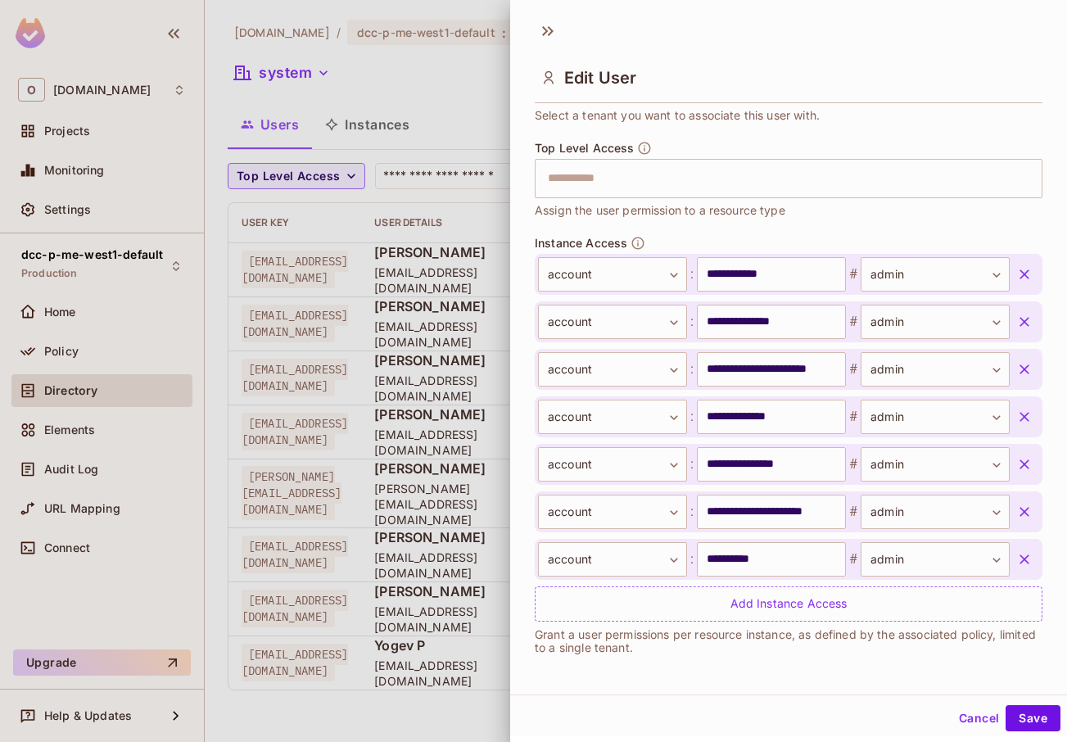
click at [290, 399] on div at bounding box center [533, 371] width 1067 height 742
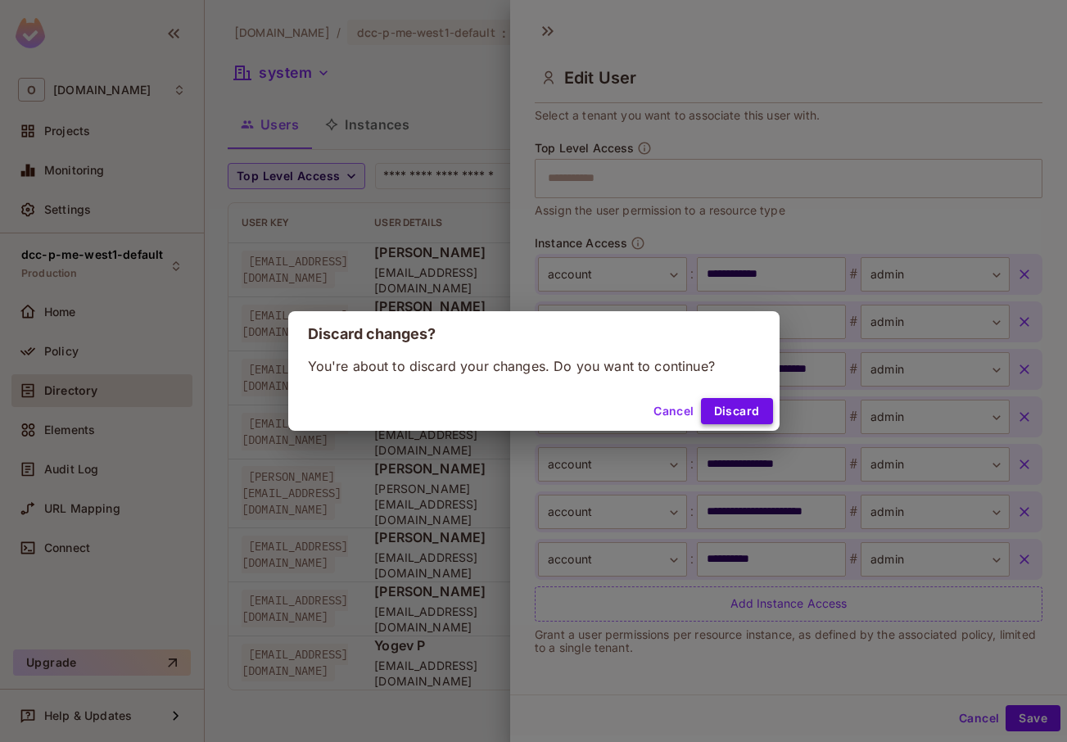
click at [736, 414] on button "Discard" at bounding box center [737, 411] width 72 height 26
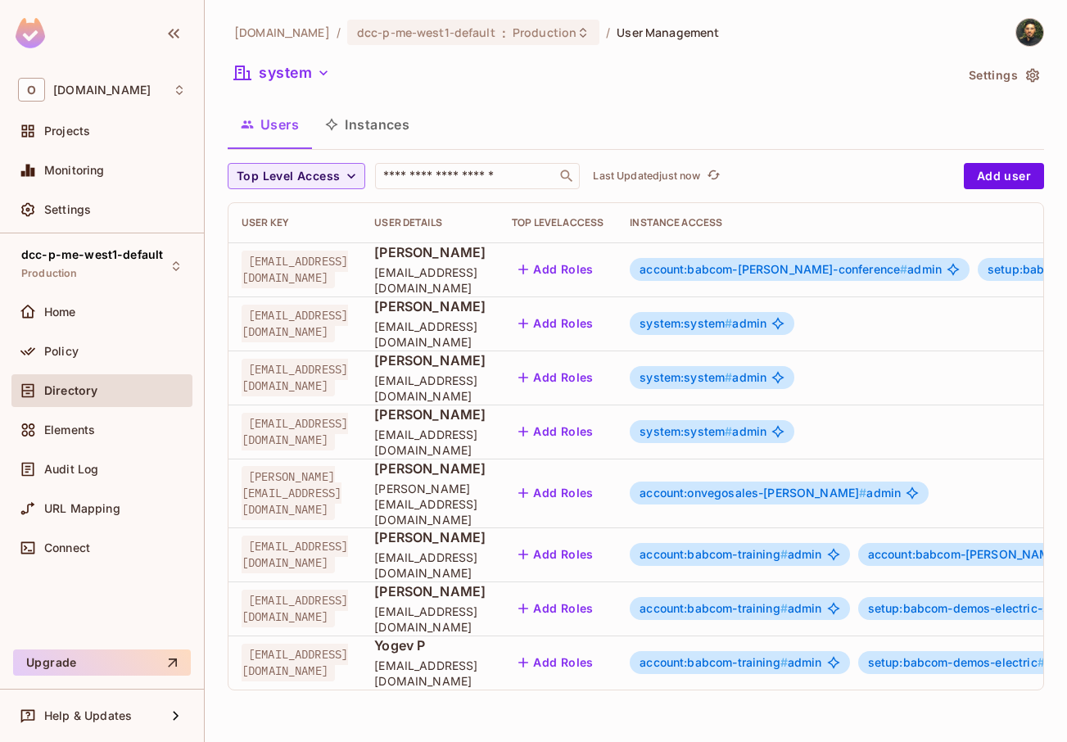
click at [360, 125] on button "Instances" at bounding box center [367, 124] width 111 height 41
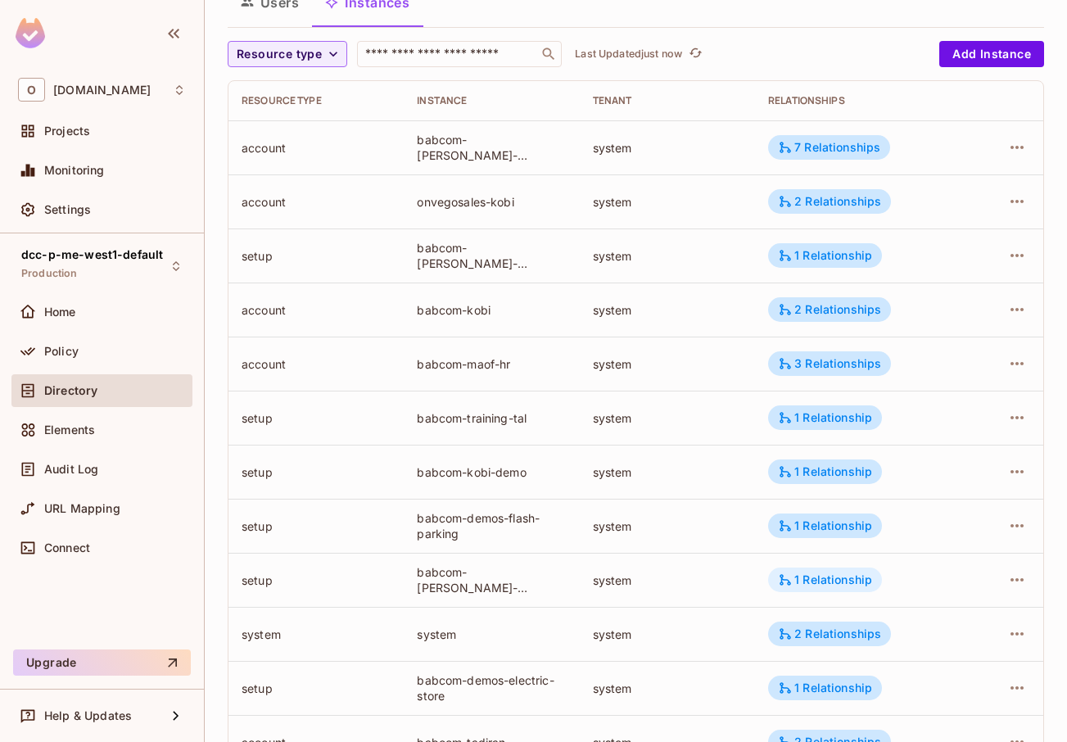
scroll to position [98, 0]
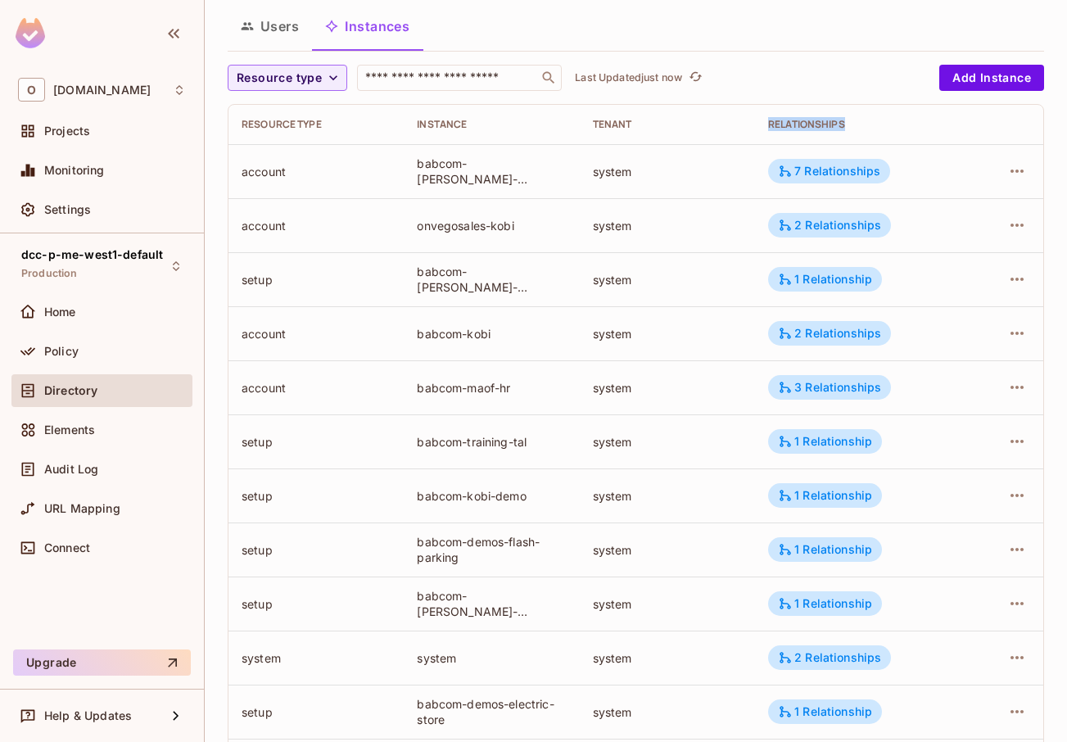
drag, startPoint x: 758, startPoint y: 117, endPoint x: 937, endPoint y: 120, distance: 179.4
click at [937, 120] on th "Relationships" at bounding box center [861, 124] width 213 height 39
click at [825, 124] on div "Relationships" at bounding box center [861, 124] width 187 height 13
drag, startPoint x: 410, startPoint y: 277, endPoint x: 606, endPoint y: 284, distance: 195.9
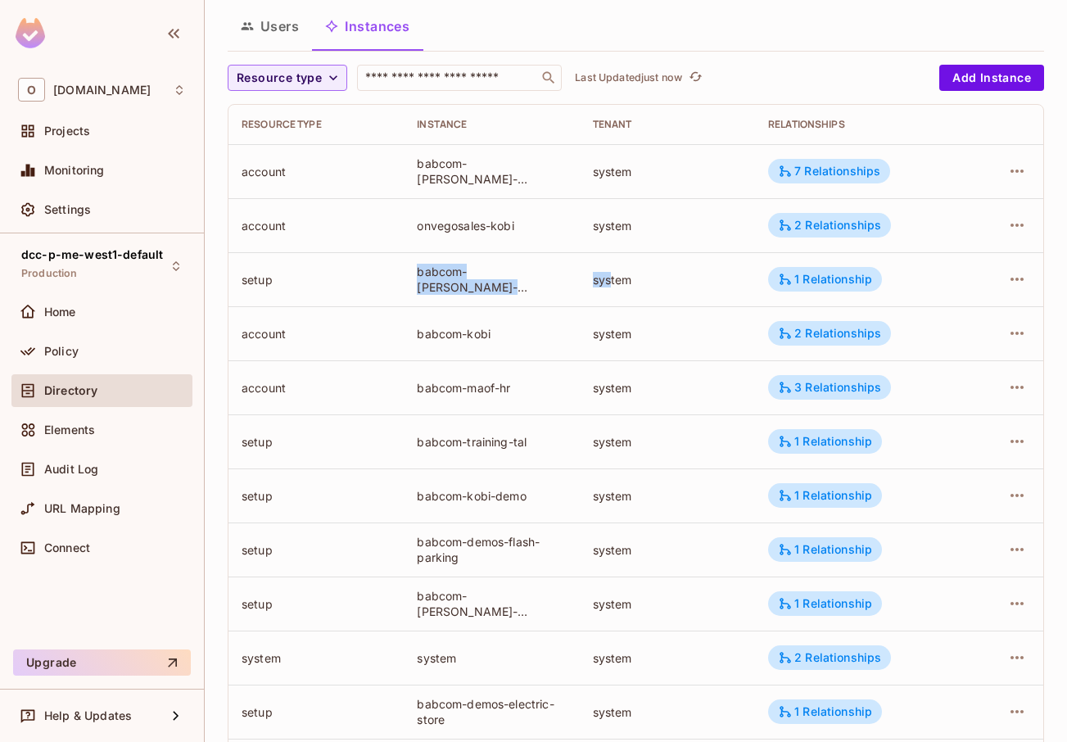
click at [606, 284] on tr "setup babcom-[PERSON_NAME]-conference-live-demo system 1 Relationship" at bounding box center [636, 279] width 815 height 54
click at [582, 299] on td "system" at bounding box center [667, 279] width 175 height 54
drag, startPoint x: 414, startPoint y: 268, endPoint x: 568, endPoint y: 294, distance: 156.2
click at [568, 294] on td "babcom-[PERSON_NAME]-conference-live-demo" at bounding box center [491, 279] width 175 height 54
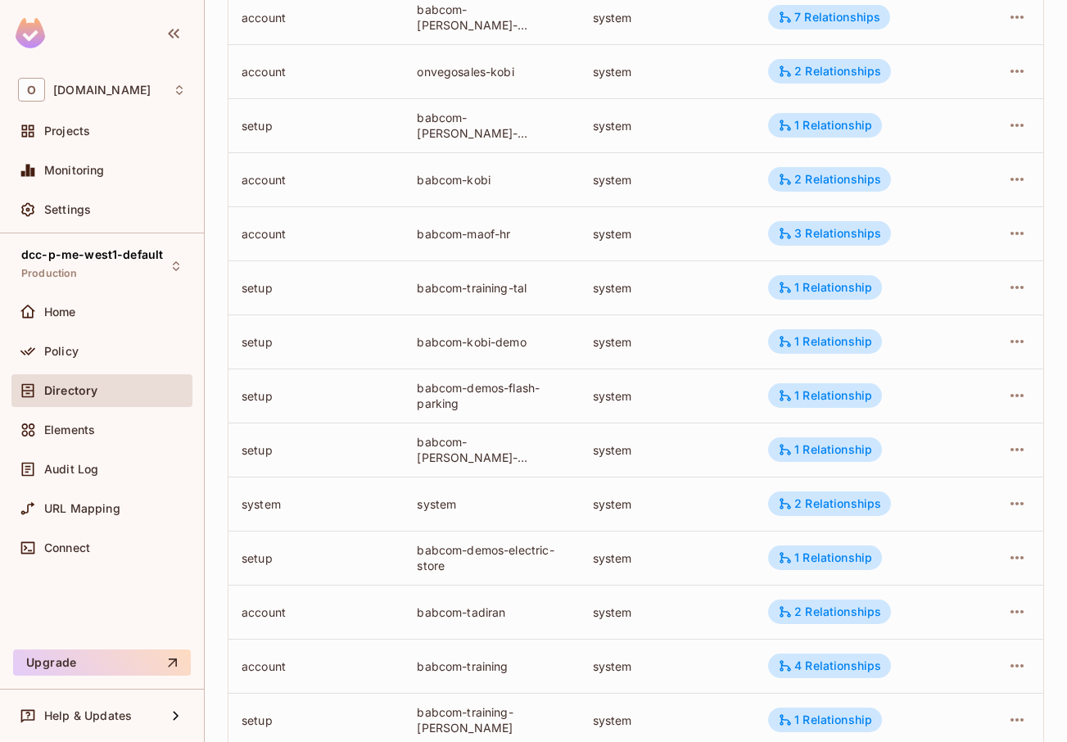
scroll to position [402, 0]
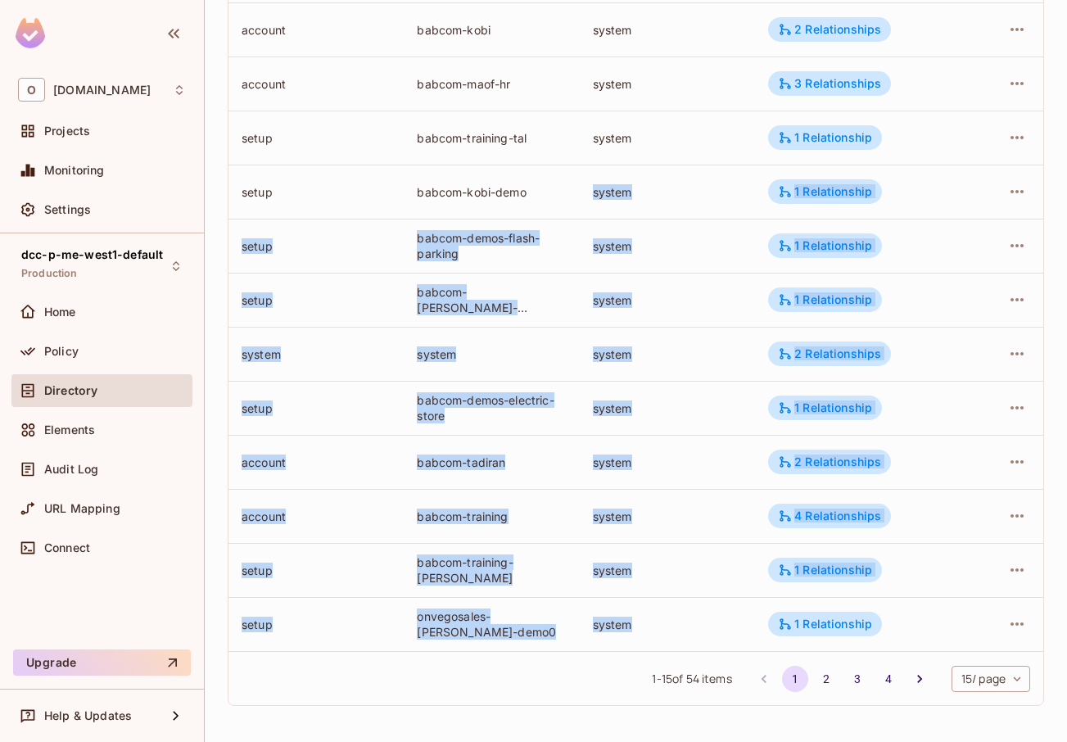
drag, startPoint x: 719, startPoint y: 636, endPoint x: 414, endPoint y: 183, distance: 546.6
click at [418, 203] on tbody "account babcom-[PERSON_NAME]-conference system 7 Relationships account onvegosa…" at bounding box center [636, 245] width 815 height 811
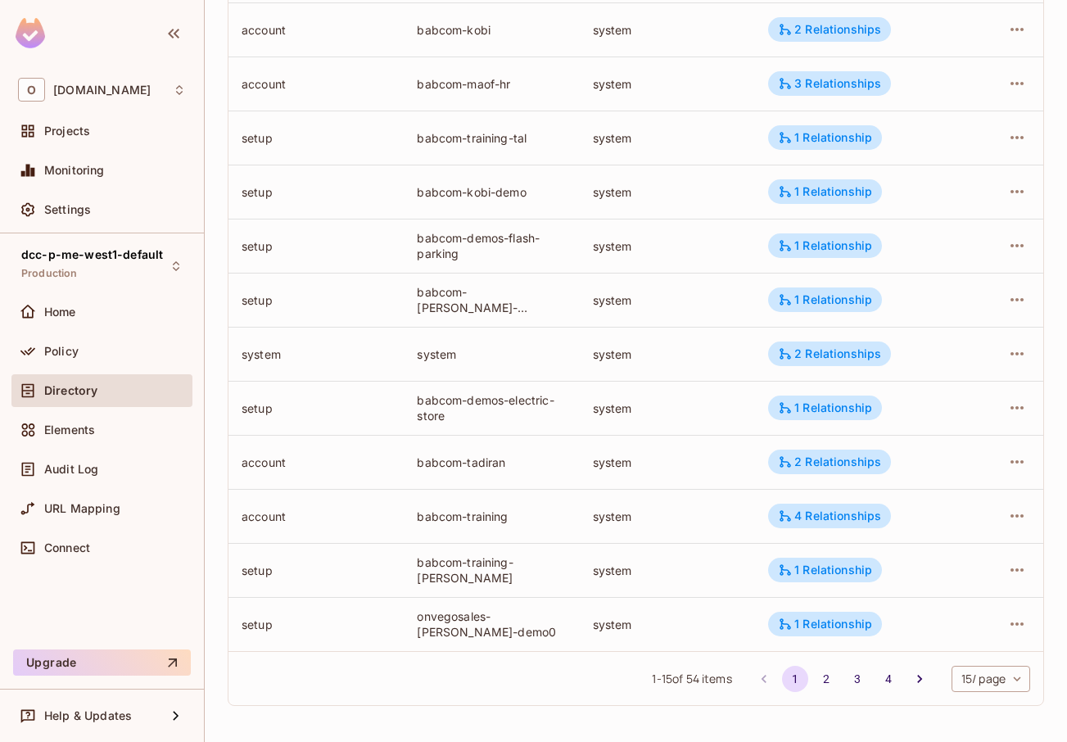
click at [410, 164] on td "babcom-training-tal" at bounding box center [491, 138] width 175 height 54
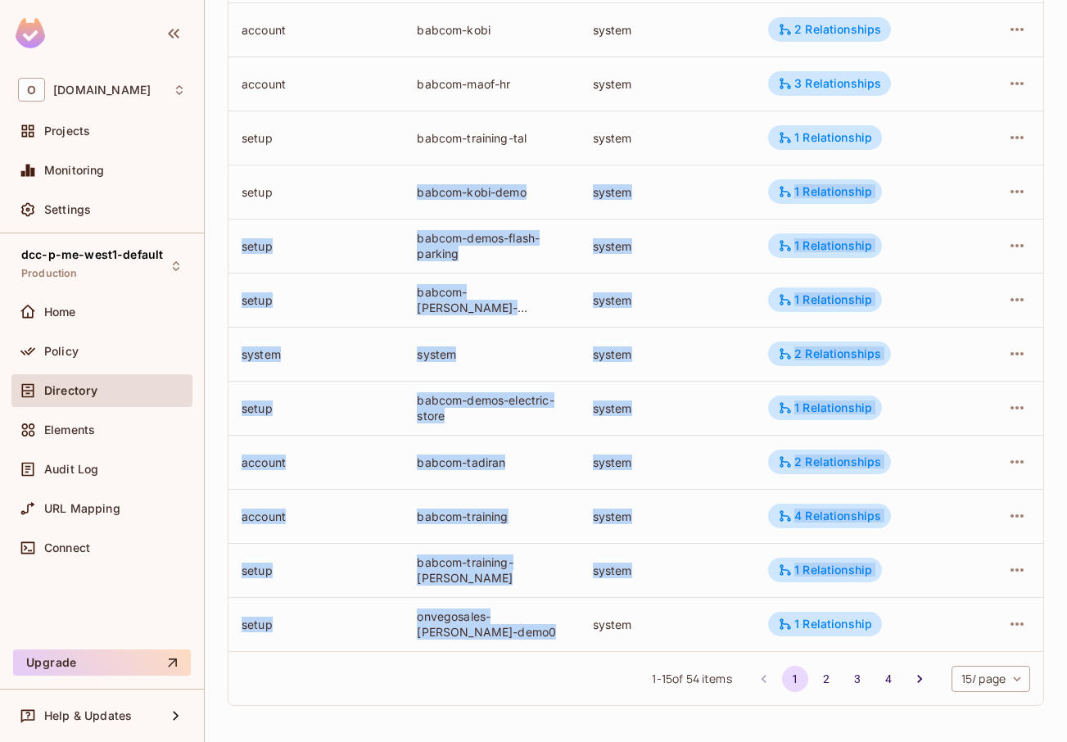
drag, startPoint x: 403, startPoint y: 185, endPoint x: 621, endPoint y: 609, distance: 477.0
click at [621, 609] on tbody "account babcom-[PERSON_NAME]-conference system 7 Relationships account onvegosa…" at bounding box center [636, 245] width 815 height 811
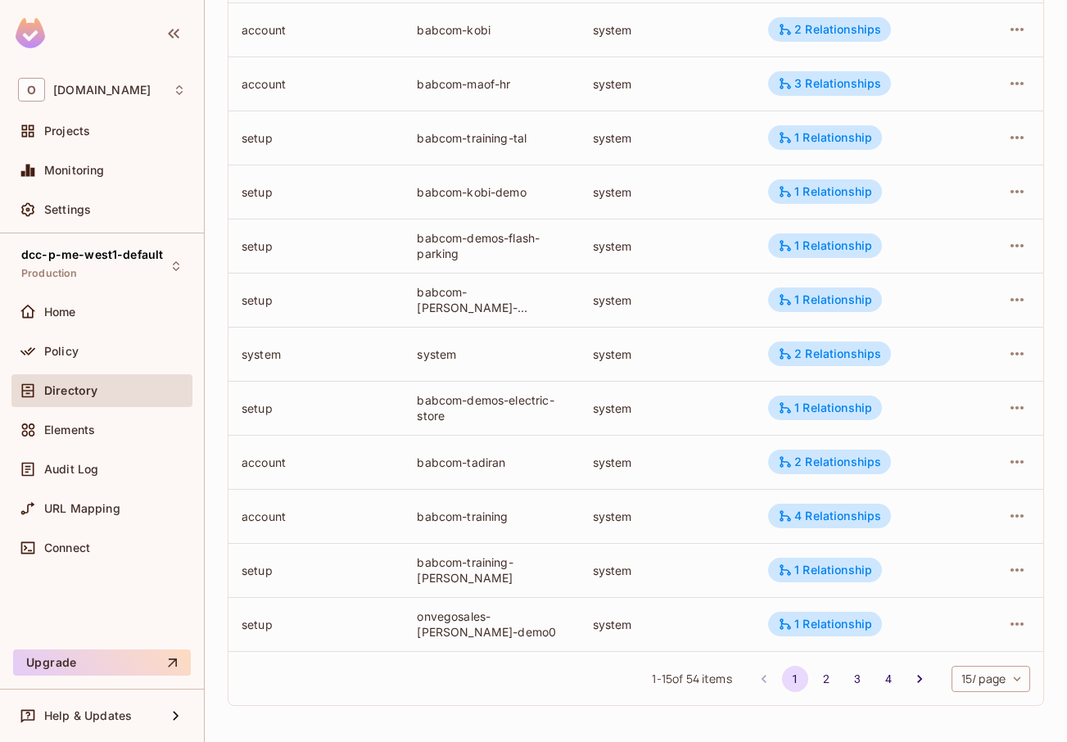
click at [645, 625] on div "system" at bounding box center [667, 625] width 149 height 16
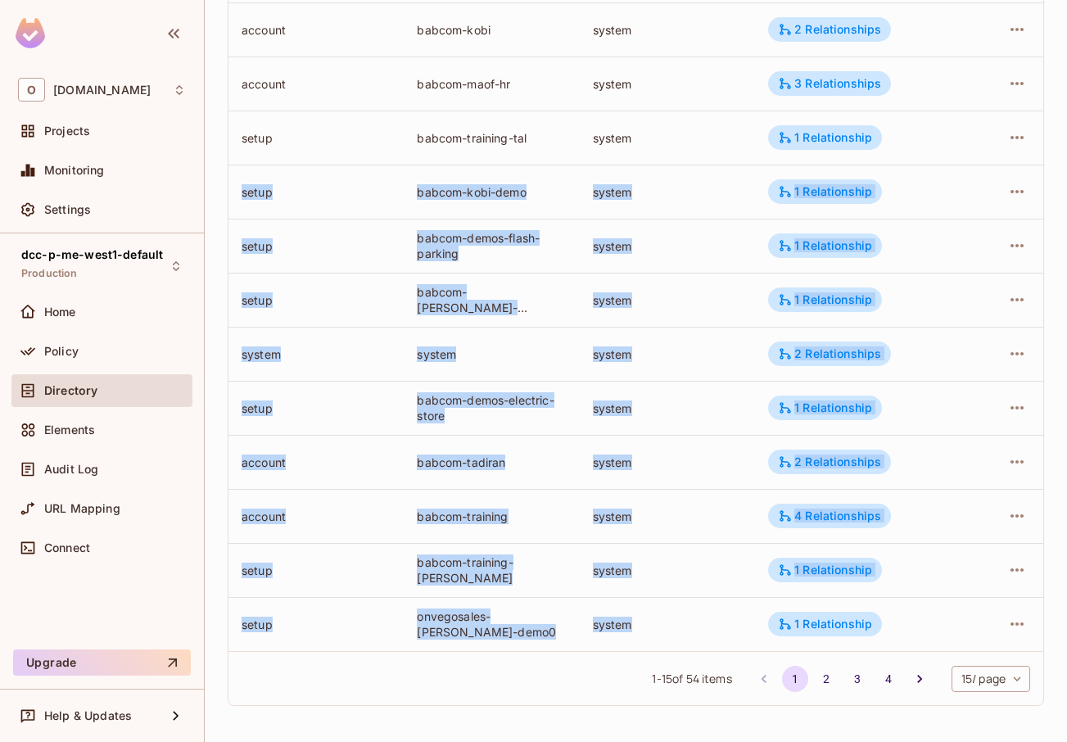
drag, startPoint x: 645, startPoint y: 625, endPoint x: 239, endPoint y: 197, distance: 590.4
click at [239, 197] on tbody "account babcom-[PERSON_NAME]-conference system 7 Relationships account onvegosa…" at bounding box center [636, 245] width 815 height 811
click at [239, 197] on td "setup" at bounding box center [316, 192] width 175 height 54
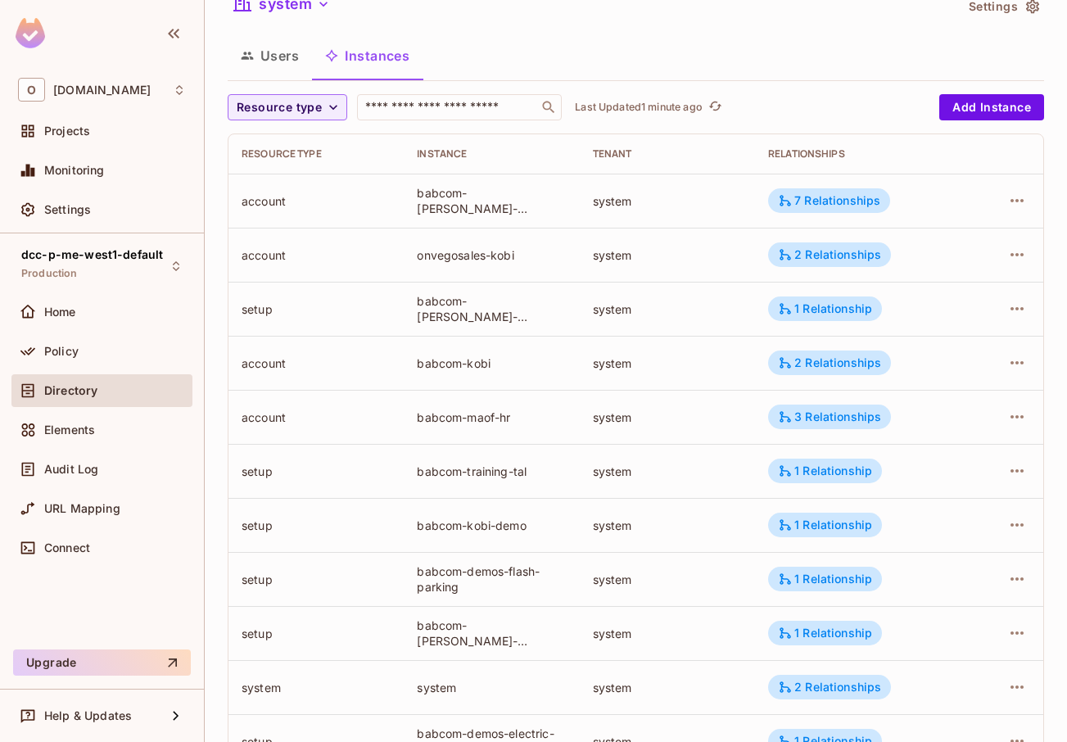
scroll to position [0, 0]
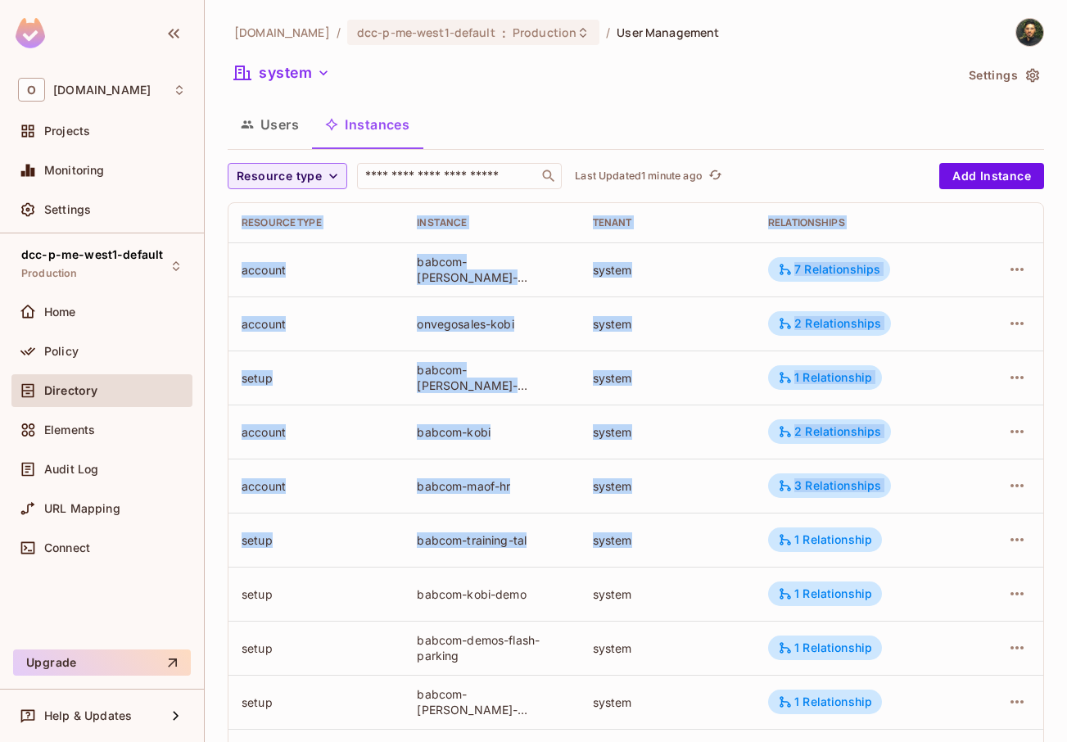
drag, startPoint x: 234, startPoint y: 217, endPoint x: 698, endPoint y: 595, distance: 597.9
click at [698, 595] on table "Resource type Instance Tenant Relationships account babcom-[PERSON_NAME]-confer…" at bounding box center [636, 628] width 815 height 850
click at [698, 595] on div "system" at bounding box center [667, 594] width 149 height 16
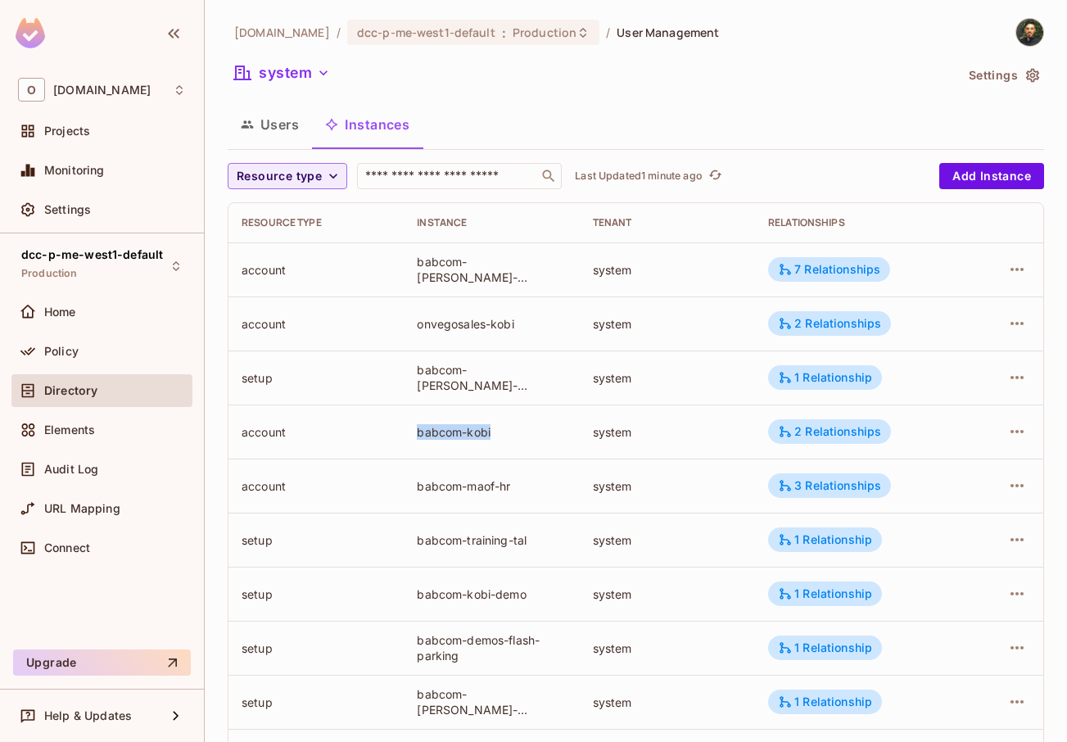
drag, startPoint x: 413, startPoint y: 433, endPoint x: 490, endPoint y: 437, distance: 77.1
click at [490, 437] on td "babcom-kobi" at bounding box center [491, 432] width 175 height 54
click at [490, 437] on div "babcom-kobi" at bounding box center [491, 432] width 149 height 16
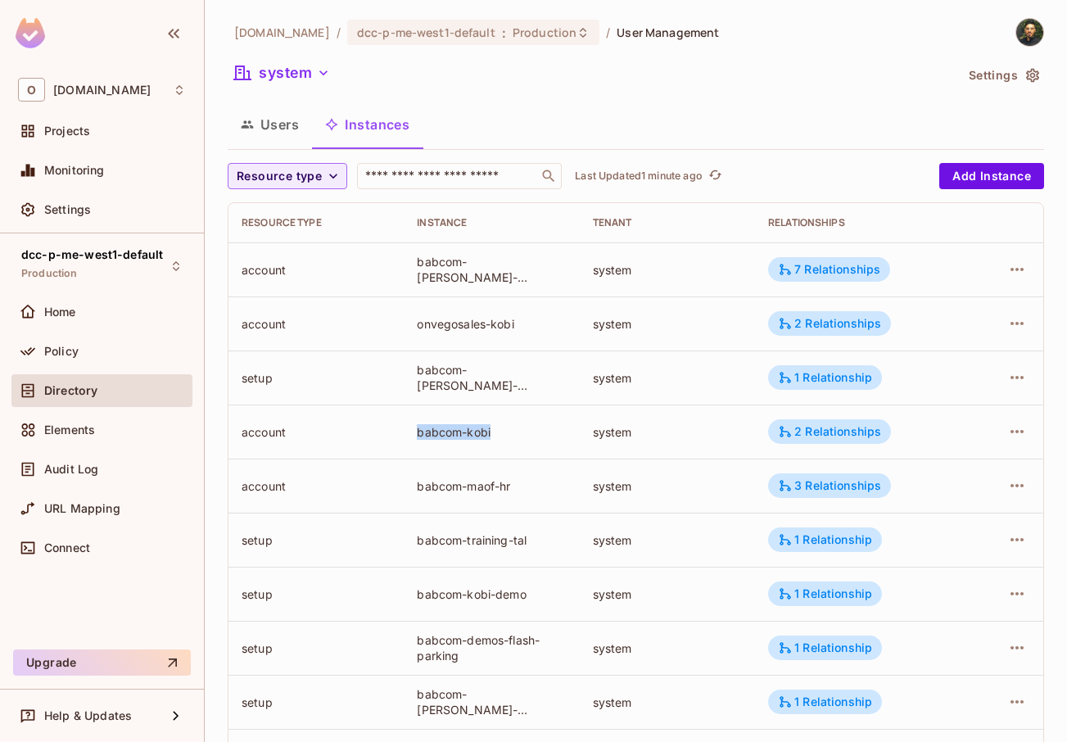
click at [490, 437] on div "babcom-kobi" at bounding box center [491, 432] width 149 height 16
drag, startPoint x: 490, startPoint y: 437, endPoint x: 421, endPoint y: 440, distance: 68.8
click at [421, 440] on td "babcom-kobi" at bounding box center [491, 432] width 175 height 54
click at [420, 440] on td "babcom-kobi" at bounding box center [491, 432] width 175 height 54
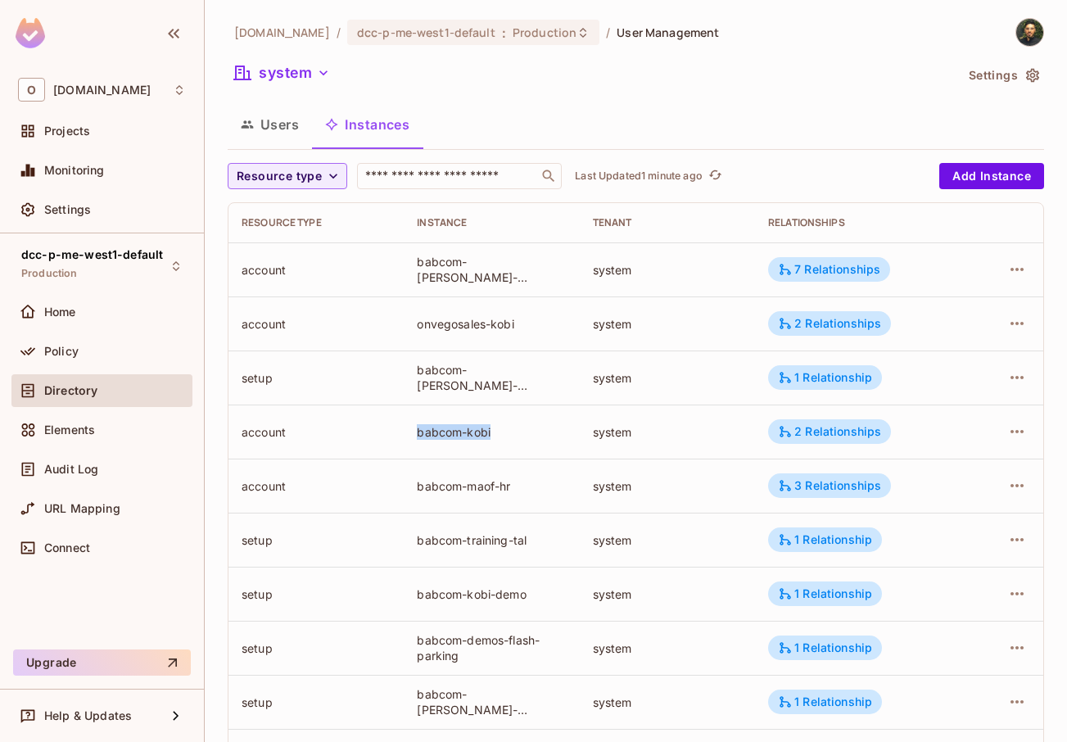
click at [420, 440] on td "babcom-kobi" at bounding box center [491, 432] width 175 height 54
click at [516, 488] on div "babcom-maof-hr" at bounding box center [491, 486] width 149 height 16
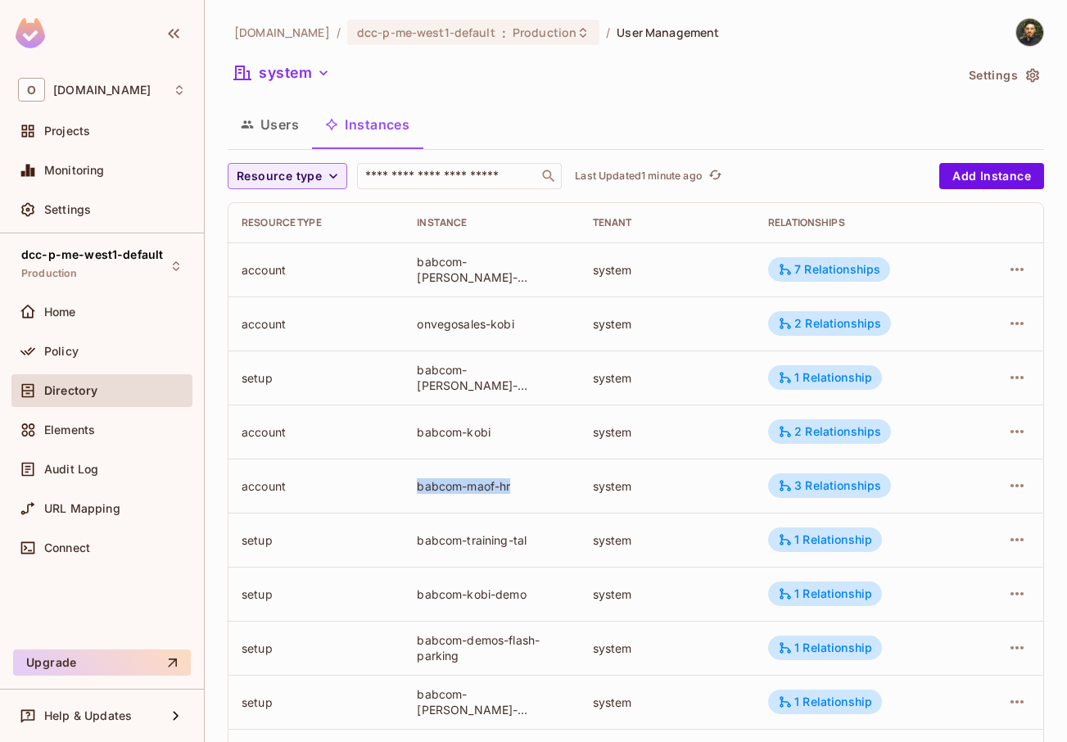
drag, startPoint x: 516, startPoint y: 488, endPoint x: 381, endPoint y: 478, distance: 135.5
click at [381, 478] on tr "account babcom-maof-hr system 3 Relationships" at bounding box center [636, 486] width 815 height 54
click at [381, 478] on div "account" at bounding box center [316, 486] width 149 height 16
drag, startPoint x: 414, startPoint y: 517, endPoint x: 535, endPoint y: 559, distance: 127.7
click at [535, 559] on td "babcom-training-tal" at bounding box center [491, 540] width 175 height 54
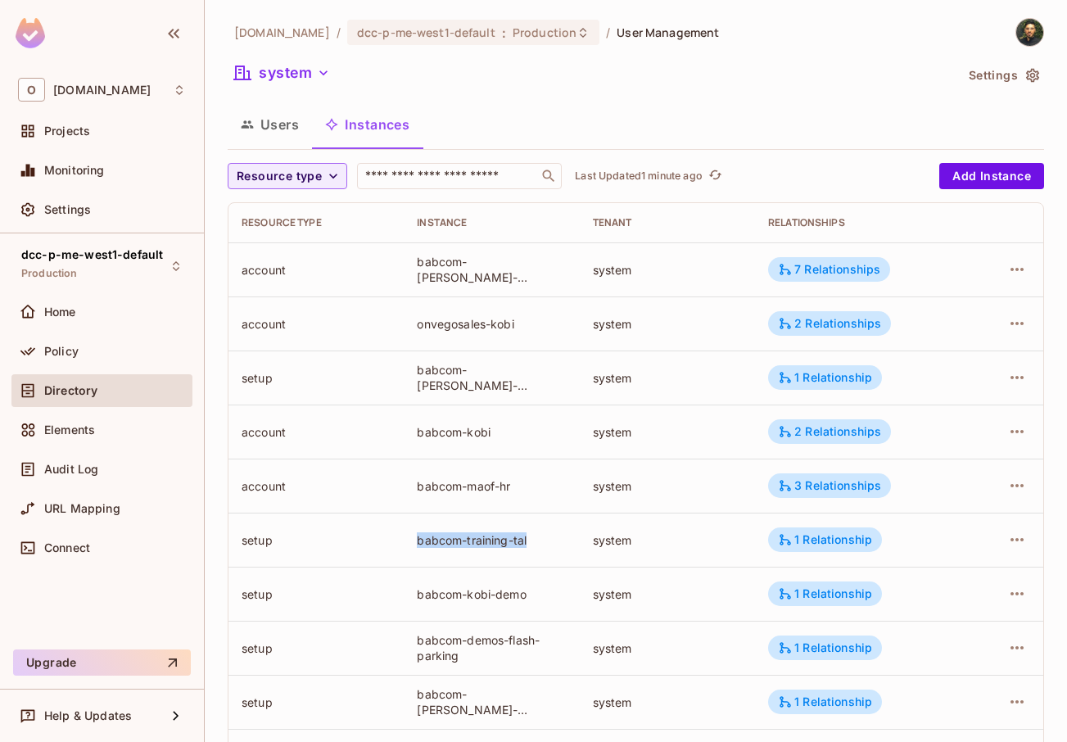
click at [543, 555] on td "babcom-training-tal" at bounding box center [491, 540] width 175 height 54
drag, startPoint x: 542, startPoint y: 591, endPoint x: 396, endPoint y: 595, distance: 145.9
click at [396, 595] on tr "setup babcom-kobi-demo system 1 Relationship" at bounding box center [636, 594] width 815 height 54
click at [396, 595] on td "setup" at bounding box center [316, 594] width 175 height 54
drag, startPoint x: 437, startPoint y: 604, endPoint x: 561, endPoint y: 609, distance: 123.8
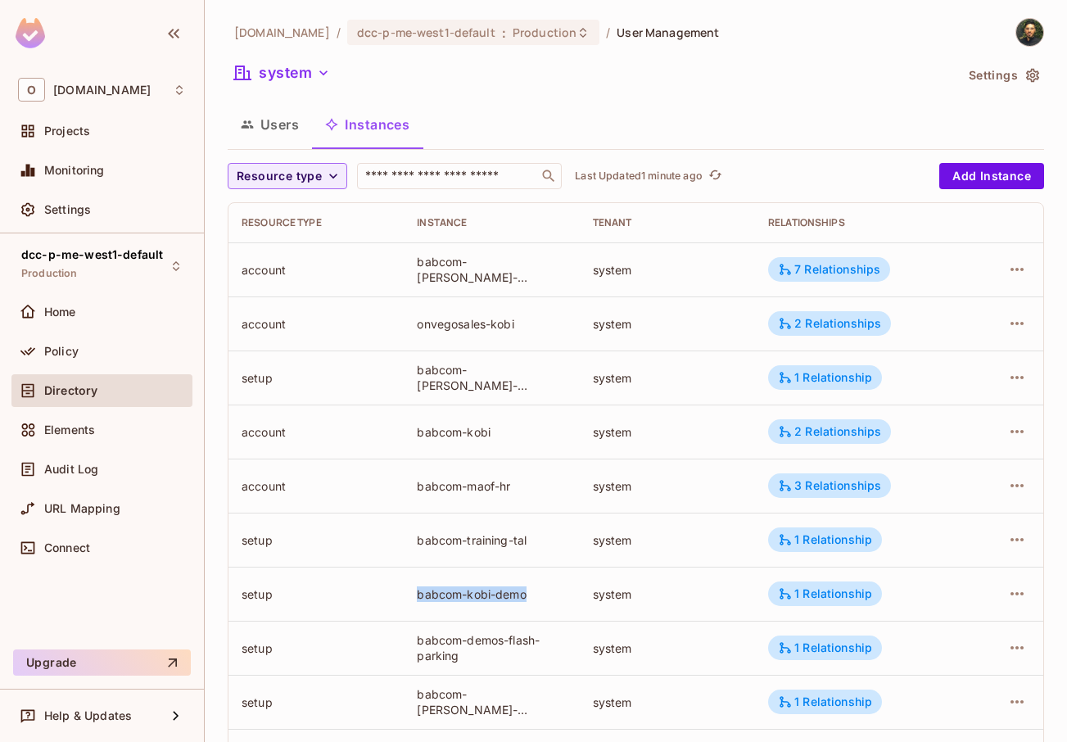
click at [561, 609] on tr "setup babcom-kobi-demo system 1 Relationship" at bounding box center [636, 594] width 815 height 54
click at [537, 609] on td "babcom-kobi-demo" at bounding box center [491, 594] width 175 height 54
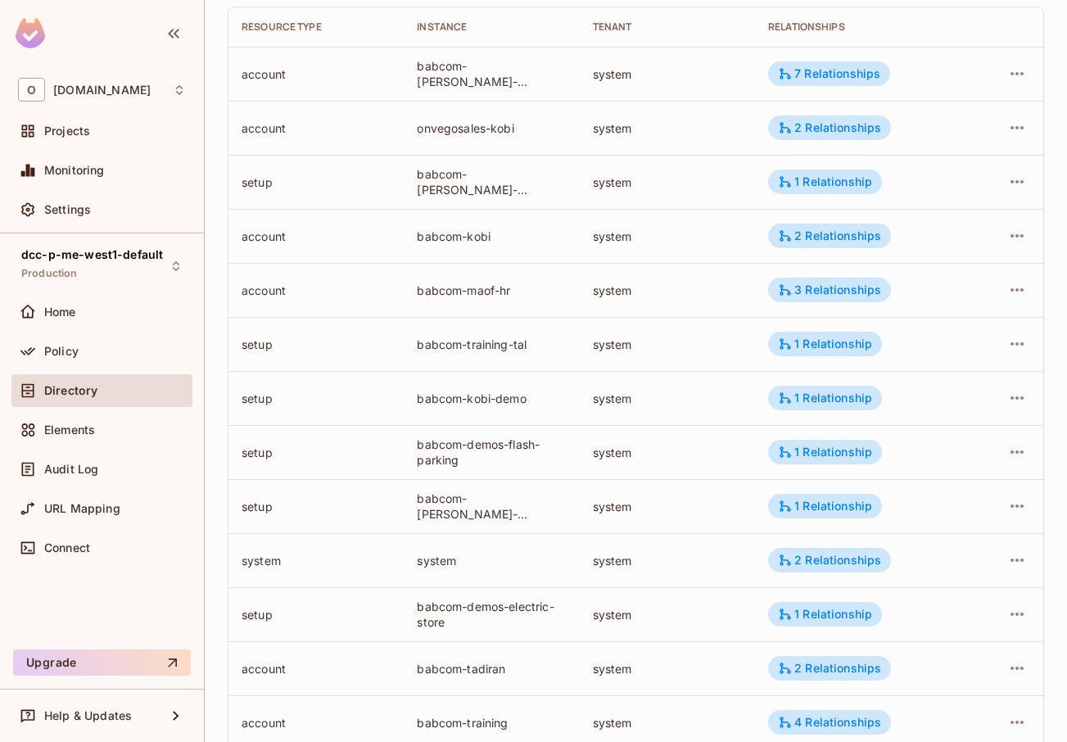
scroll to position [197, 0]
drag, startPoint x: 411, startPoint y: 401, endPoint x: 524, endPoint y: 410, distance: 113.3
click at [524, 410] on td "babcom-kobi-demo" at bounding box center [491, 397] width 175 height 54
drag, startPoint x: 536, startPoint y: 400, endPoint x: 377, endPoint y: 396, distance: 159.8
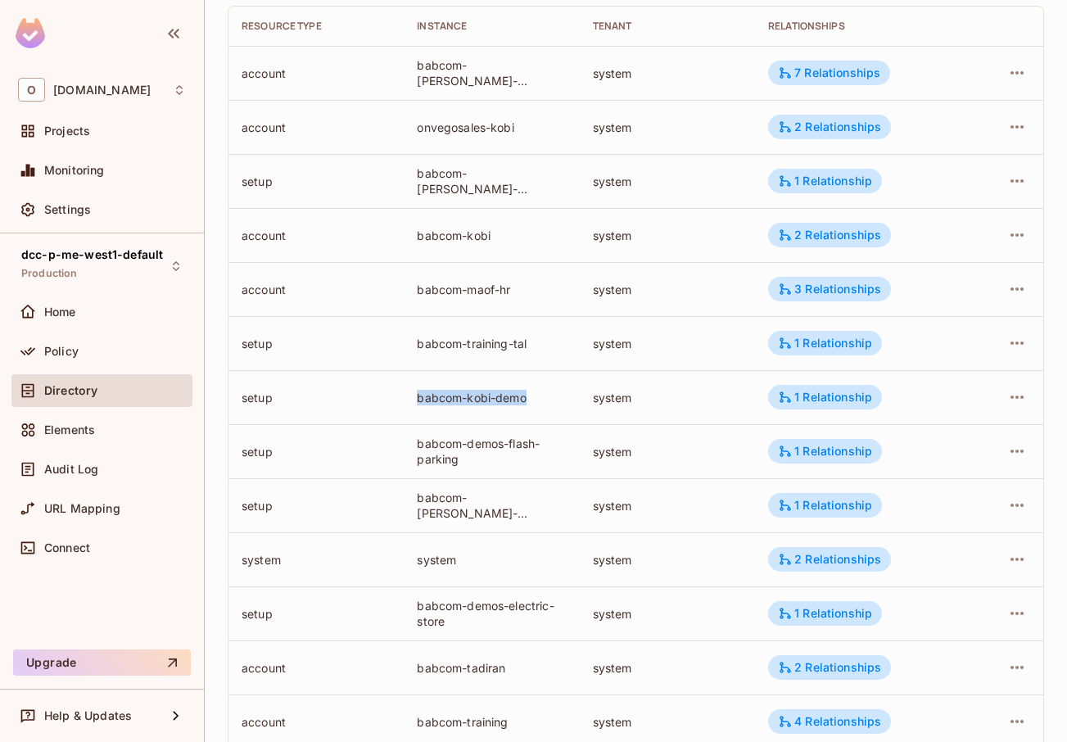
click at [378, 396] on tr "setup babcom-kobi-demo system 1 Relationship" at bounding box center [636, 397] width 815 height 54
click at [377, 396] on div "setup" at bounding box center [316, 398] width 149 height 16
drag, startPoint x: 382, startPoint y: 395, endPoint x: 536, endPoint y: 398, distance: 154.8
click at [533, 398] on tr "setup babcom-kobi-demo system 1 Relationship" at bounding box center [636, 397] width 815 height 54
click at [538, 398] on div "babcom-kobi-demo" at bounding box center [491, 398] width 149 height 16
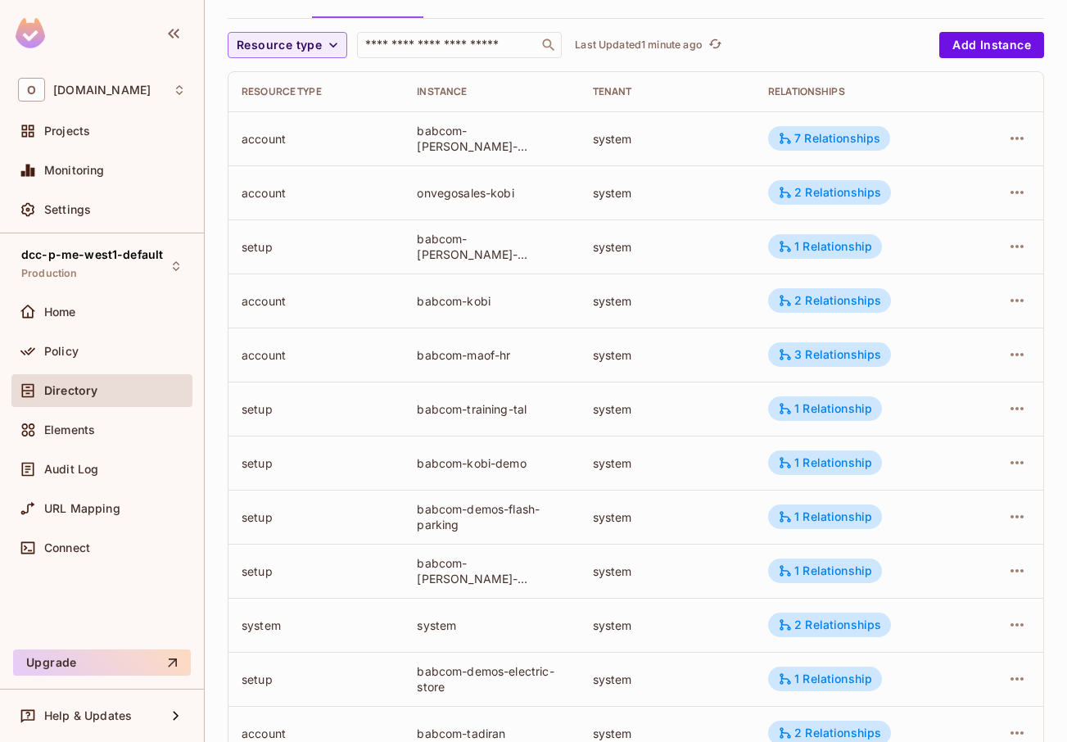
scroll to position [0, 0]
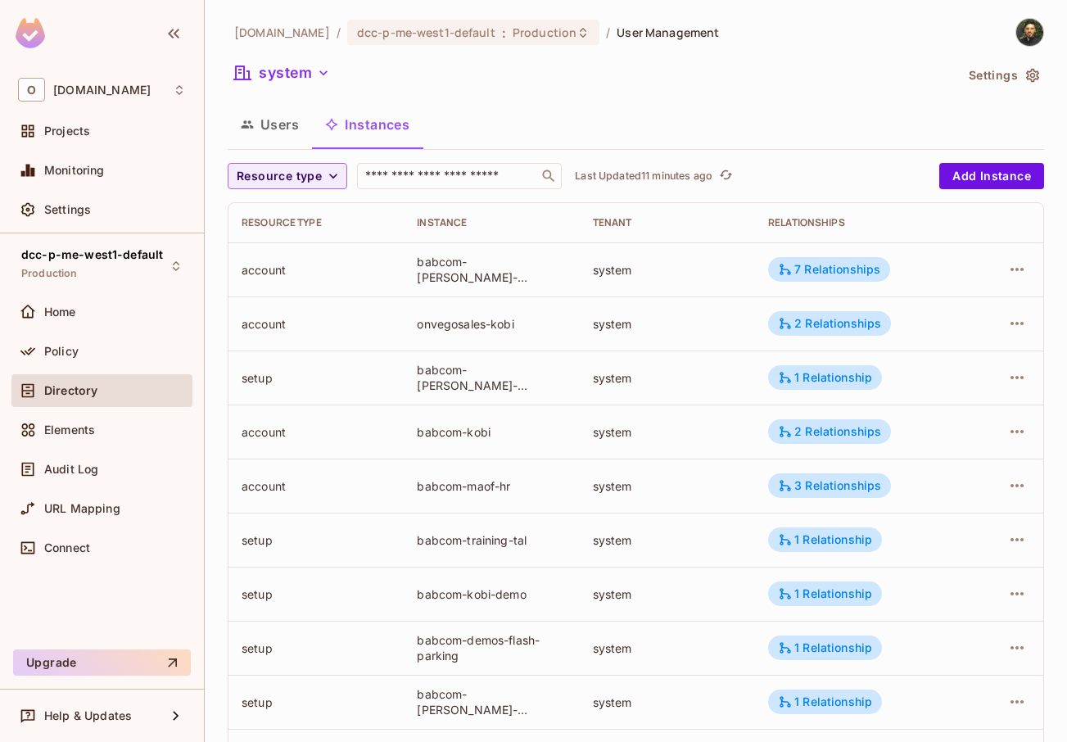
click at [277, 118] on button "Users" at bounding box center [270, 124] width 84 height 41
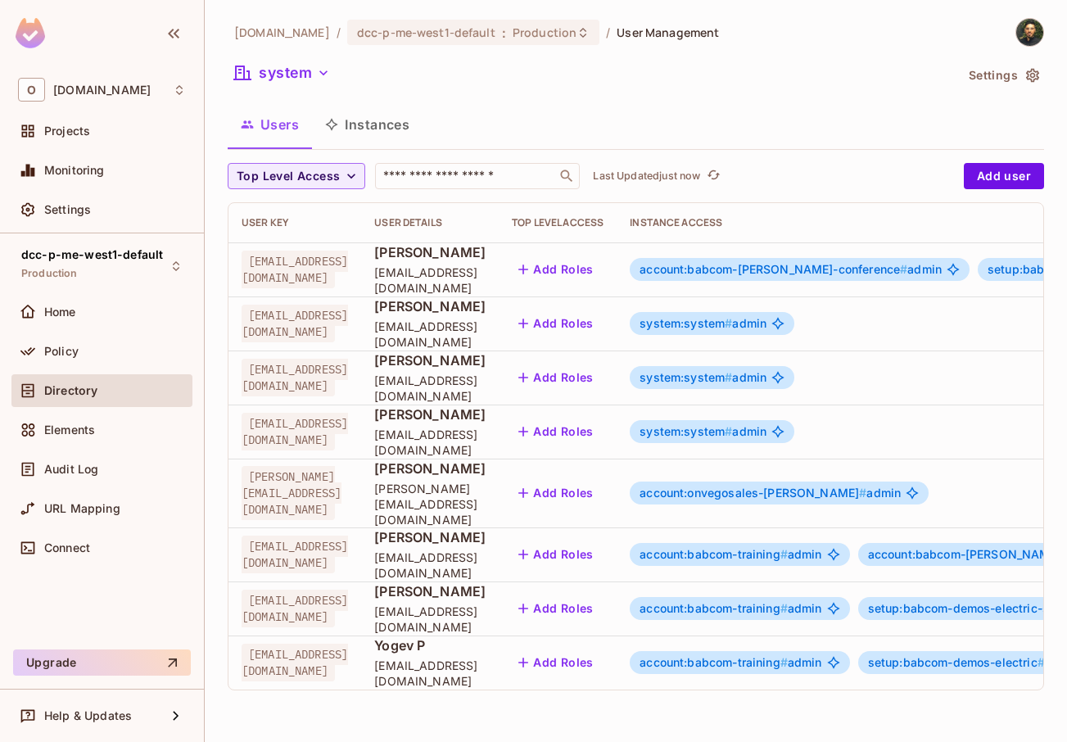
click at [788, 547] on span "account:babcom-training #" at bounding box center [714, 554] width 148 height 14
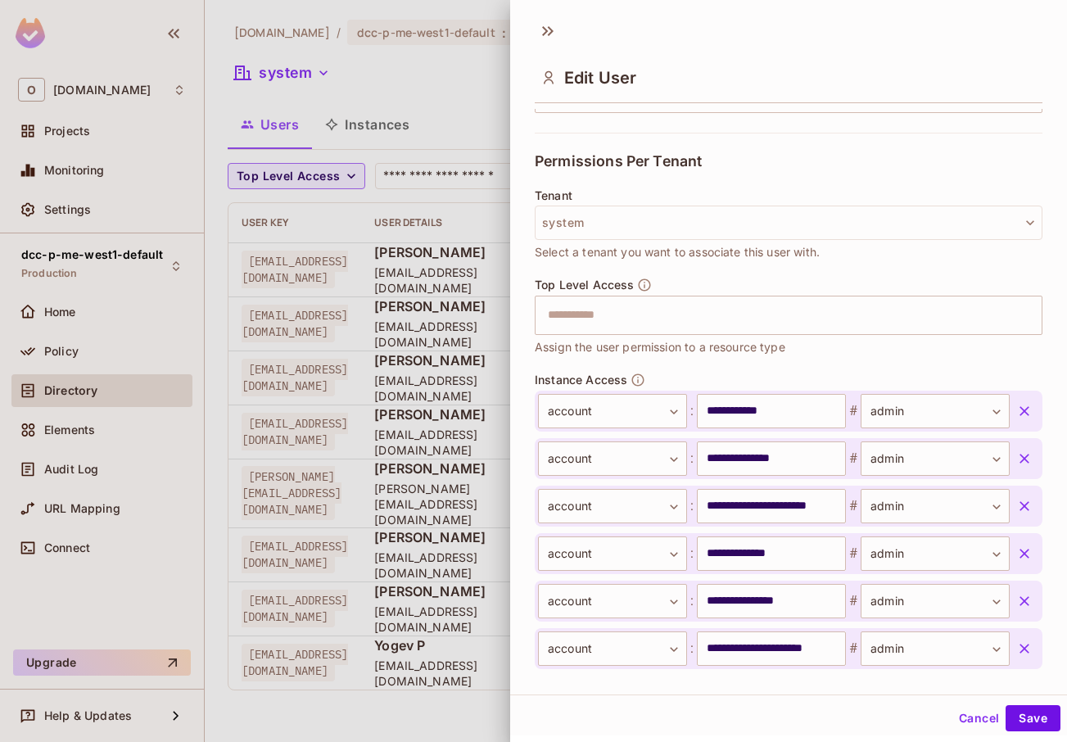
scroll to position [462, 0]
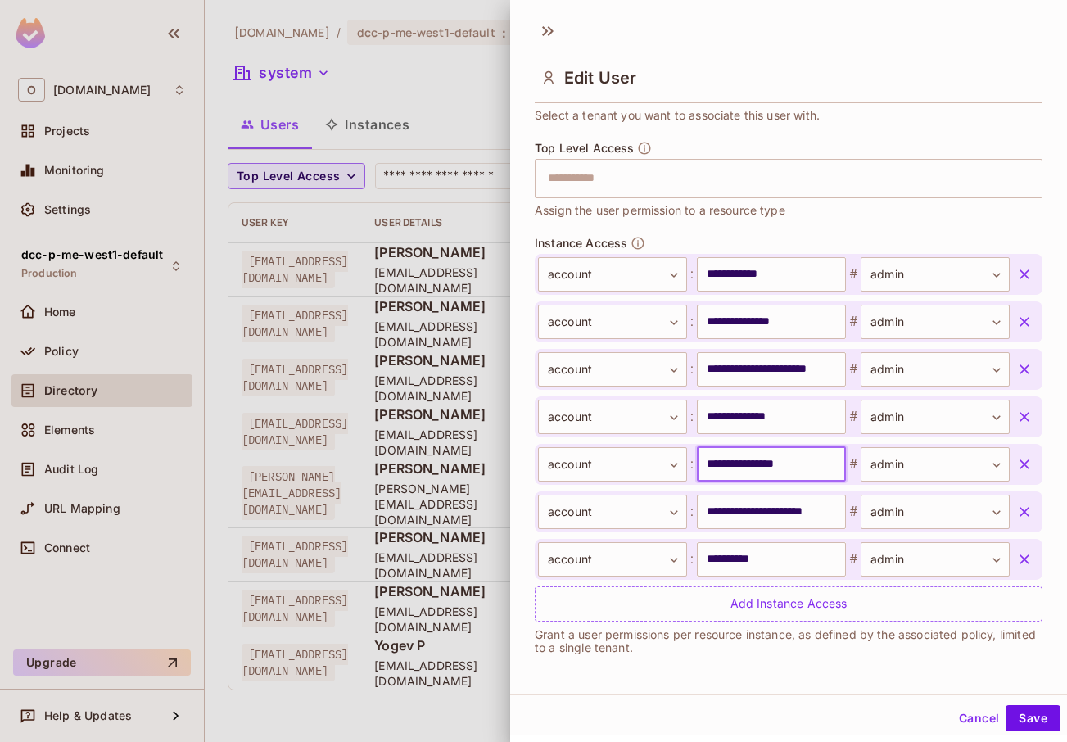
drag, startPoint x: 697, startPoint y: 468, endPoint x: 813, endPoint y: 464, distance: 115.6
click at [813, 464] on input "**********" at bounding box center [771, 464] width 149 height 34
drag, startPoint x: 701, startPoint y: 420, endPoint x: 807, endPoint y: 424, distance: 105.7
click at [807, 424] on input "**********" at bounding box center [771, 417] width 149 height 34
click at [731, 364] on input "**********" at bounding box center [771, 369] width 149 height 34
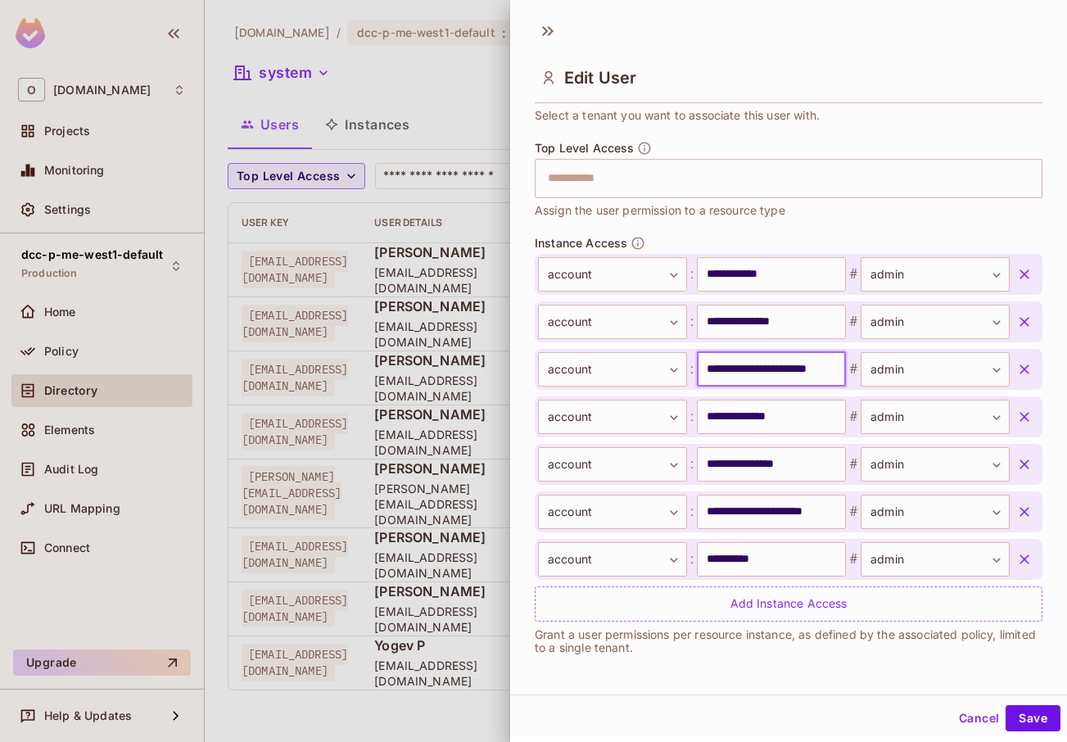
click at [731, 364] on input "**********" at bounding box center [771, 369] width 149 height 34
click at [740, 322] on input "**********" at bounding box center [771, 322] width 149 height 34
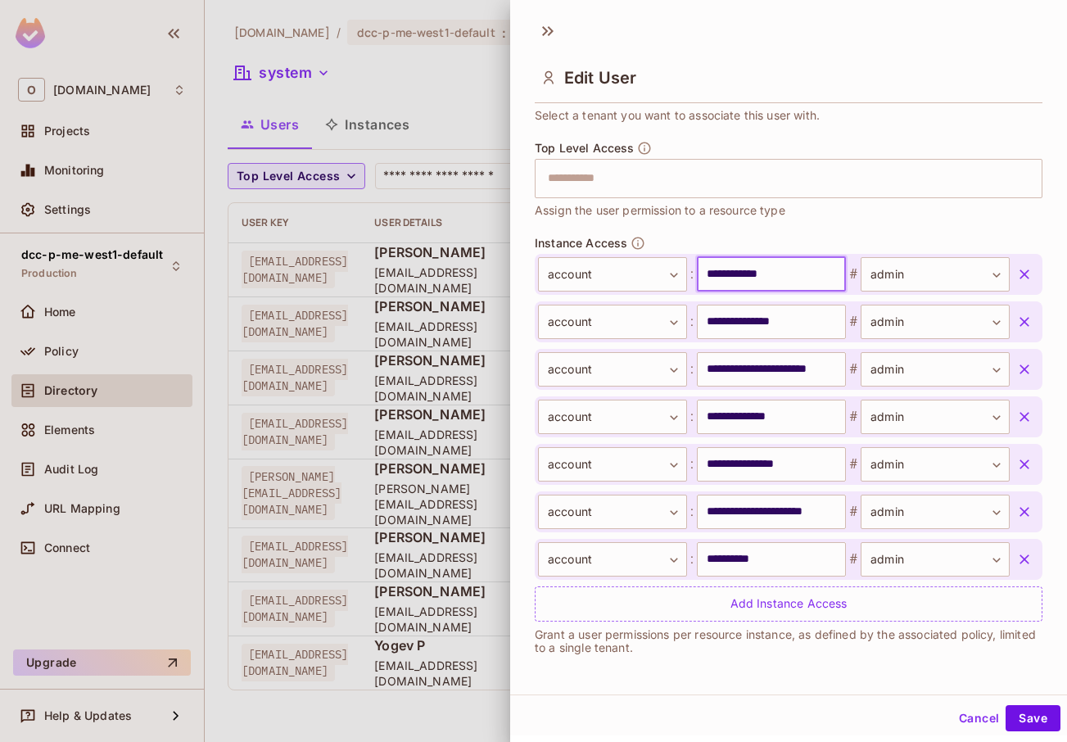
click at [737, 281] on input "**********" at bounding box center [771, 274] width 149 height 34
click at [737, 269] on input "**********" at bounding box center [771, 274] width 149 height 34
click at [722, 249] on div "**********" at bounding box center [789, 429] width 508 height 386
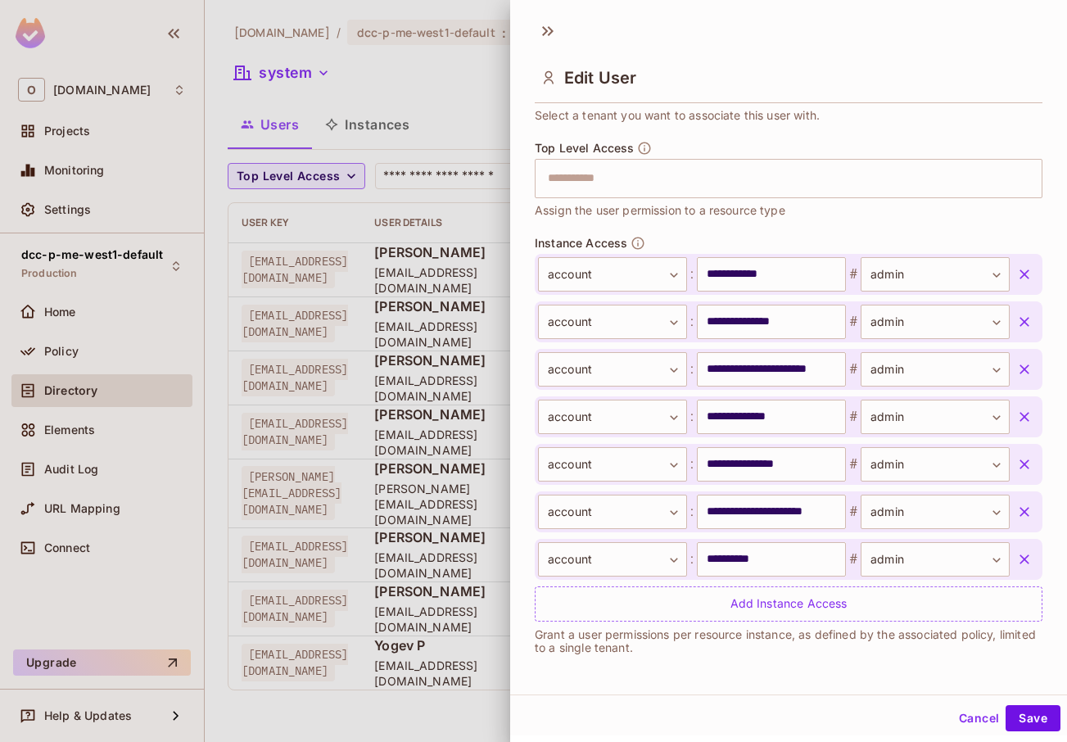
click at [430, 237] on div at bounding box center [533, 371] width 1067 height 742
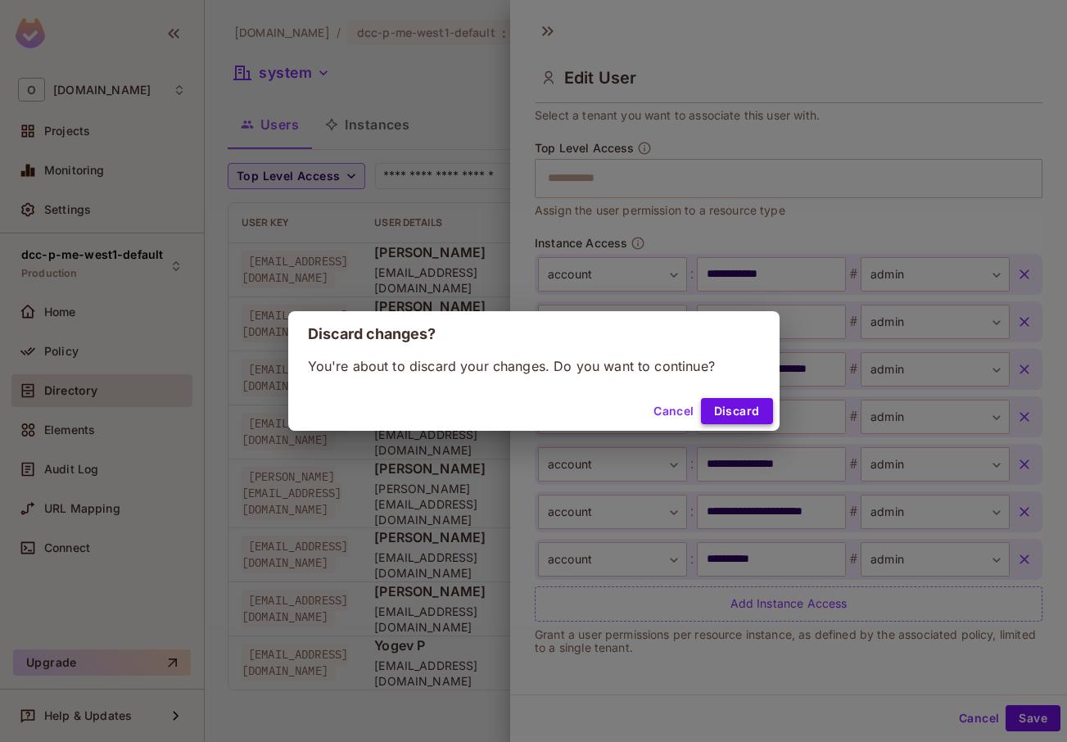
click at [708, 415] on button "Discard" at bounding box center [737, 411] width 72 height 26
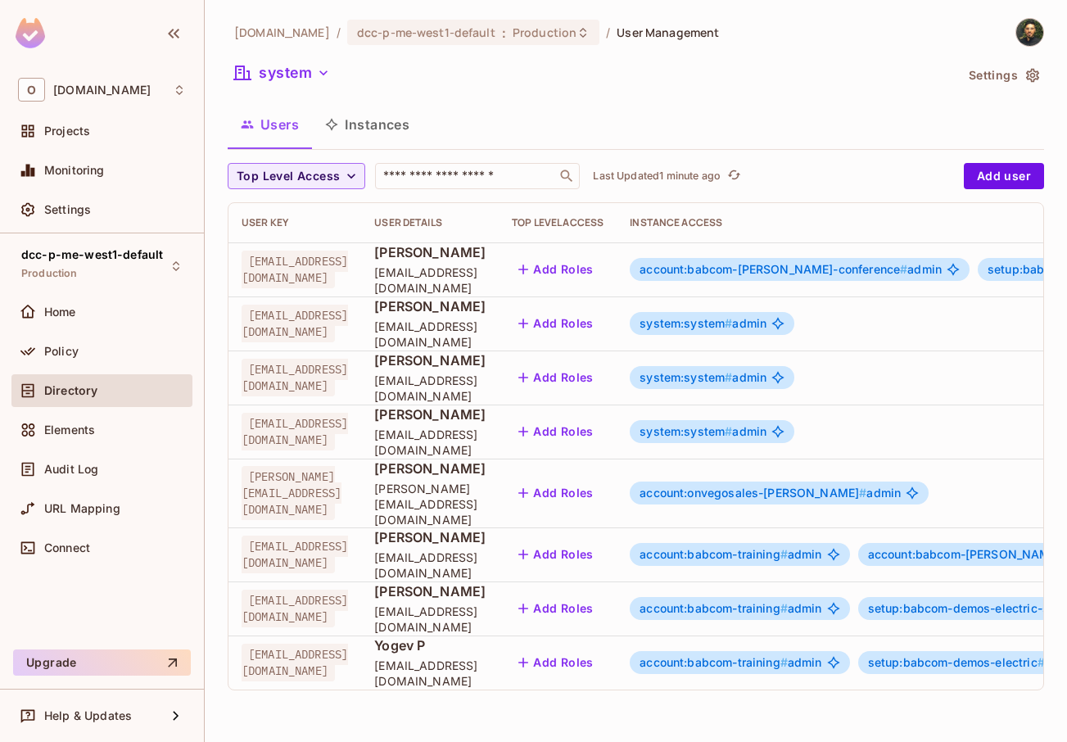
click at [362, 127] on button "Instances" at bounding box center [367, 124] width 111 height 41
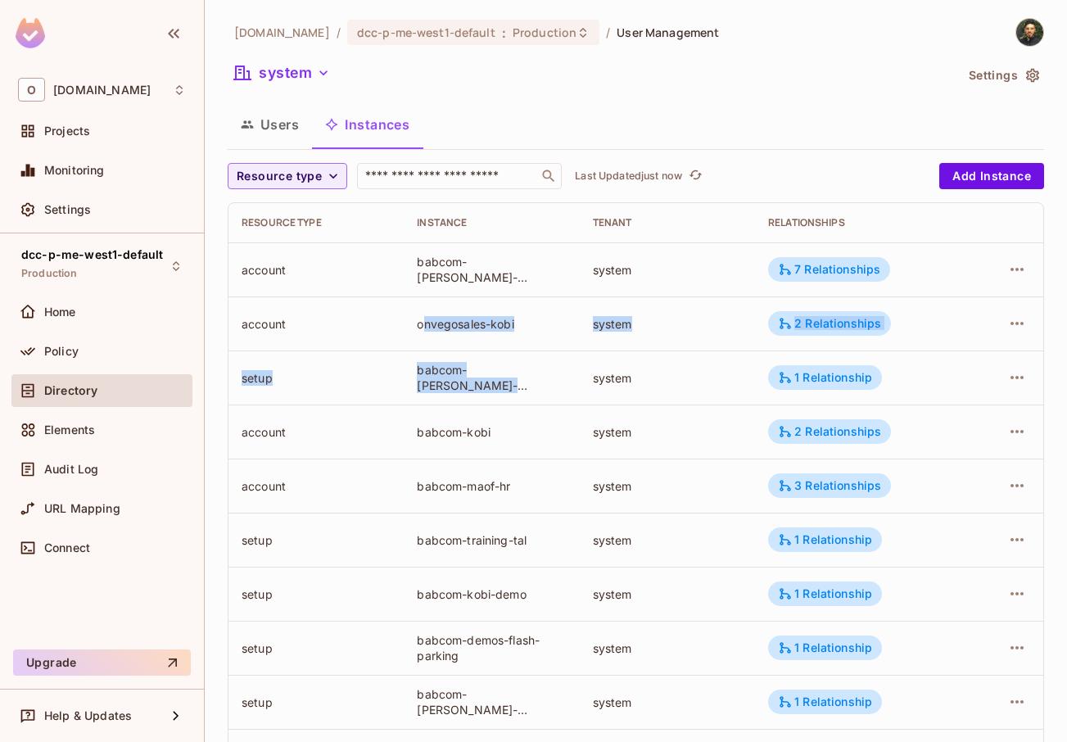
drag, startPoint x: 419, startPoint y: 329, endPoint x: 557, endPoint y: 383, distance: 148.6
click at [557, 383] on tbody "account babcom-[PERSON_NAME]-conference system 7 Relationships account onvegosa…" at bounding box center [636, 647] width 815 height 811
click at [557, 383] on div "babcom-[PERSON_NAME]-conference-live-demo" at bounding box center [491, 377] width 149 height 31
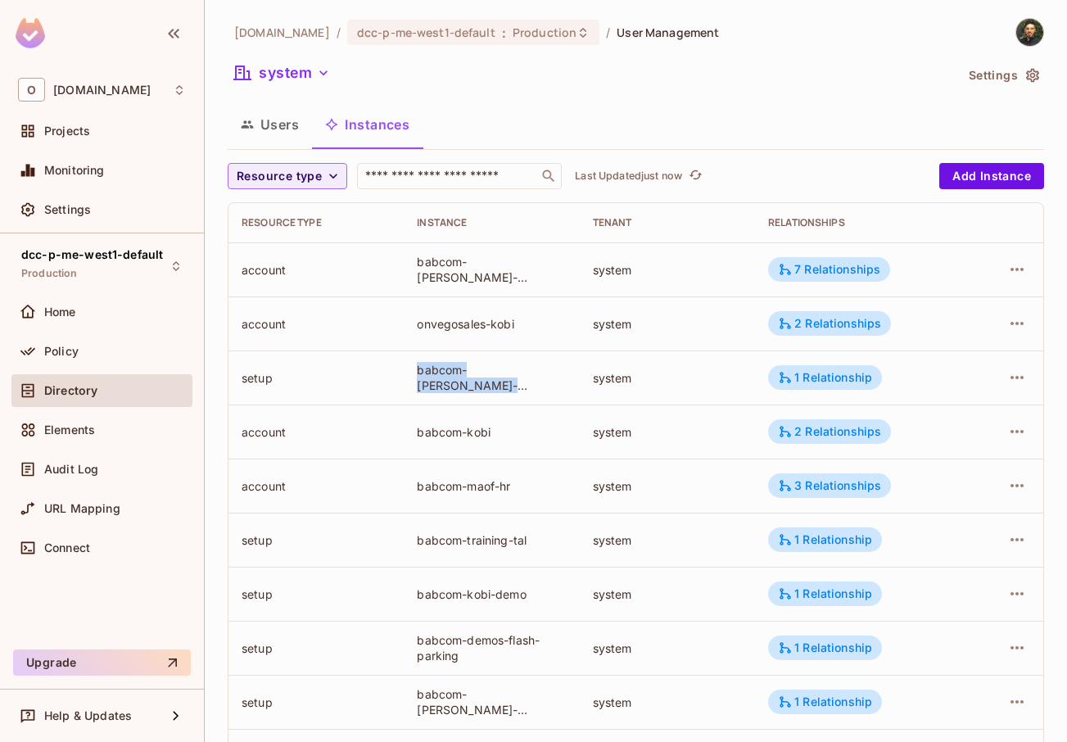
click at [533, 383] on div "babcom-[PERSON_NAME]-conference-live-demo" at bounding box center [491, 377] width 149 height 31
drag, startPoint x: 559, startPoint y: 385, endPoint x: 408, endPoint y: 330, distance: 161.2
click at [408, 330] on tbody "account babcom-[PERSON_NAME]-conference system 7 Relationships account onvegosa…" at bounding box center [636, 647] width 815 height 811
click at [408, 330] on td "onvegosales-kobi" at bounding box center [491, 324] width 175 height 54
click at [408, 329] on td "onvegosales-kobi" at bounding box center [491, 324] width 175 height 54
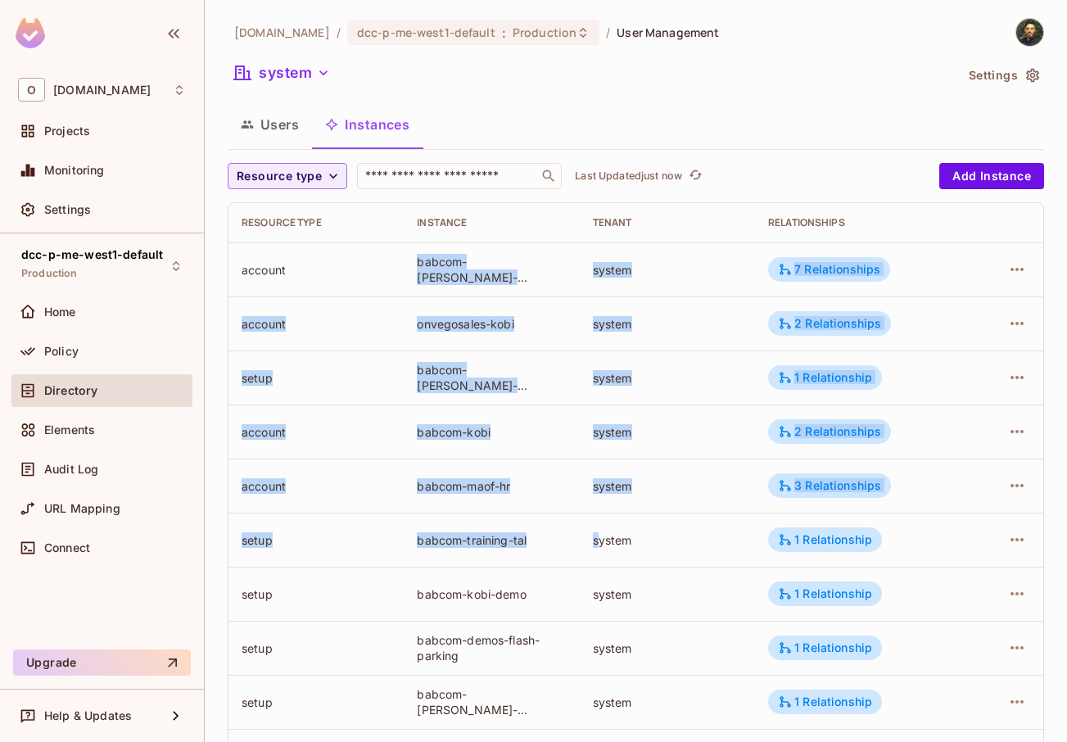
drag, startPoint x: 412, startPoint y: 266, endPoint x: 596, endPoint y: 546, distance: 335.3
click at [596, 546] on tbody "account babcom-[PERSON_NAME]-conference system 7 Relationships account onvegosa…" at bounding box center [636, 647] width 815 height 811
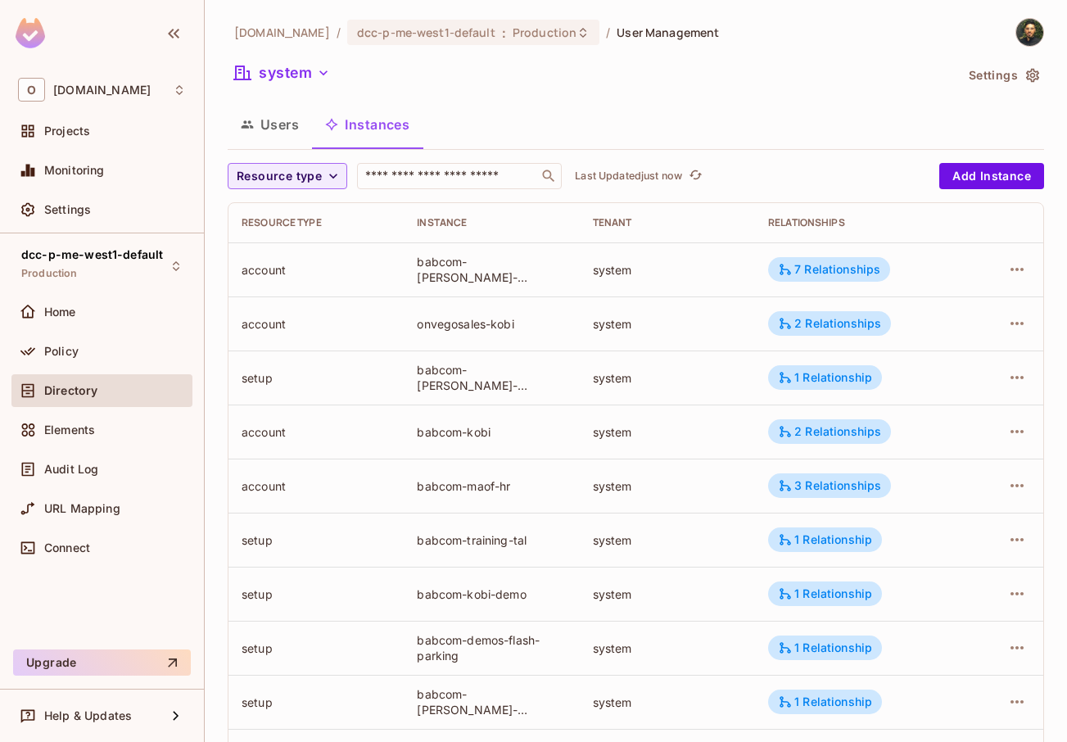
click at [580, 560] on td "system" at bounding box center [667, 540] width 175 height 54
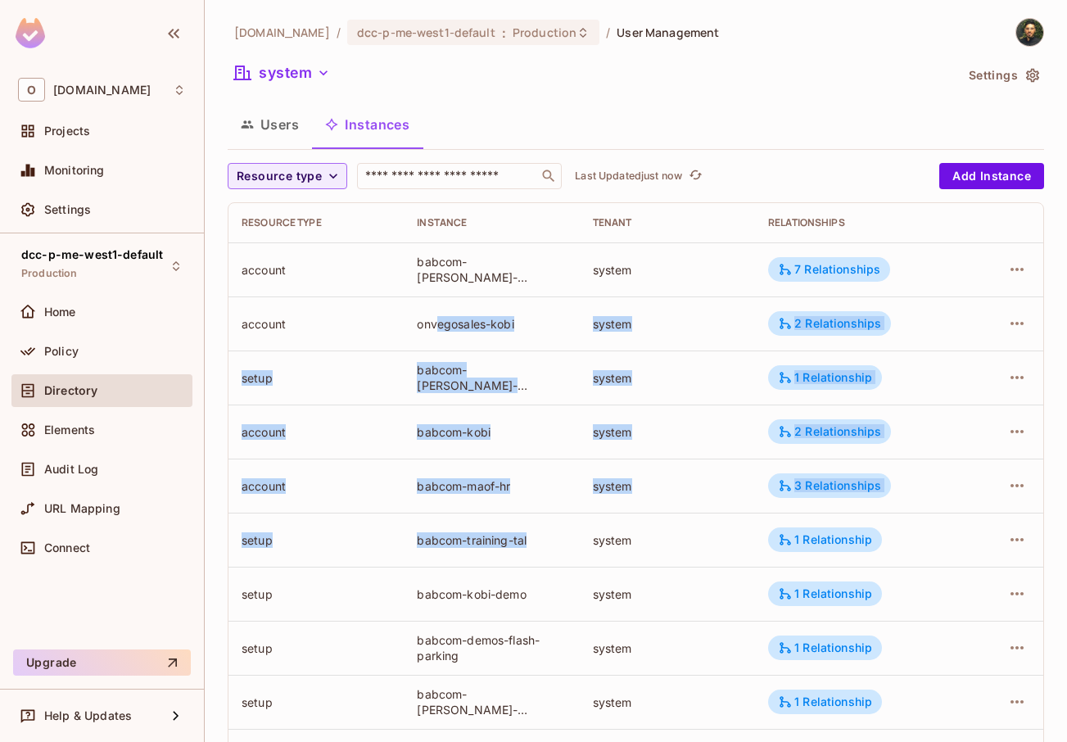
drag, startPoint x: 545, startPoint y: 544, endPoint x: 432, endPoint y: 311, distance: 258.6
click at [433, 313] on tbody "account babcom-[PERSON_NAME]-conference system 7 Relationships account onvegosa…" at bounding box center [636, 647] width 815 height 811
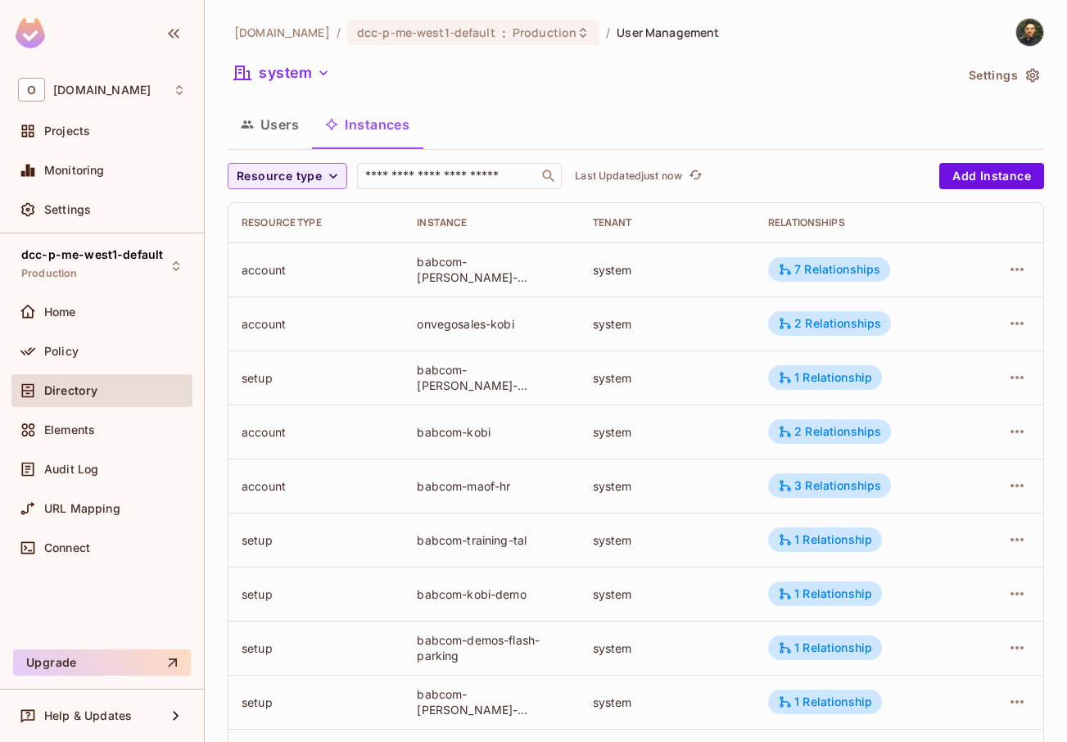
click at [396, 319] on td "account" at bounding box center [316, 324] width 175 height 54
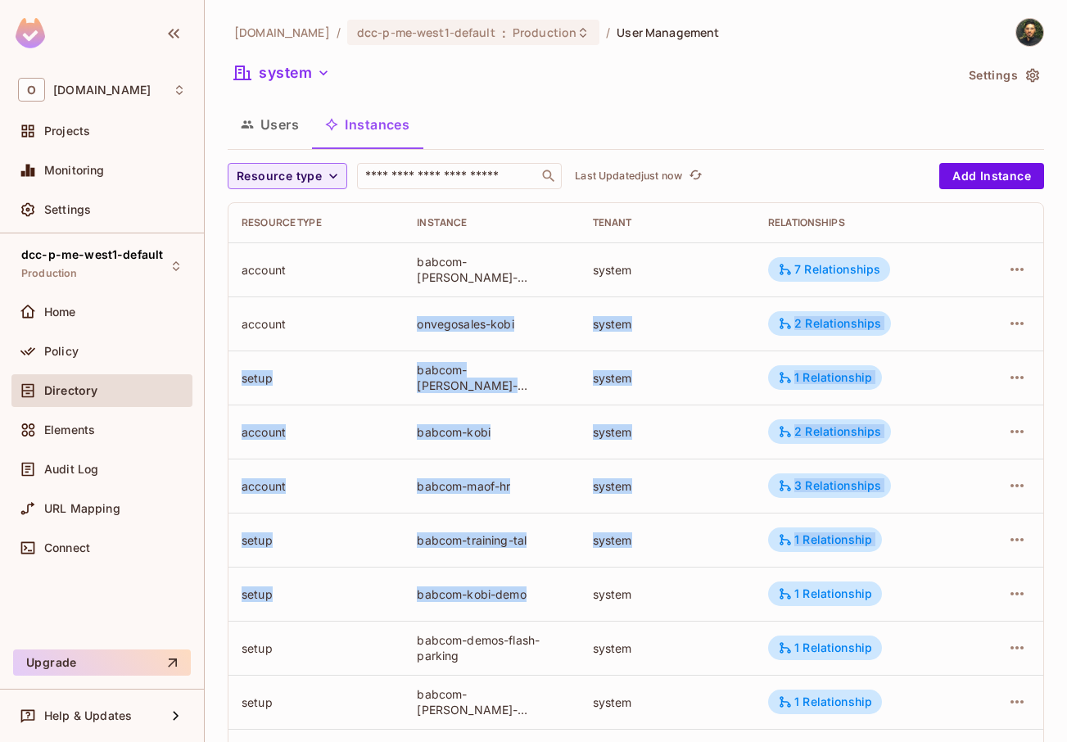
drag, startPoint x: 397, startPoint y: 318, endPoint x: 532, endPoint y: 590, distance: 303.7
click at [532, 590] on tbody "account babcom-[PERSON_NAME]-conference system 7 Relationships account onvegosa…" at bounding box center [636, 647] width 815 height 811
click at [534, 605] on td "babcom-kobi-demo" at bounding box center [491, 594] width 175 height 54
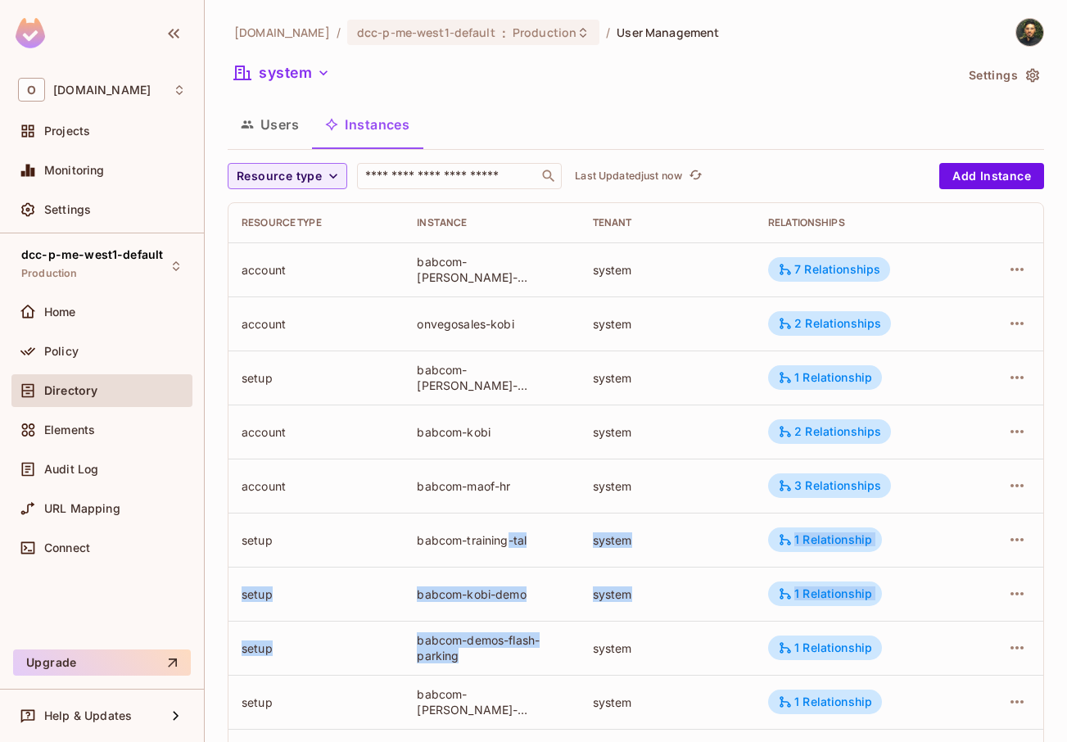
drag, startPoint x: 545, startPoint y: 659, endPoint x: 495, endPoint y: 470, distance: 194.9
click at [496, 479] on tbody "account babcom-[PERSON_NAME]-conference system 7 Relationships account onvegosa…" at bounding box center [636, 647] width 815 height 811
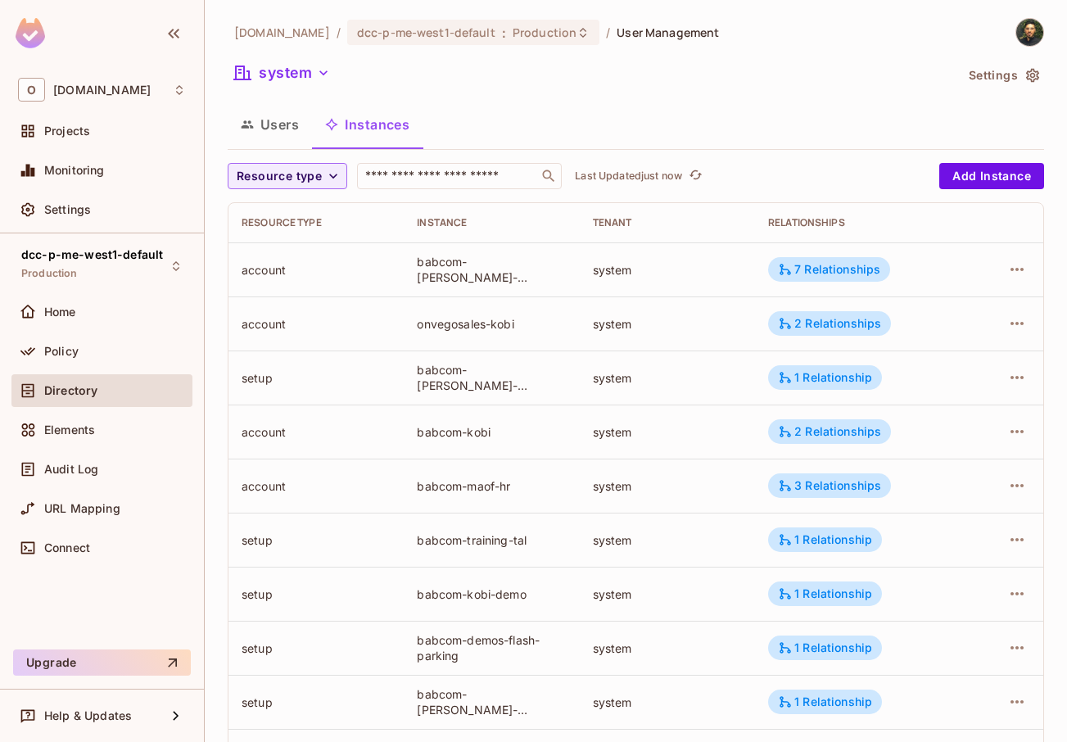
click at [493, 463] on td "babcom-maof-hr" at bounding box center [491, 486] width 175 height 54
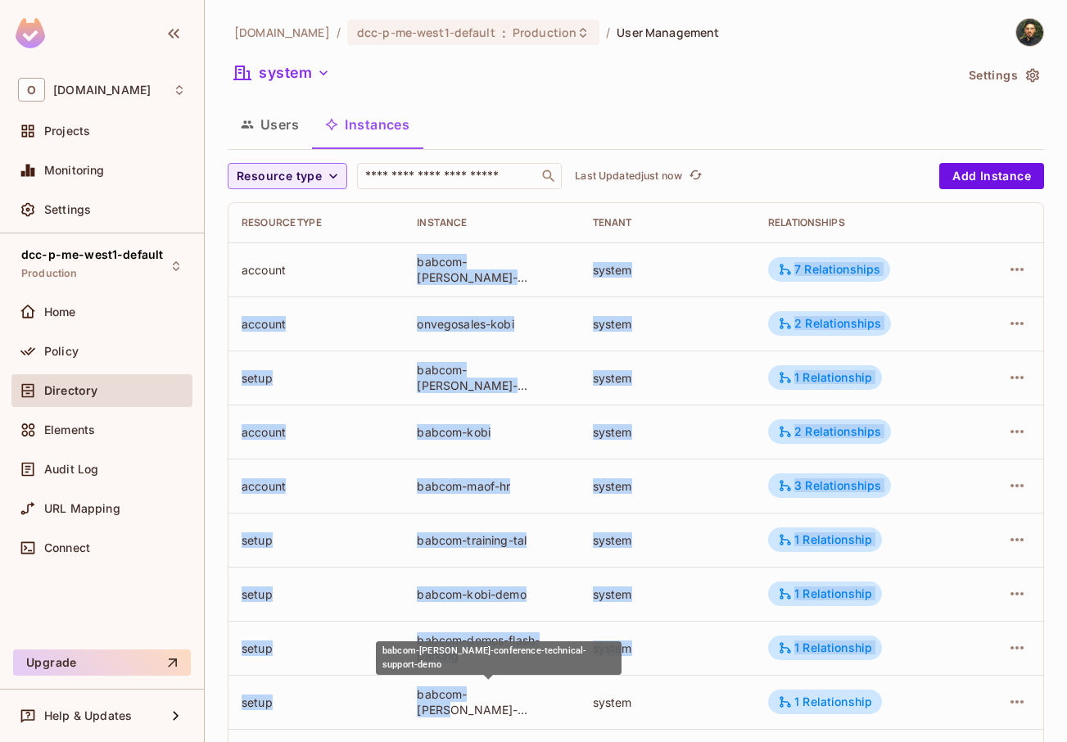
drag, startPoint x: 412, startPoint y: 263, endPoint x: 496, endPoint y: 702, distance: 446.9
click at [496, 702] on tbody "account babcom-[PERSON_NAME]-conference system 7 Relationships account onvegosa…" at bounding box center [636, 647] width 815 height 811
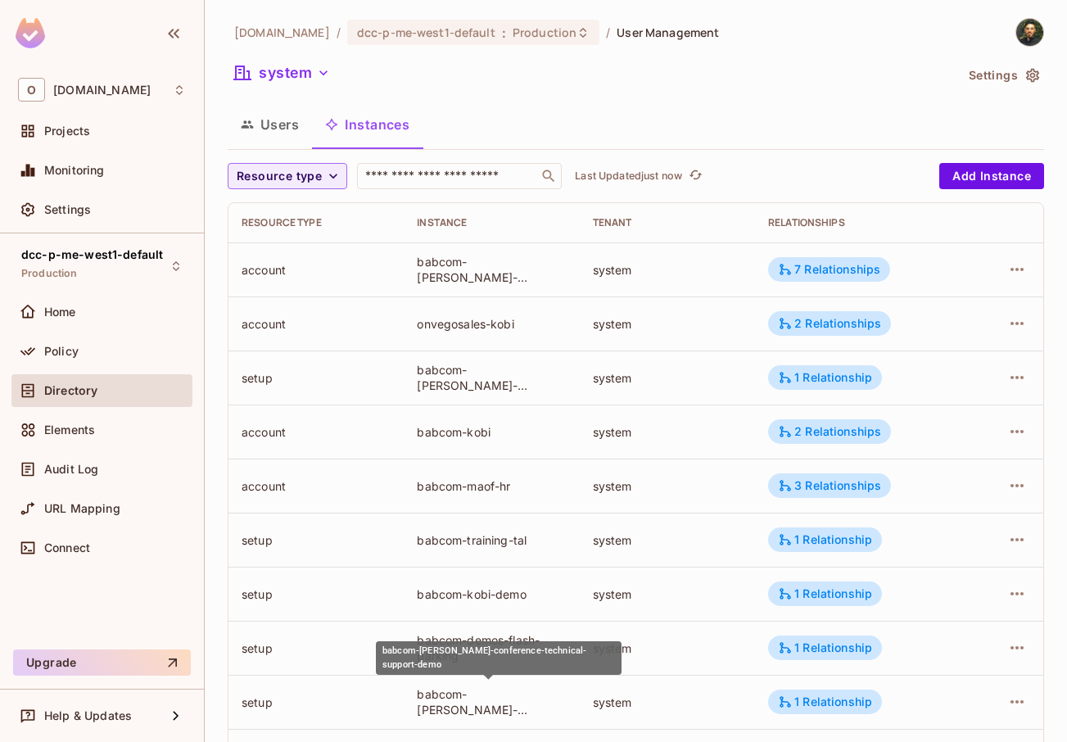
click at [517, 695] on div "babcom-[PERSON_NAME]-conference-technical-support-demo" at bounding box center [491, 701] width 149 height 31
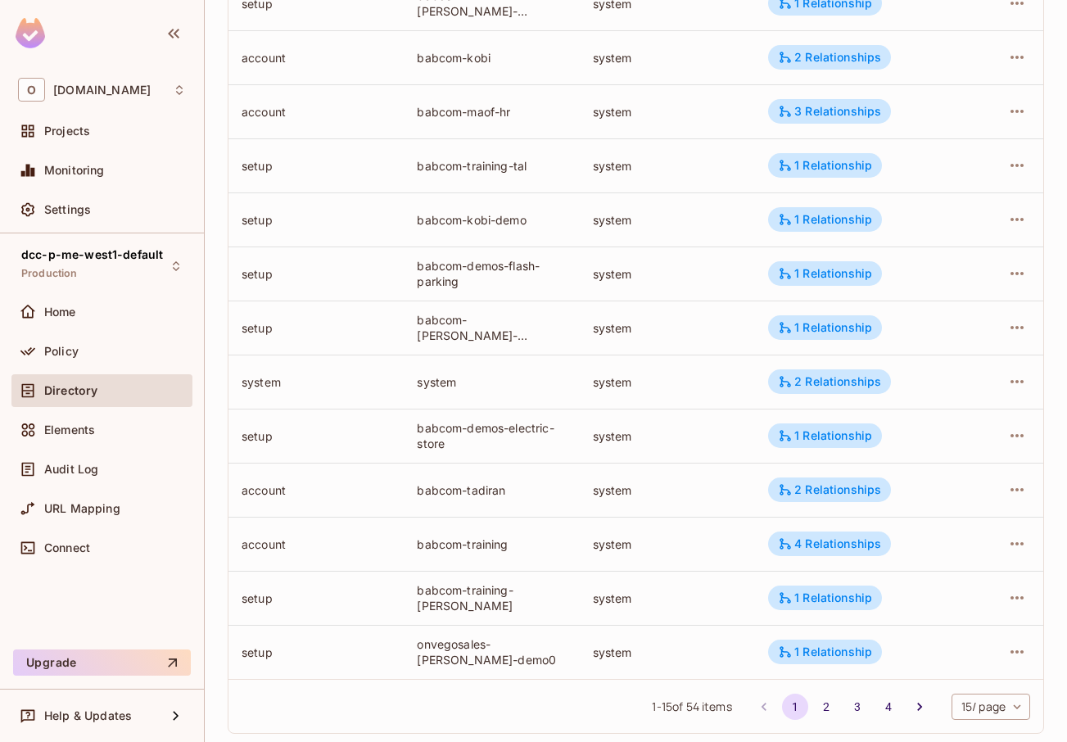
scroll to position [393, 0]
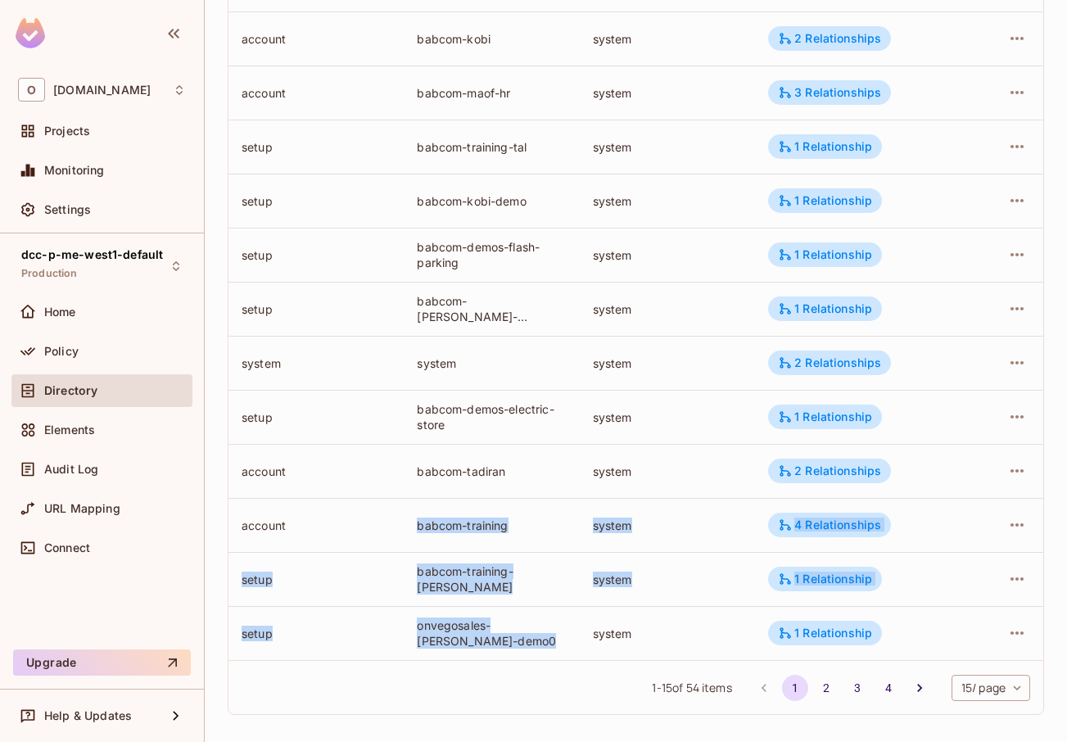
drag, startPoint x: 414, startPoint y: 534, endPoint x: 590, endPoint y: 627, distance: 199.3
click at [590, 627] on tbody "account babcom-[PERSON_NAME]-conference system 7 Relationships account onvegosa…" at bounding box center [636, 254] width 815 height 811
click at [580, 637] on td "system" at bounding box center [667, 633] width 175 height 54
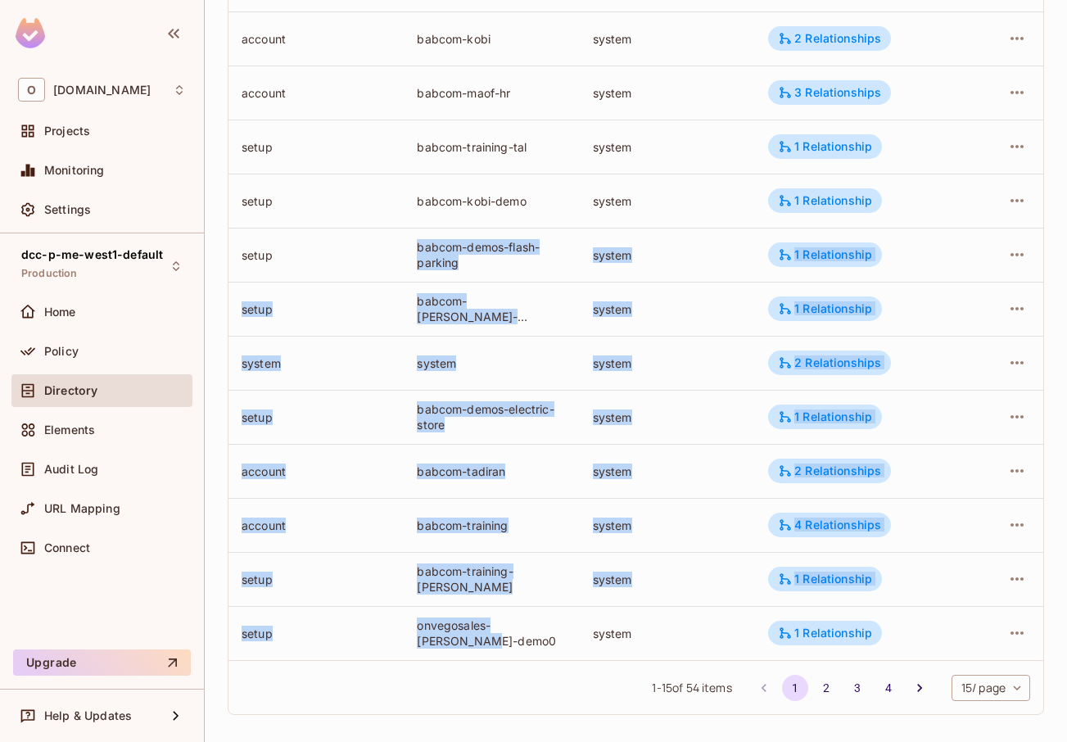
drag, startPoint x: 574, startPoint y: 638, endPoint x: 460, endPoint y: 231, distance: 422.7
click at [462, 233] on tbody "account babcom-[PERSON_NAME]-conference system 7 Relationships account onvegosa…" at bounding box center [636, 254] width 815 height 811
drag, startPoint x: 407, startPoint y: 201, endPoint x: 557, endPoint y: 637, distance: 461.6
click at [557, 637] on tbody "account babcom-[PERSON_NAME]-conference system 7 Relationships account onvegosa…" at bounding box center [636, 254] width 815 height 811
click at [557, 637] on div "onvegosales-[PERSON_NAME]-demo0" at bounding box center [491, 633] width 149 height 31
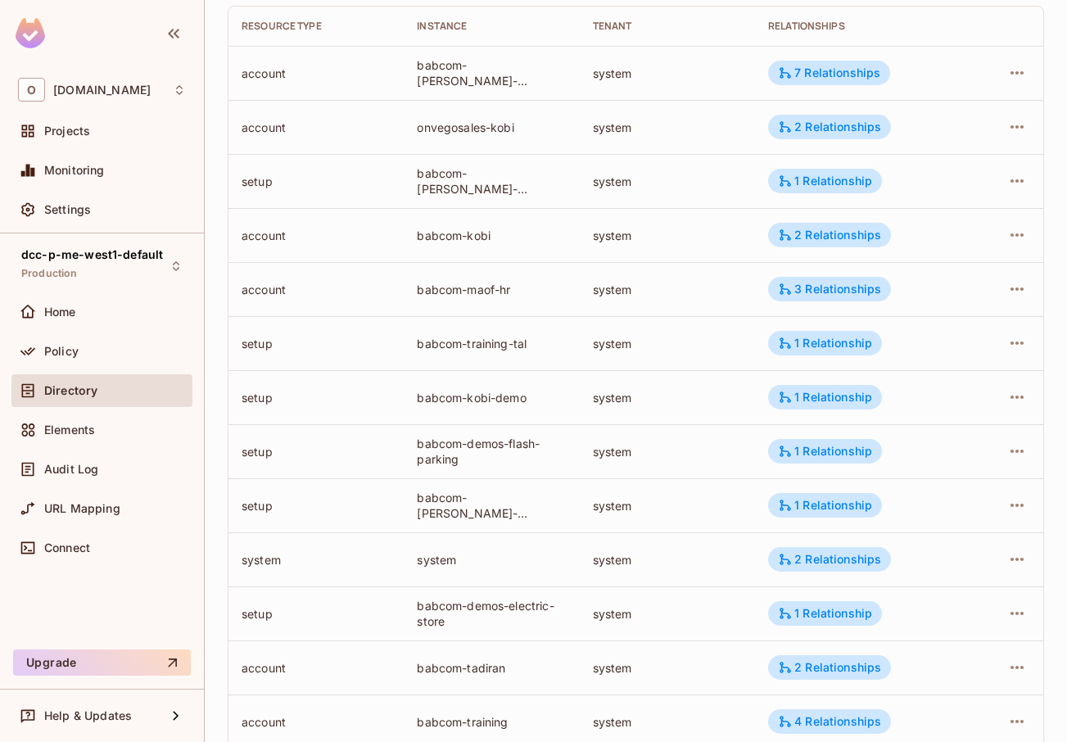
scroll to position [0, 0]
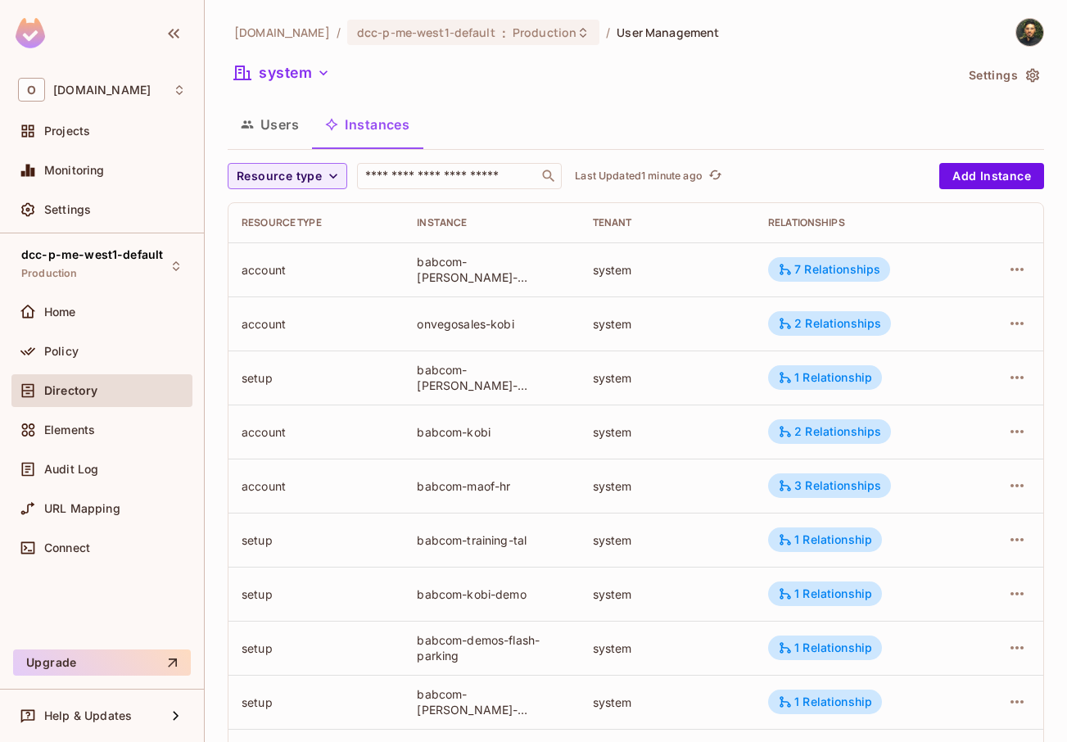
click at [249, 117] on button "Users" at bounding box center [270, 124] width 84 height 41
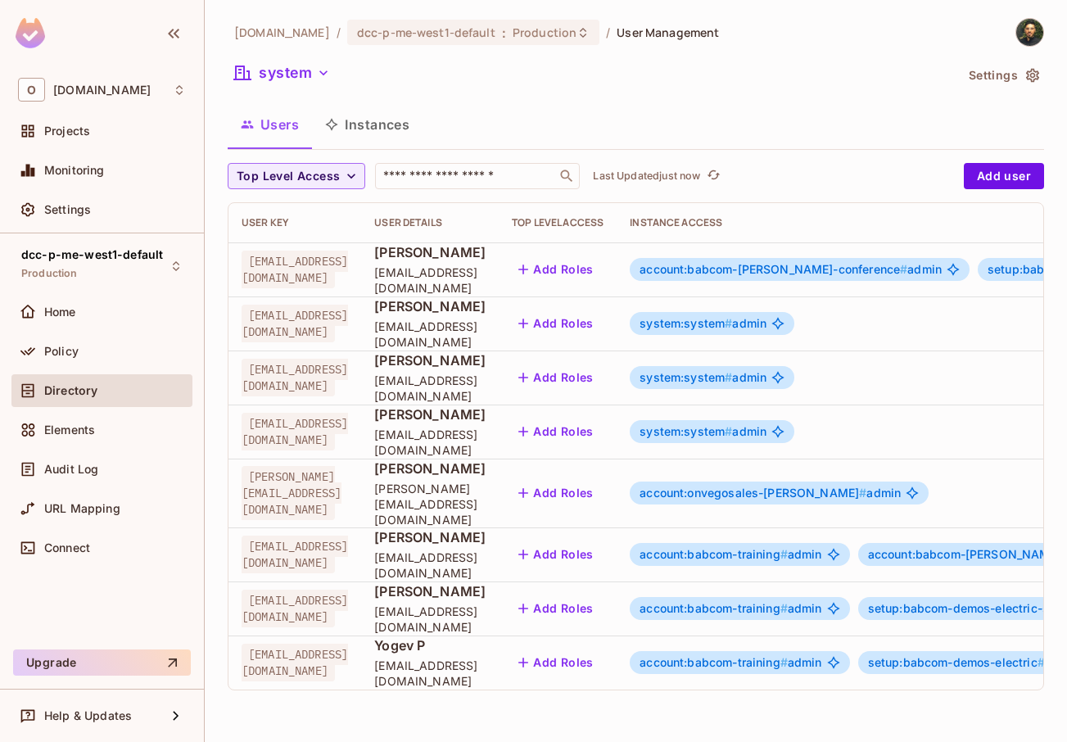
click at [788, 547] on span "account:babcom-training #" at bounding box center [714, 554] width 148 height 14
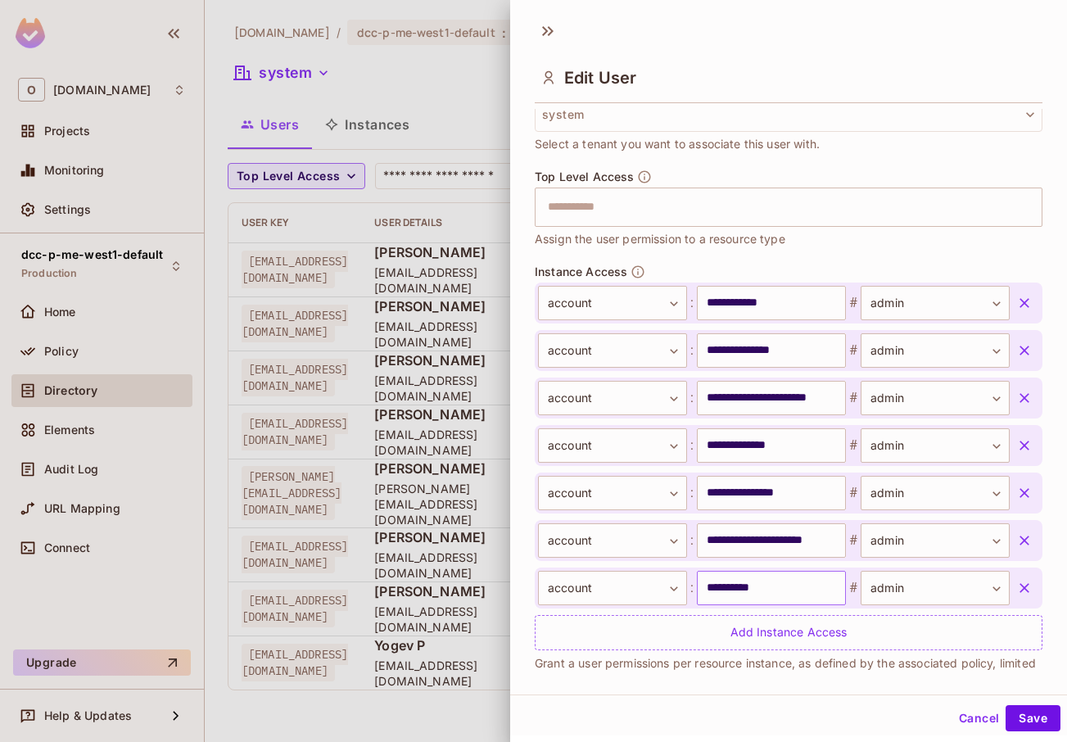
scroll to position [462, 0]
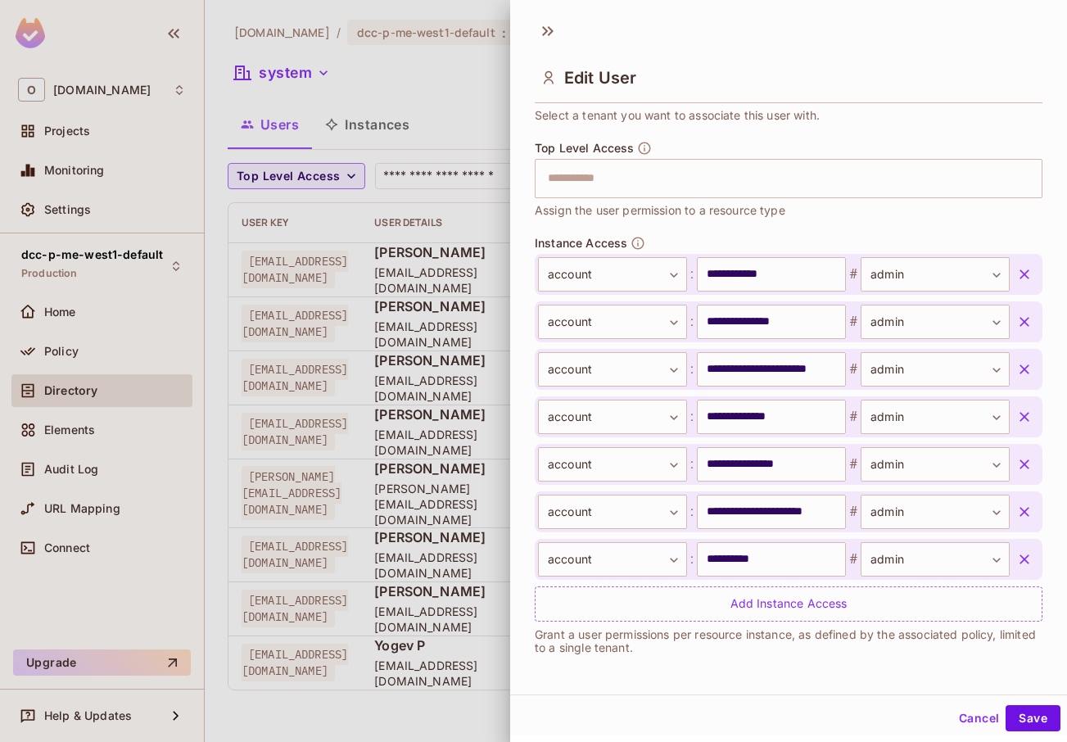
click at [379, 134] on div at bounding box center [533, 371] width 1067 height 742
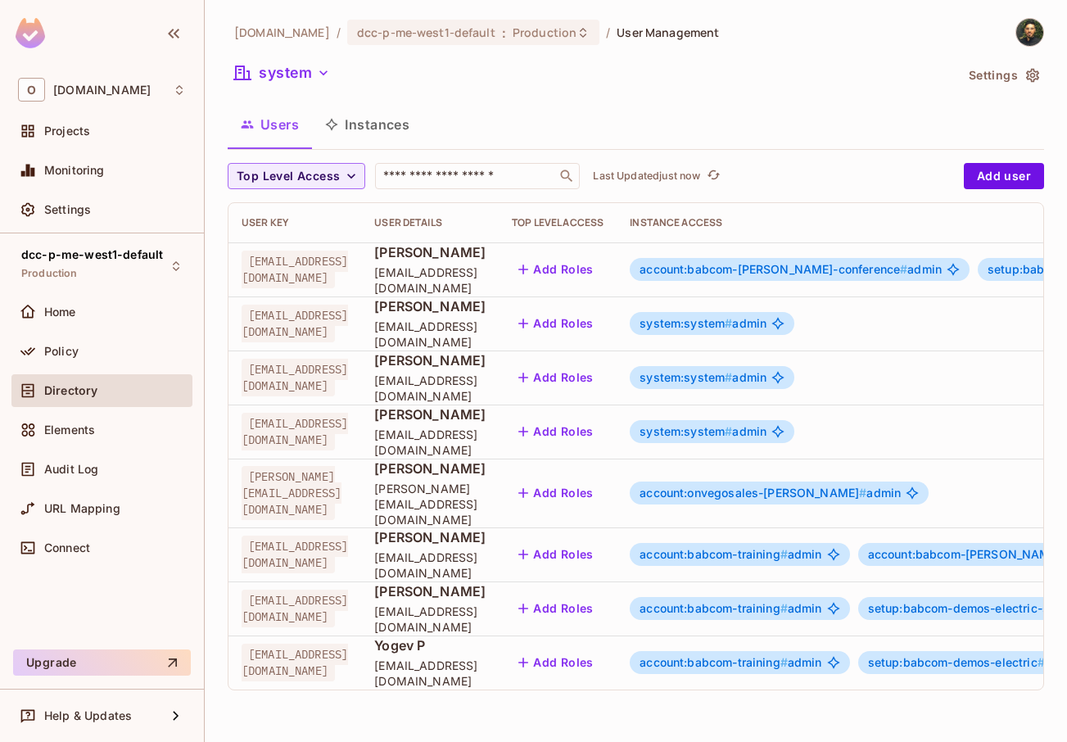
click at [379, 131] on button "Instances" at bounding box center [367, 124] width 111 height 41
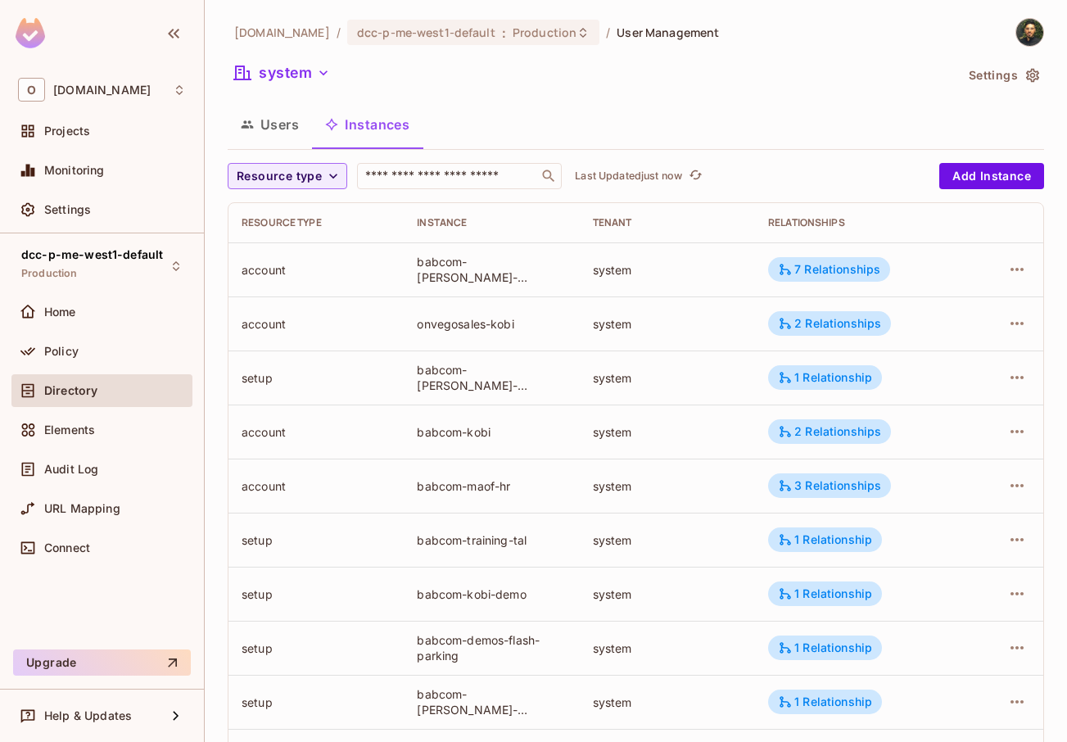
drag, startPoint x: 394, startPoint y: 324, endPoint x: 538, endPoint y: 309, distance: 144.9
click at [538, 309] on tr "account onvegosales-kobi system 2 Relationships" at bounding box center [636, 324] width 815 height 54
click at [527, 324] on div "onvegosales-kobi" at bounding box center [491, 324] width 149 height 16
drag, startPoint x: 419, startPoint y: 265, endPoint x: 450, endPoint y: 265, distance: 30.3
click at [450, 265] on div "babcom-[PERSON_NAME]-conference" at bounding box center [491, 269] width 149 height 31
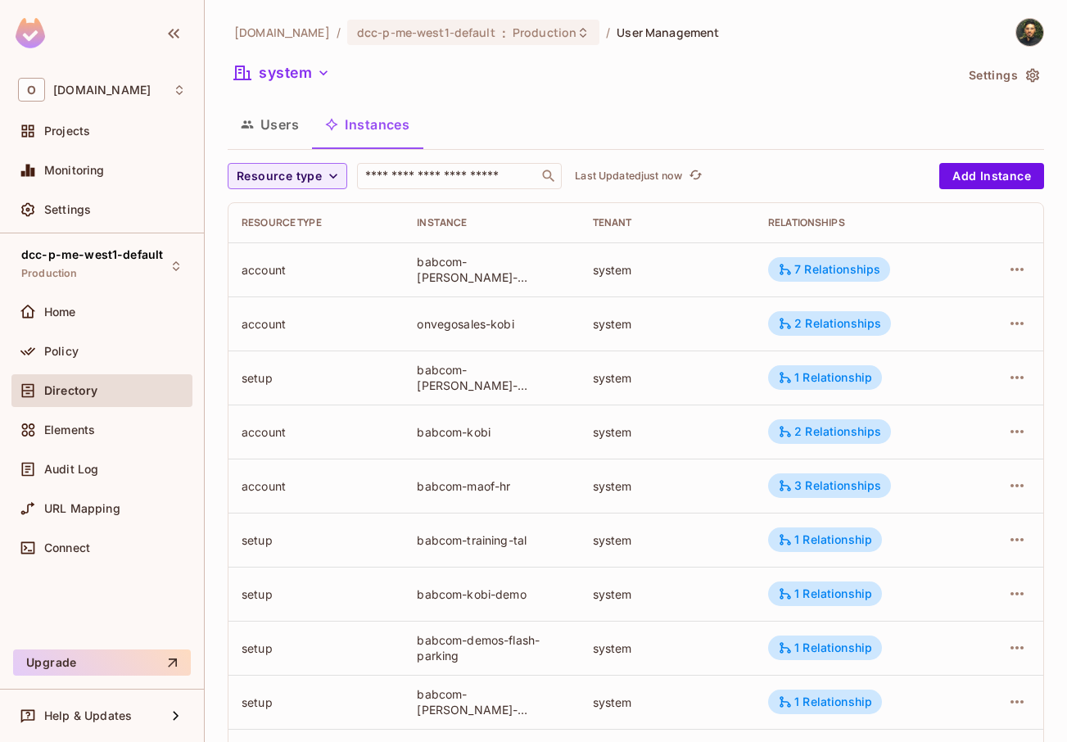
click at [464, 267] on div "babcom-[PERSON_NAME]-conference" at bounding box center [491, 269] width 149 height 31
drag, startPoint x: 496, startPoint y: 285, endPoint x: 527, endPoint y: 303, distance: 36.7
click at [527, 303] on tbody "account babcom-[PERSON_NAME]-conference system 7 Relationships account onvegosa…" at bounding box center [636, 647] width 815 height 811
click at [512, 289] on td "babcom-[PERSON_NAME]-conference" at bounding box center [491, 269] width 175 height 54
drag, startPoint x: 450, startPoint y: 265, endPoint x: 412, endPoint y: 251, distance: 40.9
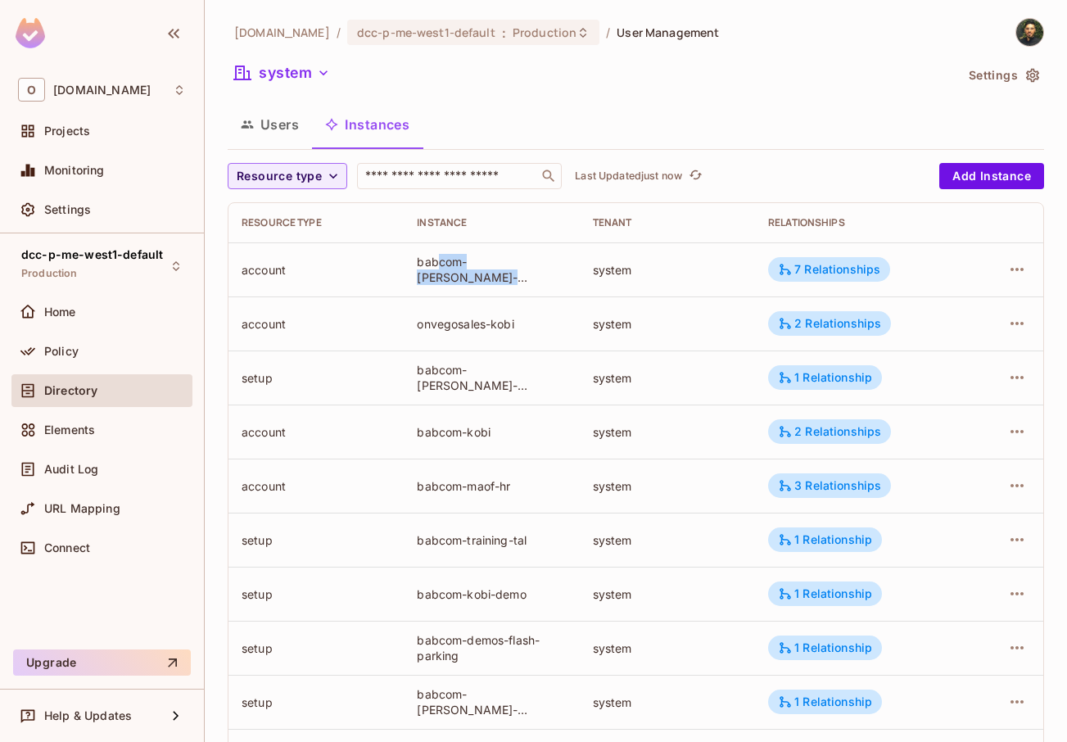
click at [421, 254] on div "babcom-[PERSON_NAME]-conference" at bounding box center [491, 269] width 149 height 31
click at [412, 251] on td "babcom-[PERSON_NAME]-conference" at bounding box center [491, 269] width 175 height 54
drag, startPoint x: 428, startPoint y: 260, endPoint x: 485, endPoint y: 274, distance: 58.2
click at [485, 274] on td "babcom-[PERSON_NAME]-conference" at bounding box center [491, 269] width 175 height 54
click at [485, 274] on div "babcom-[PERSON_NAME]-conference" at bounding box center [491, 269] width 149 height 31
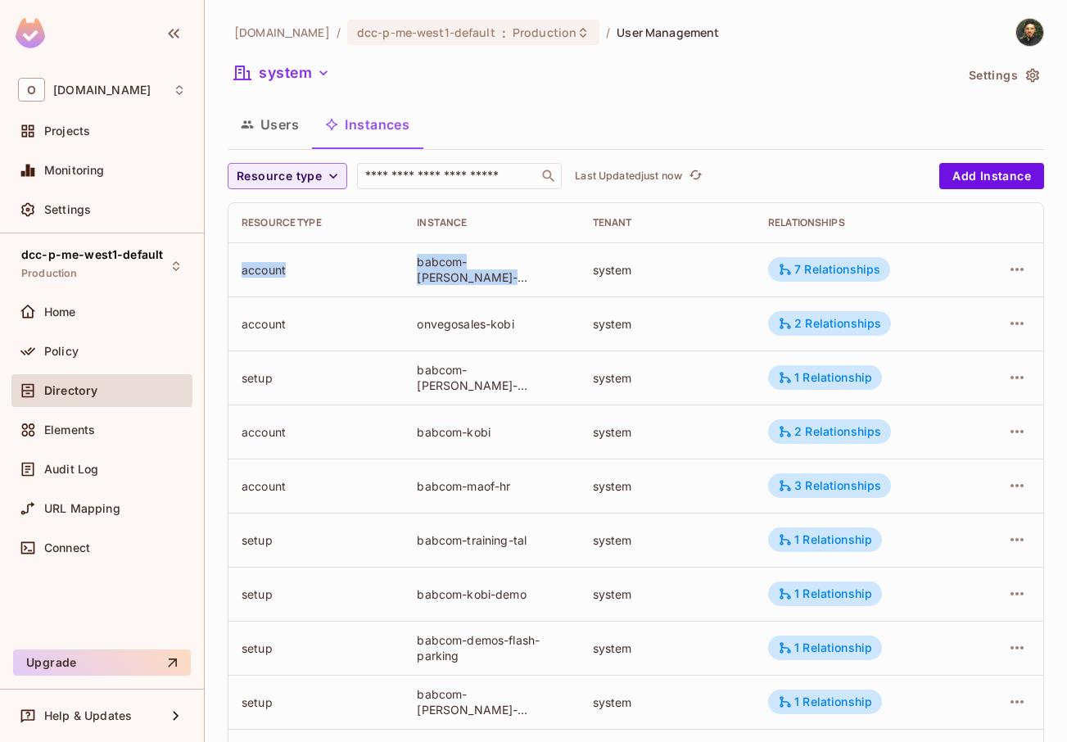
drag, startPoint x: 485, startPoint y: 274, endPoint x: 366, endPoint y: 258, distance: 119.8
click at [366, 258] on tr "account babcom-[PERSON_NAME]-conference system 7 Relationships" at bounding box center [636, 269] width 815 height 54
click at [407, 264] on td "babcom-[PERSON_NAME]-conference" at bounding box center [491, 269] width 175 height 54
drag, startPoint x: 477, startPoint y: 278, endPoint x: 495, endPoint y: 283, distance: 18.7
click at [495, 283] on div "babcom-[PERSON_NAME]-conference" at bounding box center [491, 269] width 149 height 31
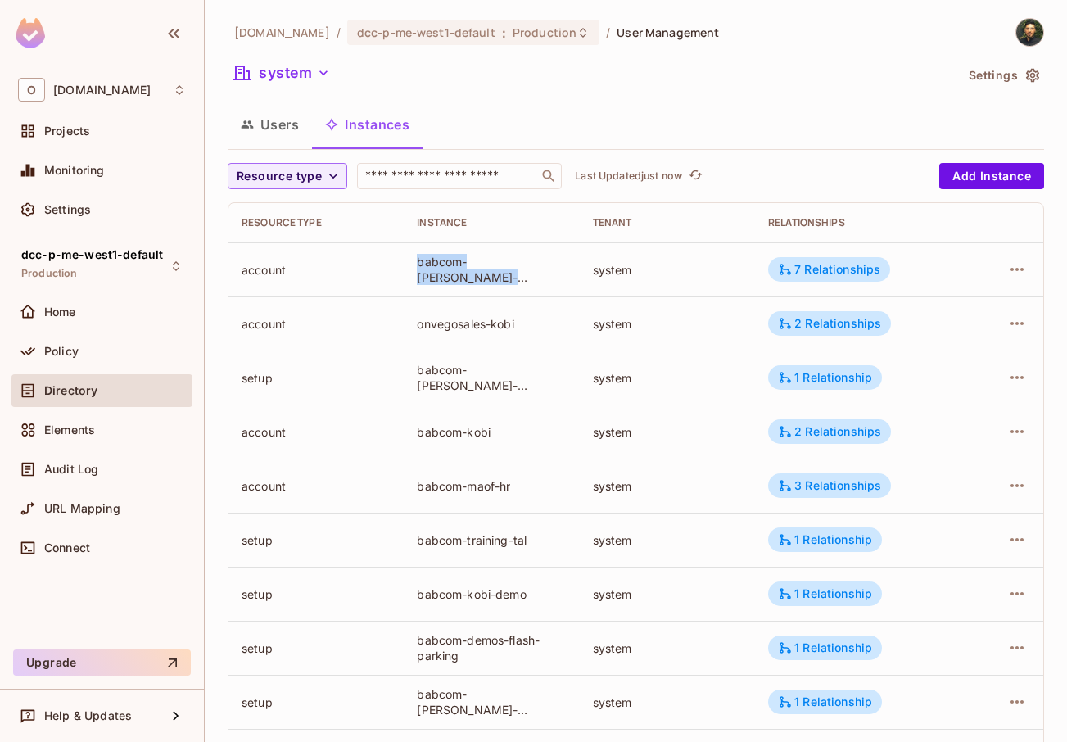
click at [495, 283] on div "babcom-[PERSON_NAME]-conference" at bounding box center [491, 269] width 149 height 31
drag, startPoint x: 492, startPoint y: 280, endPoint x: 424, endPoint y: 261, distance: 70.5
click at [424, 261] on div "babcom-[PERSON_NAME]-conference" at bounding box center [491, 269] width 149 height 31
drag, startPoint x: 410, startPoint y: 259, endPoint x: 505, endPoint y: 281, distance: 97.6
click at [505, 281] on td "babcom-[PERSON_NAME]-conference" at bounding box center [491, 269] width 175 height 54
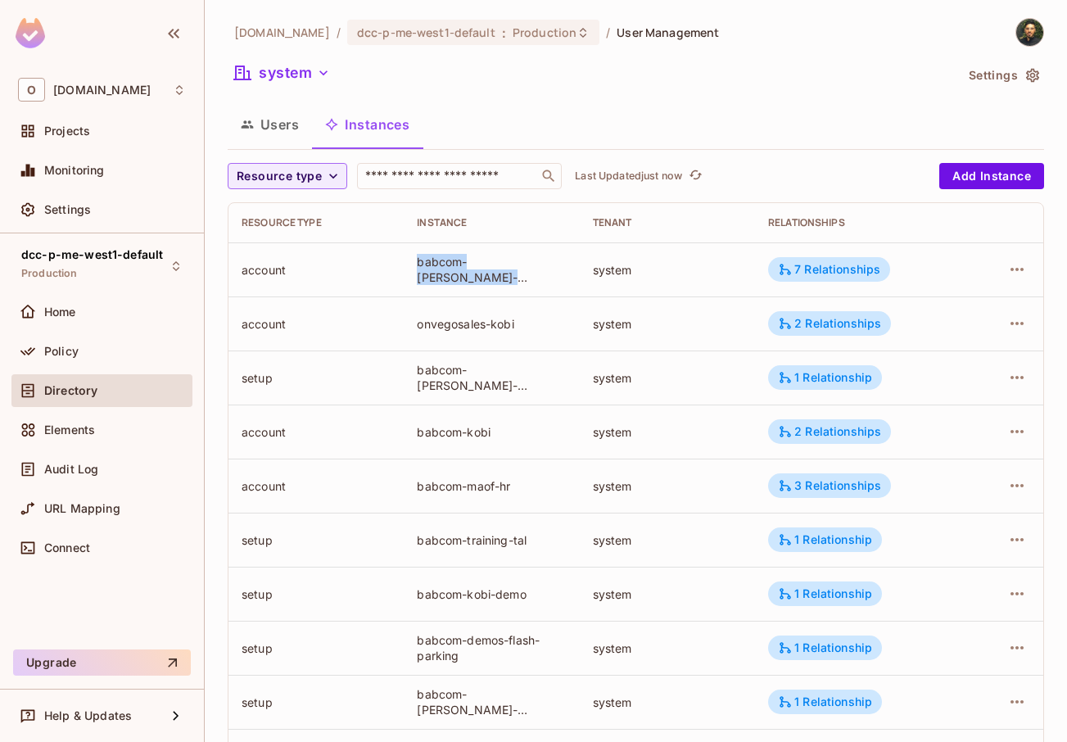
click at [505, 281] on div "babcom-[PERSON_NAME]-conference" at bounding box center [491, 269] width 149 height 31
drag, startPoint x: 497, startPoint y: 281, endPoint x: 393, endPoint y: 262, distance: 105.7
click at [393, 262] on tr "account babcom-[PERSON_NAME]-conference system 7 Relationships" at bounding box center [636, 269] width 815 height 54
click at [393, 262] on td "account" at bounding box center [316, 269] width 175 height 54
drag, startPoint x: 471, startPoint y: 273, endPoint x: 532, endPoint y: 284, distance: 62.5
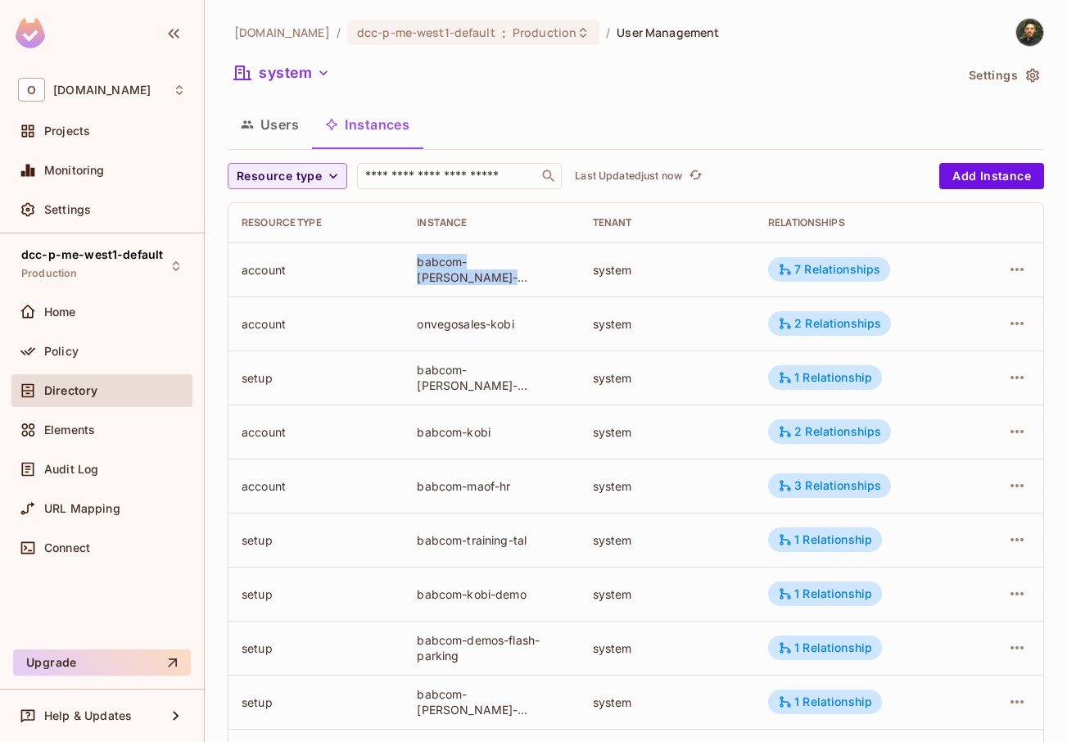
click at [532, 284] on tr "account babcom-[PERSON_NAME]-conference system 7 Relationships" at bounding box center [636, 269] width 815 height 54
click at [532, 284] on div "babcom-[PERSON_NAME]-conference" at bounding box center [491, 269] width 149 height 31
drag, startPoint x: 300, startPoint y: 150, endPoint x: 289, endPoint y: 143, distance: 12.5
click at [299, 150] on div "Users Instances" at bounding box center [636, 127] width 817 height 46
click at [282, 131] on button "Users" at bounding box center [270, 124] width 84 height 41
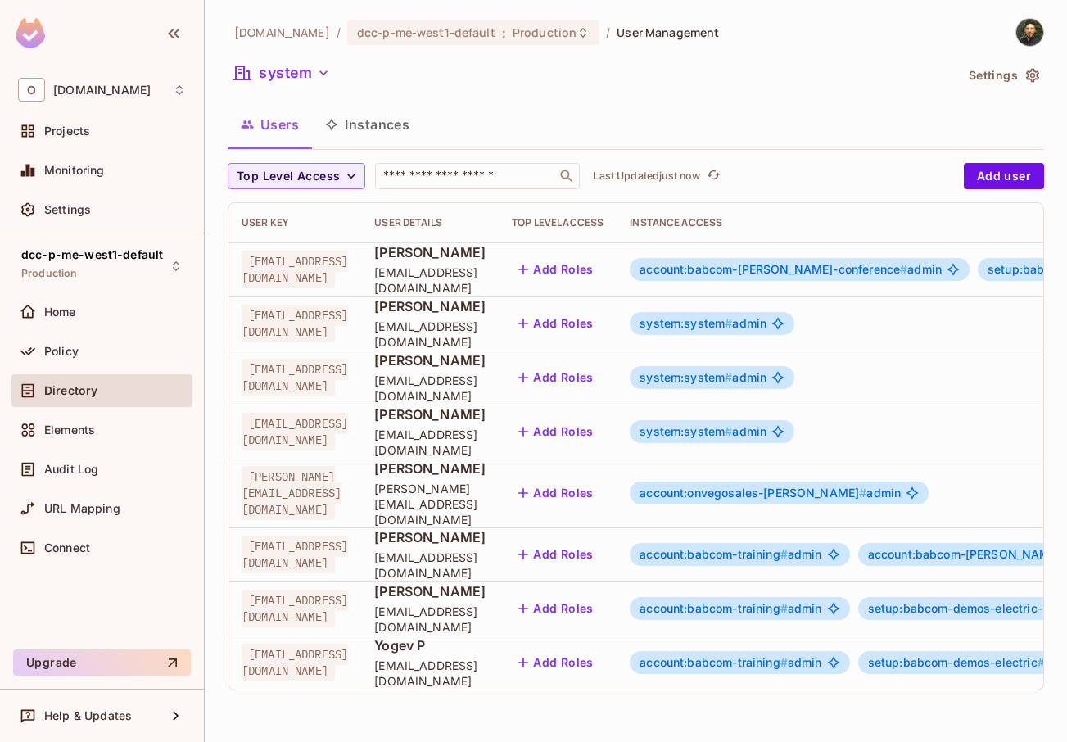
click at [832, 278] on div "account:babcom-[PERSON_NAME]-conference # admin" at bounding box center [800, 269] width 340 height 23
click at [844, 269] on span "account:babcom-[PERSON_NAME]-conference #" at bounding box center [774, 269] width 268 height 14
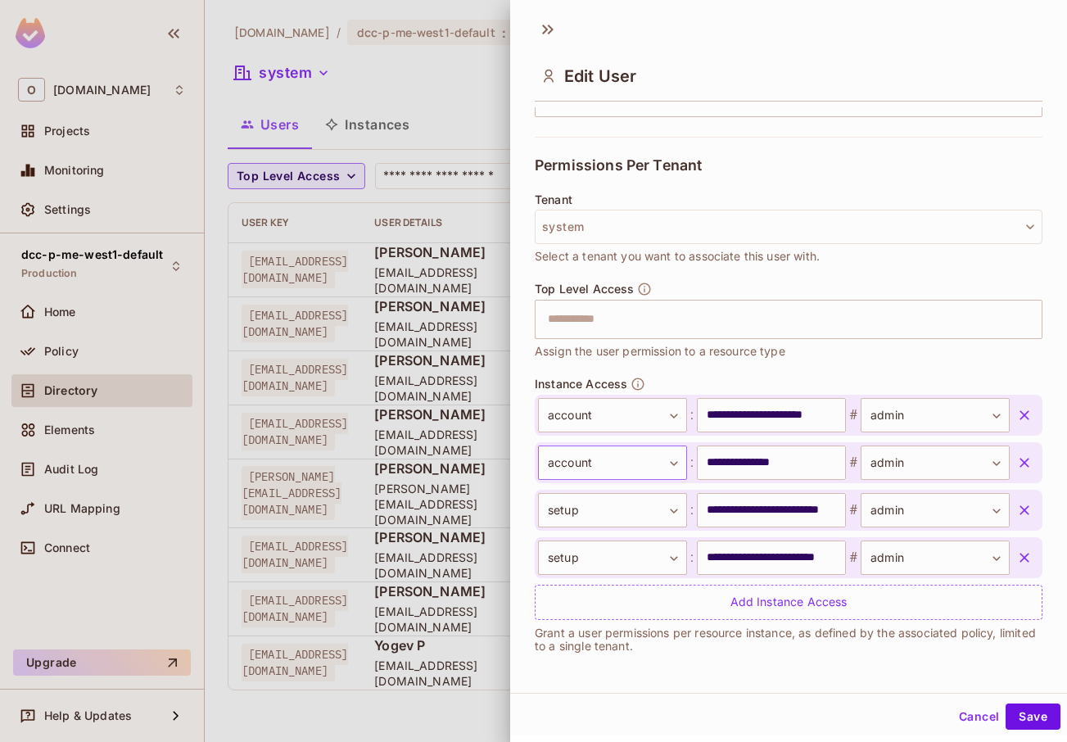
scroll to position [2, 0]
click at [1010, 423] on button "button" at bounding box center [1024, 414] width 29 height 29
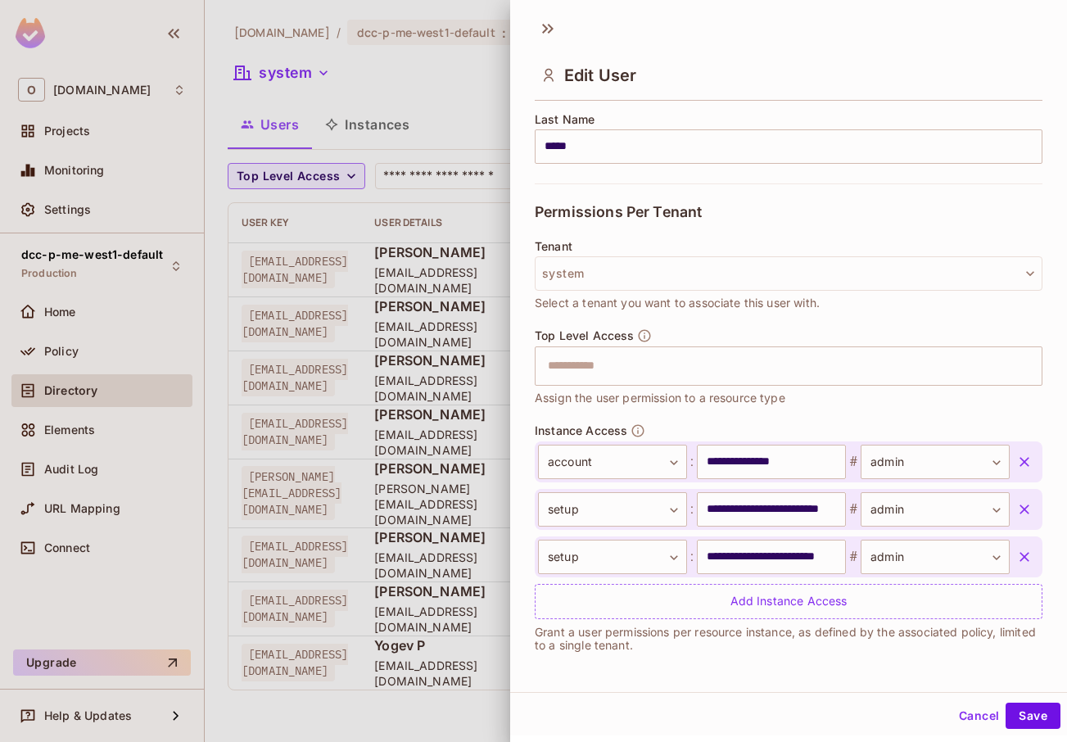
click at [996, 423] on div "**********" at bounding box center [789, 521] width 508 height 196
click at [1010, 450] on button "button" at bounding box center [1024, 461] width 29 height 29
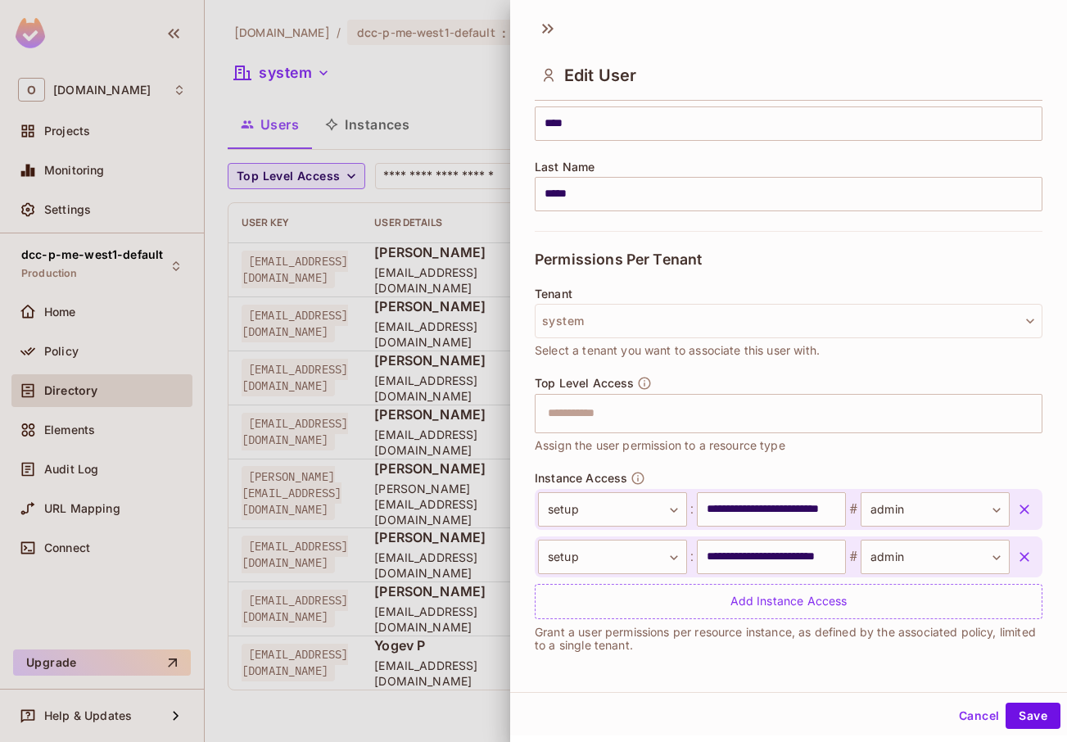
click at [1010, 500] on button "button" at bounding box center [1024, 509] width 29 height 29
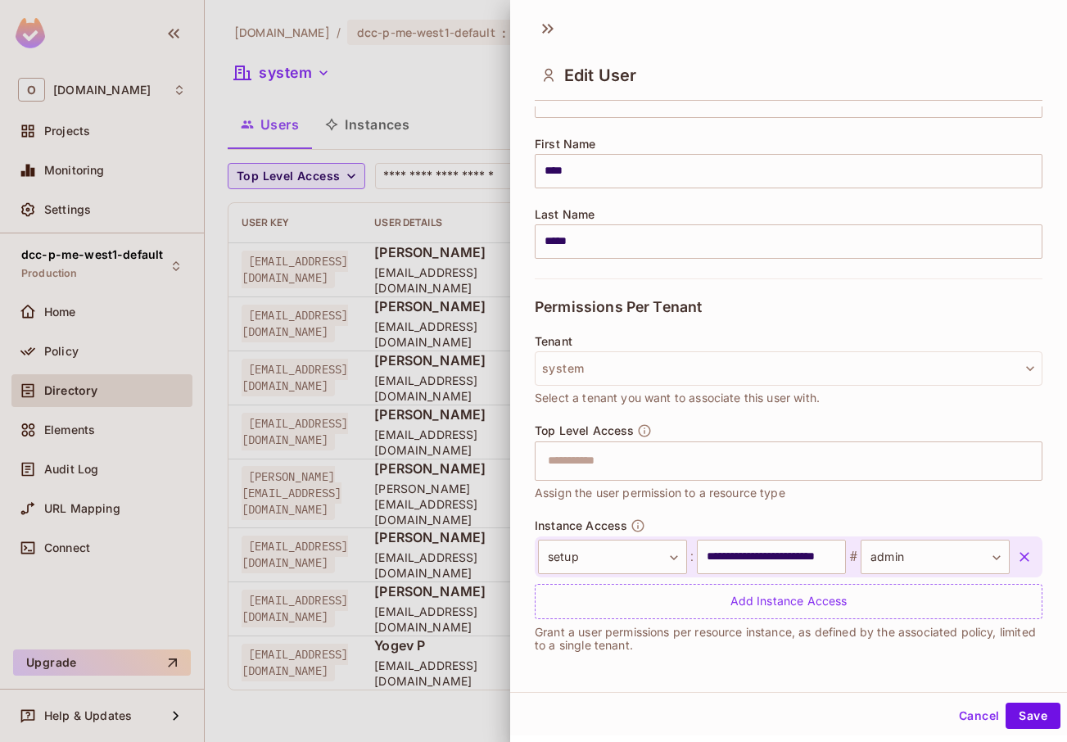
scroll to position [177, 0]
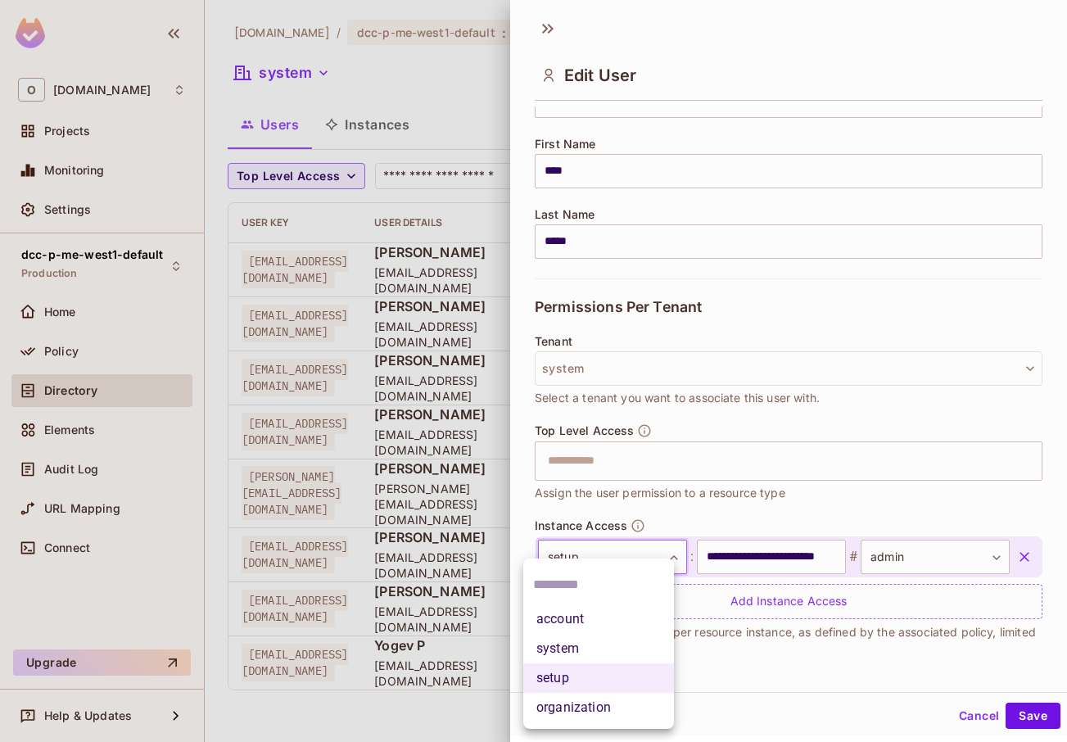
click at [624, 550] on body "O [DOMAIN_NAME] Projects Monitoring Settings dcc-p-me-west1-default Production …" at bounding box center [533, 371] width 1067 height 742
click at [594, 654] on li "system" at bounding box center [598, 648] width 151 height 29
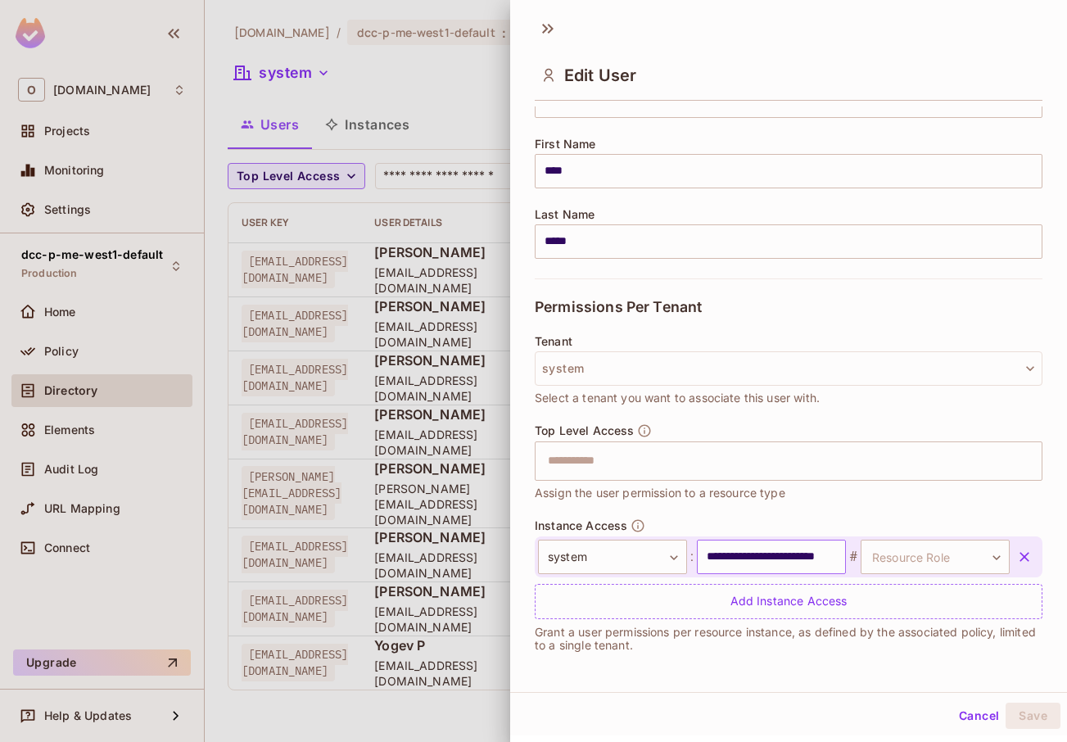
click at [753, 566] on input "**********" at bounding box center [771, 557] width 149 height 34
click at [732, 557] on input "**********" at bounding box center [771, 557] width 149 height 34
type input "*"
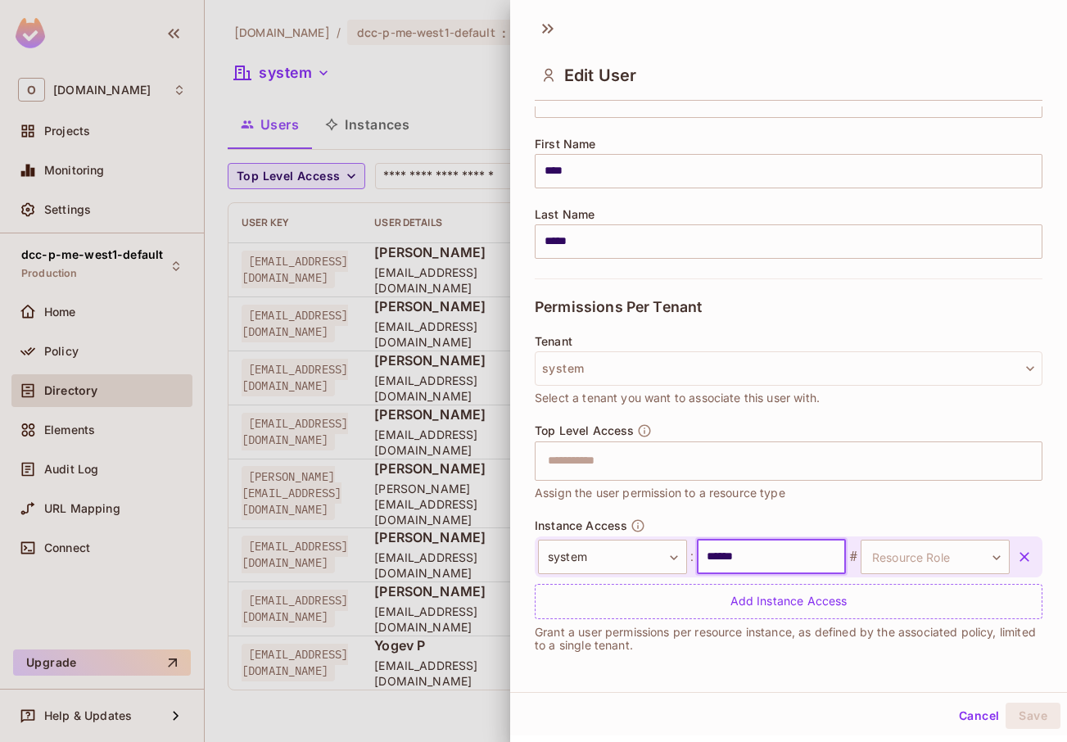
type input "******"
click at [881, 528] on div "Instance Access system ****** ​ : ****** ​ # Resource Role ​ Resource Role Add …" at bounding box center [789, 568] width 508 height 101
click at [871, 571] on body "O [DOMAIN_NAME] Projects Monitoring Settings dcc-p-me-west1-default Production …" at bounding box center [533, 371] width 1067 height 742
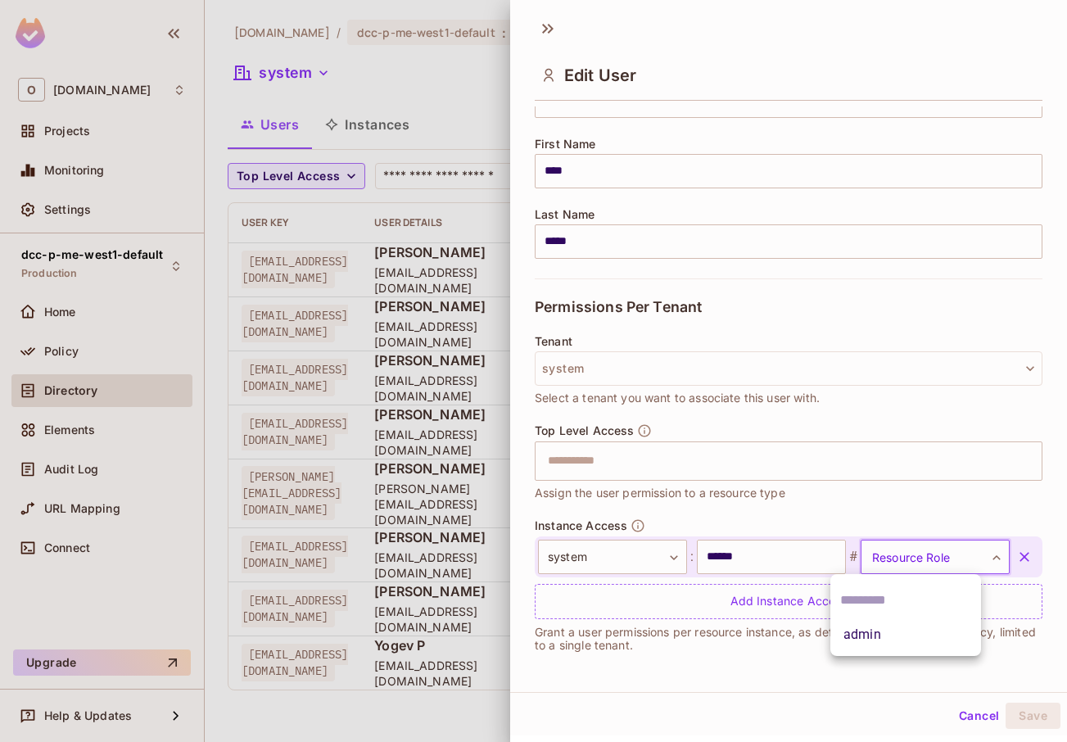
click at [904, 644] on li "admin" at bounding box center [906, 634] width 151 height 29
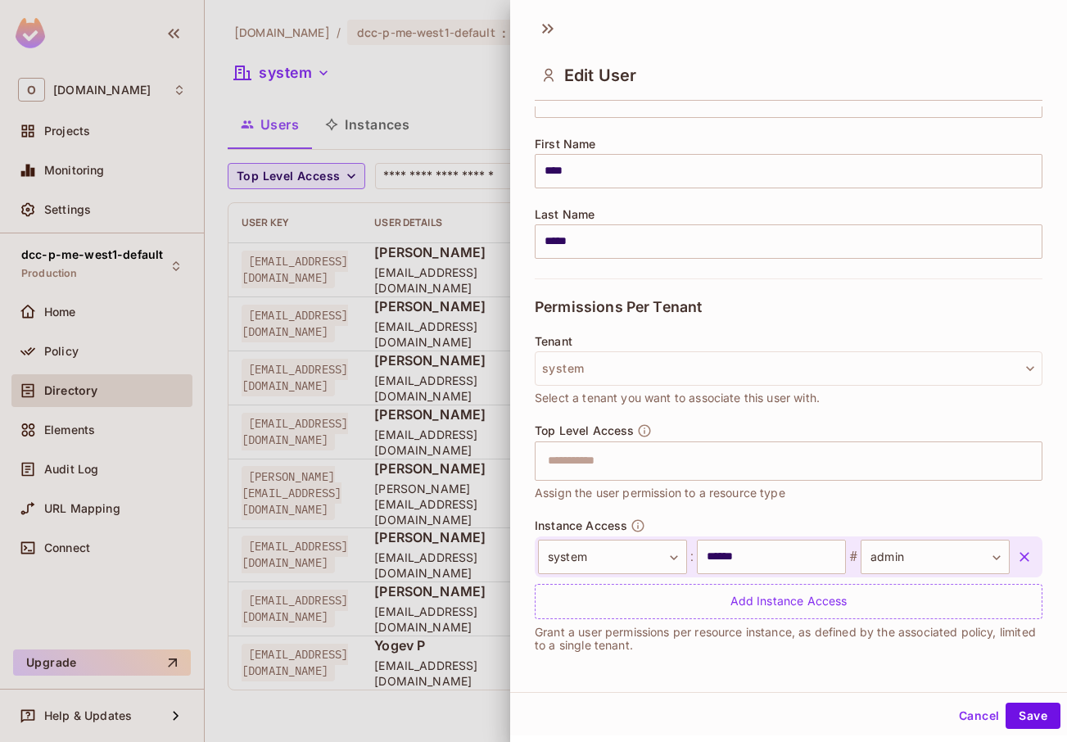
click at [1003, 702] on div "Cancel Save" at bounding box center [788, 715] width 557 height 39
click at [1017, 709] on button "Save" at bounding box center [1033, 716] width 55 height 26
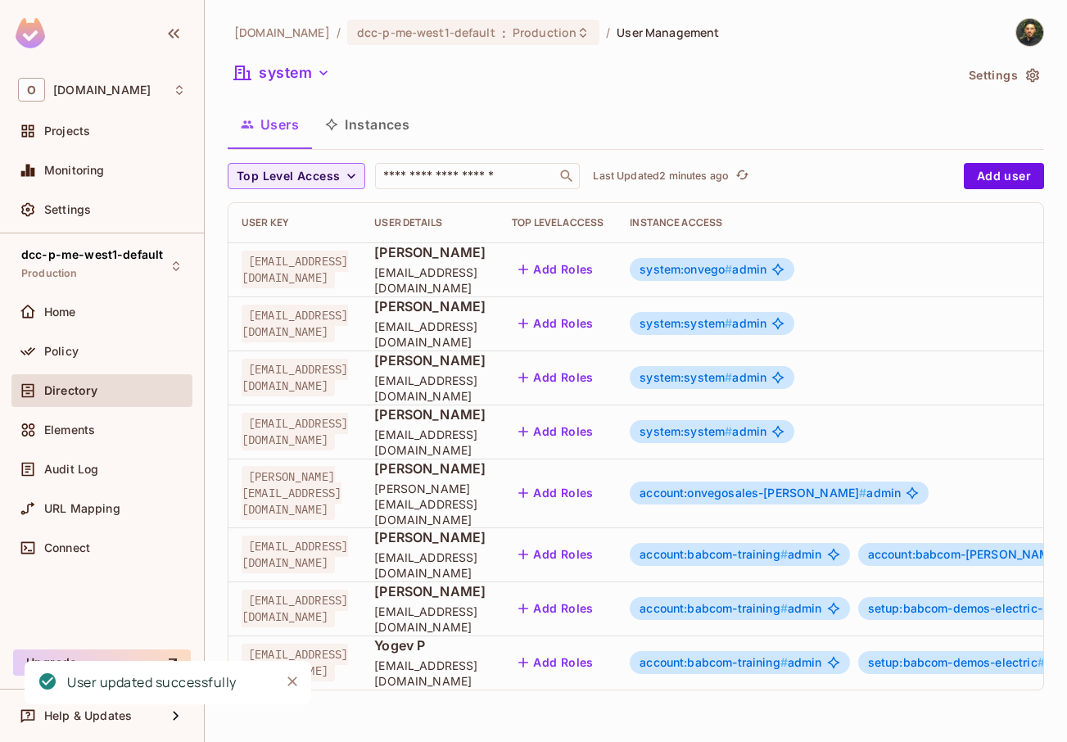
click at [788, 547] on span "account:babcom-training #" at bounding box center [714, 554] width 148 height 14
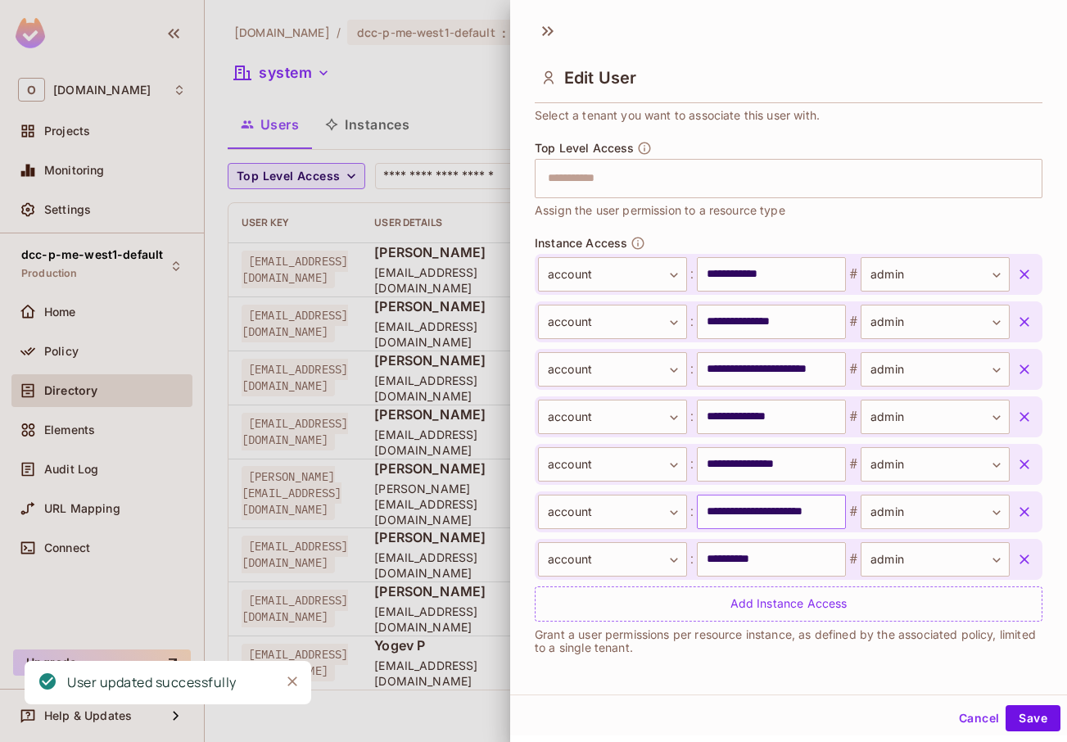
scroll to position [2, 0]
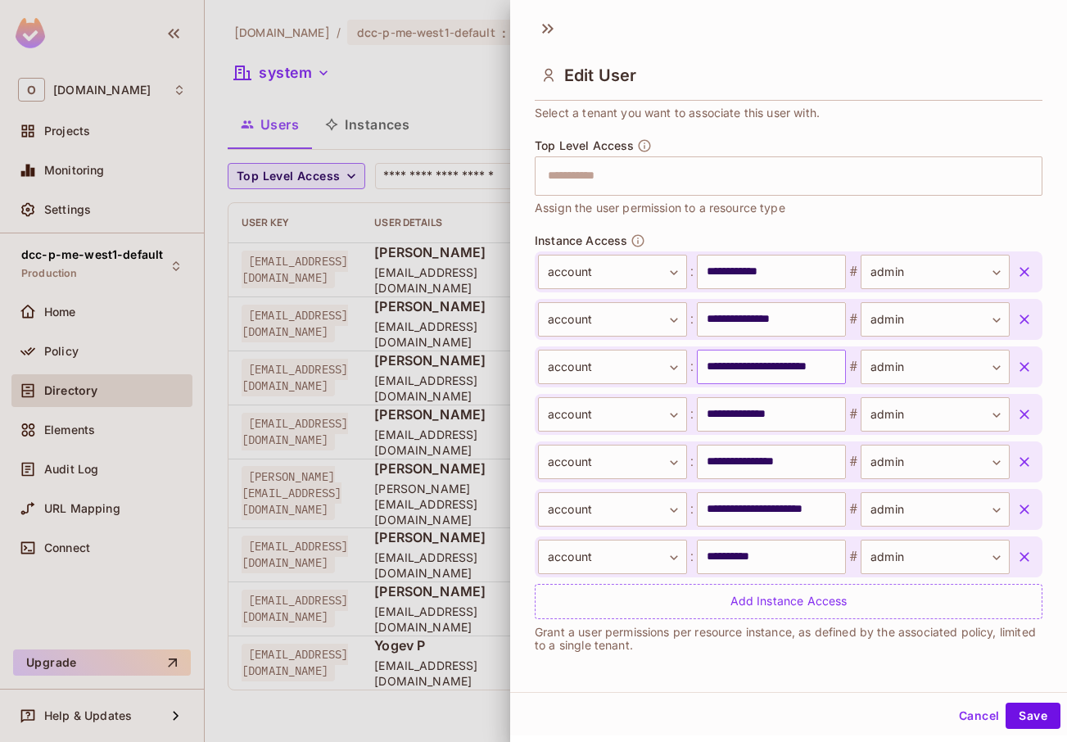
click at [758, 373] on input "**********" at bounding box center [771, 367] width 149 height 34
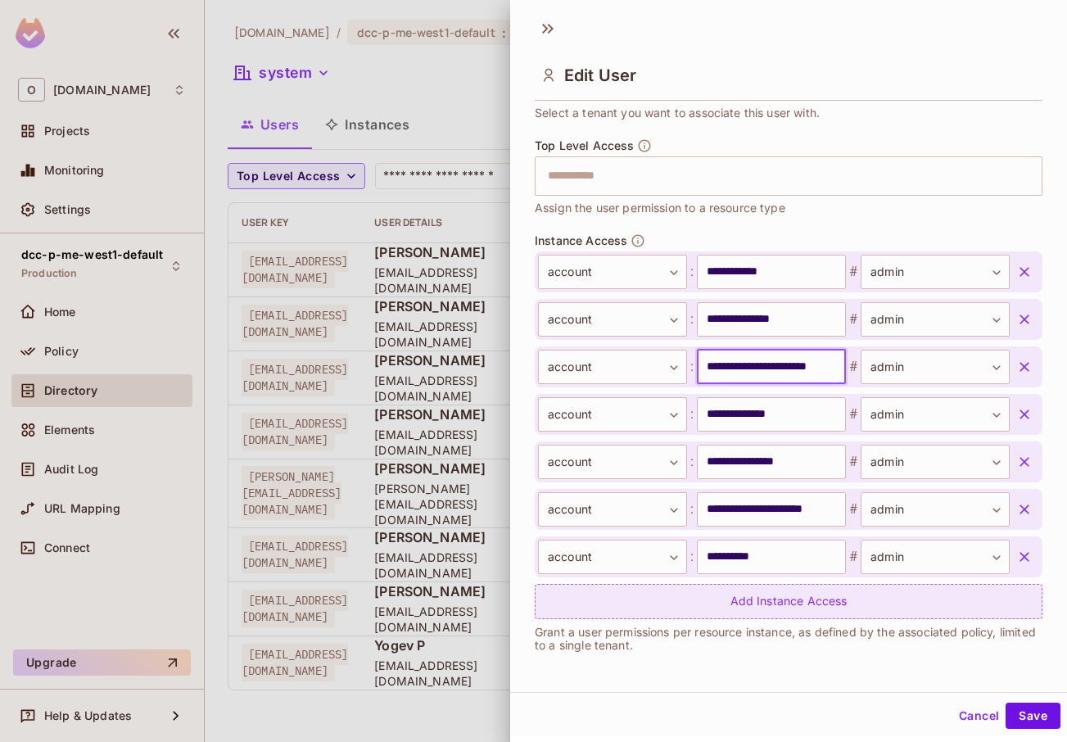
click at [807, 593] on div "Add Instance Access" at bounding box center [789, 601] width 508 height 35
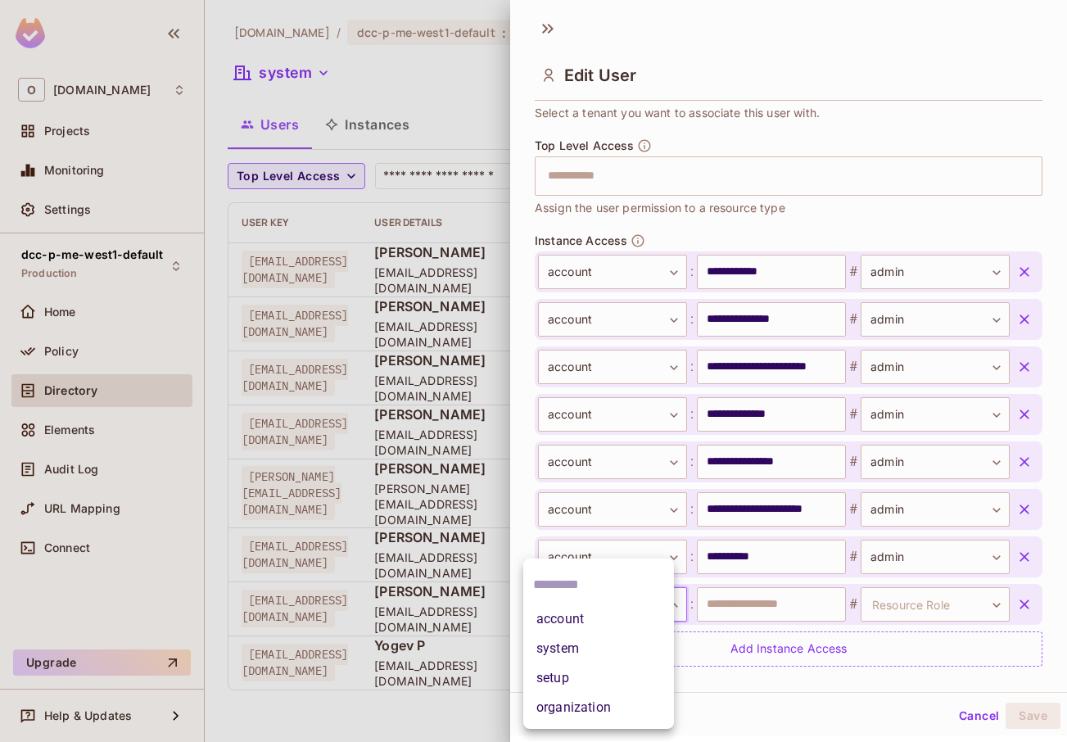
click at [621, 606] on body "O [DOMAIN_NAME] Projects Monitoring Settings dcc-p-me-west1-default Production …" at bounding box center [533, 371] width 1067 height 742
click at [624, 626] on li "account" at bounding box center [598, 618] width 151 height 29
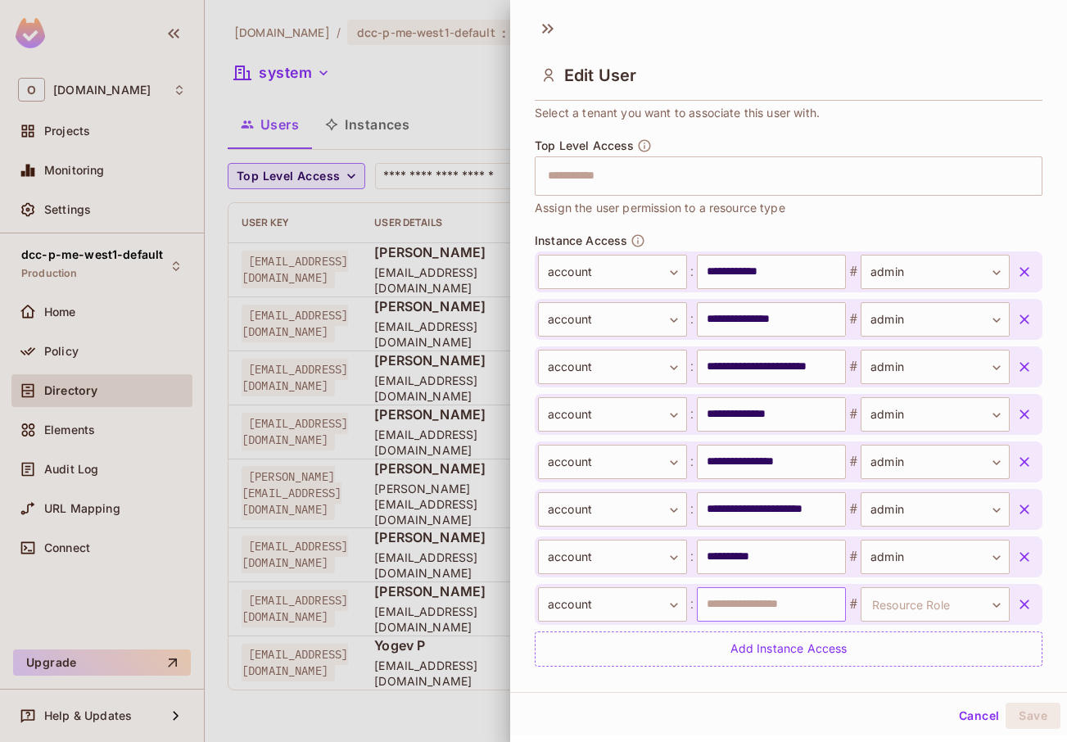
click at [760, 608] on input "text" at bounding box center [771, 604] width 149 height 34
type input "**********"
click at [899, 615] on body "O [DOMAIN_NAME] Projects Monitoring Settings dcc-p-me-west1-default Production …" at bounding box center [533, 371] width 1067 height 742
click at [880, 688] on li "admin" at bounding box center [906, 682] width 151 height 29
click at [1024, 727] on button "Save" at bounding box center [1033, 716] width 55 height 26
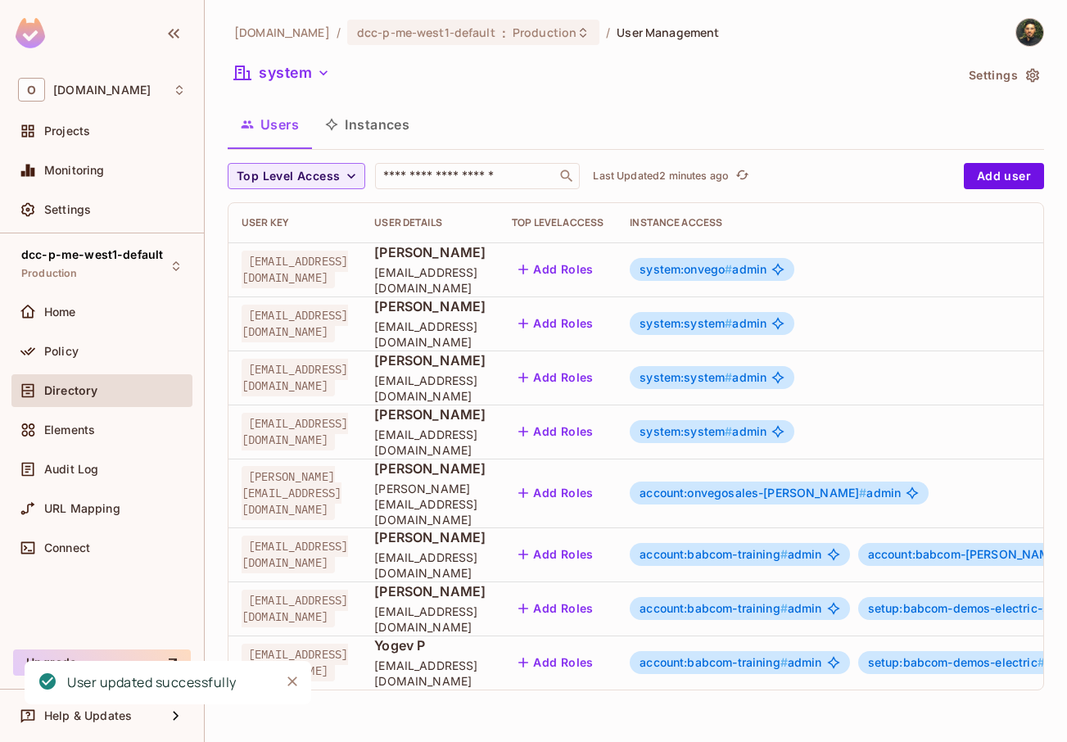
click at [788, 547] on span "#" at bounding box center [784, 554] width 7 height 14
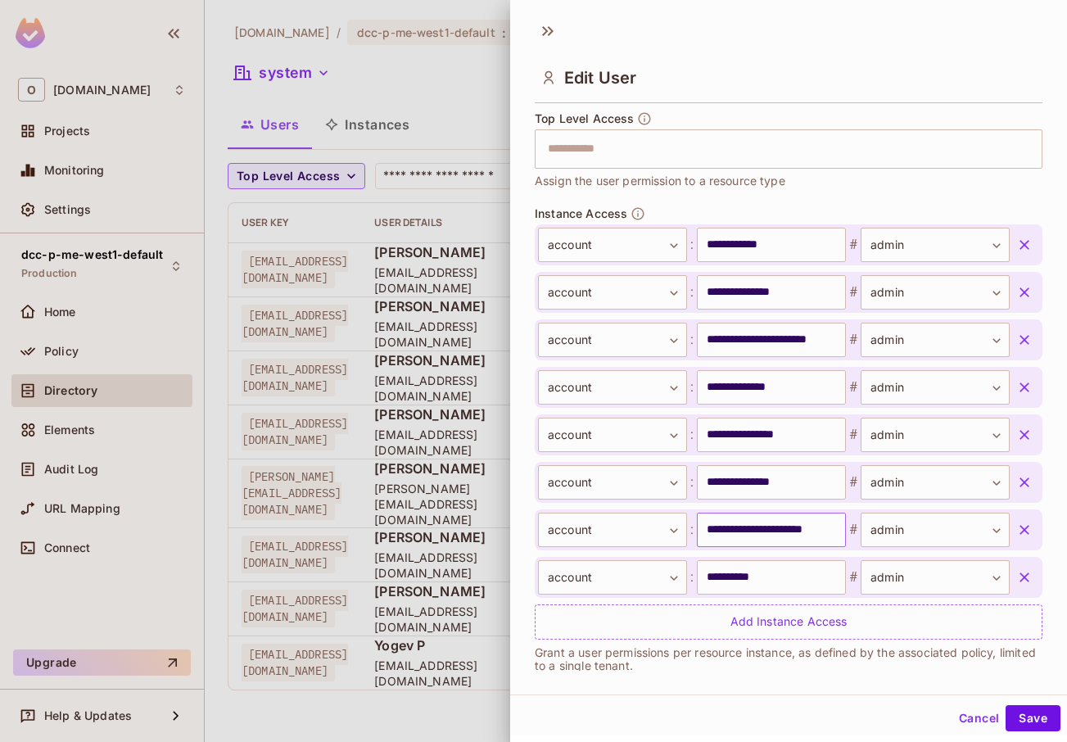
scroll to position [509, 0]
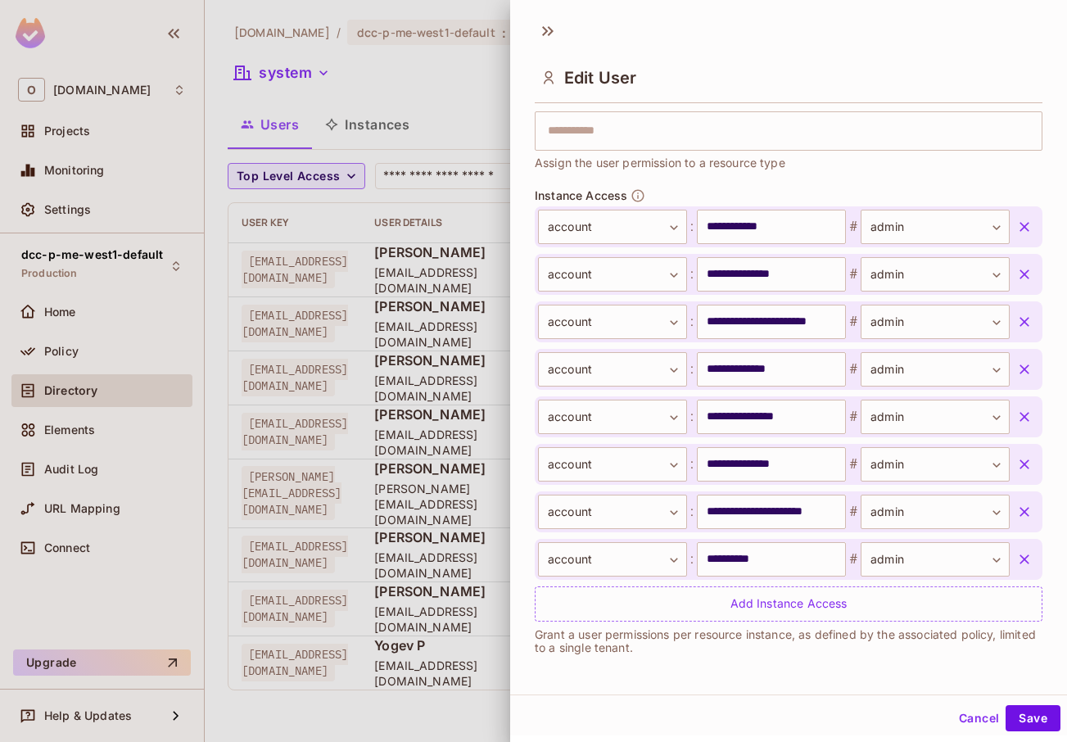
click at [1016, 464] on icon "button" at bounding box center [1024, 464] width 16 height 16
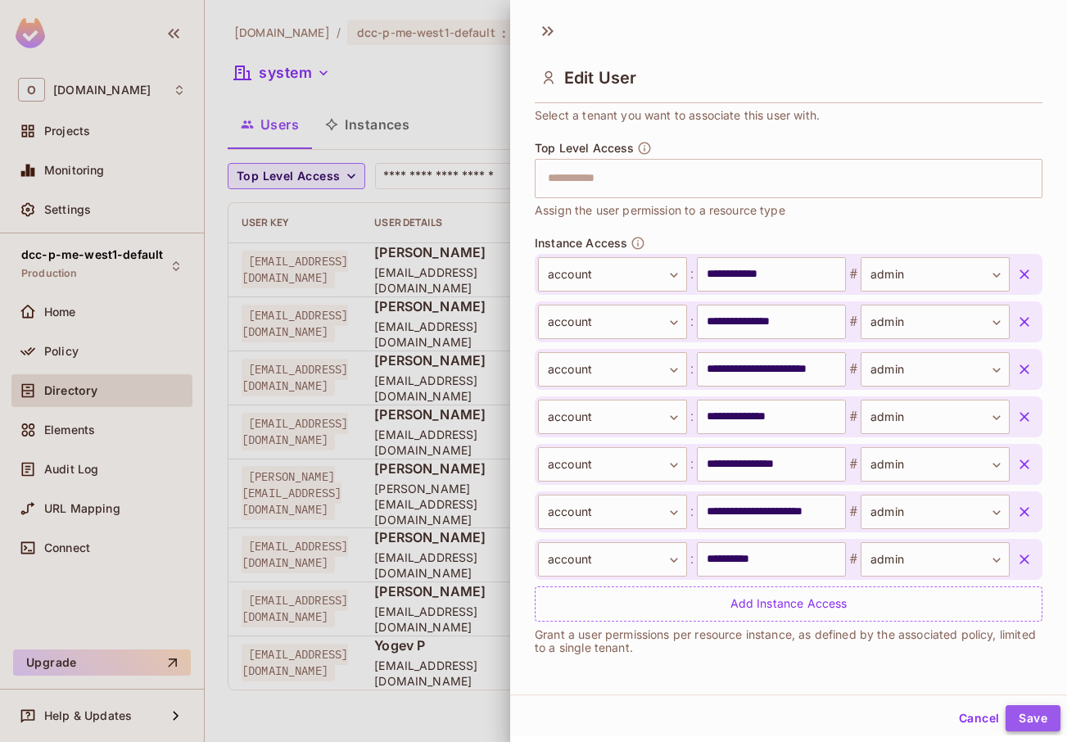
click at [1038, 721] on button "Save" at bounding box center [1033, 718] width 55 height 26
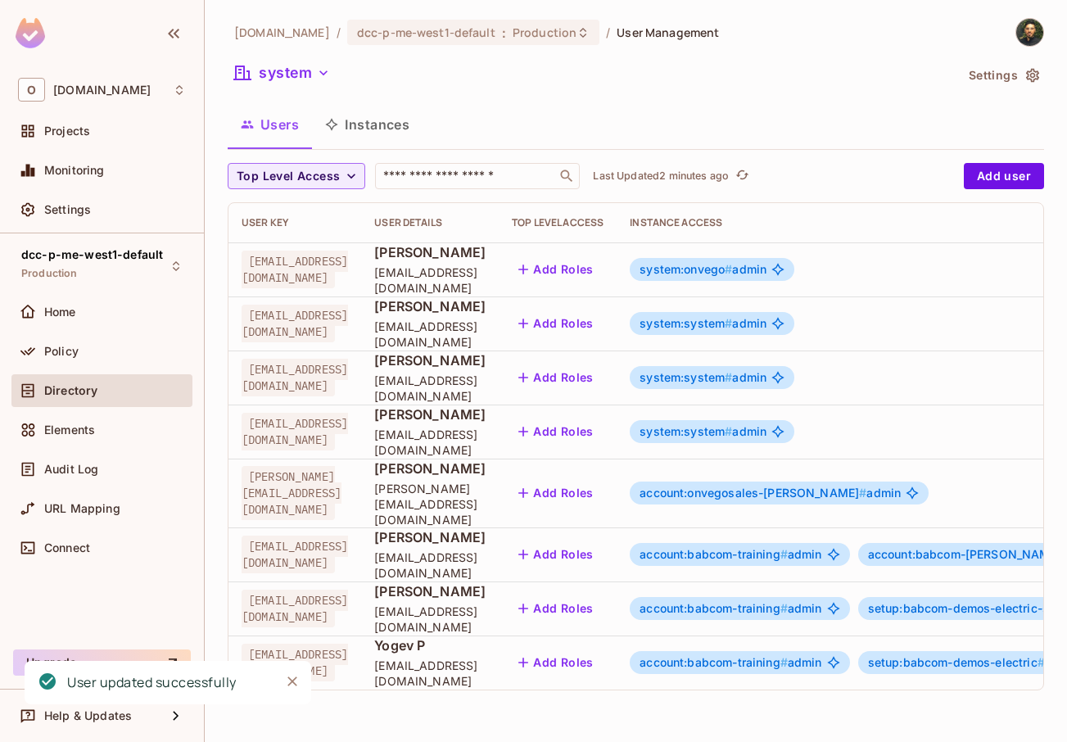
click at [292, 681] on icon "Close" at bounding box center [292, 682] width 10 height 10
